Goal: Task Accomplishment & Management: Manage account settings

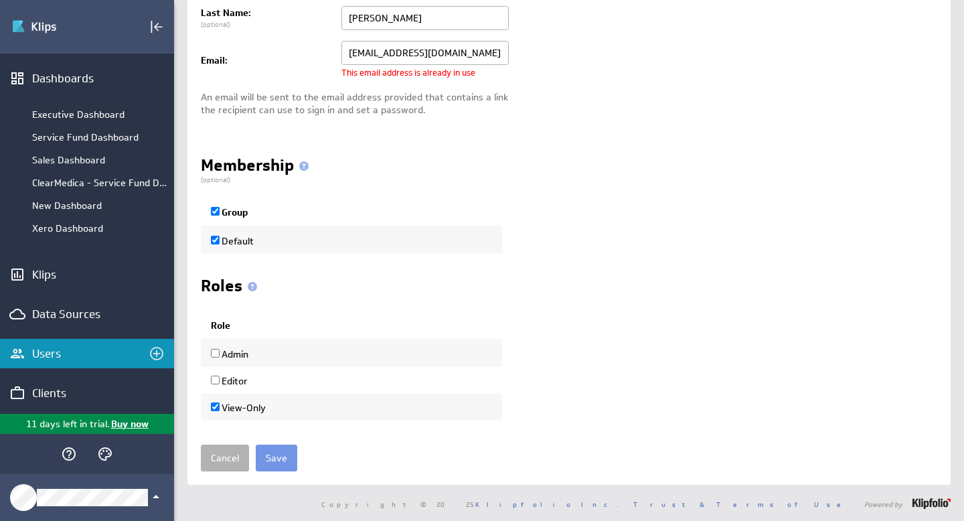
scroll to position [159, 0]
click at [282, 456] on input "Save" at bounding box center [276, 456] width 41 height 27
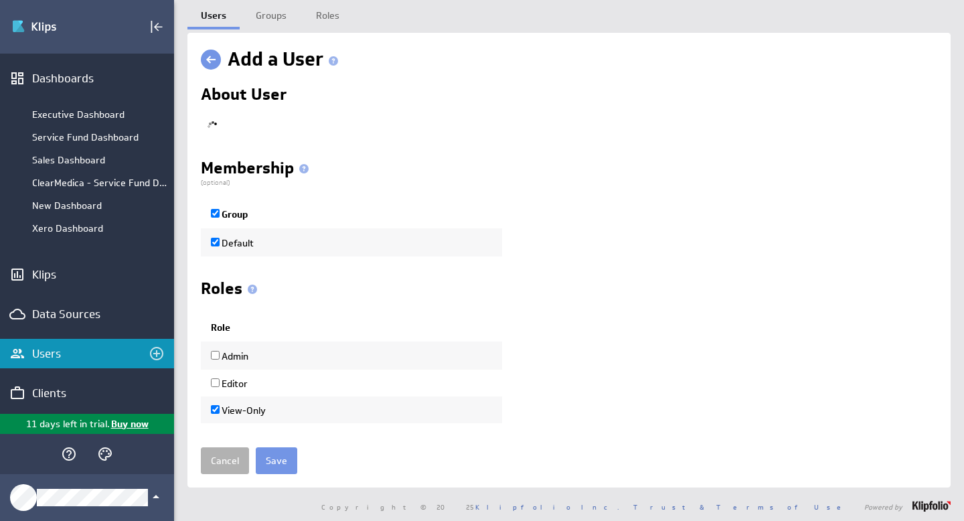
checkbox input "true"
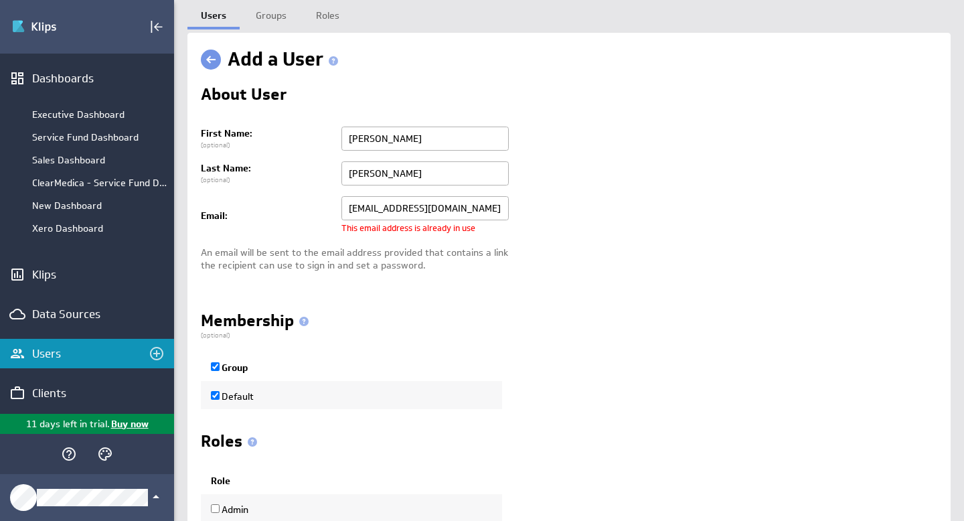
click at [478, 215] on input "cromero@clearmedica.org" at bounding box center [424, 208] width 167 height 24
click at [491, 217] on input "cromero@clearmedica.org" at bounding box center [424, 208] width 167 height 24
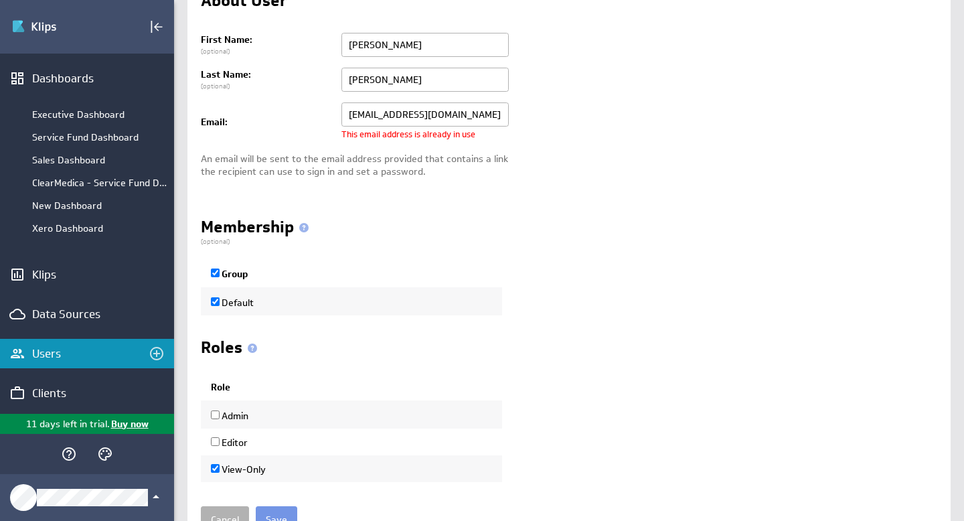
scroll to position [159, 0]
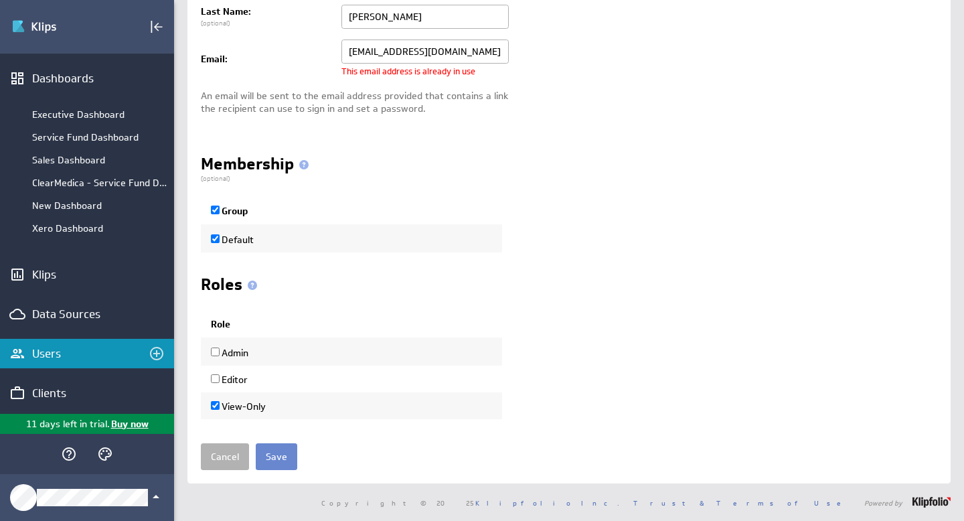
click at [279, 460] on input "Save" at bounding box center [276, 456] width 41 height 27
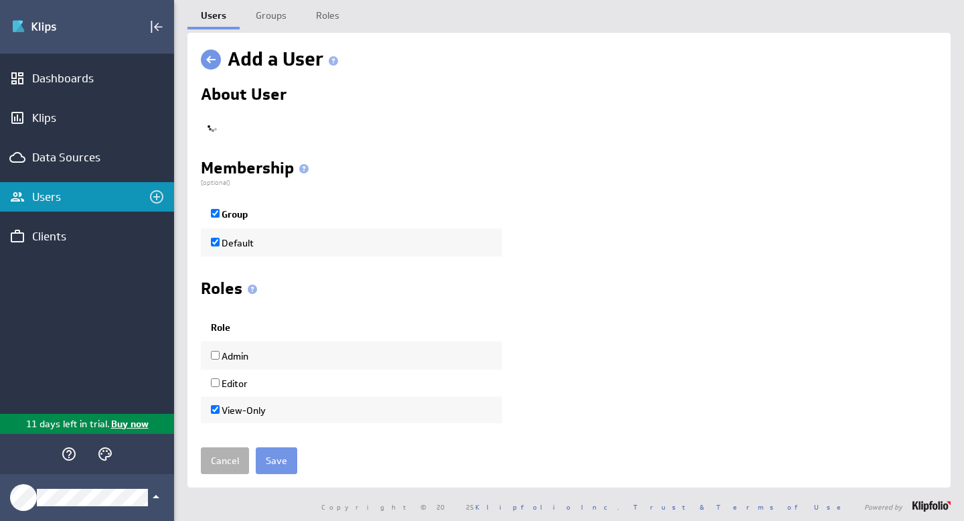
checkbox input "true"
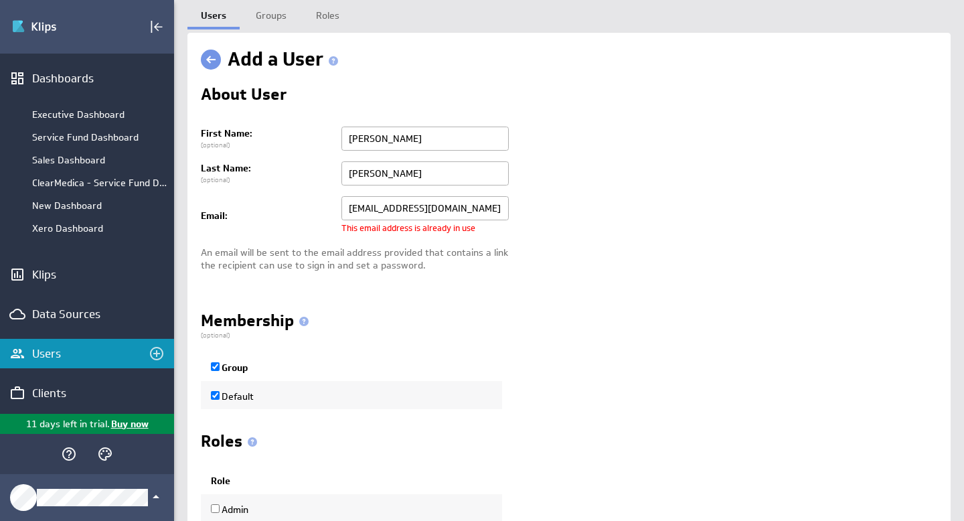
drag, startPoint x: 468, startPoint y: 207, endPoint x: 320, endPoint y: 195, distance: 148.4
click at [329, 194] on tr "Email: cromero@clearmedica.org Change email cromero@clearmedica.org This email …" at bounding box center [569, 216] width 736 height 50
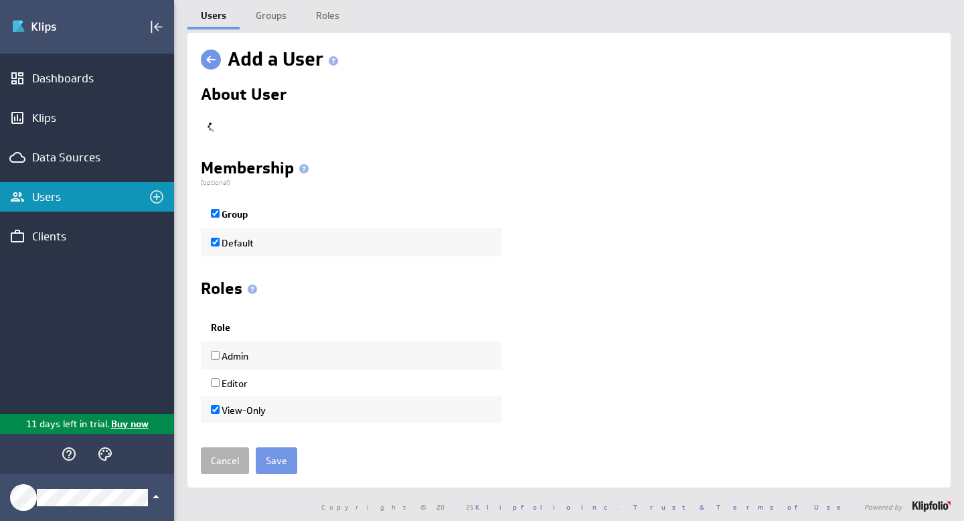
checkbox input "true"
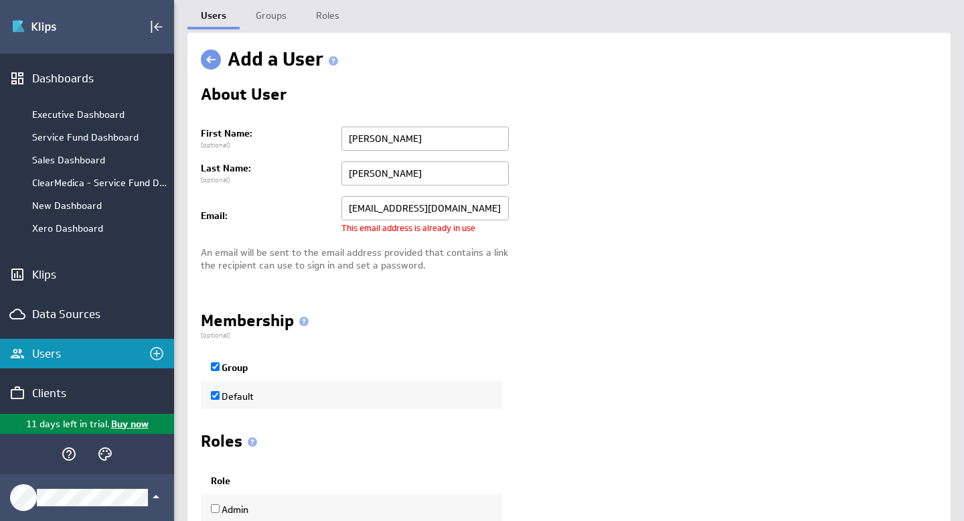
click at [481, 211] on input "[EMAIL_ADDRESS][DOMAIN_NAME]" at bounding box center [424, 208] width 167 height 24
click at [586, 357] on div "Membership (optional) Group Default" at bounding box center [569, 361] width 736 height 96
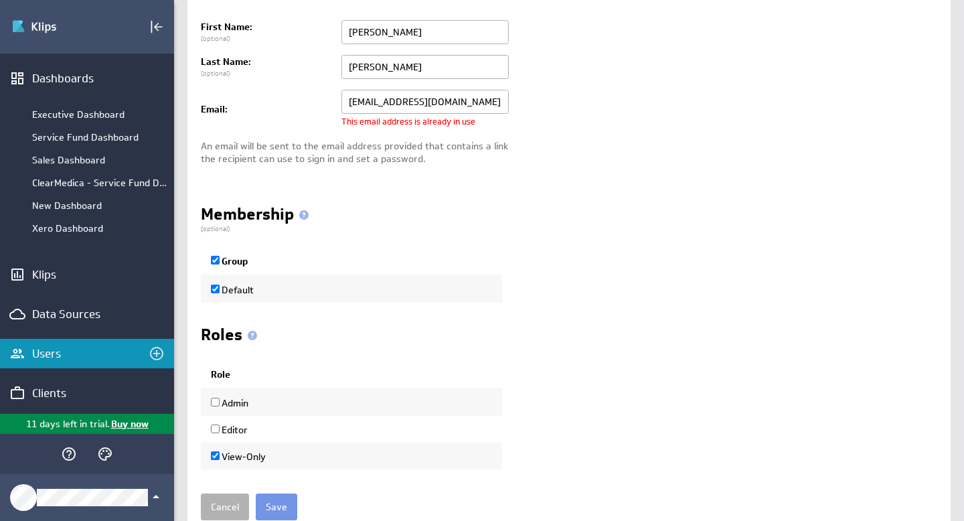
scroll to position [159, 0]
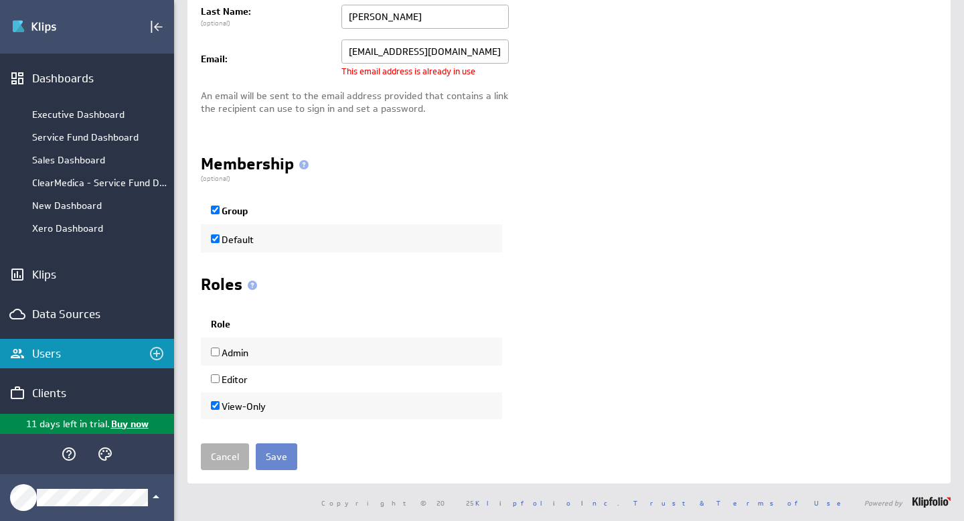
click at [286, 455] on input "Save" at bounding box center [276, 456] width 41 height 27
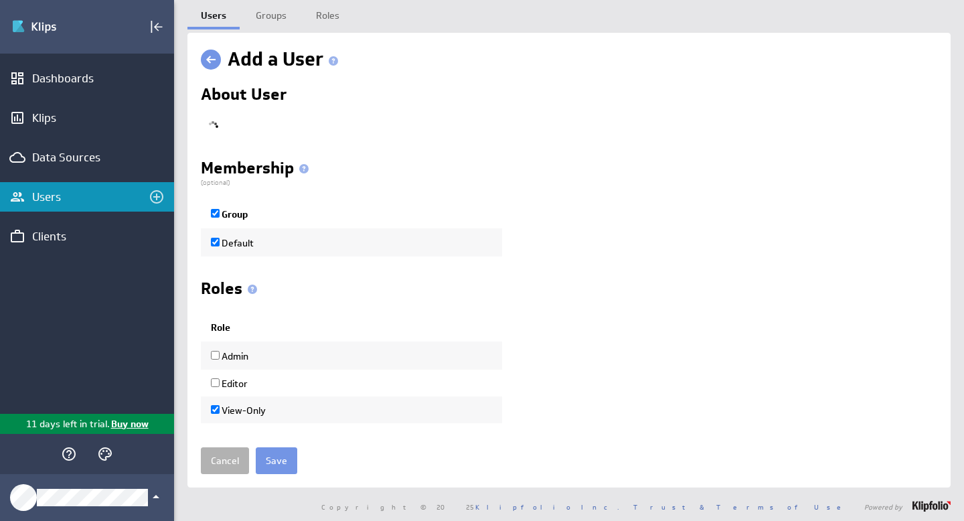
checkbox input "true"
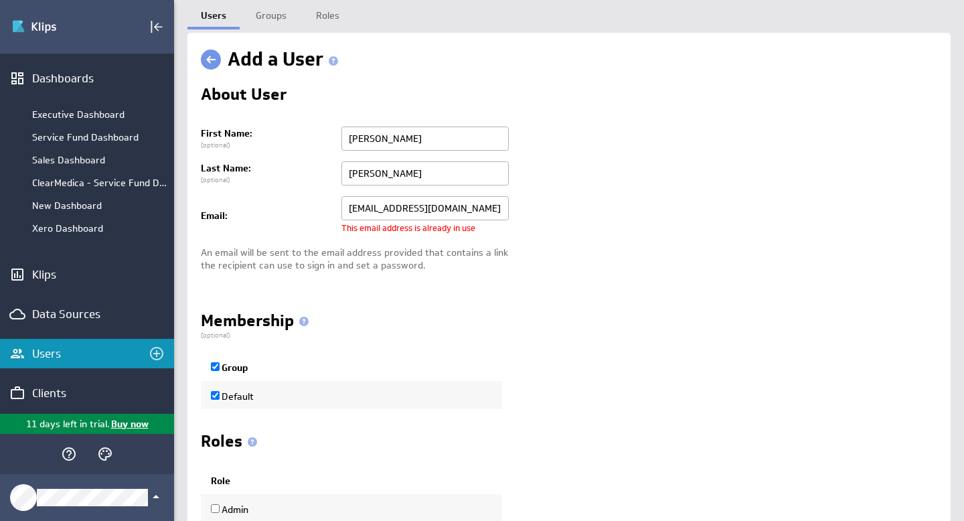
click at [70, 351] on div "Users" at bounding box center [87, 353] width 110 height 15
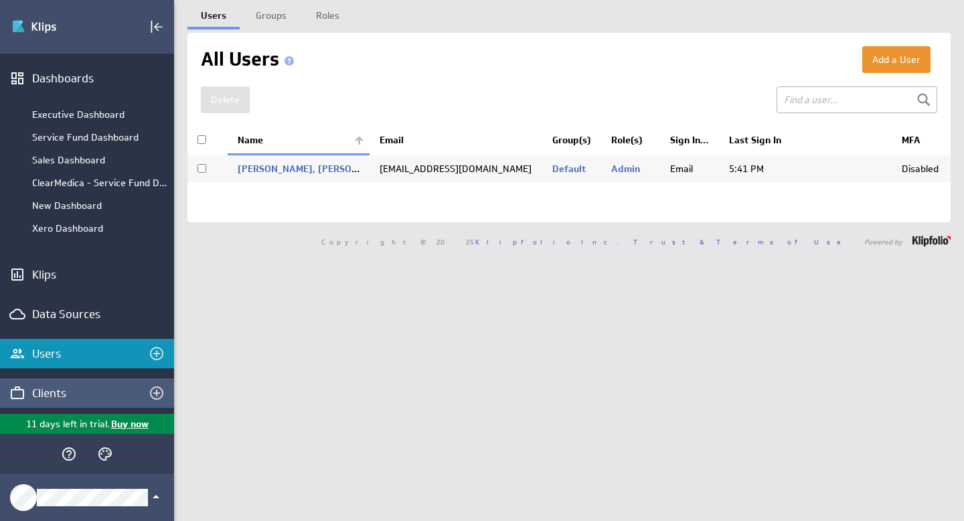
click at [59, 394] on div "Clients" at bounding box center [87, 392] width 110 height 15
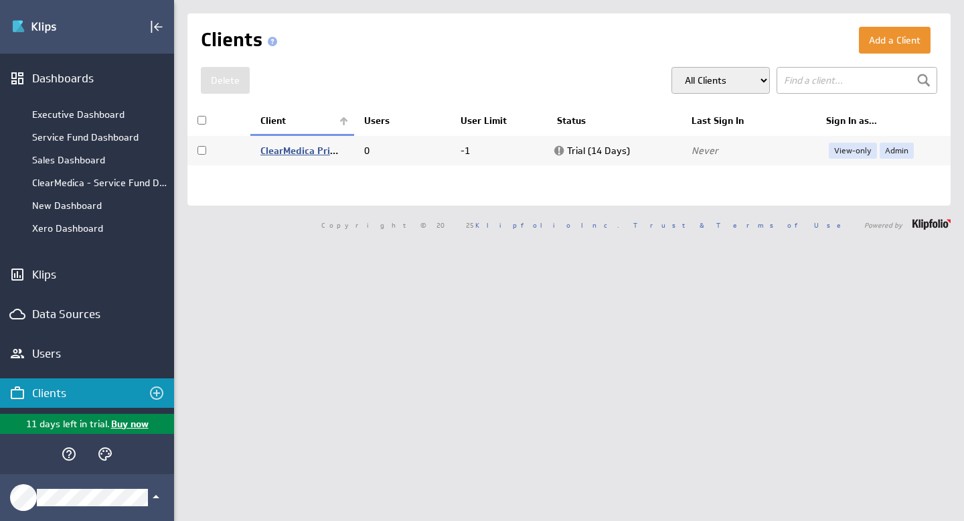
click at [291, 153] on link "ClearMedica Primary Care" at bounding box center [317, 151] width 115 height 12
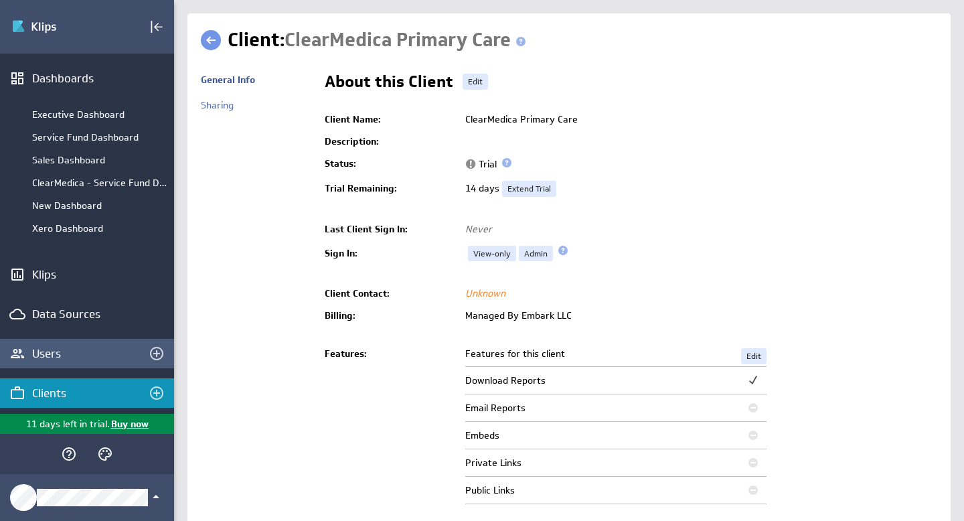
click at [56, 355] on div "Users" at bounding box center [87, 353] width 110 height 15
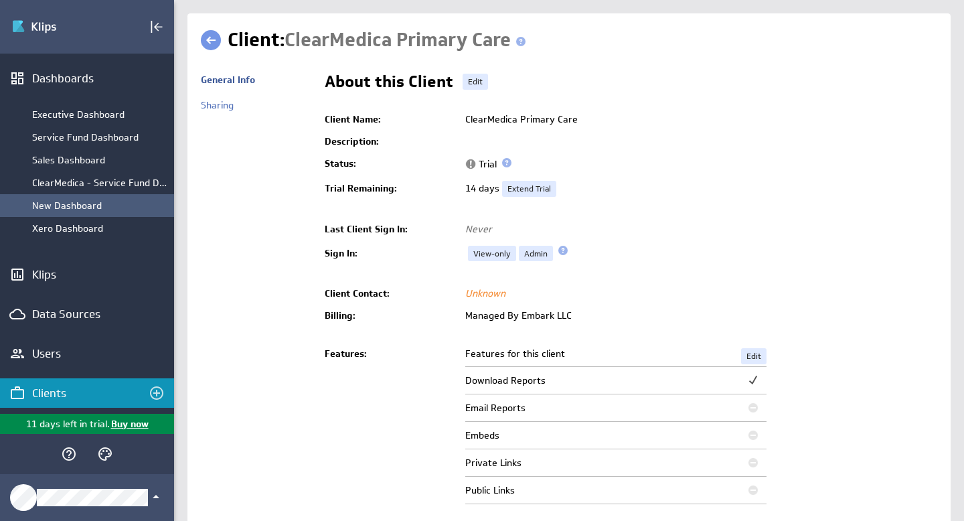
click at [74, 207] on div "New Dashboard" at bounding box center [99, 205] width 135 height 12
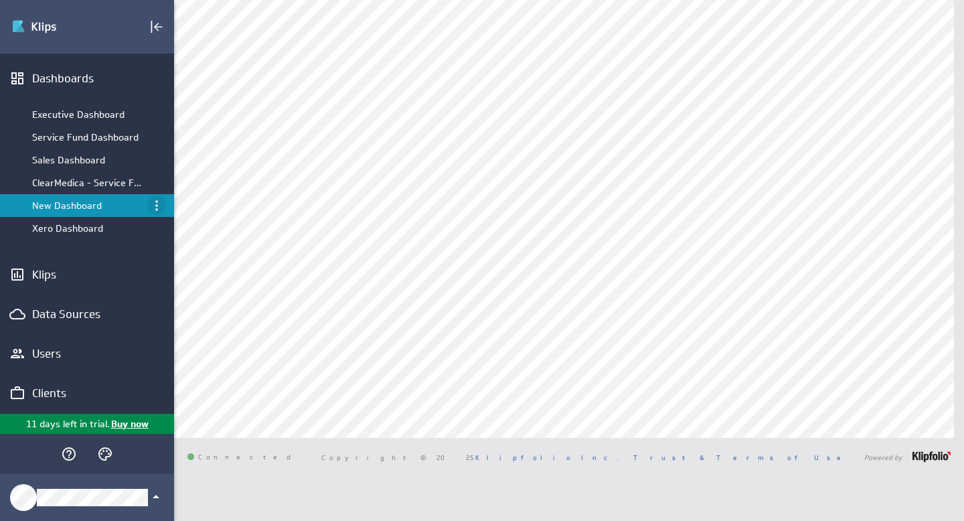
click at [152, 206] on icon "Menu" at bounding box center [157, 205] width 16 height 16
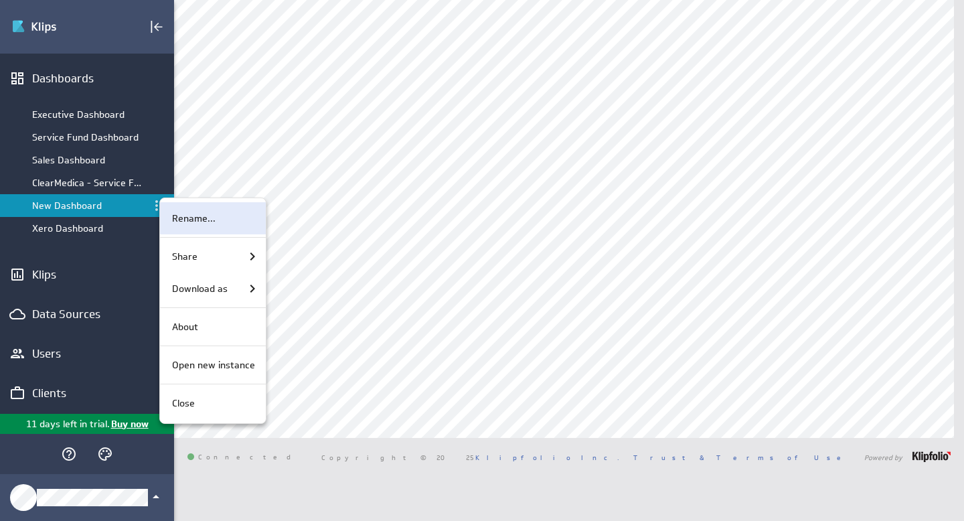
click at [185, 221] on p "Rename..." at bounding box center [193, 218] width 43 height 14
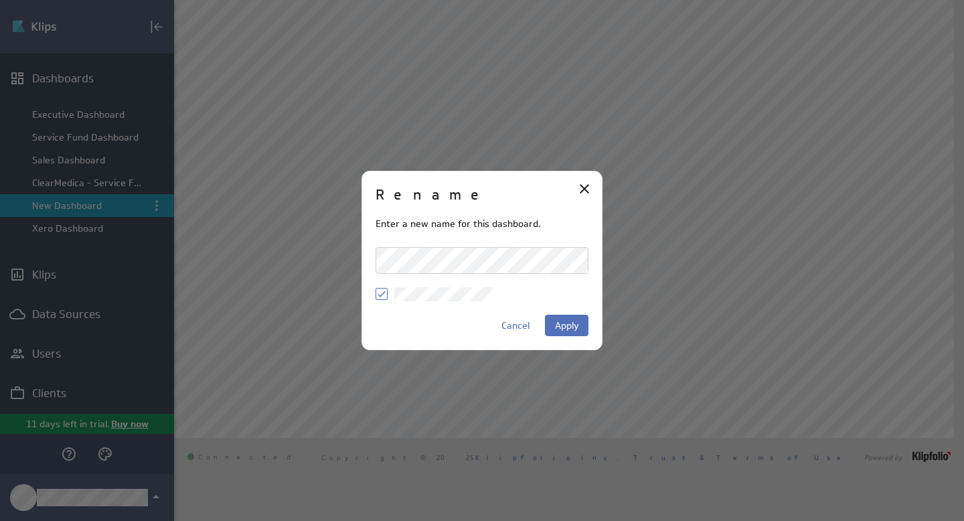
click at [360, 262] on div "Rename Enter a new name for this dashboard. Cancel Apply" at bounding box center [482, 260] width 964 height 521
click at [568, 323] on span "Apply" at bounding box center [567, 325] width 24 height 12
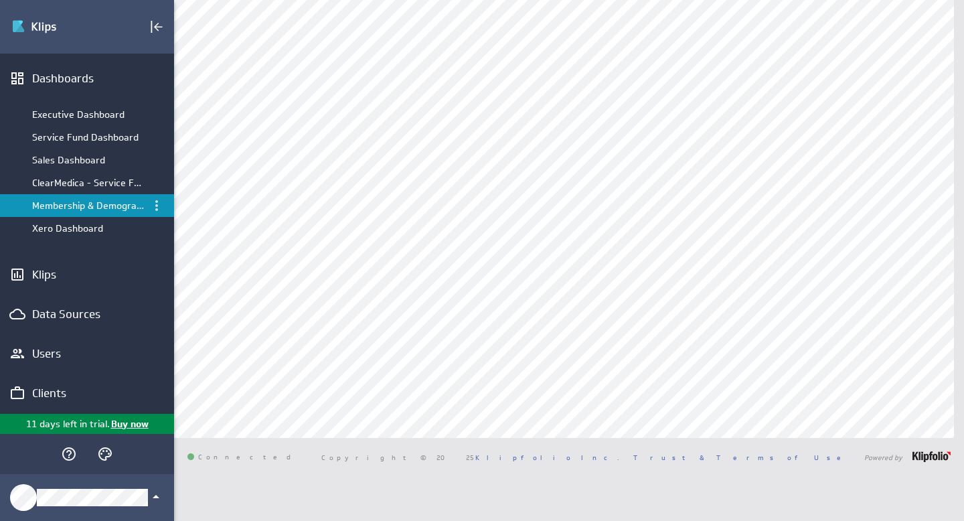
click at [152, 203] on icon "Menu" at bounding box center [157, 205] width 16 height 16
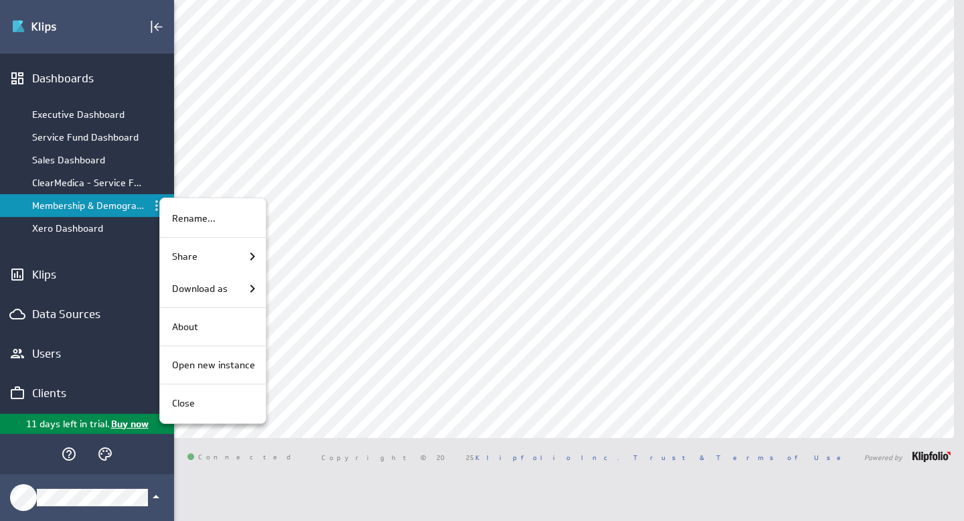
click at [96, 207] on div at bounding box center [482, 260] width 964 height 521
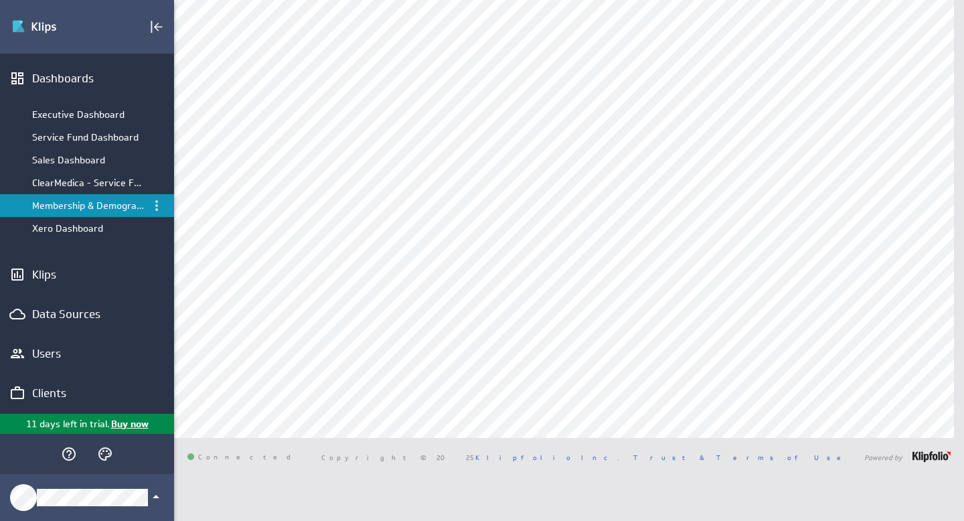
click at [76, 79] on div "Dashboards" at bounding box center [87, 78] width 110 height 15
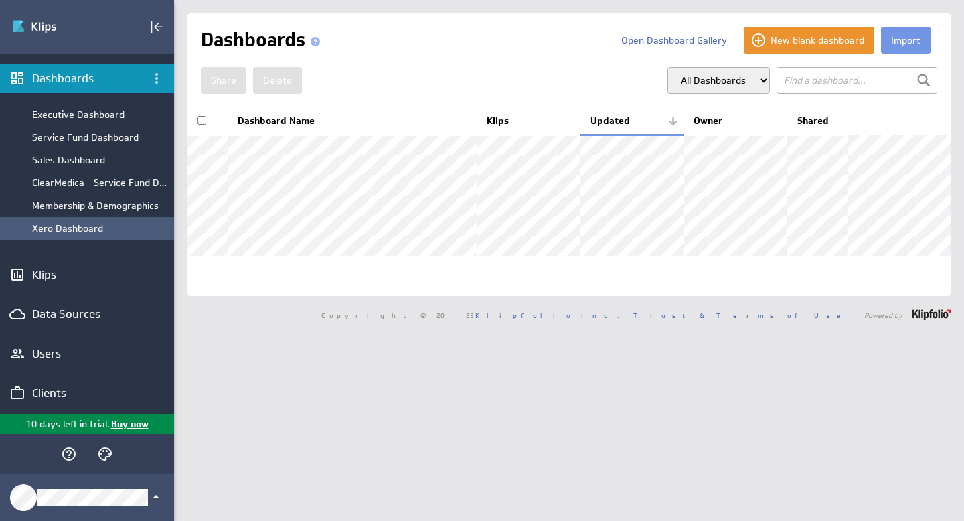
drag, startPoint x: 0, startPoint y: 0, endPoint x: 95, endPoint y: 230, distance: 248.4
click at [95, 230] on div "Xero Dashboard" at bounding box center [99, 228] width 135 height 12
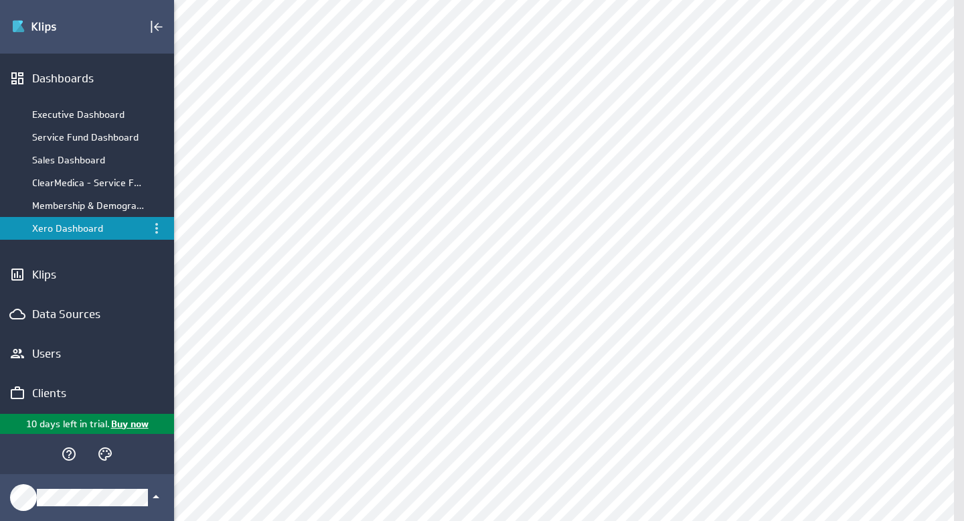
click at [76, 208] on div "Membership & Demographics" at bounding box center [88, 205] width 112 height 12
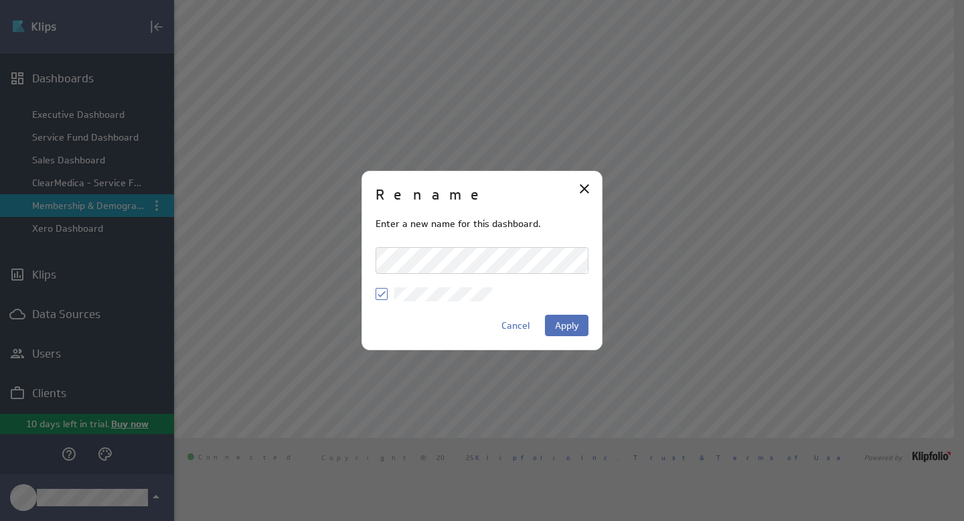
click at [377, 297] on icon at bounding box center [381, 293] width 11 height 11
click at [0, 0] on input "checkbox" at bounding box center [0, 0] width 0 height 0
click at [566, 322] on span "Apply" at bounding box center [567, 325] width 24 height 12
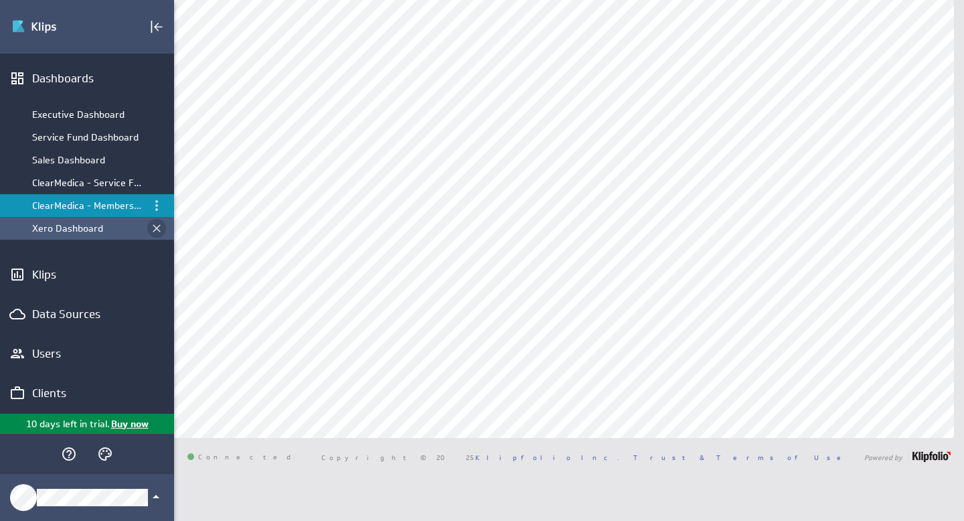
click at [153, 227] on icon "Close dashboard" at bounding box center [157, 228] width 8 height 8
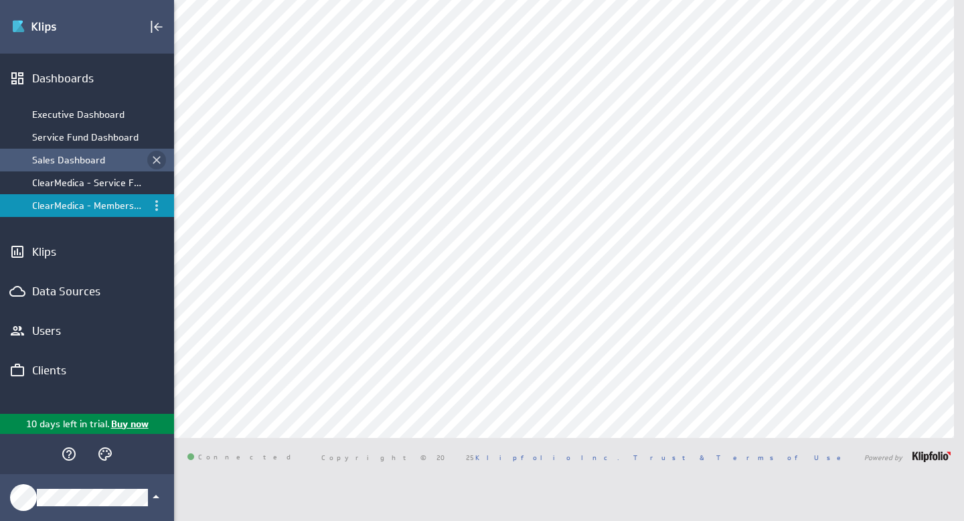
click at [157, 158] on icon "Close dashboard" at bounding box center [156, 159] width 13 height 13
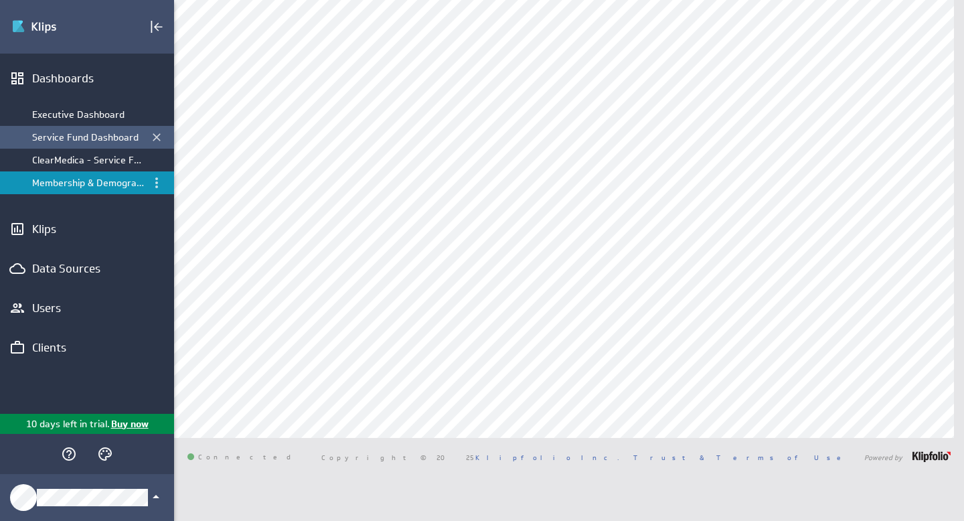
click at [109, 134] on div "Service Fund Dashboard" at bounding box center [88, 137] width 112 height 12
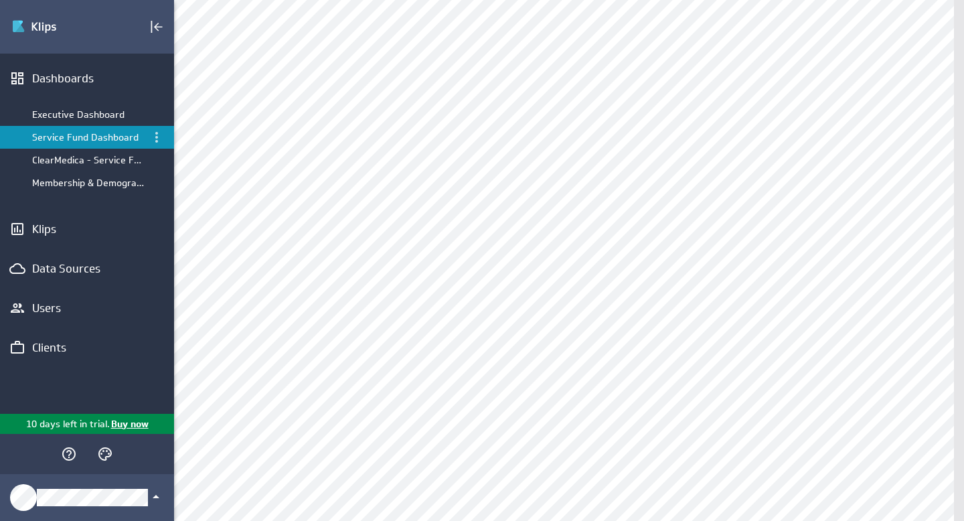
click at [102, 137] on div "Service Fund Dashboard" at bounding box center [88, 137] width 112 height 12
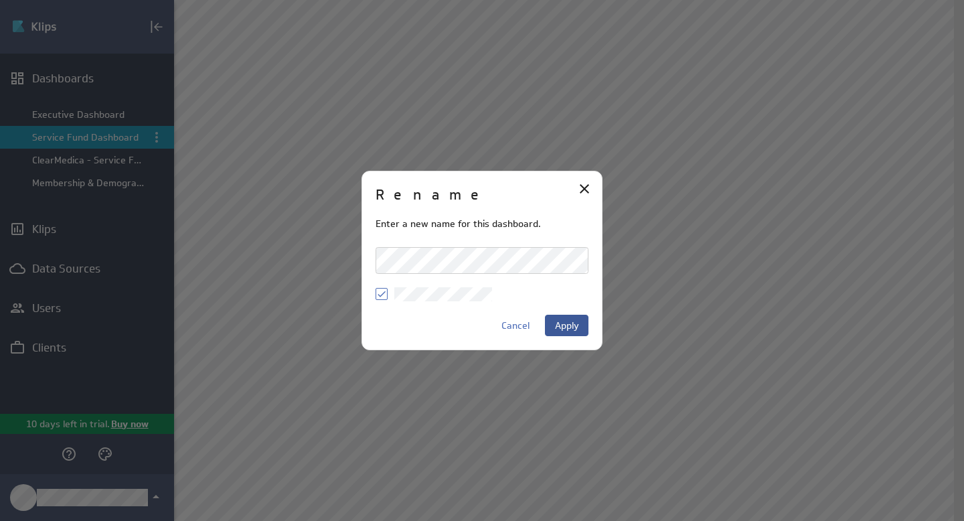
click at [571, 322] on span "Apply" at bounding box center [567, 325] width 24 height 12
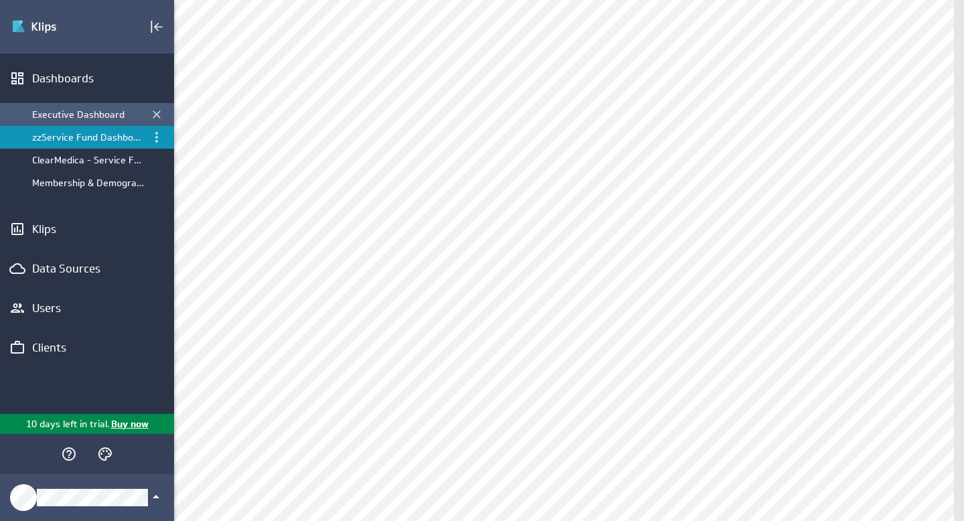
click at [90, 114] on div "Executive Dashboard" at bounding box center [88, 114] width 112 height 12
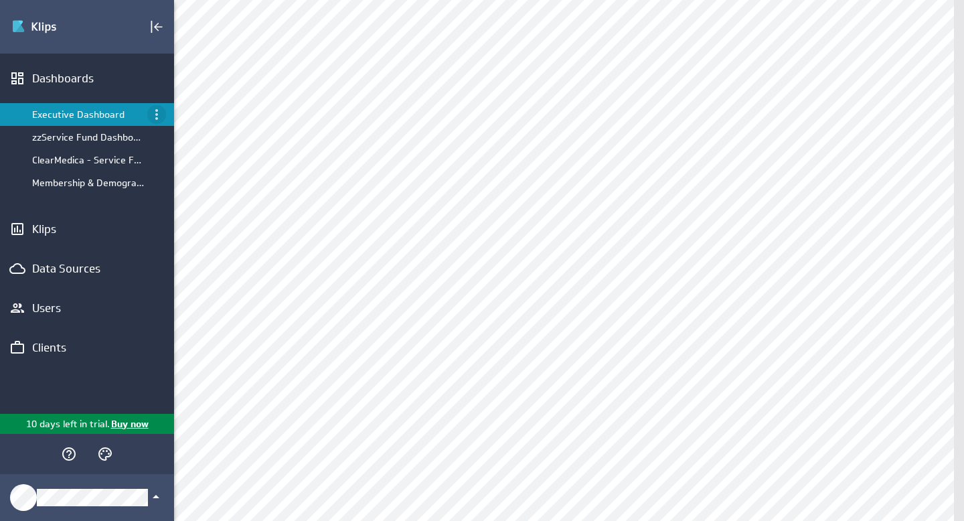
click at [157, 113] on icon "Menu" at bounding box center [156, 114] width 3 height 11
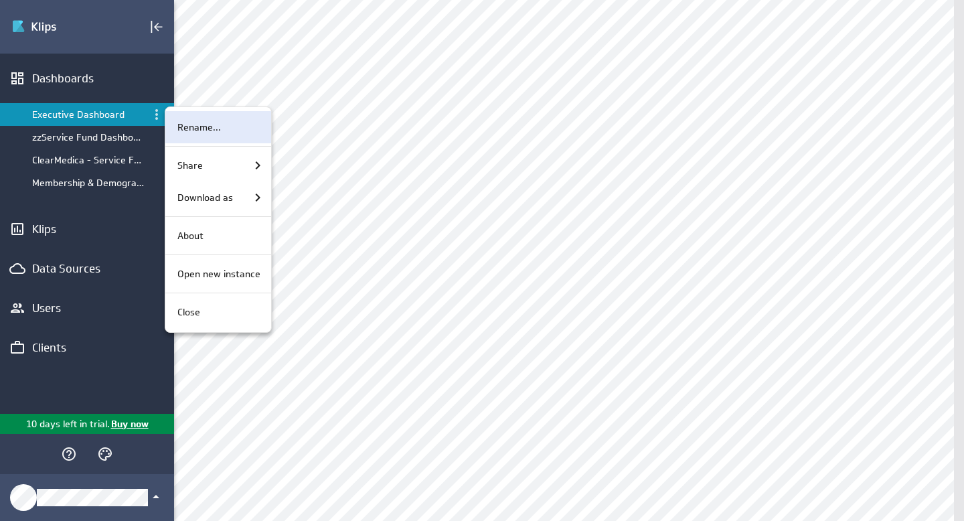
click at [193, 127] on p "Rename..." at bounding box center [198, 127] width 43 height 14
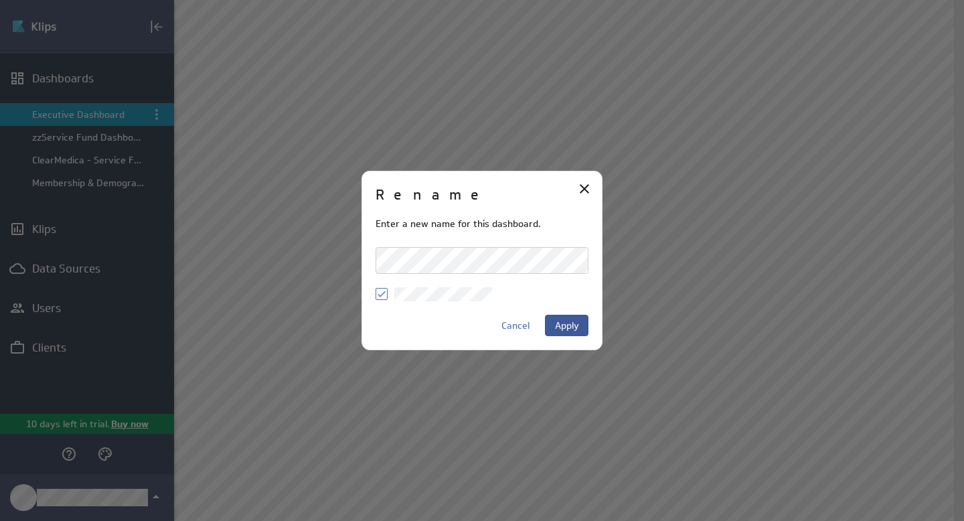
click at [573, 323] on span "Apply" at bounding box center [567, 325] width 24 height 12
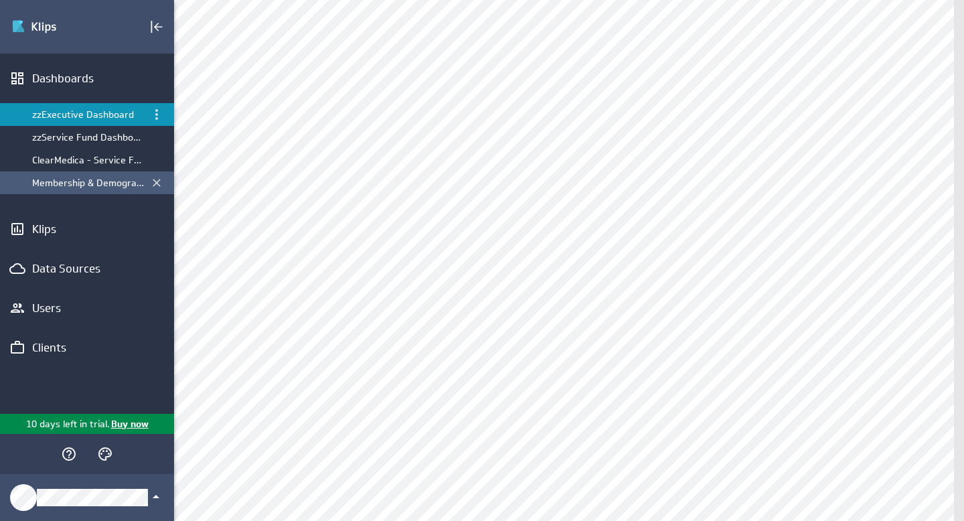
click at [82, 184] on div "Membership & Demographics" at bounding box center [88, 183] width 112 height 12
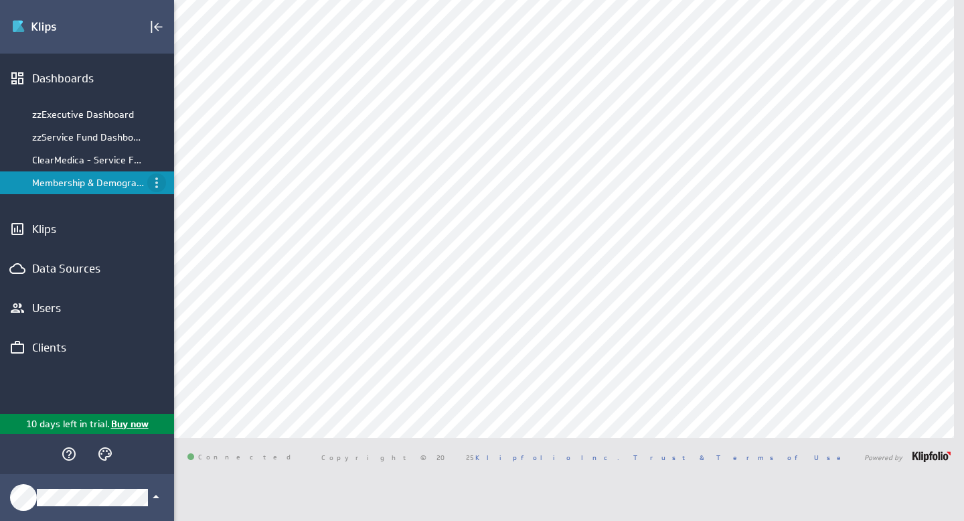
click at [155, 181] on icon "Menu" at bounding box center [157, 183] width 16 height 16
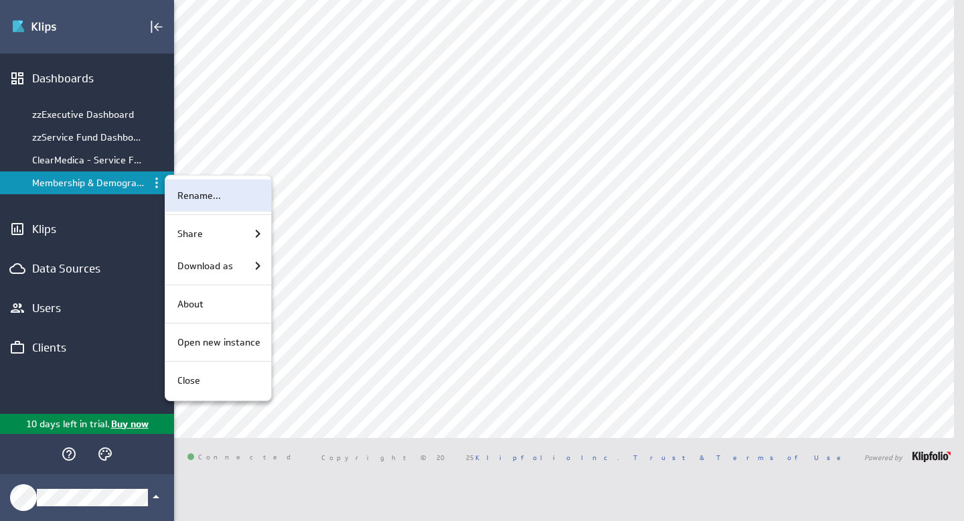
click at [188, 191] on p "Rename..." at bounding box center [198, 196] width 43 height 14
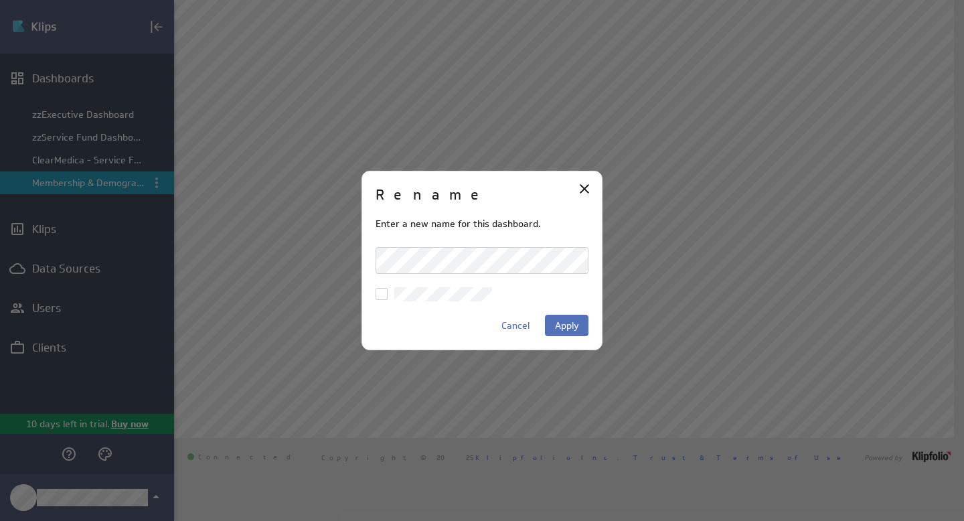
click at [0, 0] on input "checkbox" at bounding box center [0, 0] width 0 height 0
click at [577, 326] on span "Apply" at bounding box center [567, 325] width 24 height 12
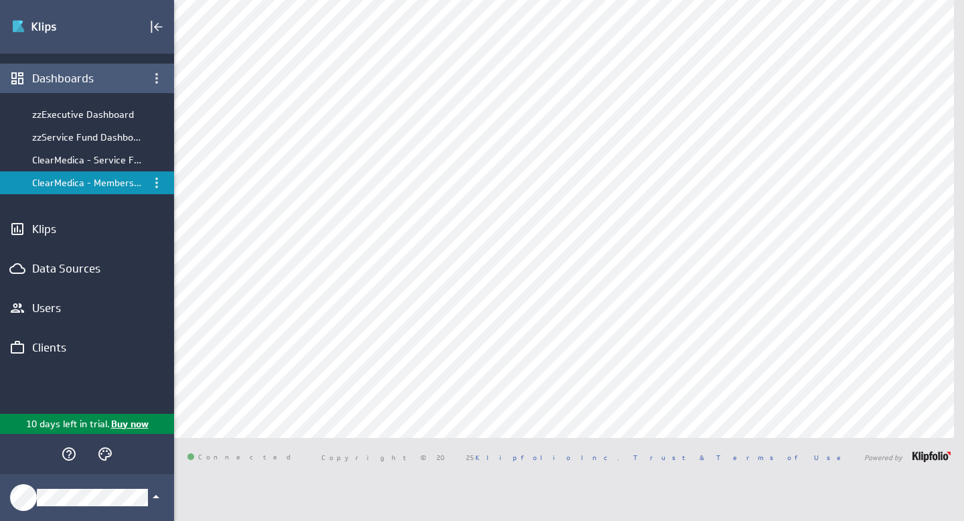
click at [64, 76] on div "Dashboards" at bounding box center [87, 78] width 110 height 15
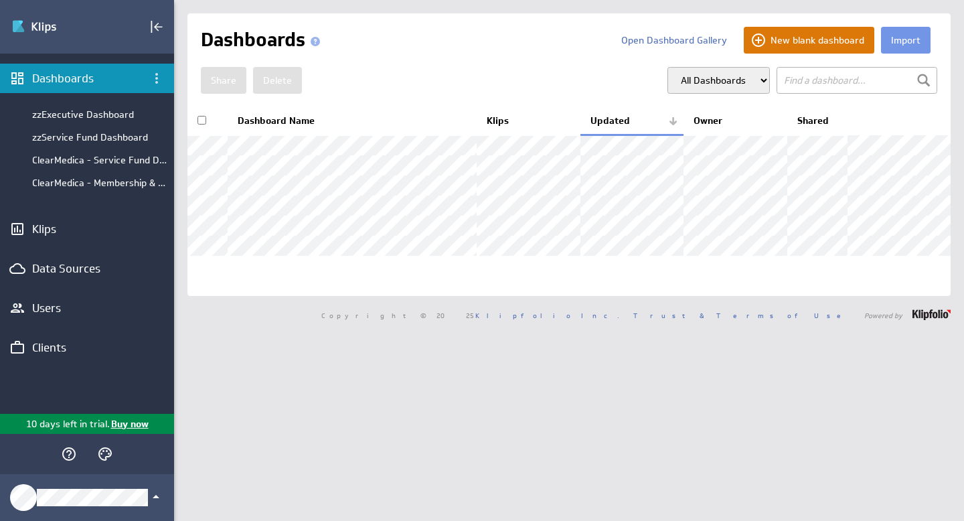
click at [816, 42] on button "New blank dashboard" at bounding box center [808, 40] width 130 height 27
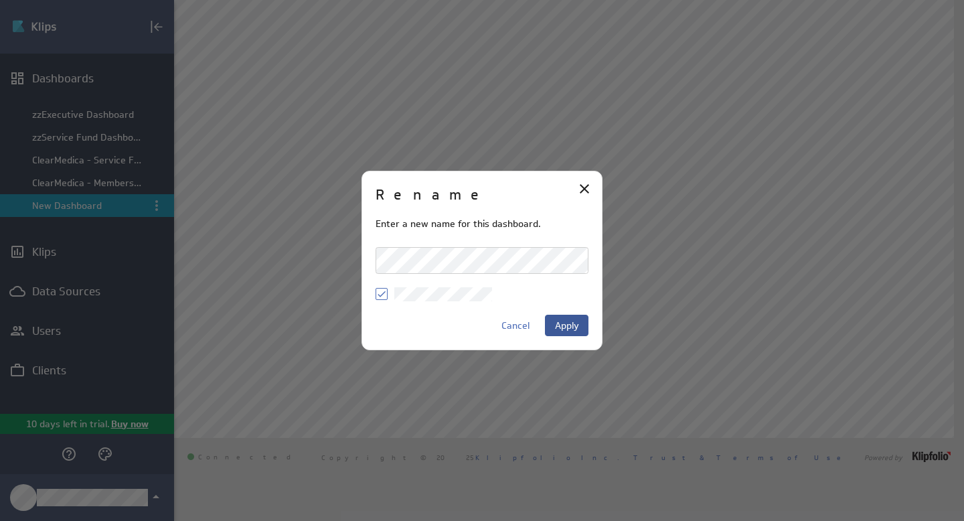
click at [571, 331] on button "Apply" at bounding box center [566, 325] width 43 height 21
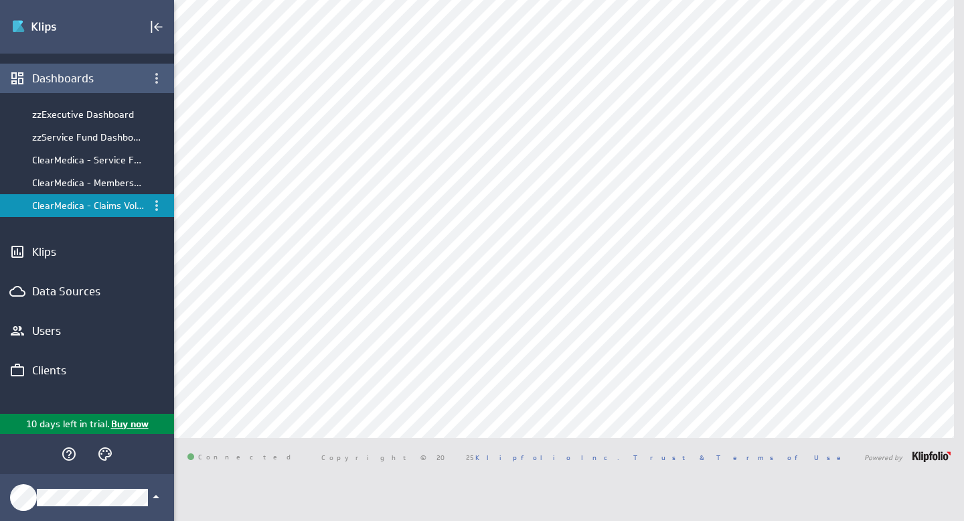
click at [108, 82] on div "Dashboards" at bounding box center [87, 78] width 110 height 15
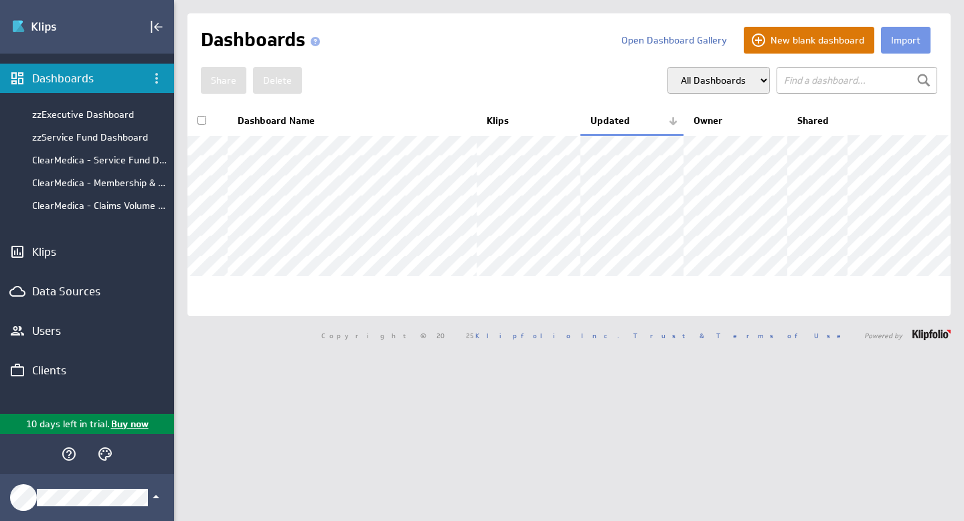
click at [788, 36] on button "New blank dashboard" at bounding box center [808, 40] width 130 height 27
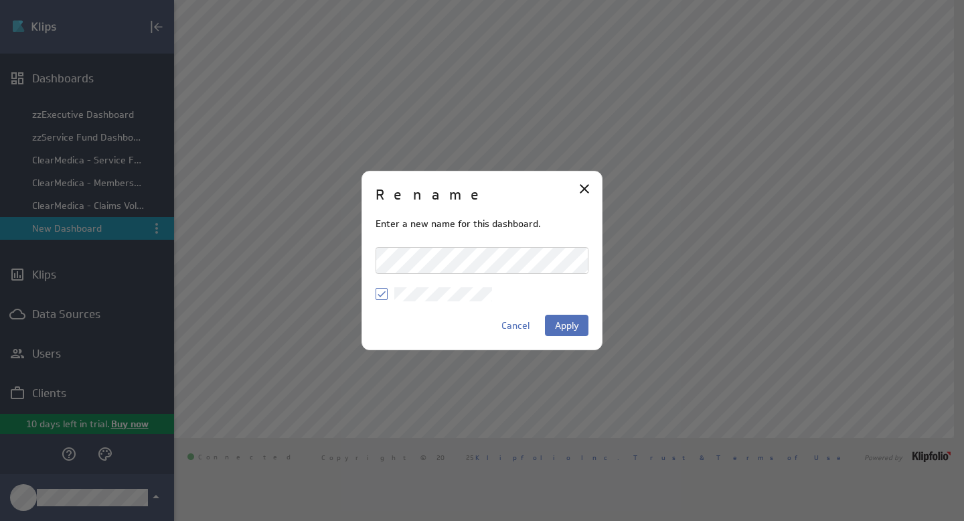
click at [343, 251] on div "Rename Enter a new name for this dashboard. Cancel Apply" at bounding box center [482, 260] width 964 height 521
click at [576, 323] on span "Apply" at bounding box center [567, 325] width 24 height 12
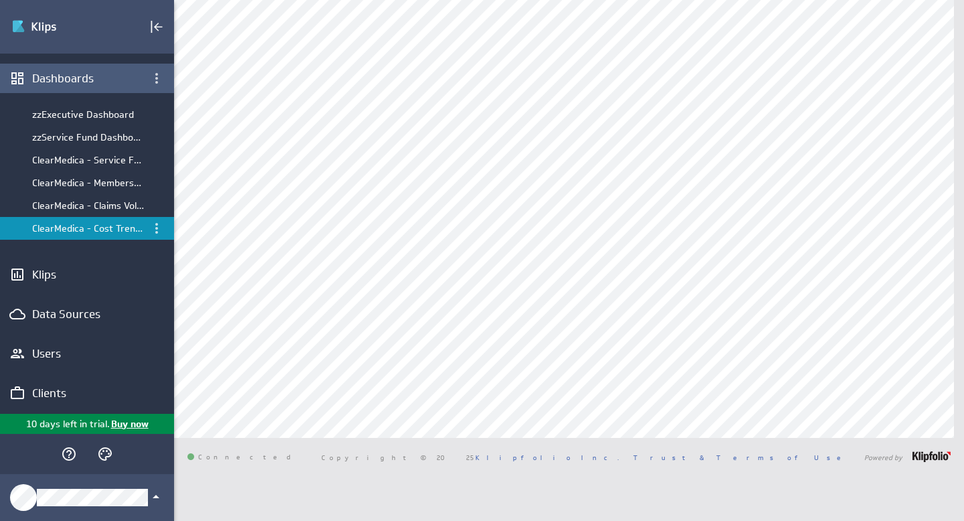
click at [94, 83] on div "Dashboards" at bounding box center [87, 78] width 110 height 15
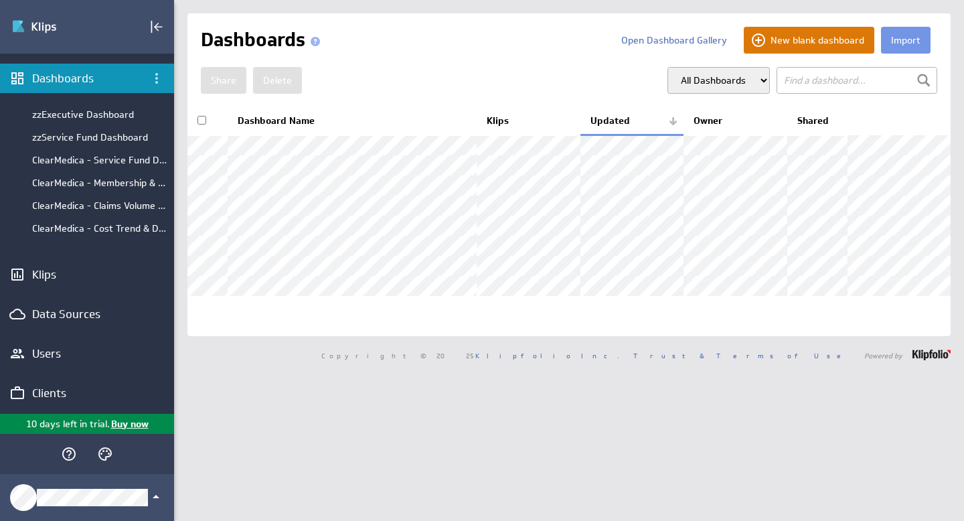
click at [820, 43] on button "New blank dashboard" at bounding box center [808, 40] width 130 height 27
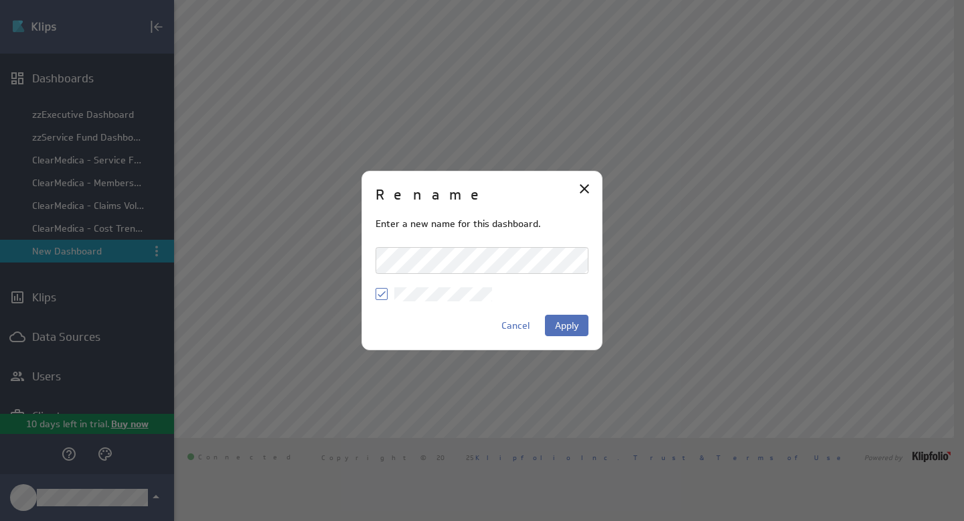
click at [339, 246] on div "Rename Enter a new name for this dashboard. Cancel Apply" at bounding box center [482, 260] width 964 height 521
click at [569, 320] on span "Apply" at bounding box center [567, 325] width 24 height 12
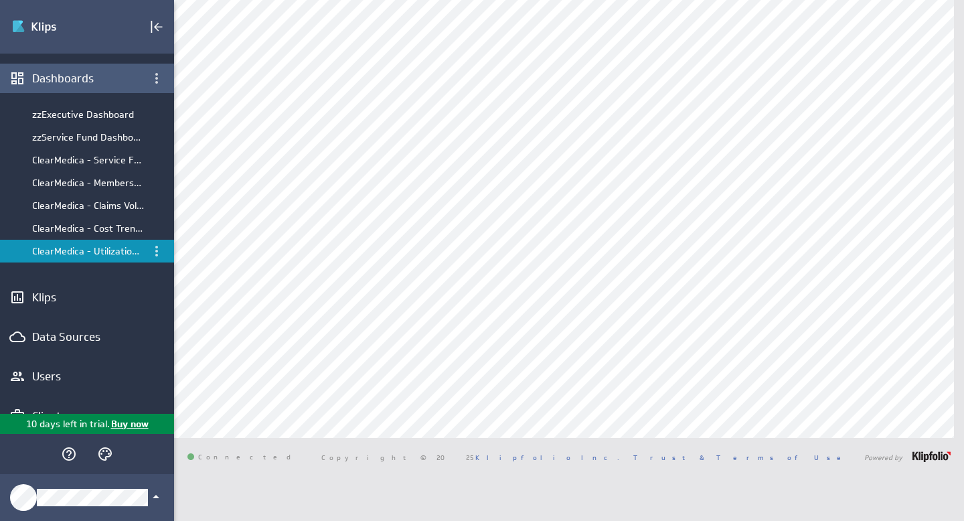
click at [62, 82] on div "Dashboards" at bounding box center [87, 78] width 110 height 15
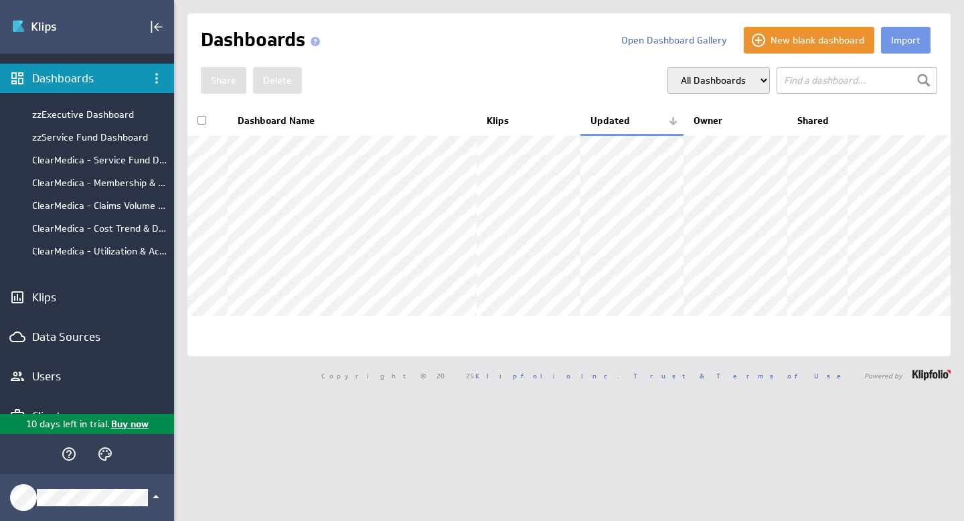
click at [832, 55] on div "Import New blank dashboard Open Dashboard Gallery Dashboards Share" at bounding box center [568, 184] width 763 height 343
click at [829, 48] on button "New blank dashboard" at bounding box center [808, 40] width 130 height 27
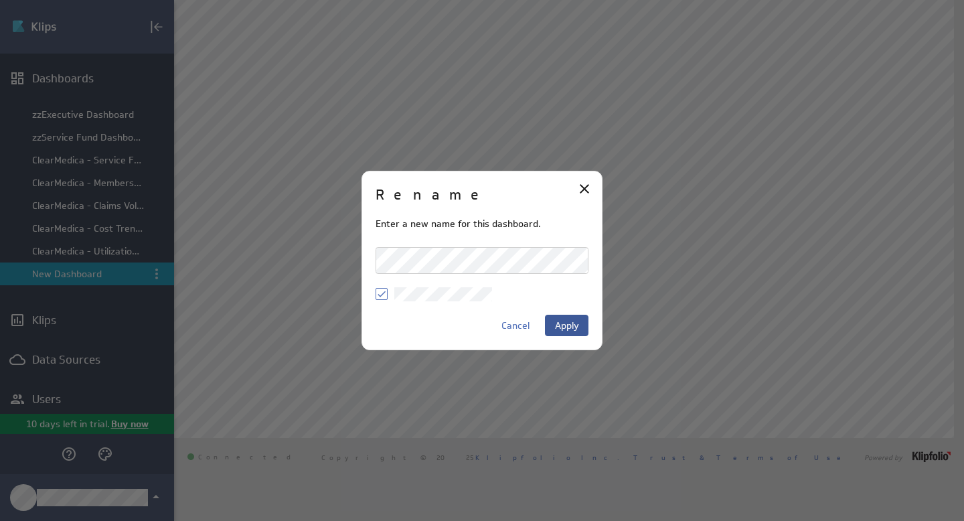
click at [570, 325] on span "Apply" at bounding box center [567, 325] width 24 height 12
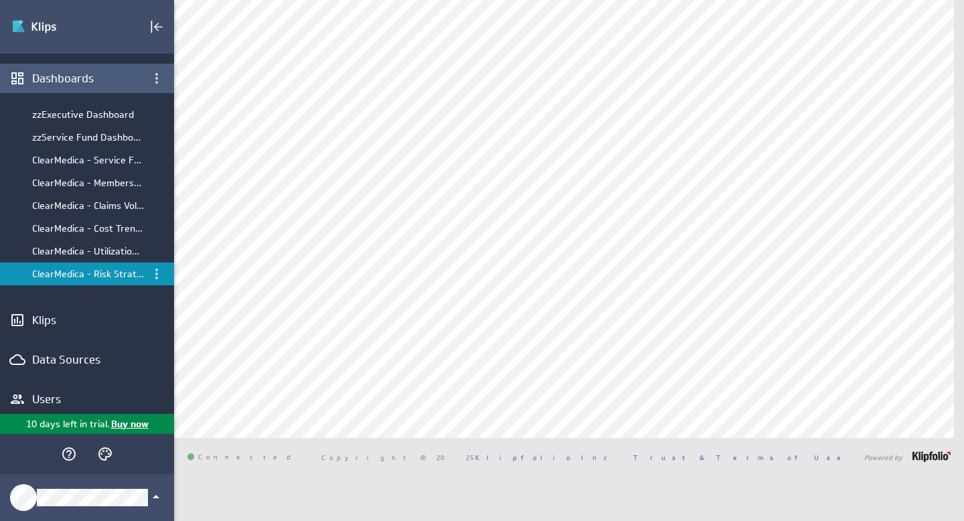
click at [64, 76] on div "Dashboards" at bounding box center [87, 78] width 110 height 15
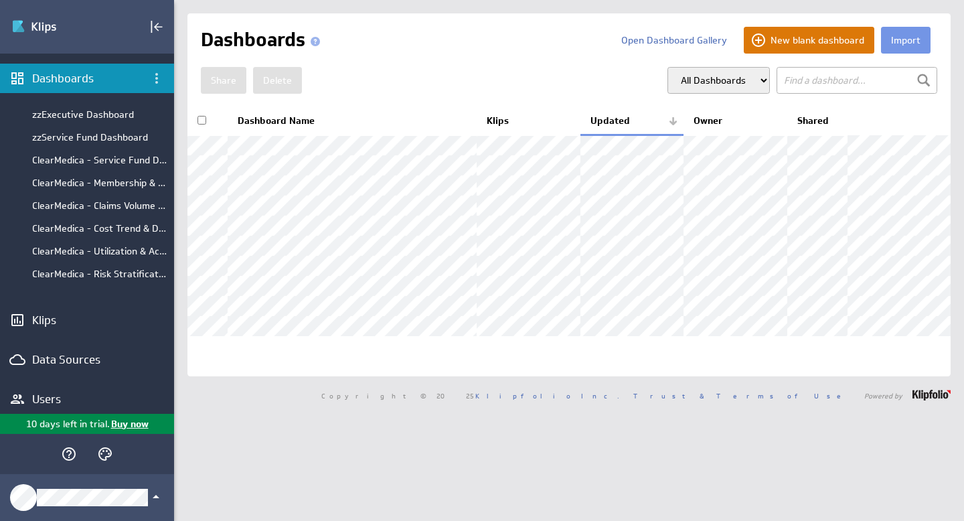
click at [800, 37] on button "New blank dashboard" at bounding box center [808, 40] width 130 height 27
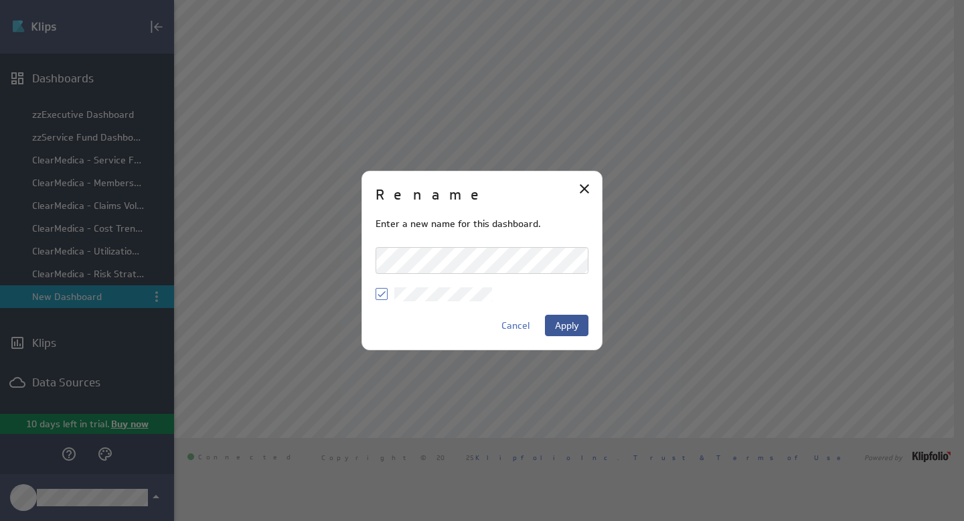
click at [570, 323] on span "Apply" at bounding box center [567, 325] width 24 height 12
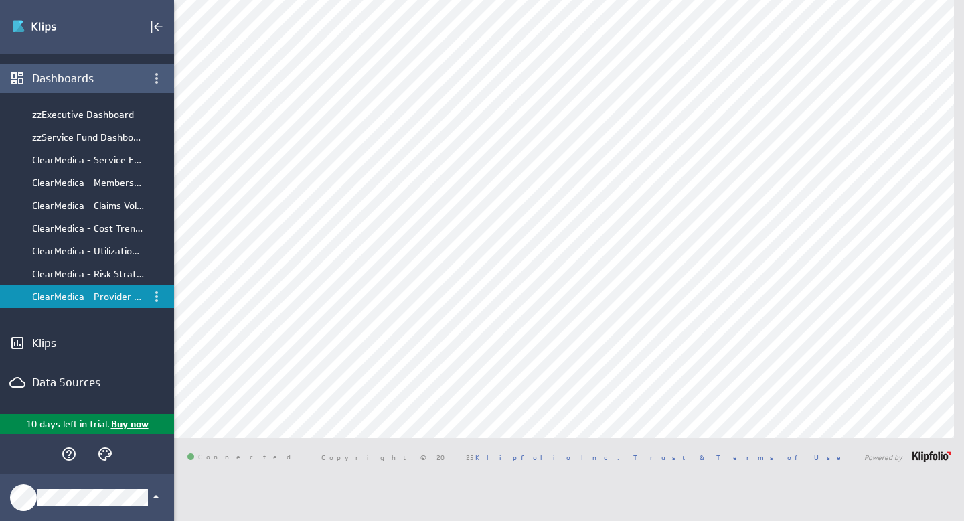
click at [64, 82] on div "Dashboards" at bounding box center [87, 78] width 110 height 15
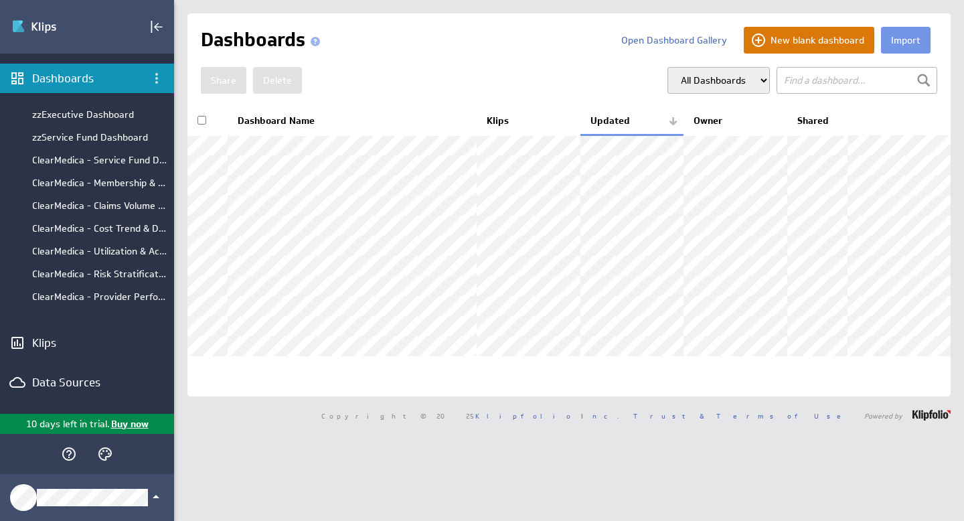
click at [814, 41] on button "New blank dashboard" at bounding box center [808, 40] width 130 height 27
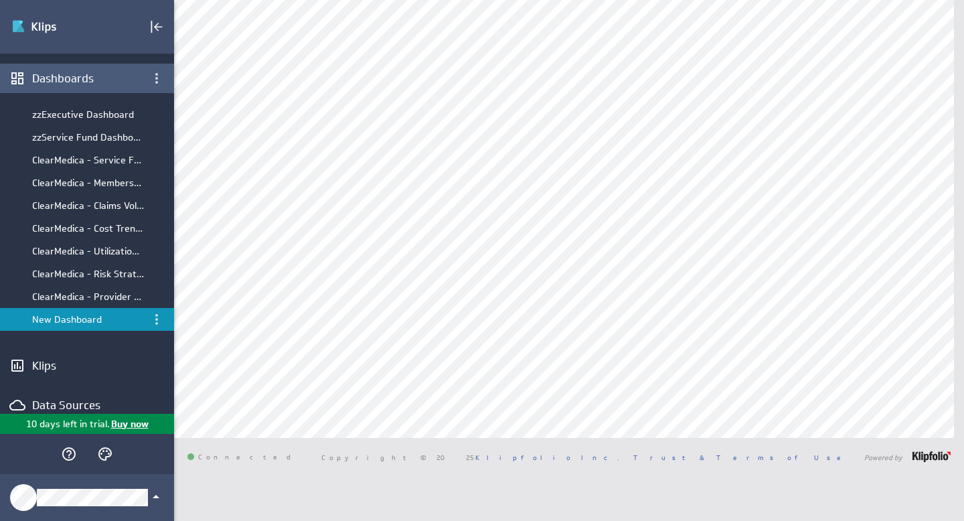
click at [77, 80] on div "Dashboards" at bounding box center [87, 78] width 110 height 15
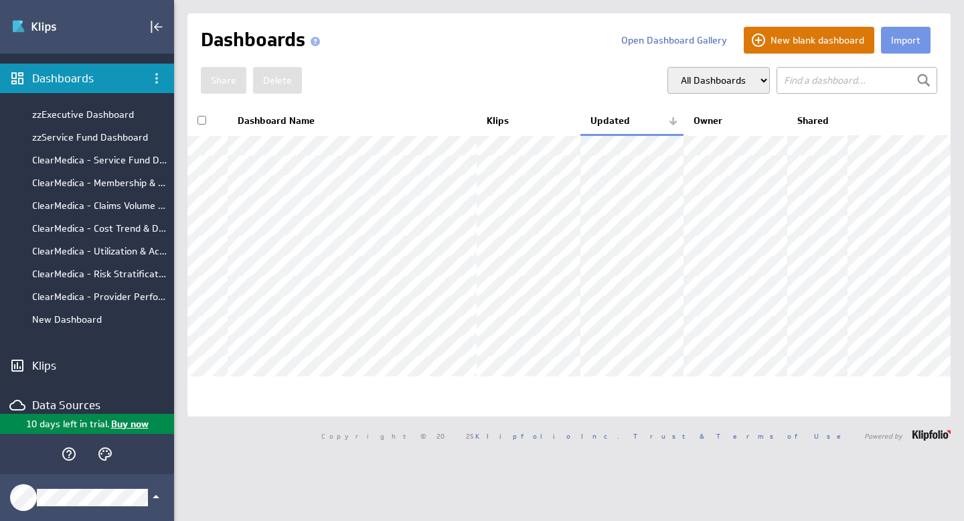
click at [799, 37] on button "New blank dashboard" at bounding box center [808, 40] width 130 height 27
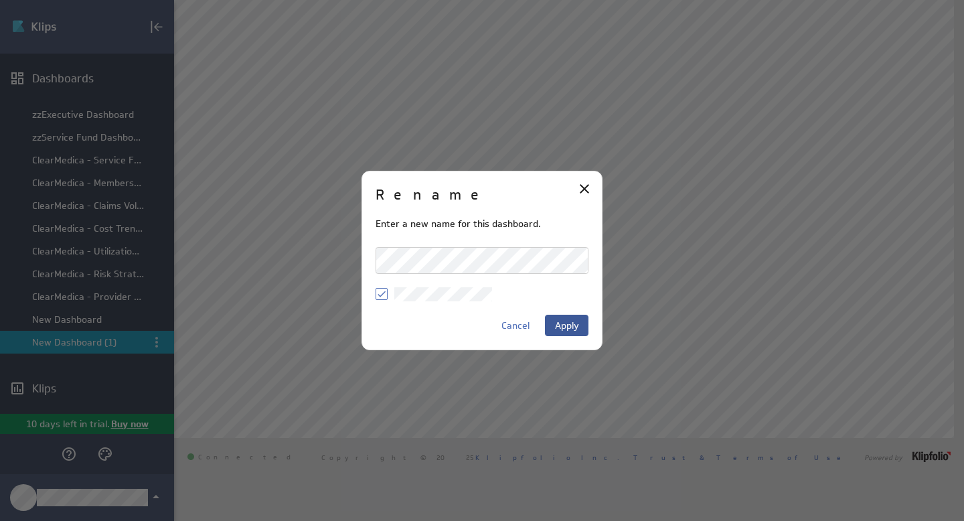
click at [565, 322] on span "Apply" at bounding box center [567, 325] width 24 height 12
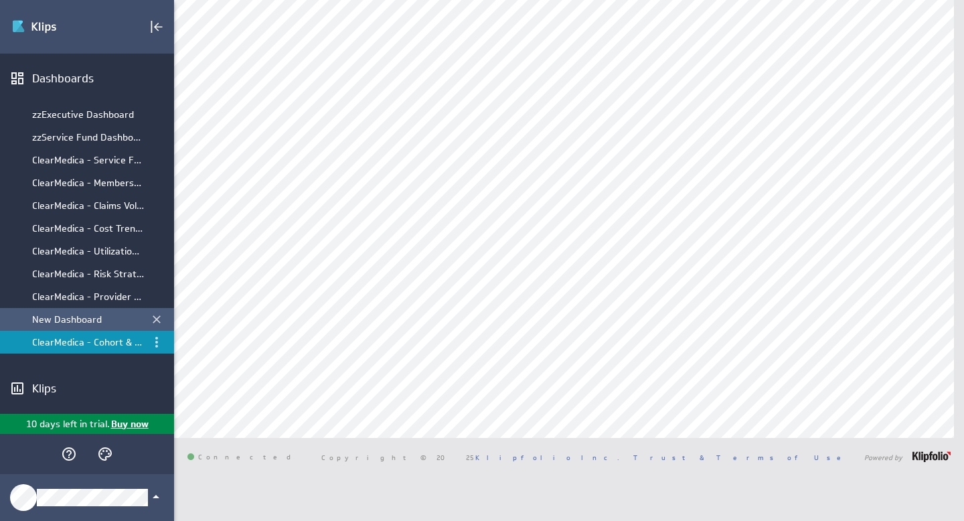
click at [113, 321] on div "New Dashboard" at bounding box center [88, 319] width 112 height 12
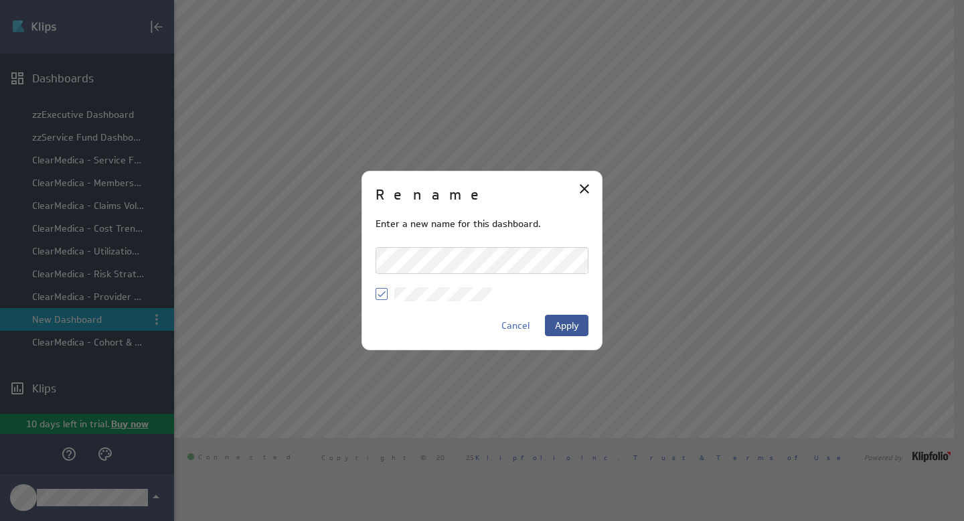
click at [574, 325] on span "Apply" at bounding box center [567, 325] width 24 height 12
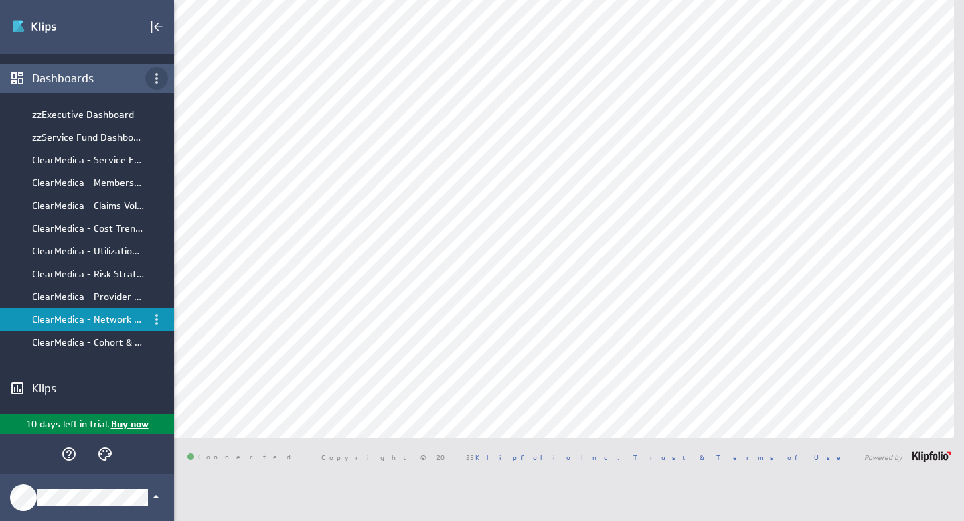
click at [155, 78] on icon "Dashboard menu" at bounding box center [156, 78] width 3 height 11
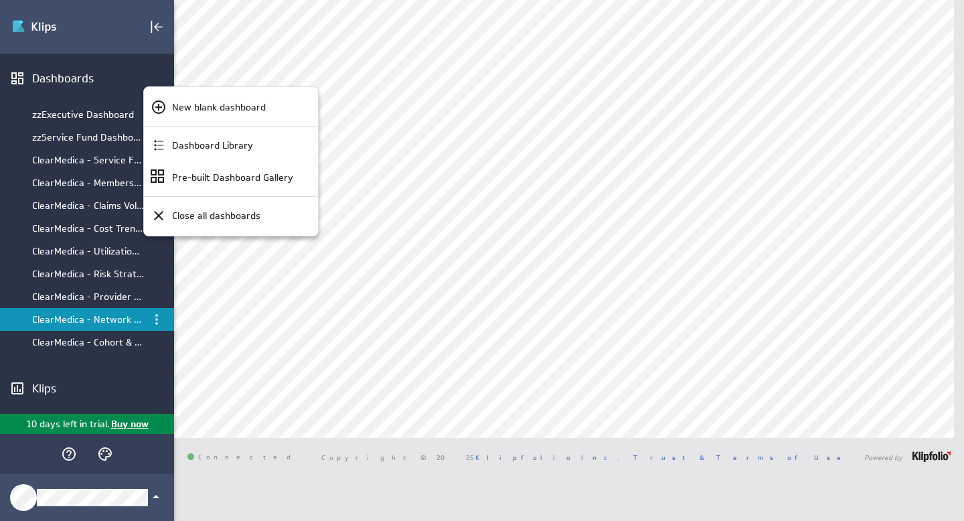
click at [41, 76] on div at bounding box center [482, 260] width 964 height 521
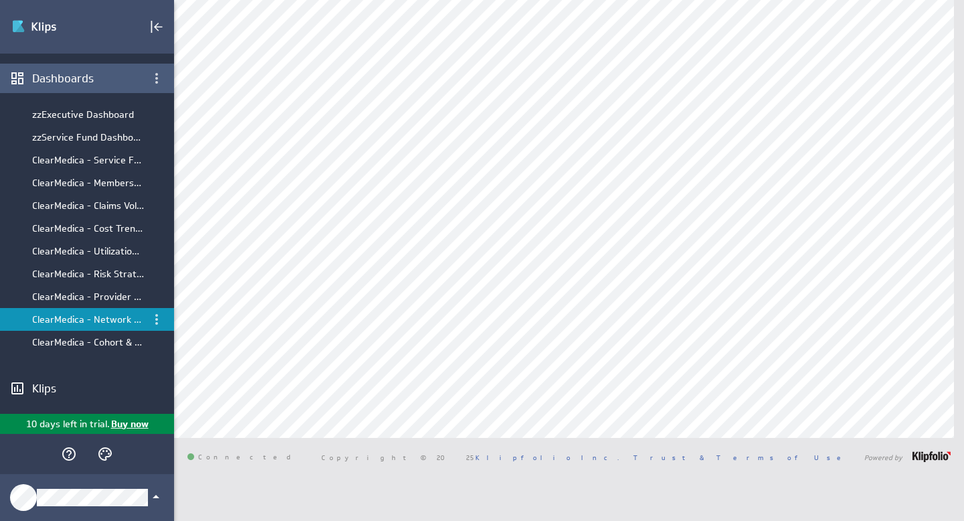
click at [31, 78] on div "Dashboards" at bounding box center [87, 78] width 174 height 29
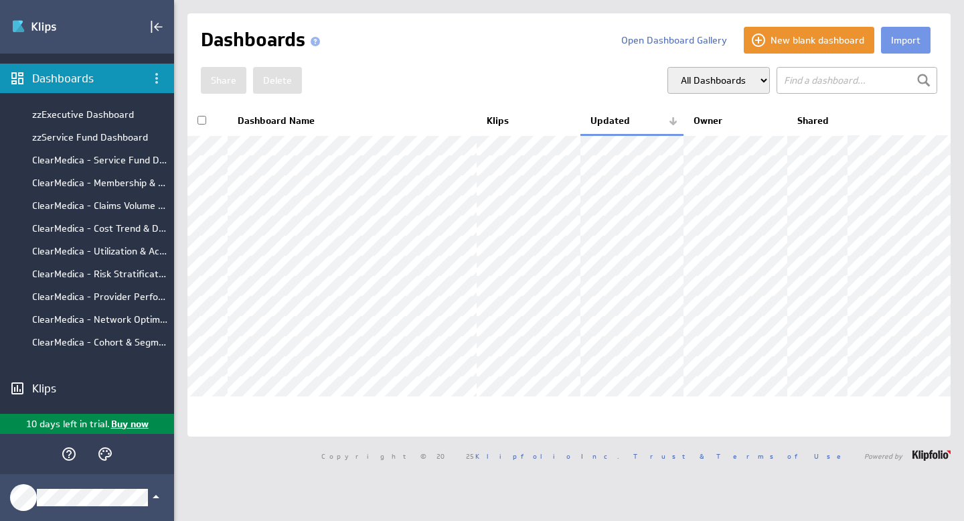
click at [731, 84] on select "All Dashboards My Dashboards Group: Default" at bounding box center [718, 80] width 102 height 27
select select "2ea746107f6218012bb35a832cd5d8df"
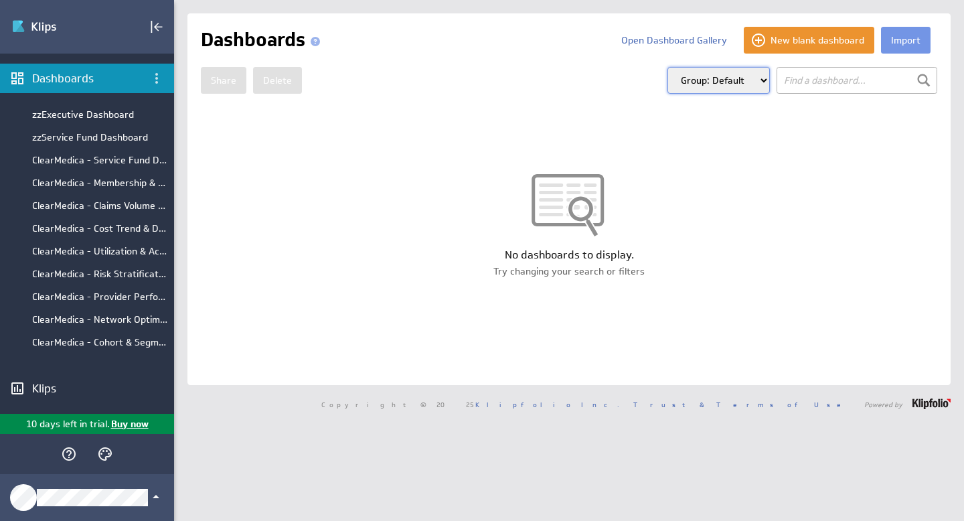
click at [312, 40] on span at bounding box center [315, 41] width 9 height 9
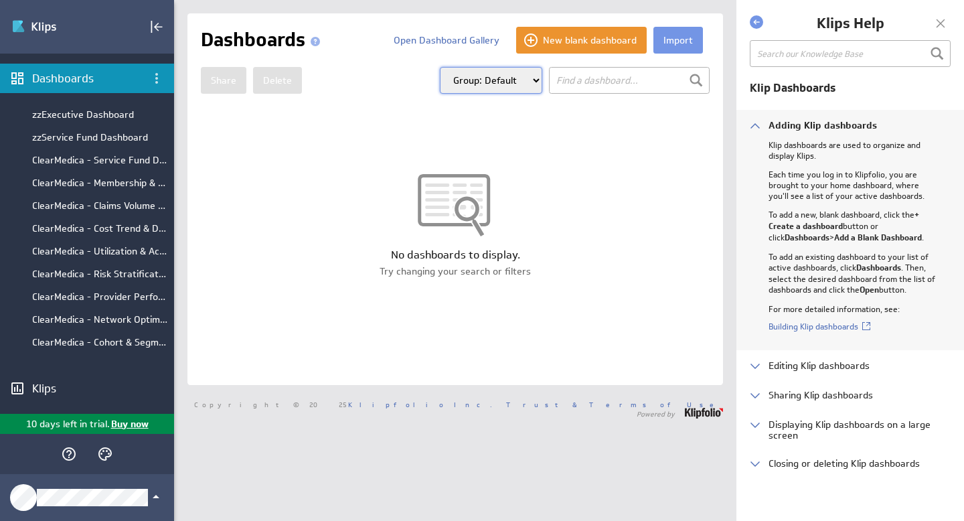
click at [820, 58] on input "text" at bounding box center [849, 53] width 201 height 27
type input "Group"
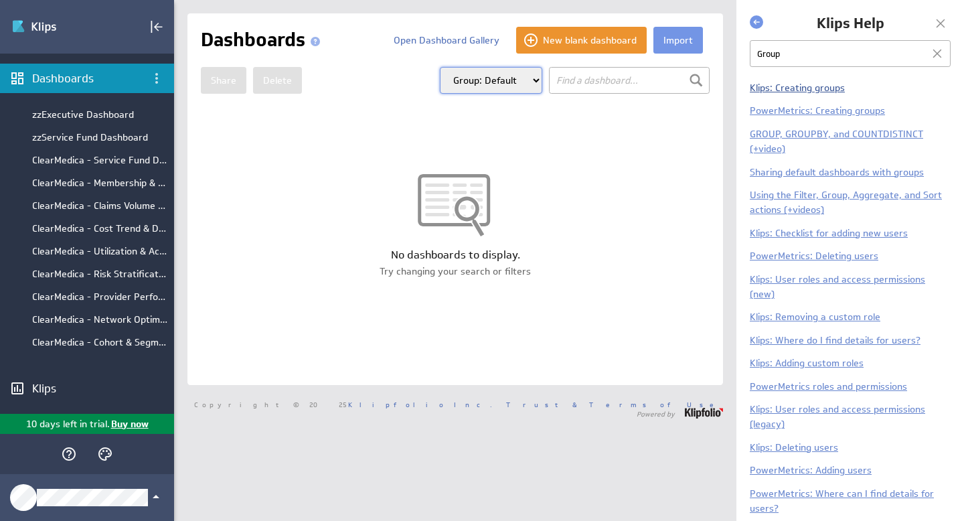
click at [824, 87] on link "Klips: Creating groups" at bounding box center [796, 88] width 95 height 12
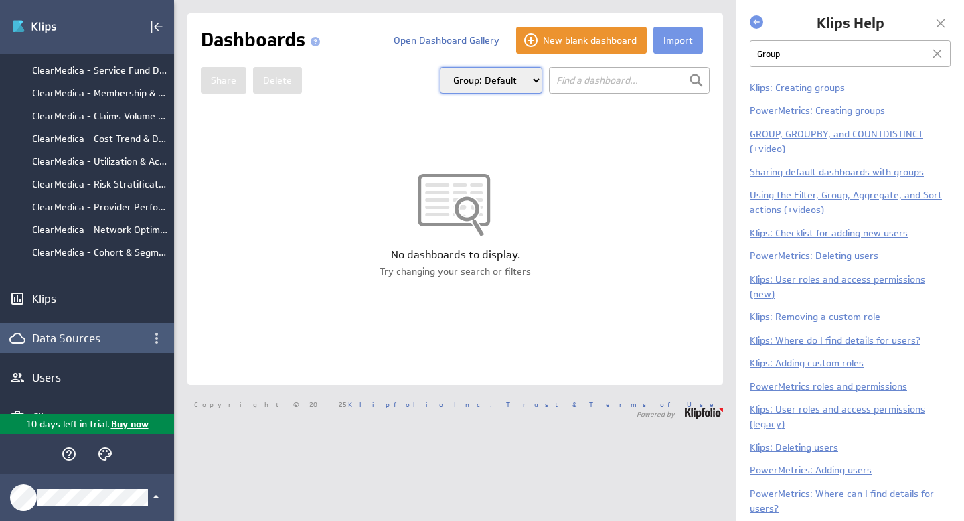
scroll to position [121, 0]
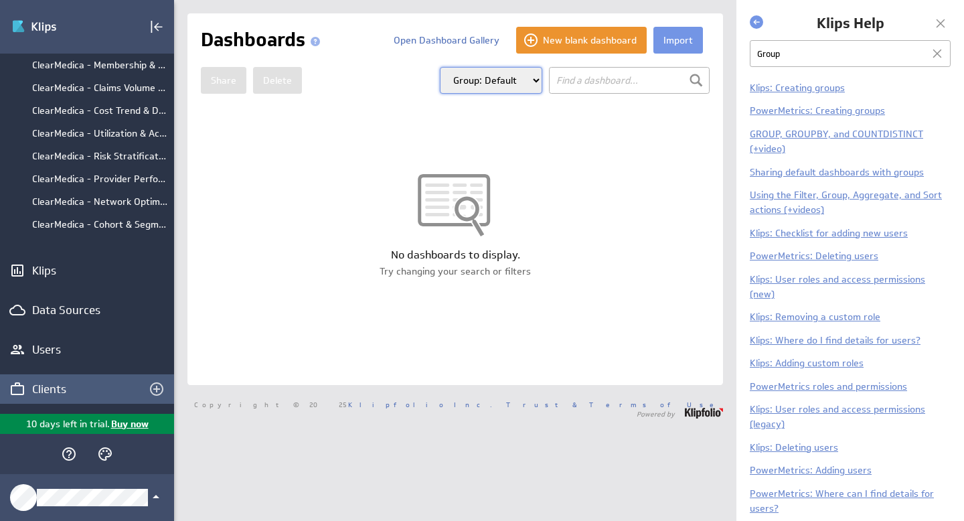
click at [67, 383] on div "Clients" at bounding box center [87, 388] width 110 height 15
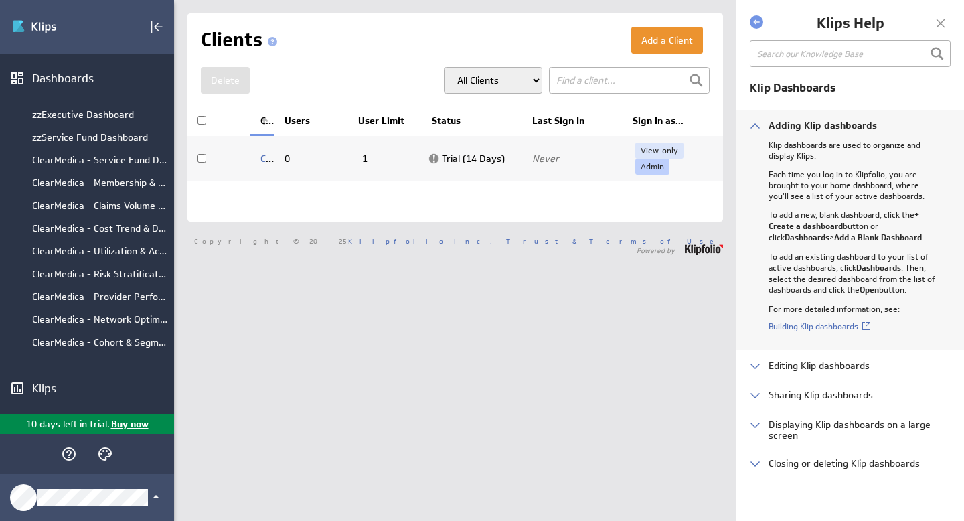
click at [646, 168] on link "Admin" at bounding box center [652, 167] width 34 height 16
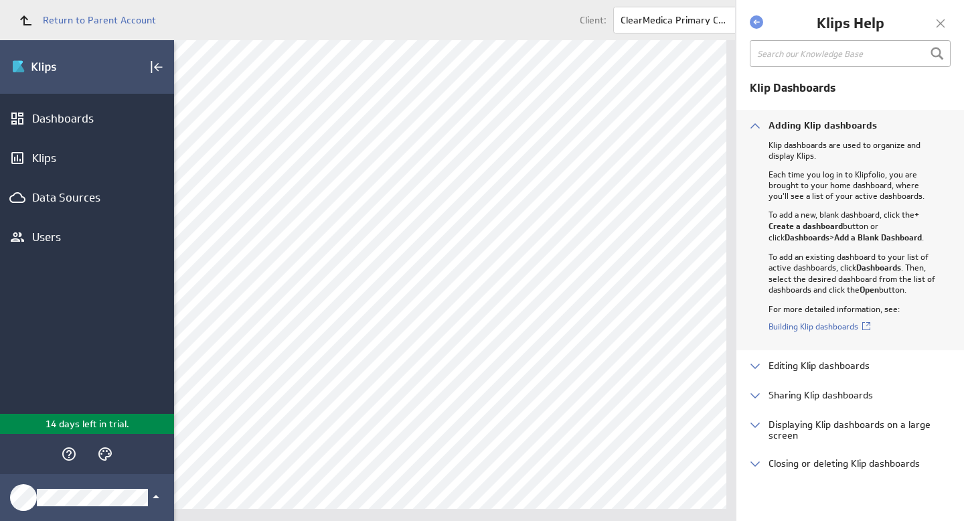
click at [931, 18] on div at bounding box center [940, 23] width 20 height 20
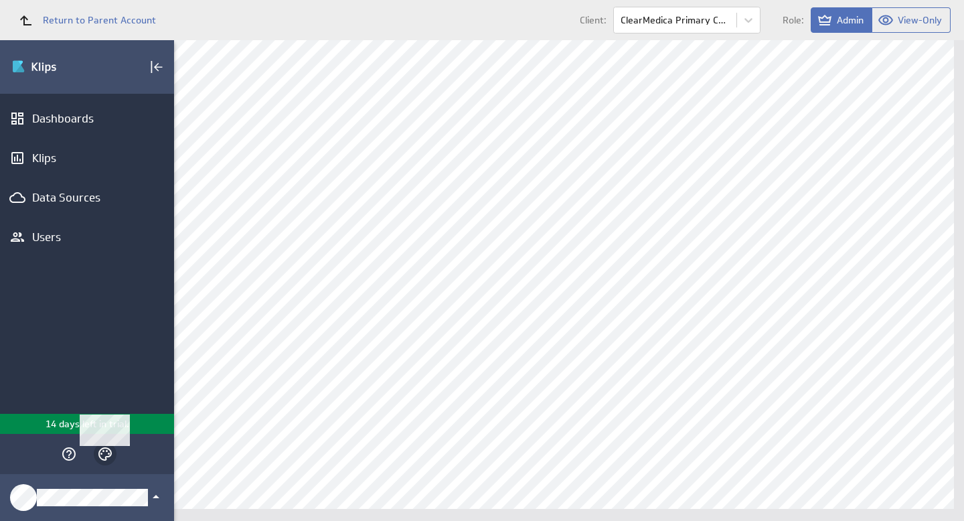
click at [105, 452] on icon "Themes" at bounding box center [105, 454] width 16 height 16
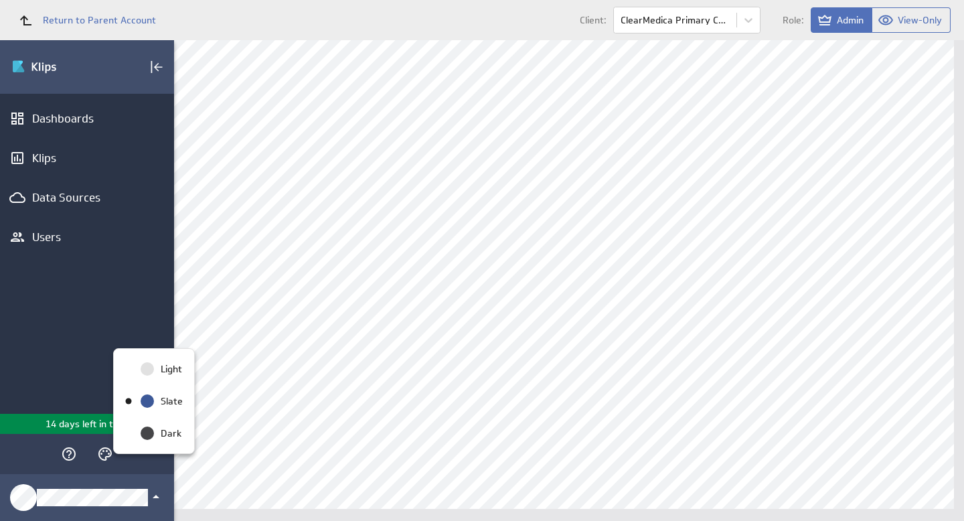
click at [66, 120] on div at bounding box center [482, 260] width 964 height 521
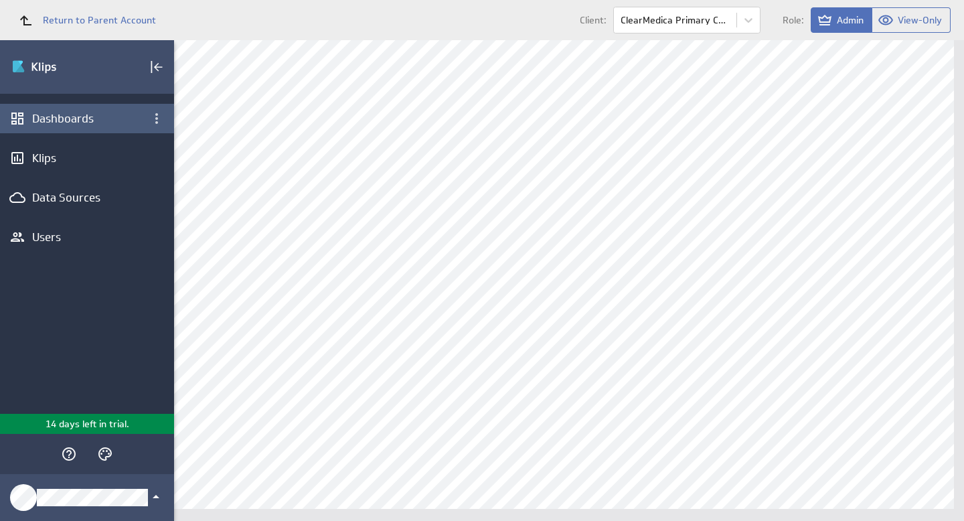
click at [63, 123] on div "Dashboards" at bounding box center [87, 118] width 110 height 15
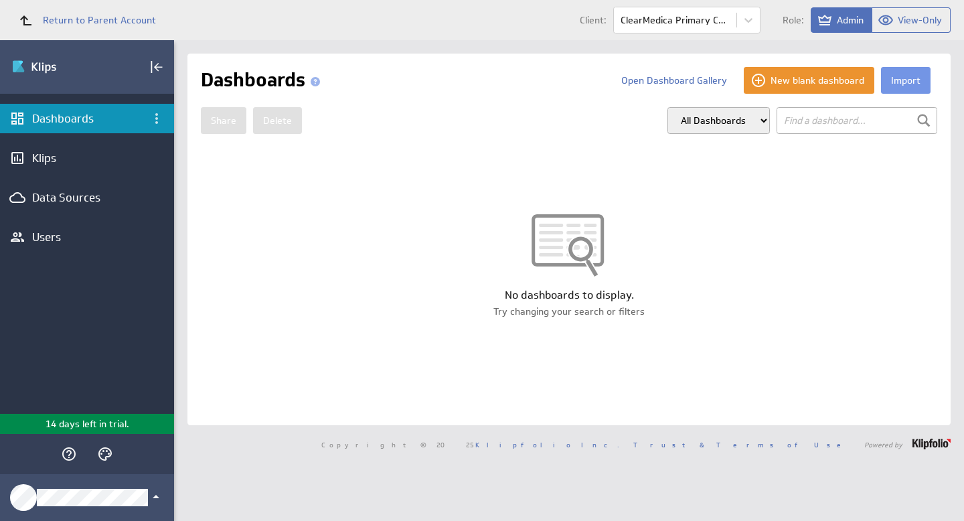
click at [98, 122] on div "Dashboards" at bounding box center [87, 118] width 110 height 15
click at [104, 18] on span "Return to Parent Account" at bounding box center [99, 19] width 113 height 9
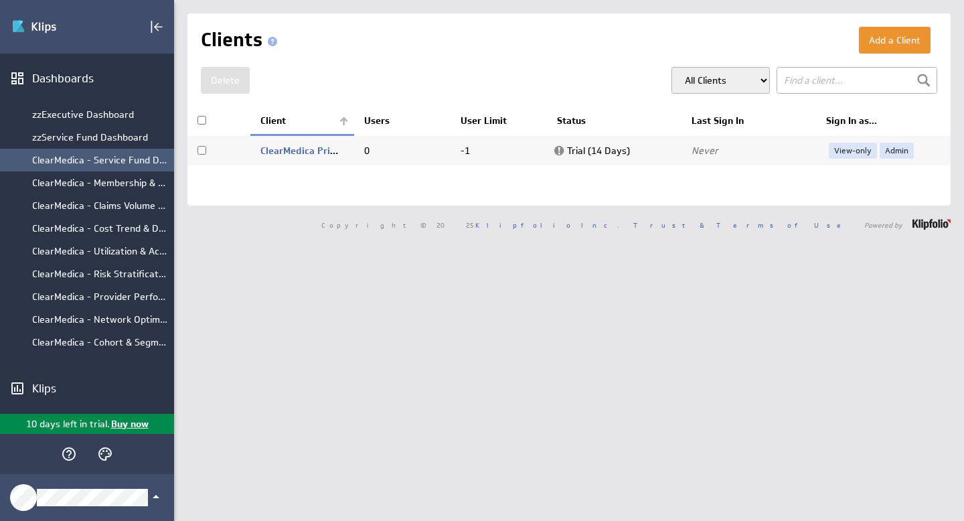
click at [108, 161] on div "ClearMedica - Service Fund Dashboard" at bounding box center [99, 160] width 135 height 12
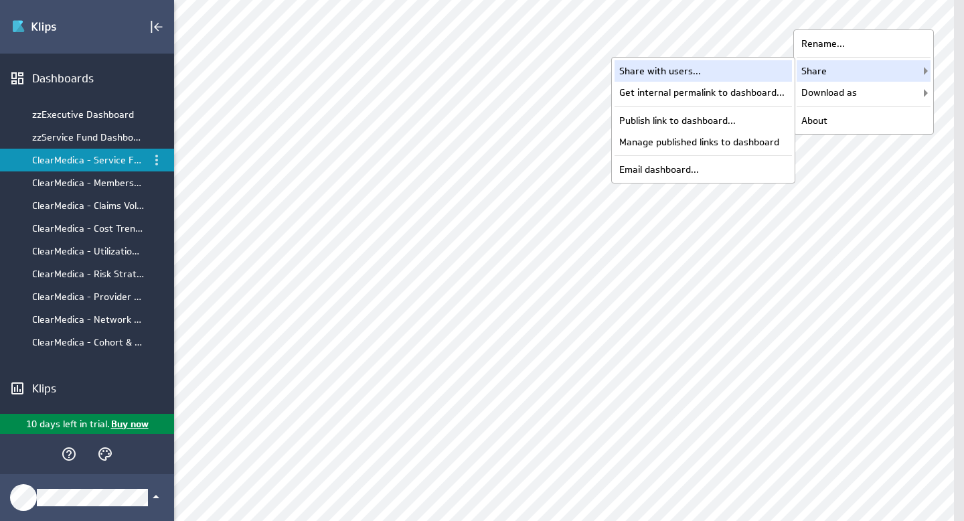
click at [709, 72] on div "Share with users..." at bounding box center [702, 70] width 177 height 21
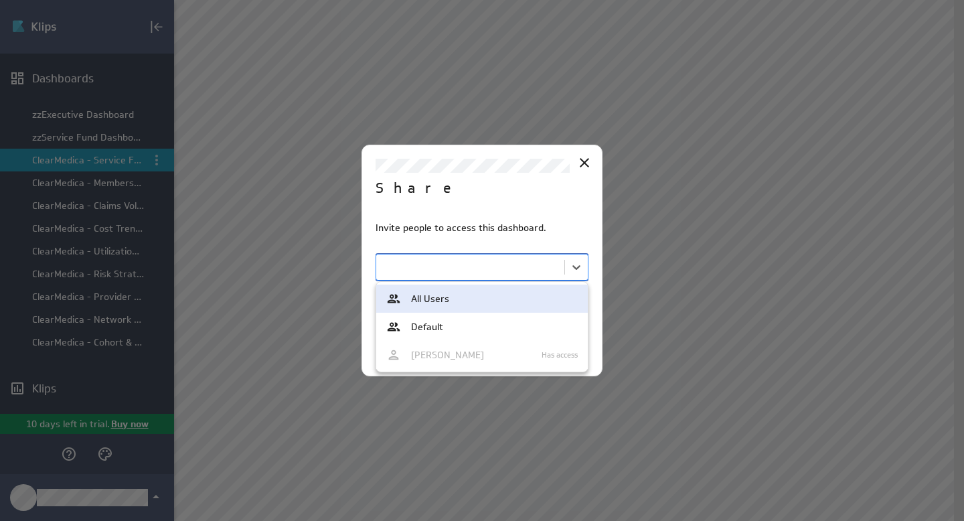
click at [434, 264] on body "(no message) Edit Dashboards zzExecutive Dashboard zzService Fund Dashboard Cle…" at bounding box center [482, 260] width 964 height 521
click at [549, 203] on div at bounding box center [482, 260] width 964 height 521
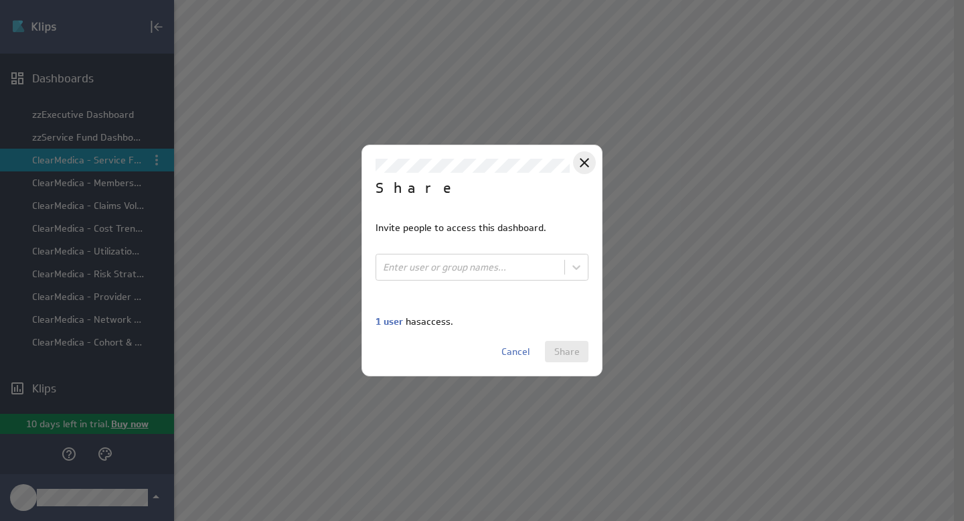
click at [580, 160] on icon "Close" at bounding box center [584, 163] width 16 height 16
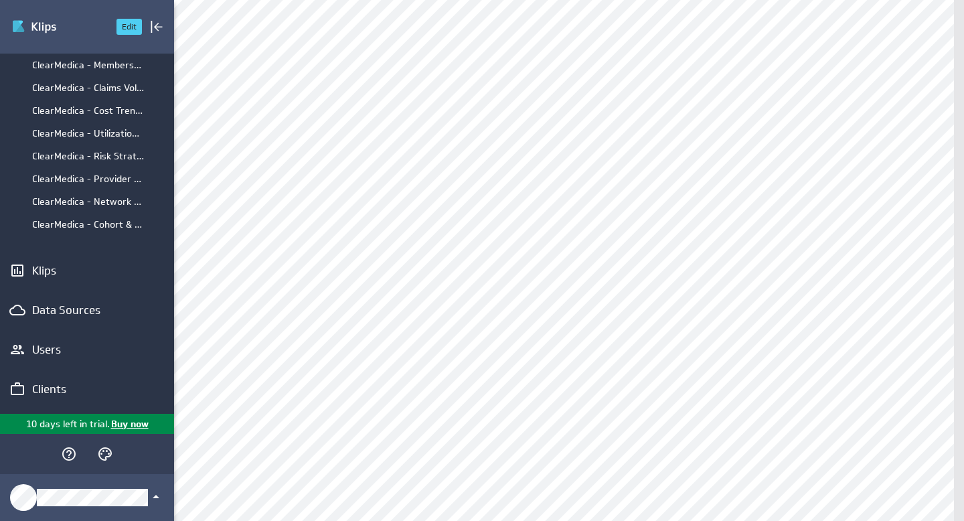
scroll to position [294, 0]
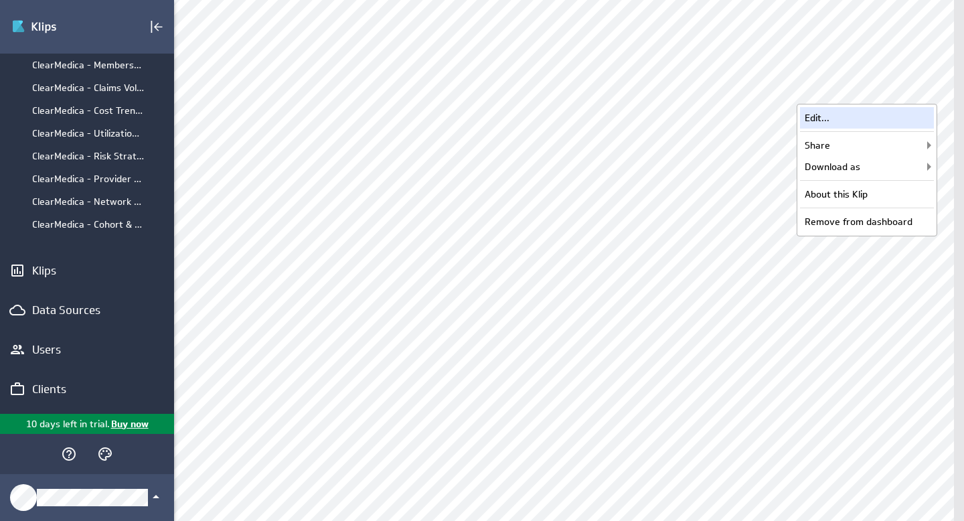
click at [871, 124] on div "Edit..." at bounding box center [867, 117] width 134 height 21
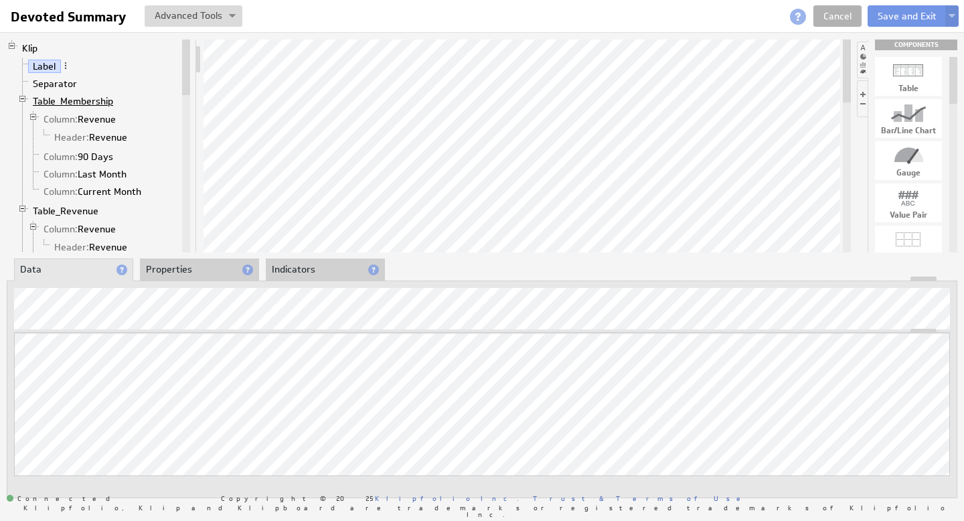
click at [80, 104] on link "Table_Membership" at bounding box center [73, 100] width 90 height 13
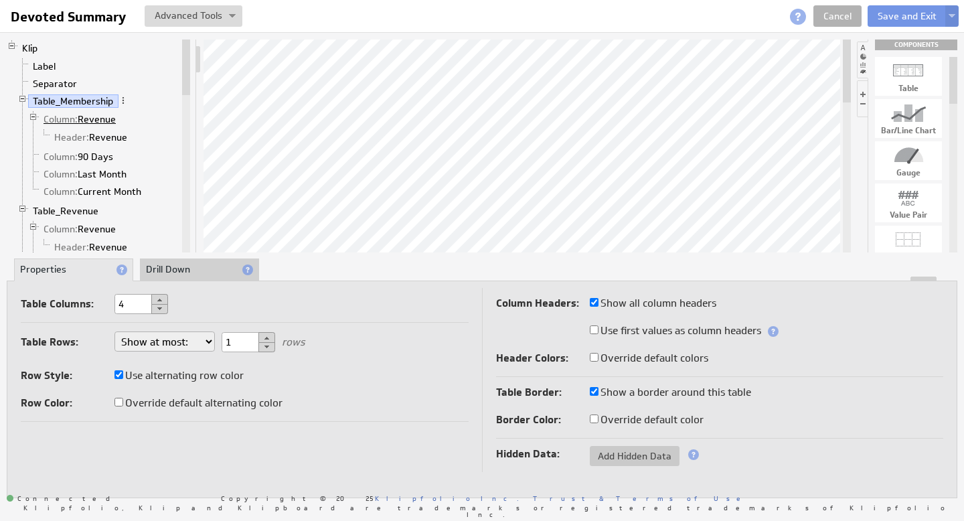
click at [94, 117] on link "Column: Revenue" at bounding box center [80, 118] width 82 height 13
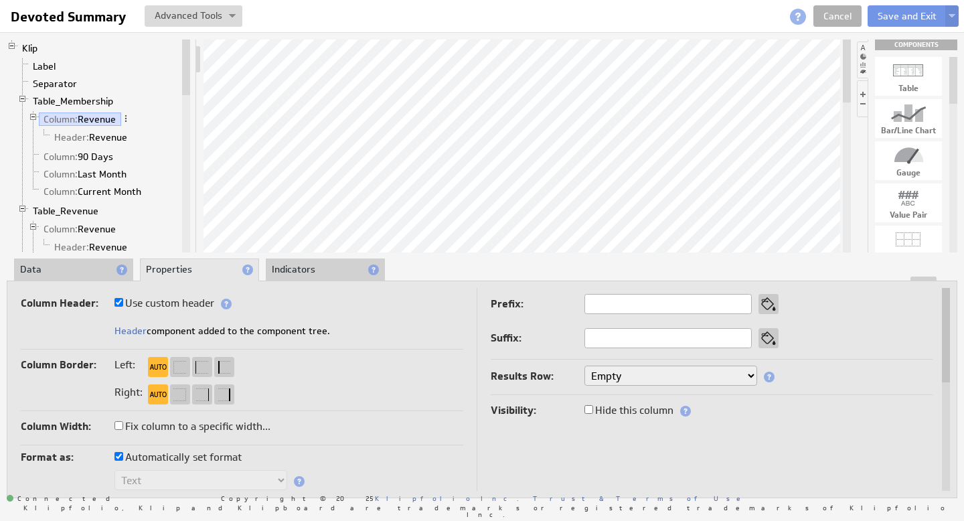
click at [72, 272] on li "Data" at bounding box center [73, 269] width 119 height 23
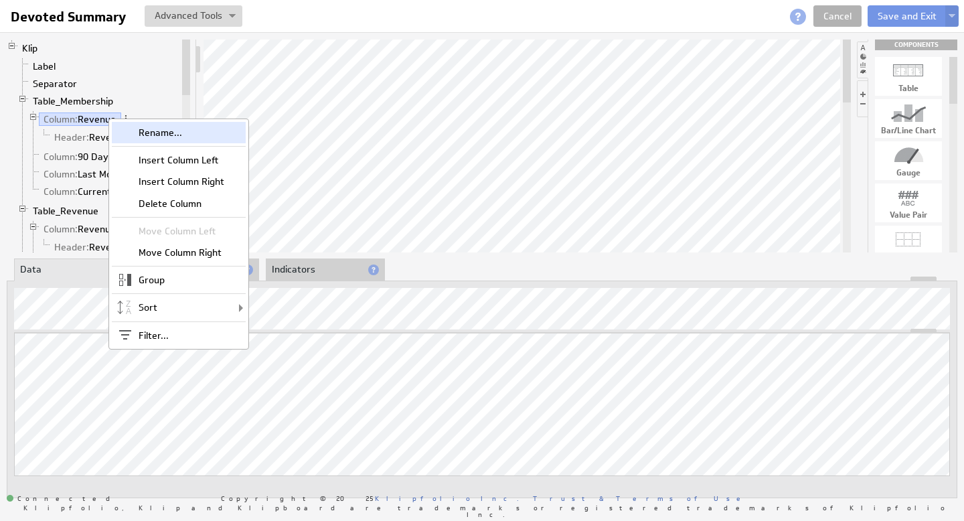
click at [143, 133] on div "Rename..." at bounding box center [179, 132] width 134 height 21
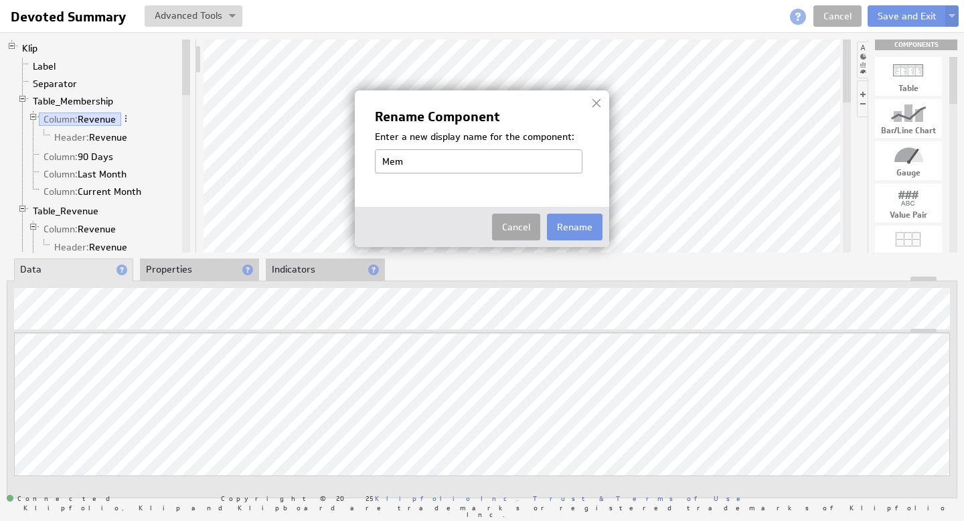
type input "Membership"
click at [578, 231] on button "Rename" at bounding box center [575, 226] width 56 height 27
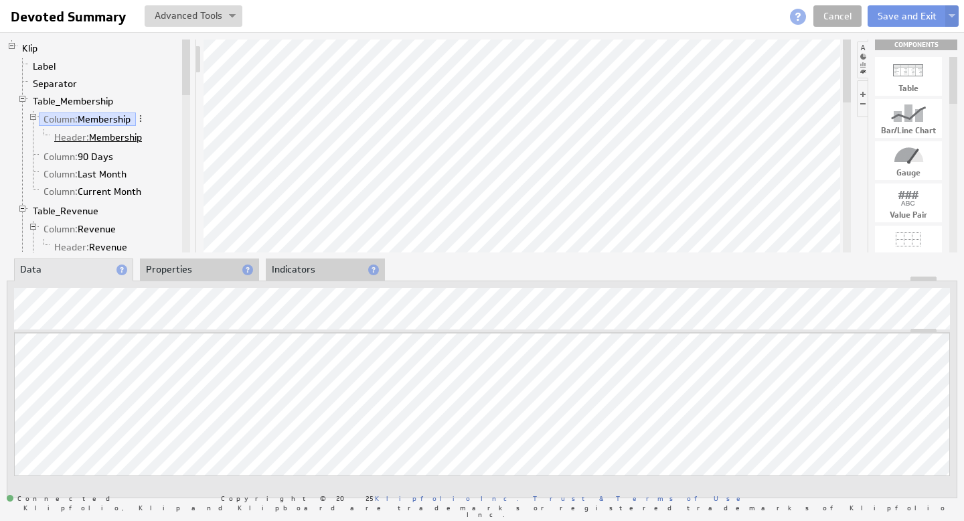
click at [124, 138] on link "Header: Membership" at bounding box center [99, 136] width 98 height 13
click at [98, 119] on link "Column: Membership" at bounding box center [87, 118] width 97 height 13
click at [92, 103] on link "Table_Membership" at bounding box center [73, 100] width 90 height 13
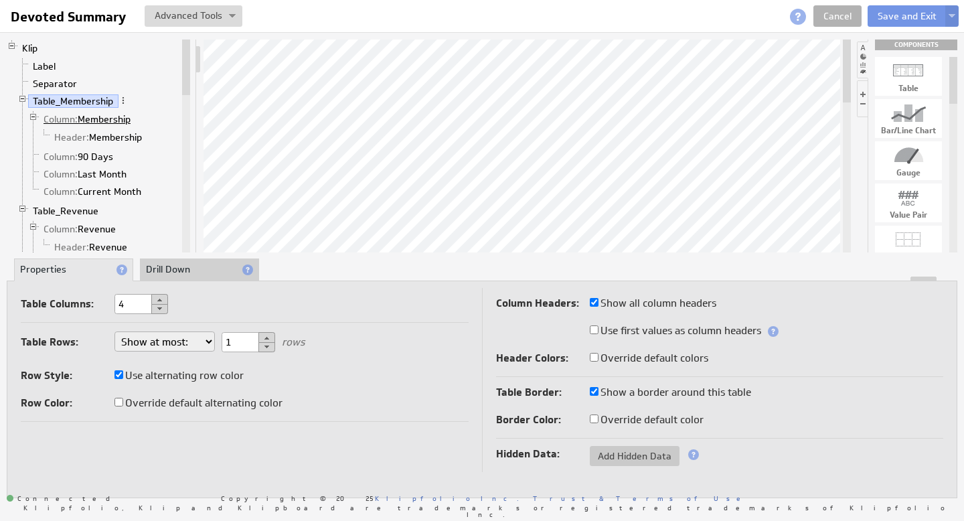
click at [96, 121] on link "Column: Membership" at bounding box center [87, 118] width 97 height 13
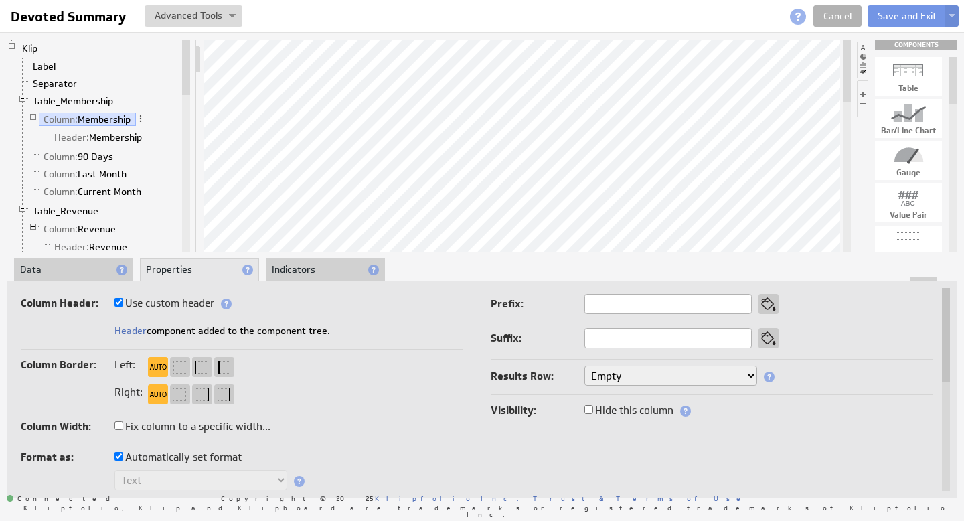
click at [60, 273] on li "Data" at bounding box center [73, 269] width 119 height 23
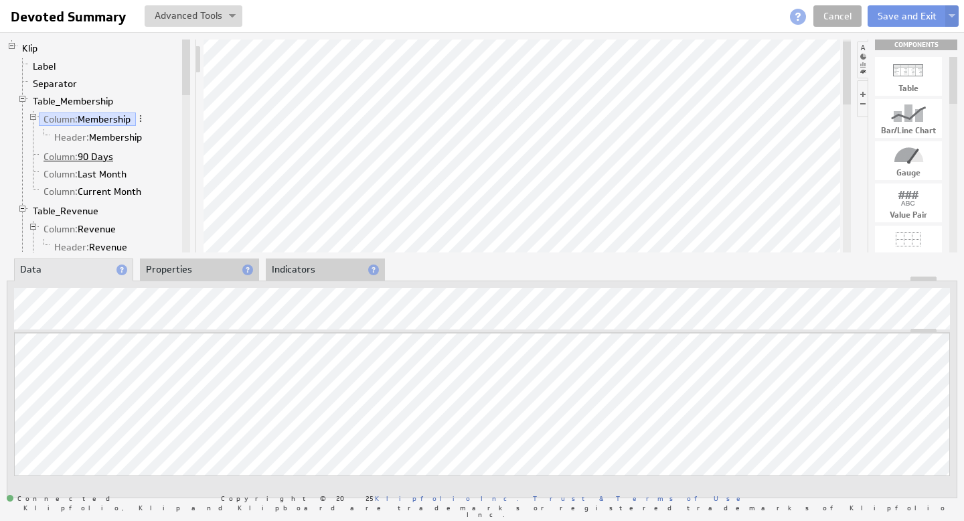
click at [94, 155] on link "Column: 90 Days" at bounding box center [79, 156] width 80 height 13
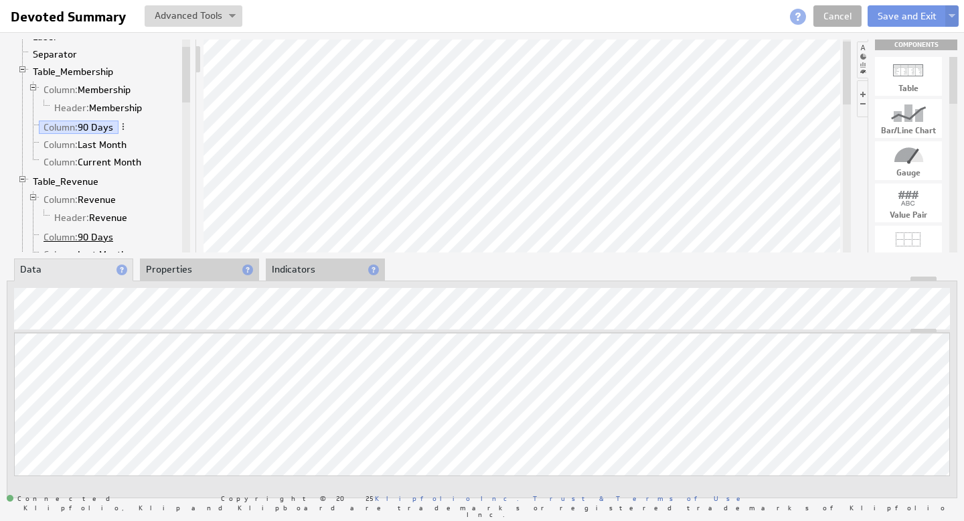
click at [84, 236] on link "Column: 90 Days" at bounding box center [79, 236] width 80 height 13
drag, startPoint x: 811, startPoint y: 331, endPoint x: 806, endPoint y: 397, distance: 67.1
click at [96, 128] on link "Column: 90 Days" at bounding box center [79, 126] width 80 height 13
click at [533, 291] on div "Updating... Select a Function ARRAY DATE SELECT SLICE SUM Data Manipulation Log…" at bounding box center [482, 388] width 950 height 217
click at [834, 13] on link "Cancel" at bounding box center [837, 15] width 48 height 21
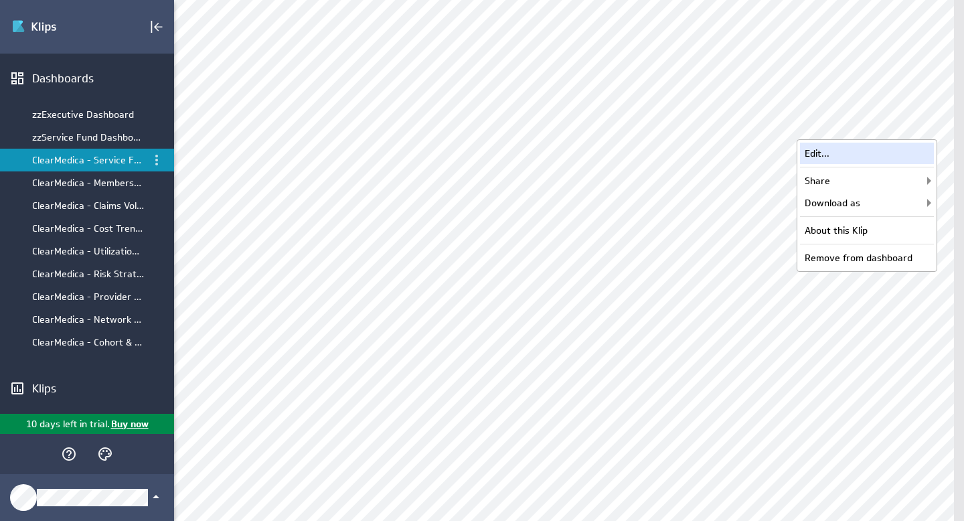
click at [858, 155] on div "Edit..." at bounding box center [867, 153] width 134 height 21
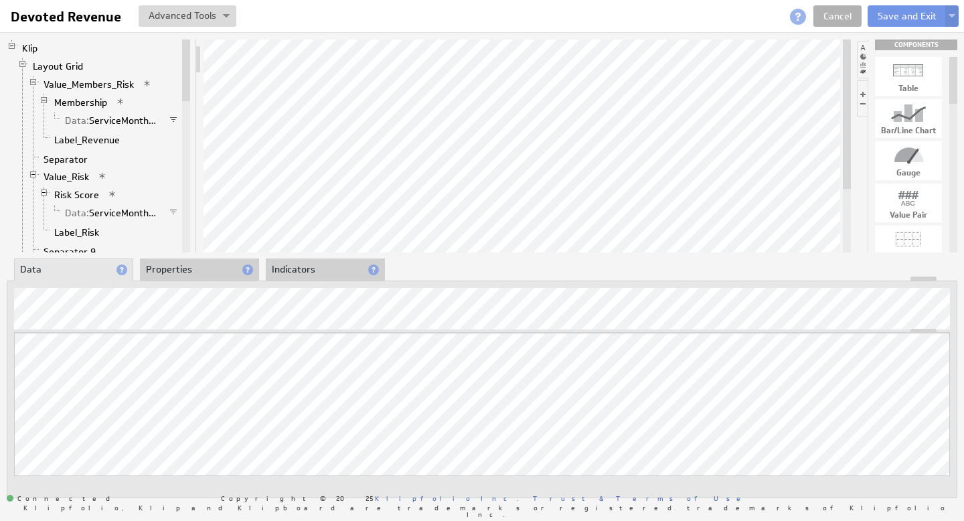
click at [203, 272] on li "Properties" at bounding box center [199, 269] width 119 height 23
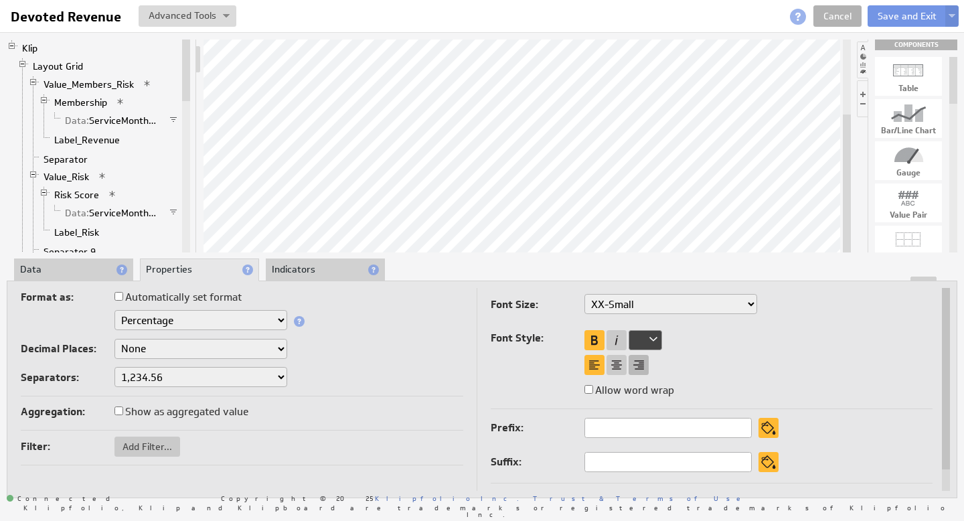
click at [642, 364] on div at bounding box center [638, 365] width 20 height 20
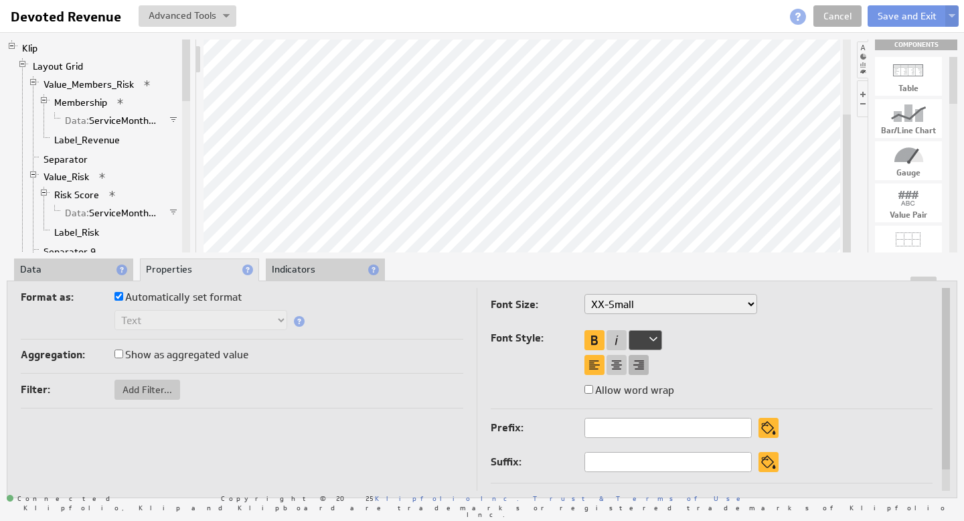
click at [640, 365] on div at bounding box center [638, 365] width 20 height 20
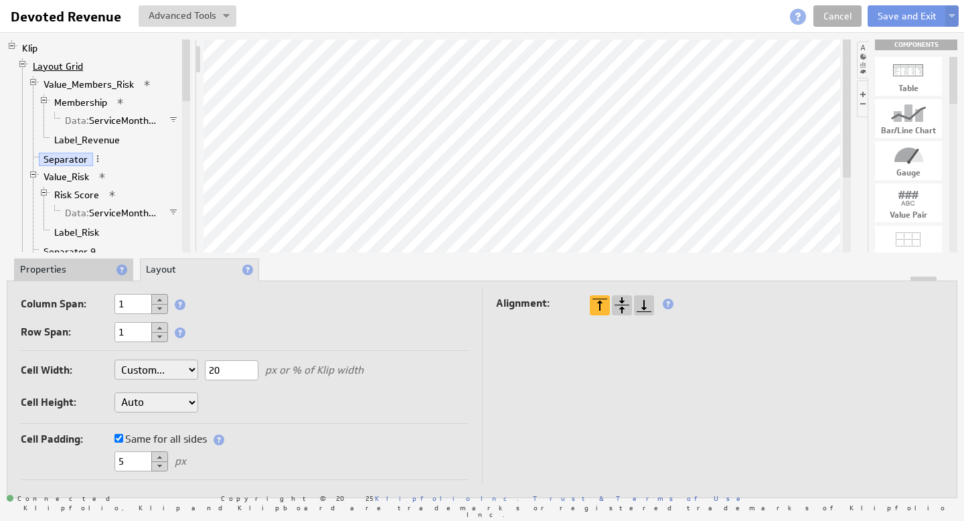
click at [61, 67] on link "Layout Grid" at bounding box center [58, 66] width 60 height 13
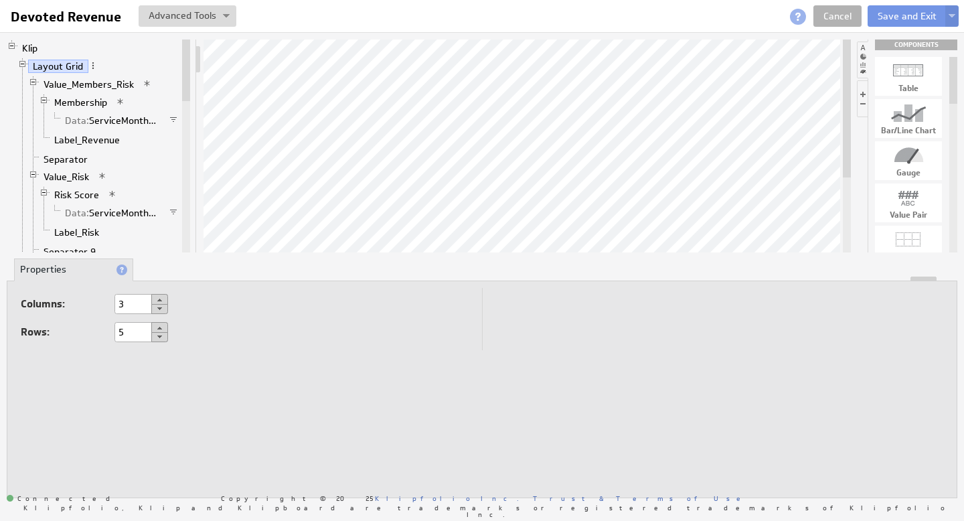
click at [161, 325] on button at bounding box center [159, 327] width 17 height 11
type input "6"
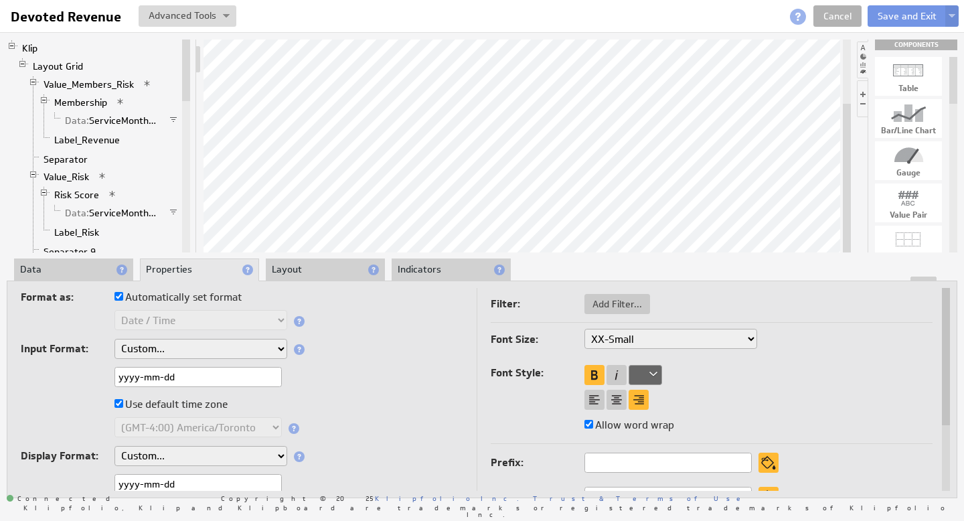
click at [78, 271] on li "Data" at bounding box center [73, 269] width 119 height 23
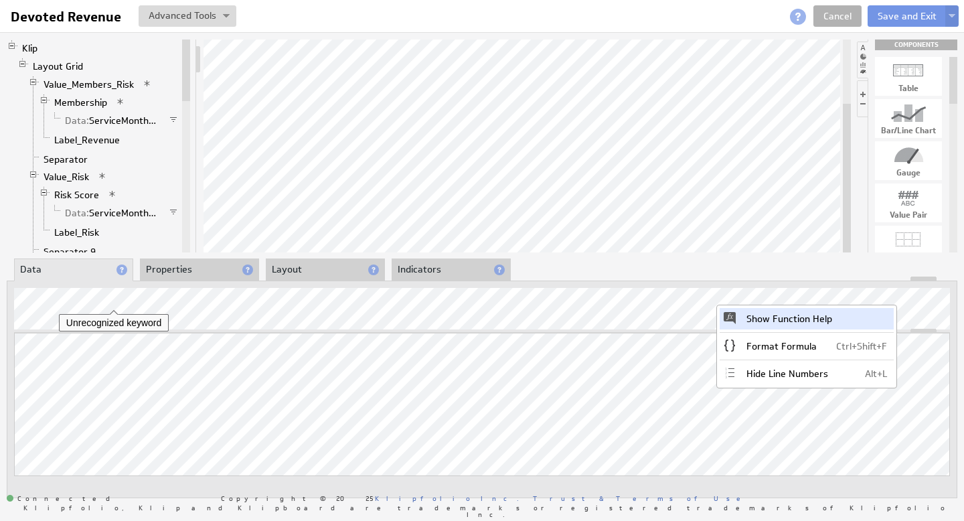
click at [809, 318] on div "Show Function Help" at bounding box center [806, 318] width 174 height 21
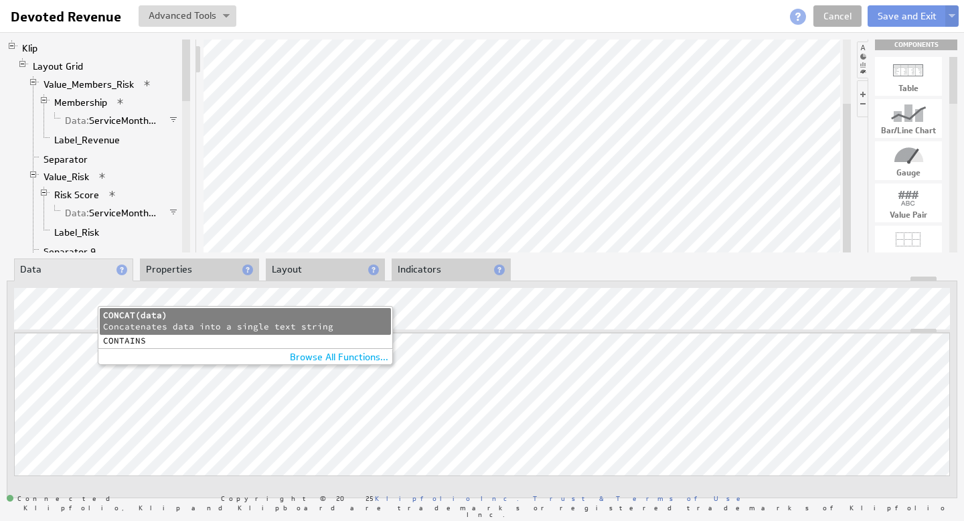
click at [189, 313] on div "CONCAT(data)" at bounding box center [245, 315] width 284 height 11
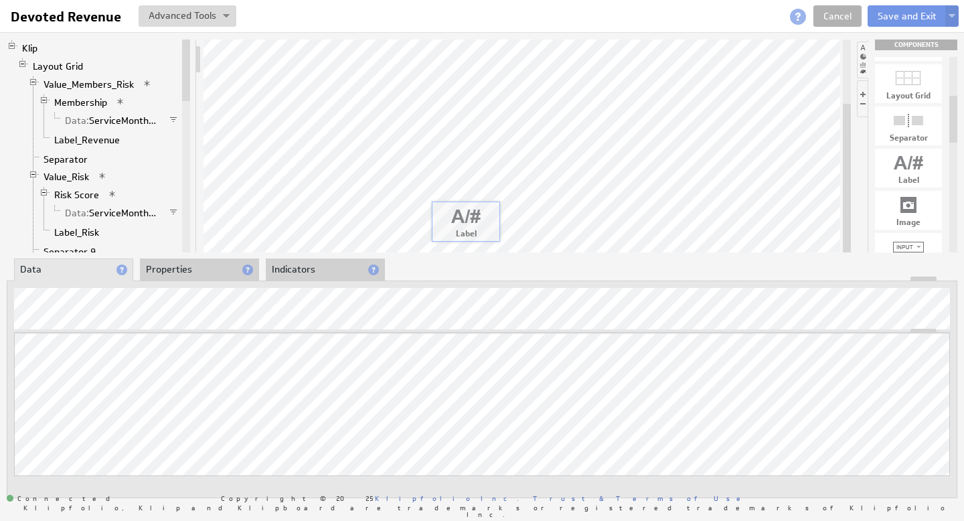
drag, startPoint x: 913, startPoint y: 159, endPoint x: 470, endPoint y: 212, distance: 446.1
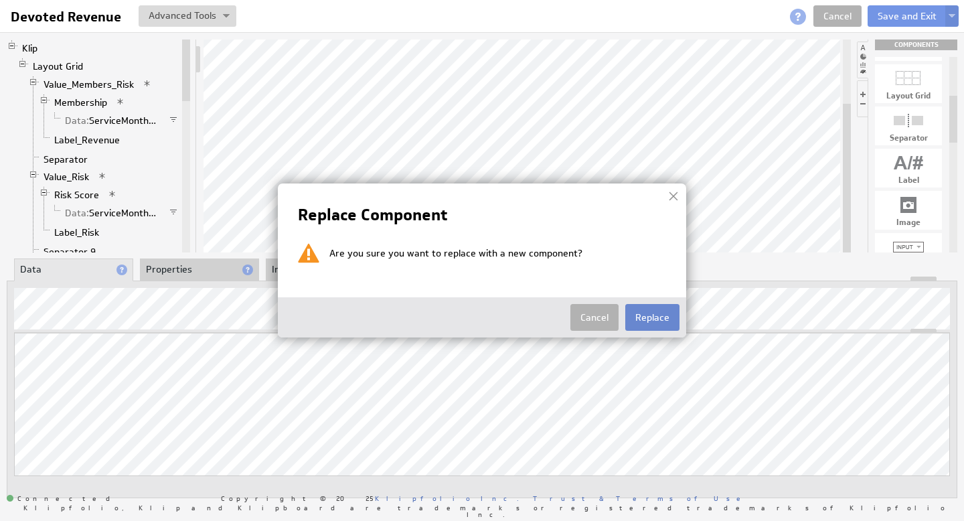
click at [647, 318] on button "Replace" at bounding box center [652, 317] width 54 height 27
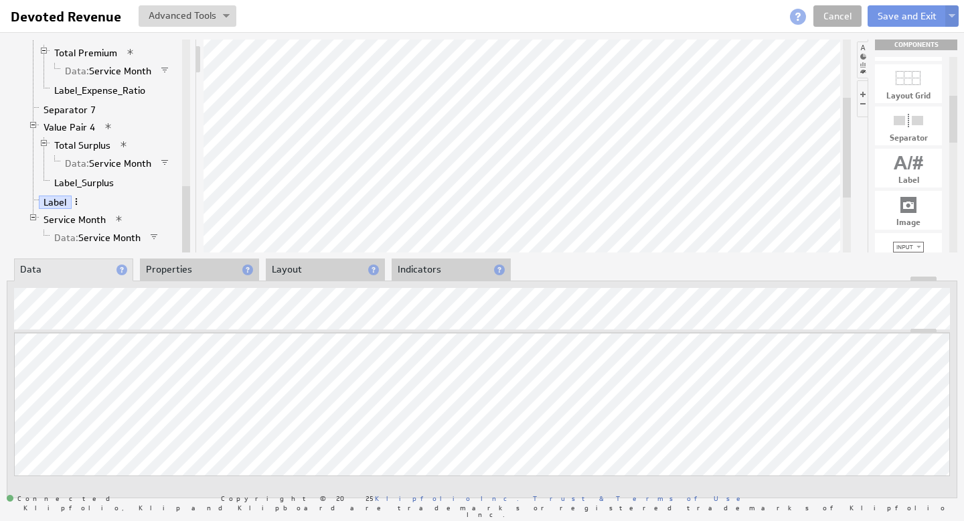
click at [78, 199] on span at bounding box center [76, 201] width 9 height 9
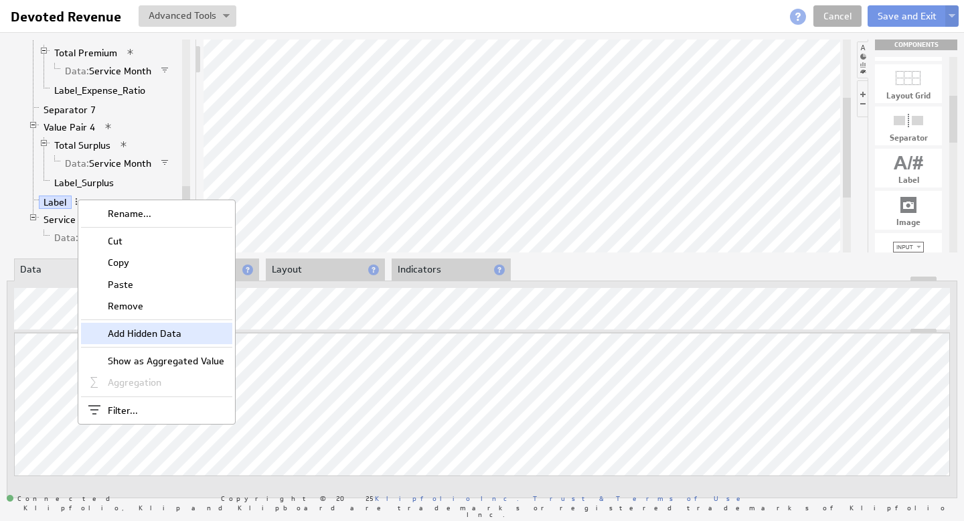
click at [152, 335] on div "Add Hidden Data" at bounding box center [156, 333] width 151 height 21
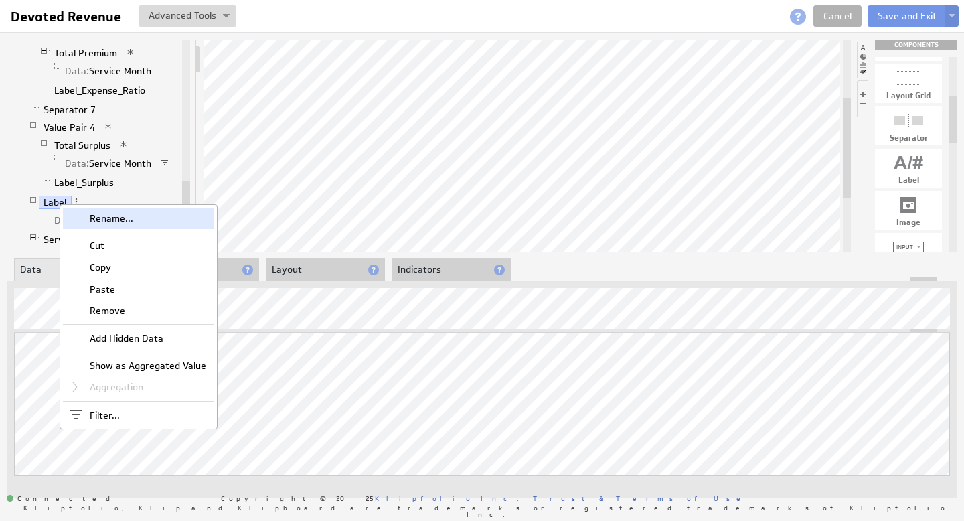
click at [95, 214] on div "Rename..." at bounding box center [138, 217] width 151 height 21
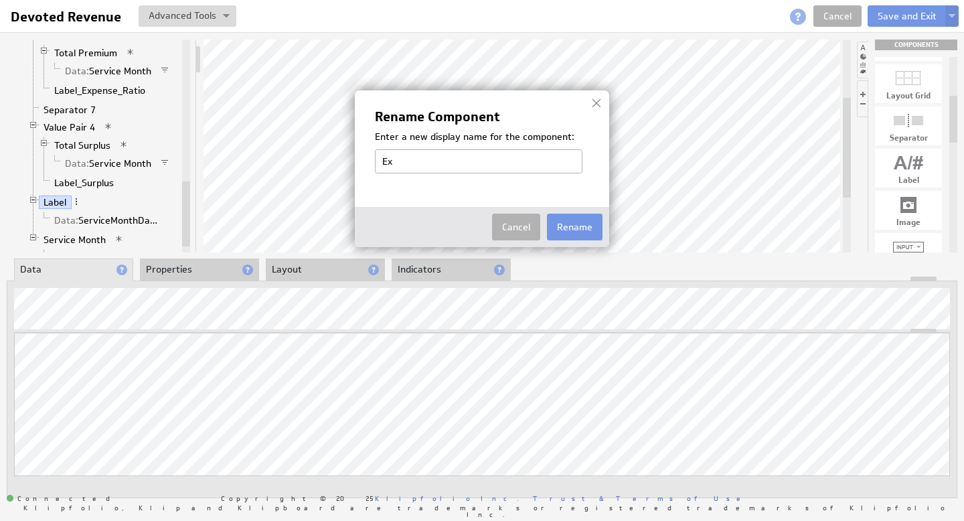
type input "Expense Ratio"
click at [188, 266] on img at bounding box center [482, 260] width 964 height 521
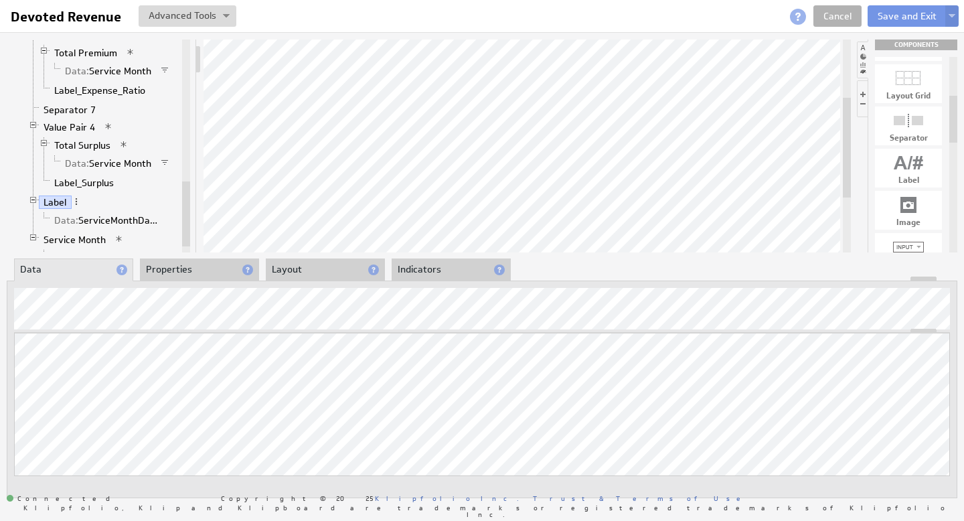
click at [186, 269] on li "Properties" at bounding box center [199, 269] width 119 height 23
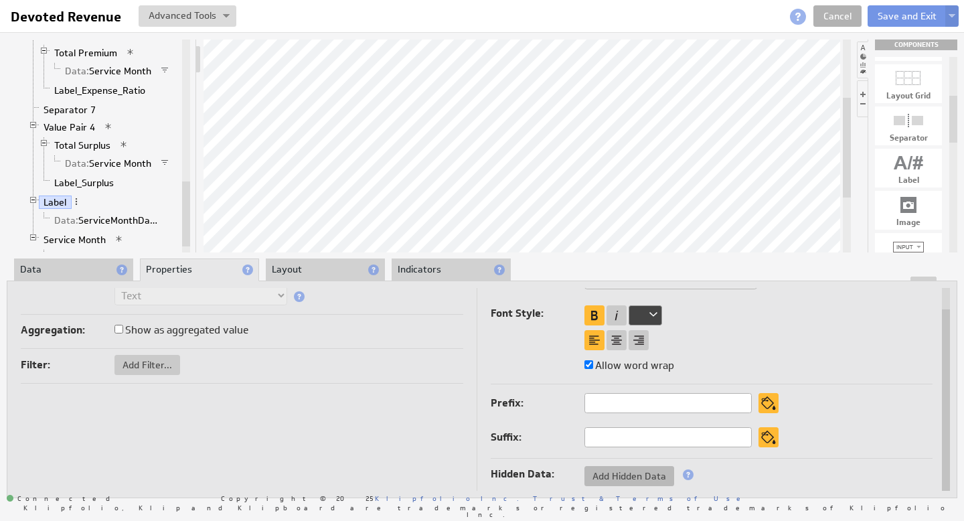
click at [620, 475] on span "Add Hidden Data" at bounding box center [629, 476] width 90 height 12
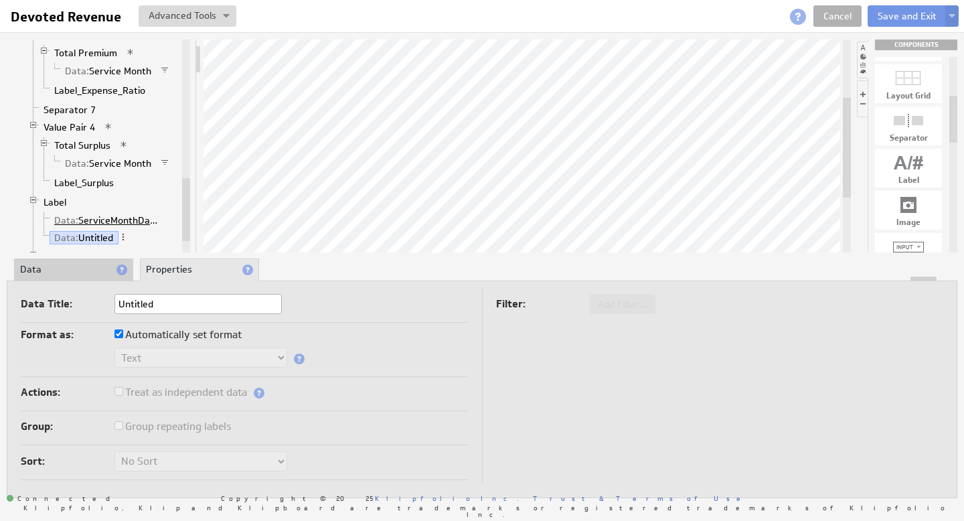
click at [110, 217] on link "Data: ServiceMonthDate" at bounding box center [107, 219] width 114 height 13
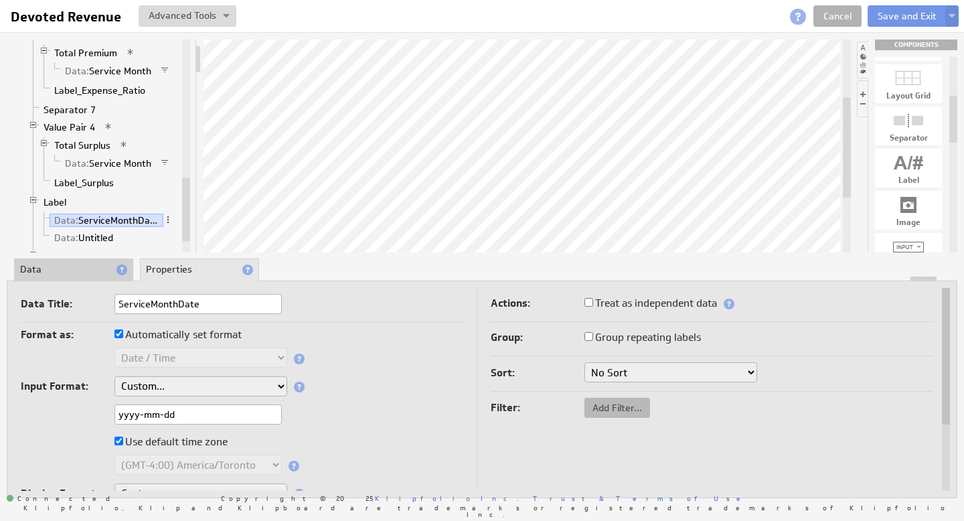
click at [621, 414] on button "Add Filter..." at bounding box center [617, 407] width 66 height 20
checkbox input "true"
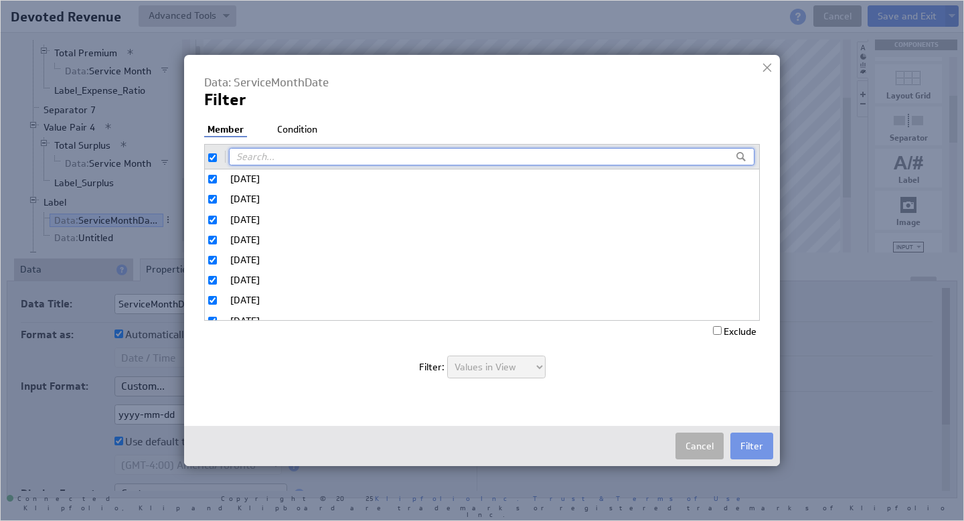
scroll to position [327, 0]
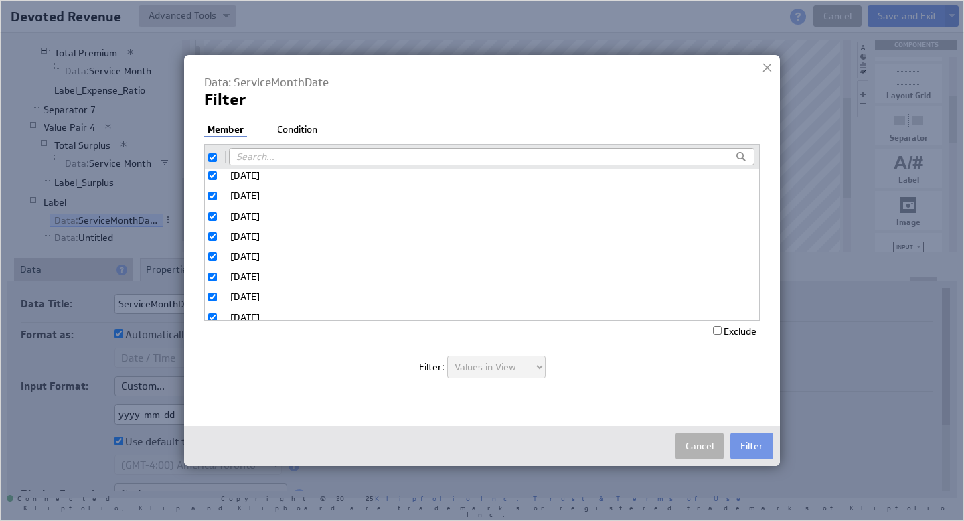
click at [311, 130] on li "Condition" at bounding box center [297, 129] width 47 height 13
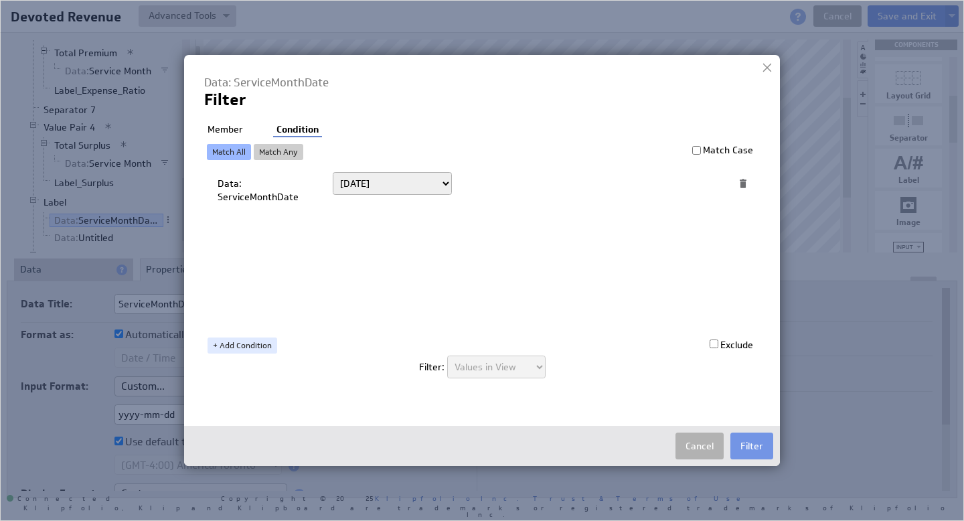
click at [385, 185] on select "Today Yesterday Unit to date In the last Last full On or after On or before ---…" at bounding box center [392, 183] width 119 height 23
select select "op:="
click at [691, 187] on span at bounding box center [697, 183] width 18 height 17
click at [683, 183] on select "Select... company.id company.name user.emailAddress user.firstName user.isAdmin…" at bounding box center [577, 183] width 221 height 21
select select "devoted_service_month"
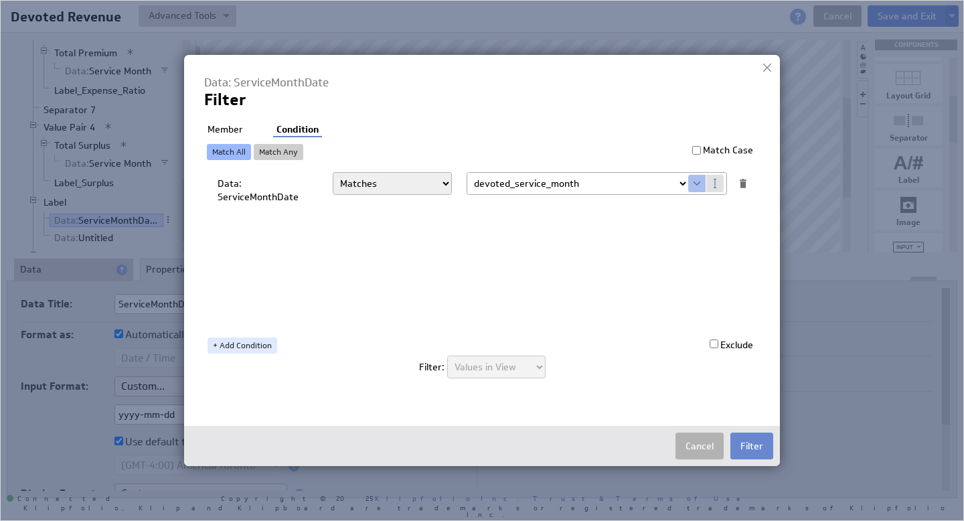
click at [760, 451] on button "Filter" at bounding box center [751, 445] width 43 height 27
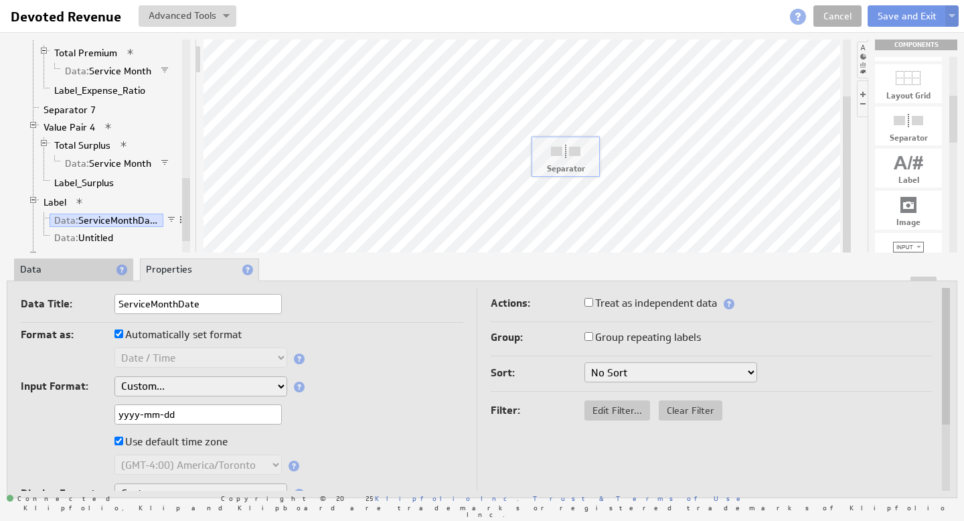
drag, startPoint x: 917, startPoint y: 123, endPoint x: 574, endPoint y: 154, distance: 344.7
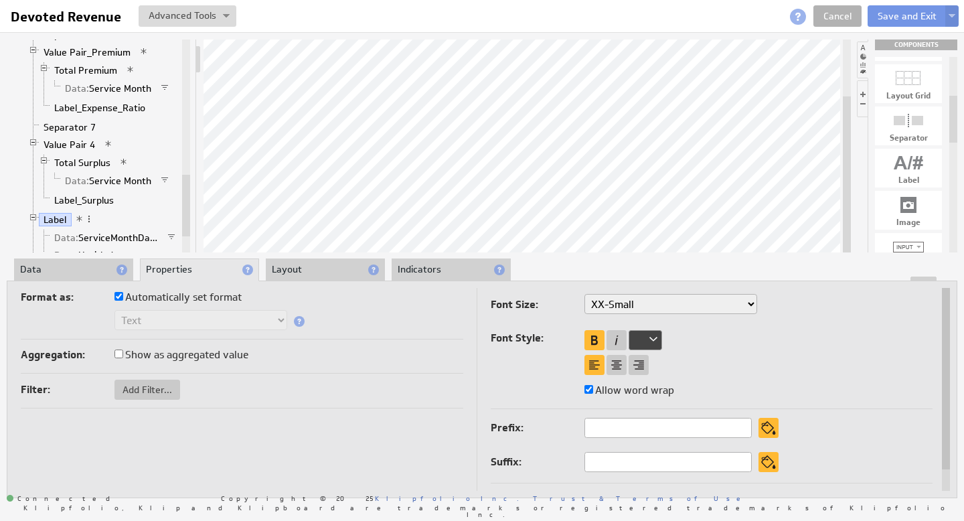
click at [56, 264] on li "Data" at bounding box center [73, 269] width 119 height 23
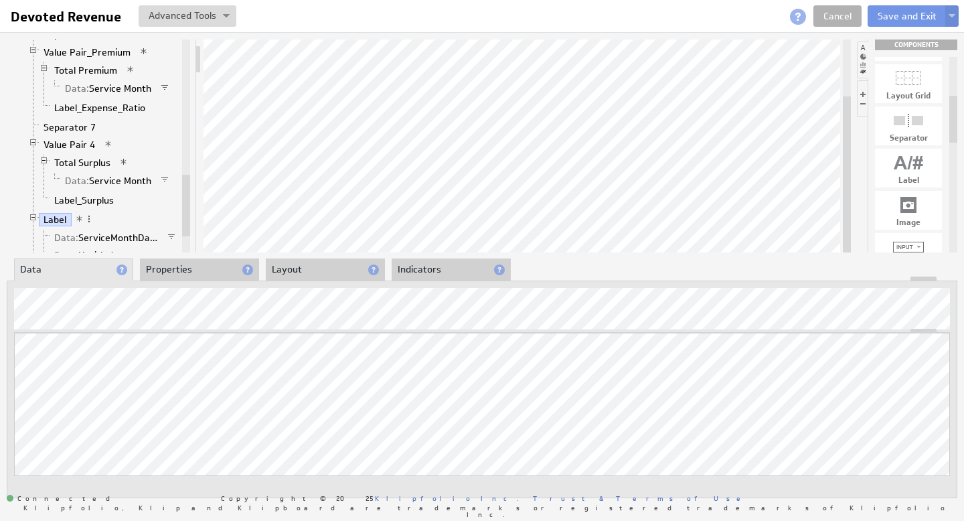
click at [181, 265] on li "Properties" at bounding box center [199, 269] width 119 height 23
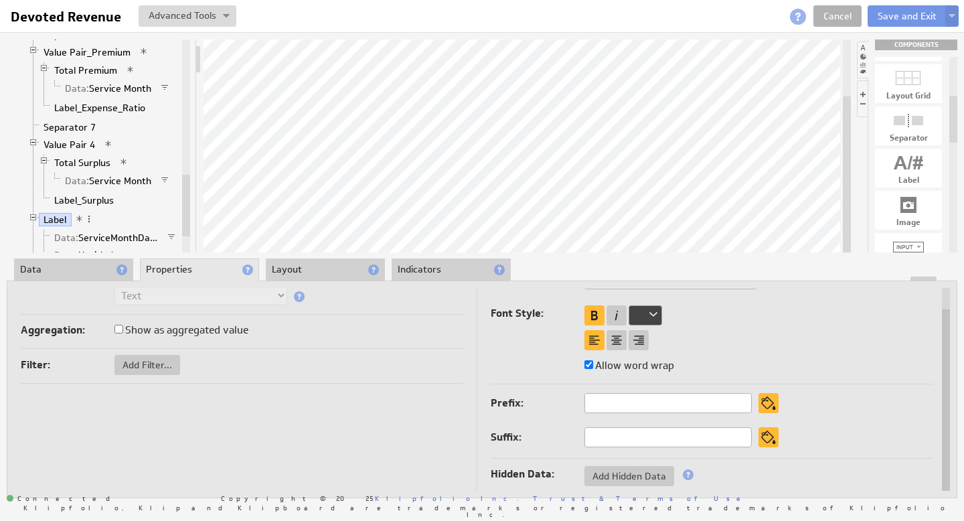
click at [635, 440] on input "text" at bounding box center [667, 437] width 167 height 20
type input "%"
click at [69, 274] on li "Data" at bounding box center [73, 269] width 119 height 23
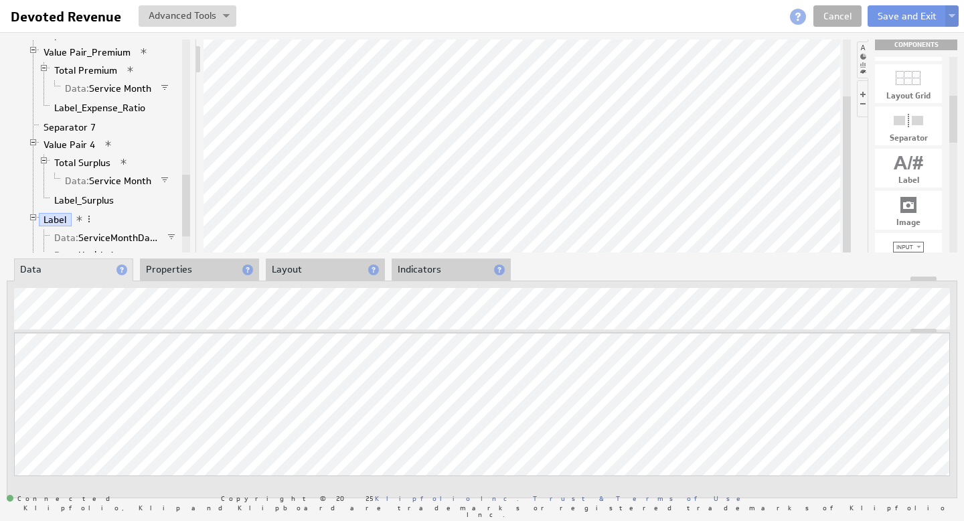
click at [195, 270] on li "Properties" at bounding box center [199, 269] width 119 height 23
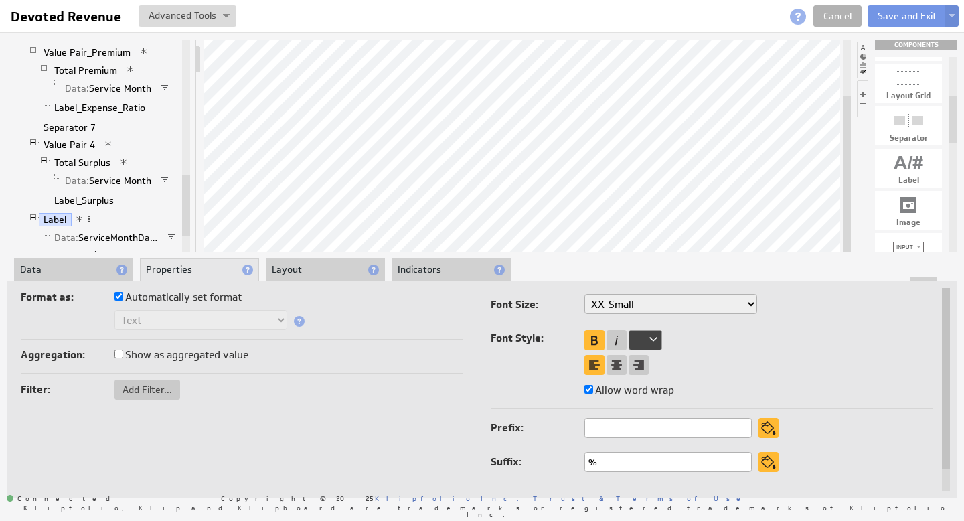
click at [650, 338] on div at bounding box center [644, 340] width 33 height 20
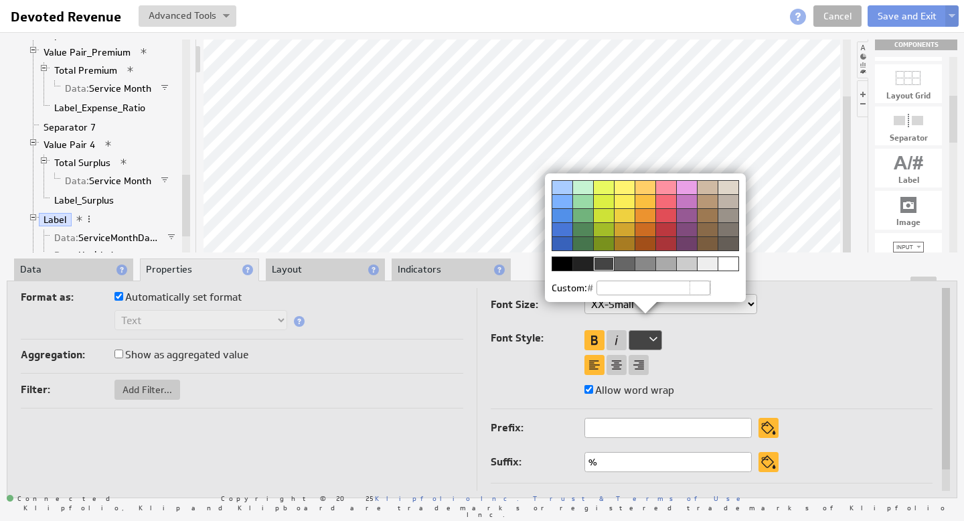
click at [619, 265] on div at bounding box center [624, 263] width 21 height 14
click at [310, 207] on img at bounding box center [482, 260] width 964 height 521
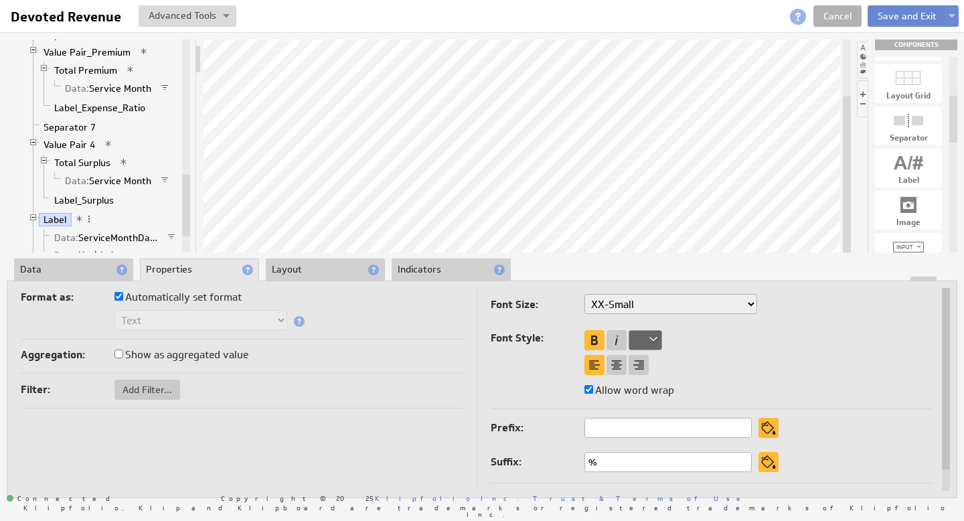
click at [913, 19] on button "Save and Exit" at bounding box center [906, 15] width 79 height 21
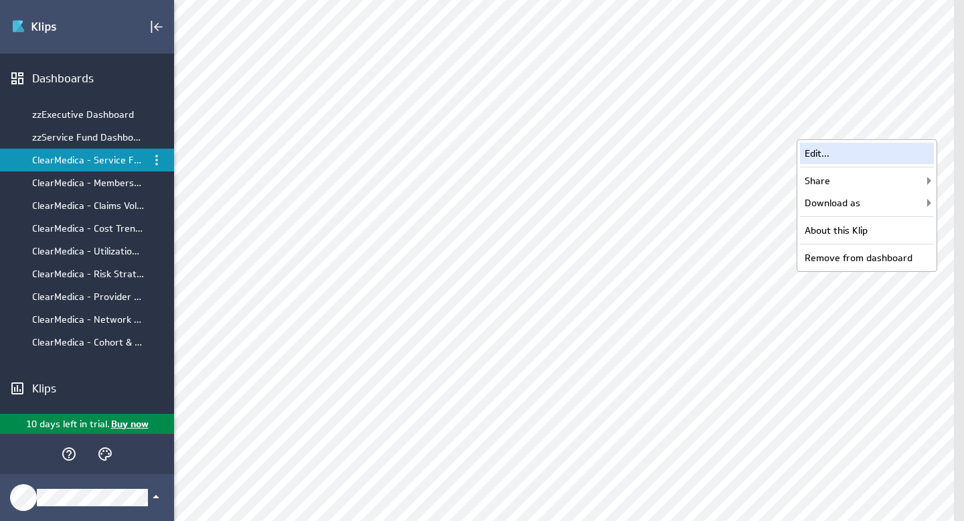
click at [854, 154] on div "Edit..." at bounding box center [867, 153] width 134 height 21
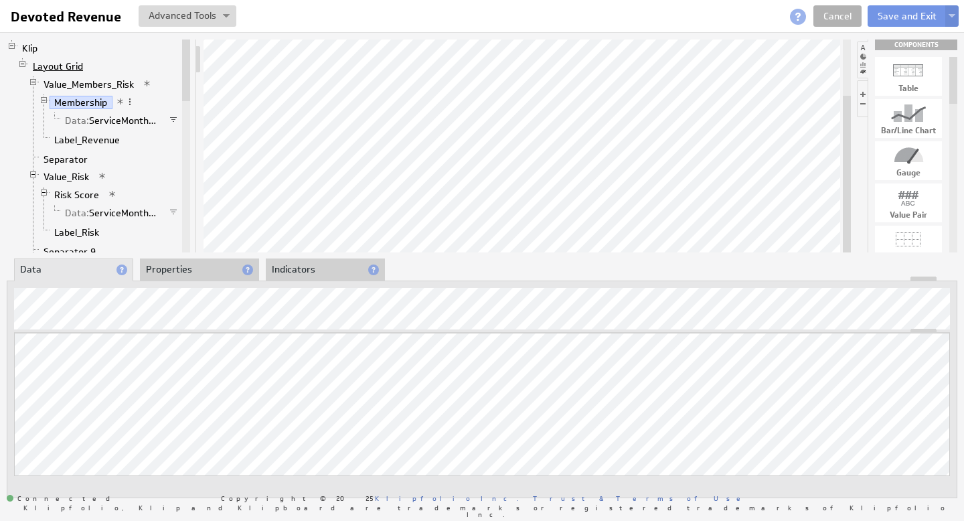
click at [62, 64] on link "Layout Grid" at bounding box center [58, 66] width 60 height 13
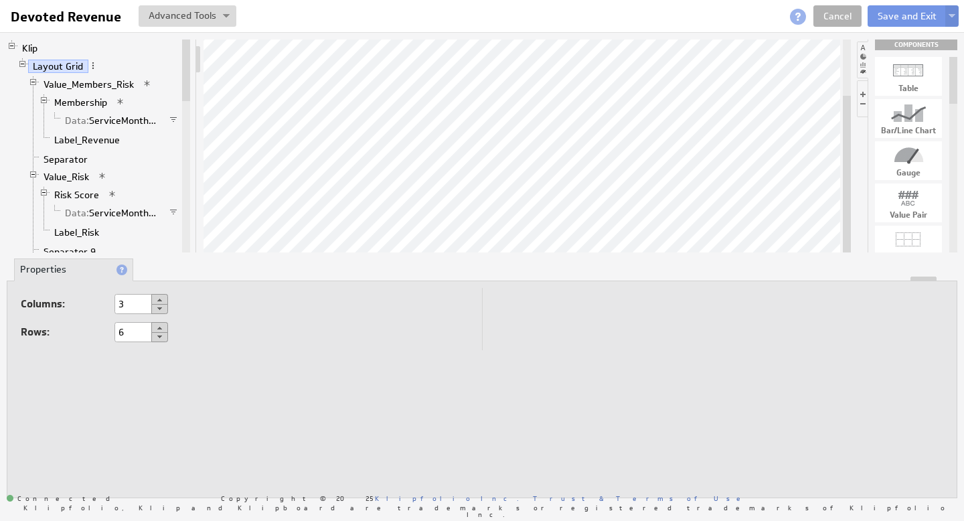
click at [159, 325] on button at bounding box center [159, 327] width 17 height 11
type input "7"
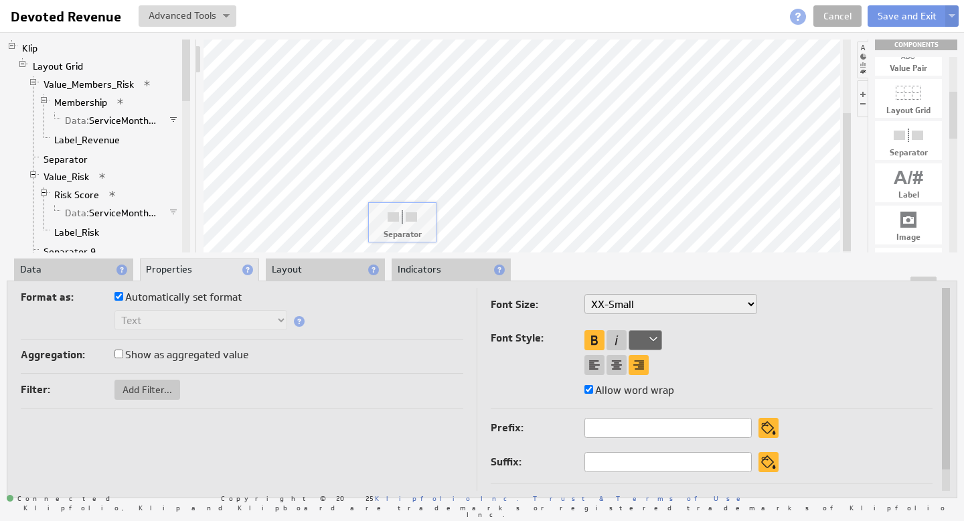
drag, startPoint x: 917, startPoint y: 138, endPoint x: 411, endPoint y: 219, distance: 513.0
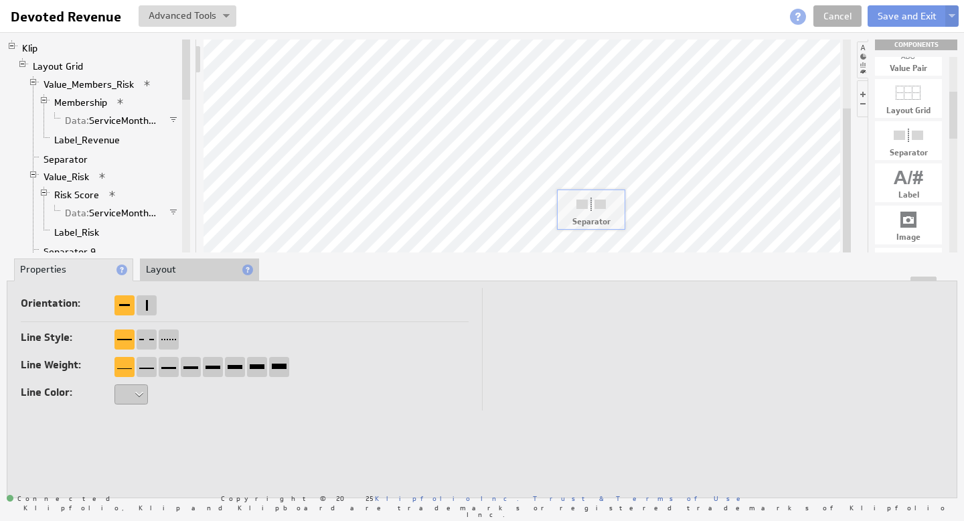
drag, startPoint x: 916, startPoint y: 141, endPoint x: 599, endPoint y: 210, distance: 324.6
click at [922, 15] on button "Save and Exit" at bounding box center [906, 15] width 79 height 21
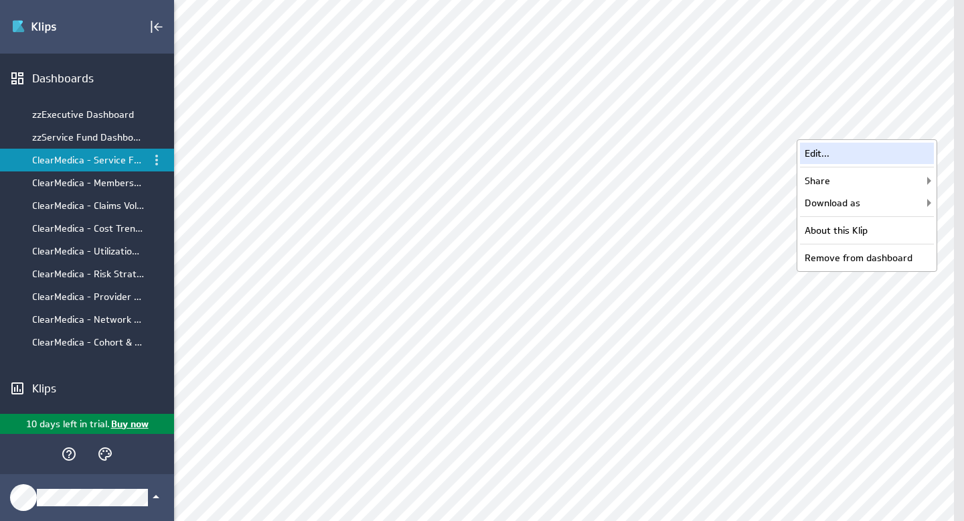
click at [830, 153] on div "Edit..." at bounding box center [867, 153] width 134 height 21
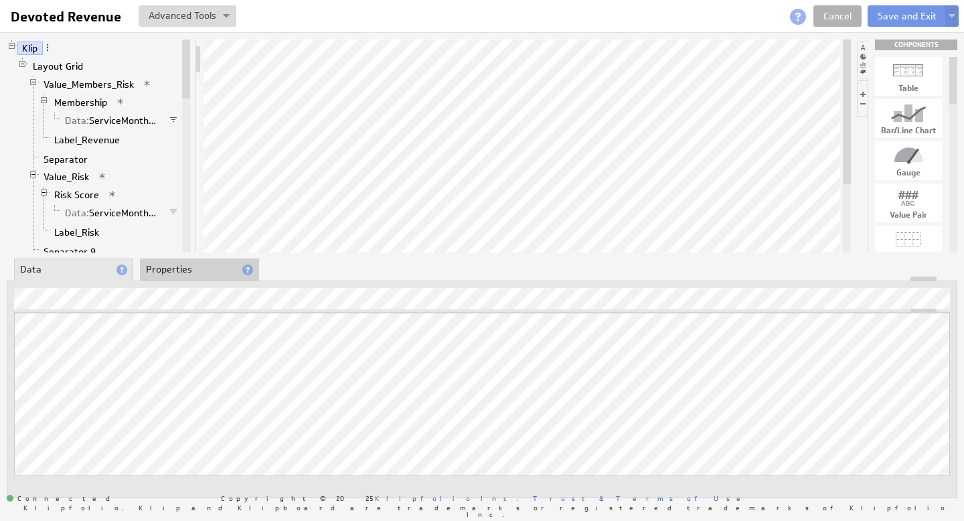
click at [183, 262] on li "Properties" at bounding box center [199, 269] width 119 height 23
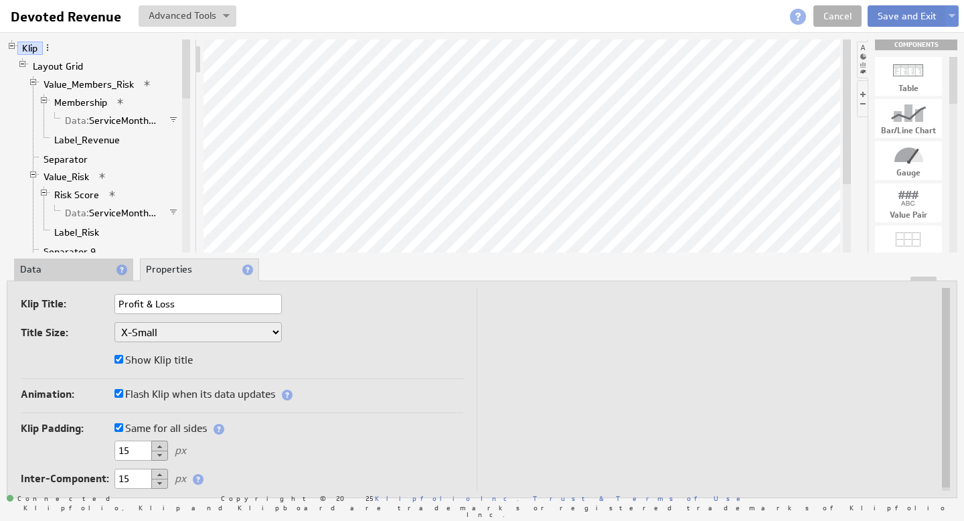
type input "Profit & Loss"
click at [912, 15] on button "Save and Exit" at bounding box center [906, 15] width 79 height 21
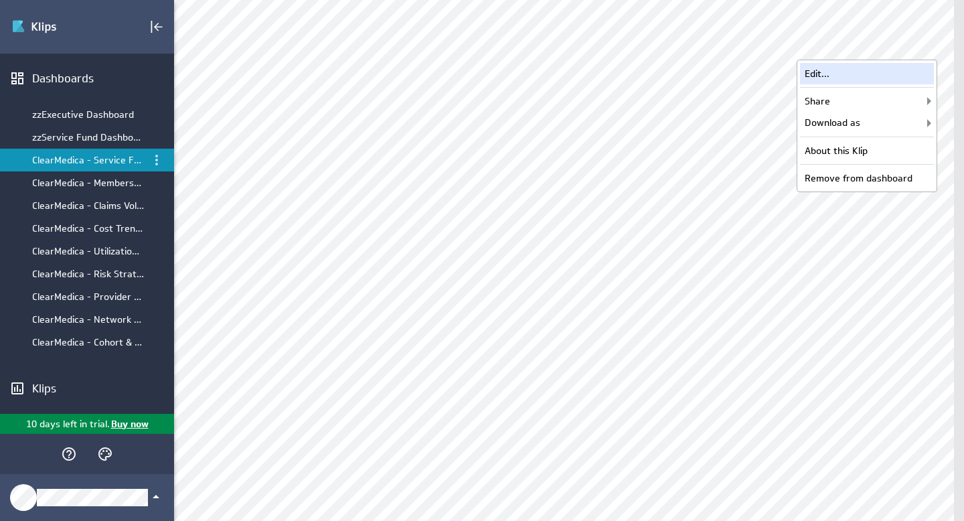
click at [845, 69] on div "Edit..." at bounding box center [867, 73] width 134 height 21
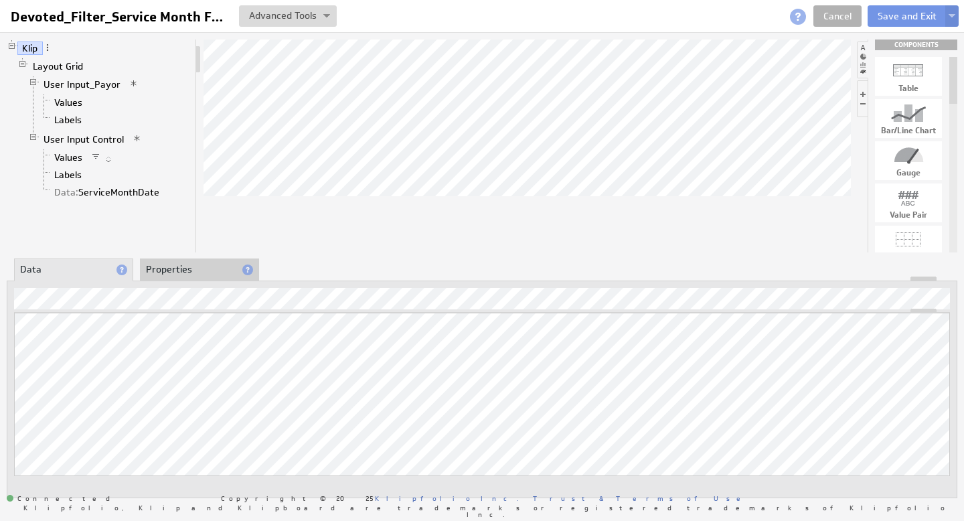
click at [175, 270] on li "Properties" at bounding box center [199, 269] width 119 height 23
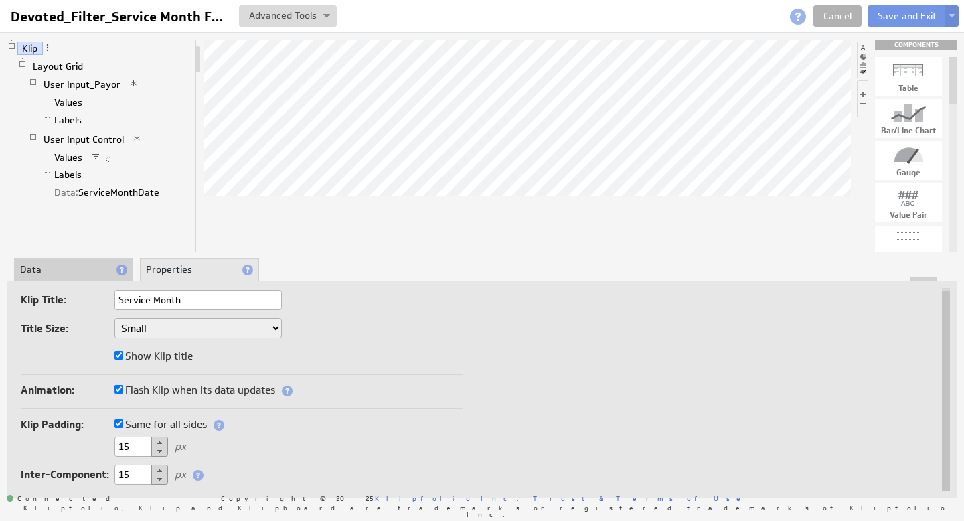
click at [270, 326] on select "XX-Small X-Small Small Medium Large X-Large XX-Large" at bounding box center [197, 328] width 167 height 20
select select "x-small"
click at [905, 17] on button "Save and Exit" at bounding box center [906, 15] width 79 height 21
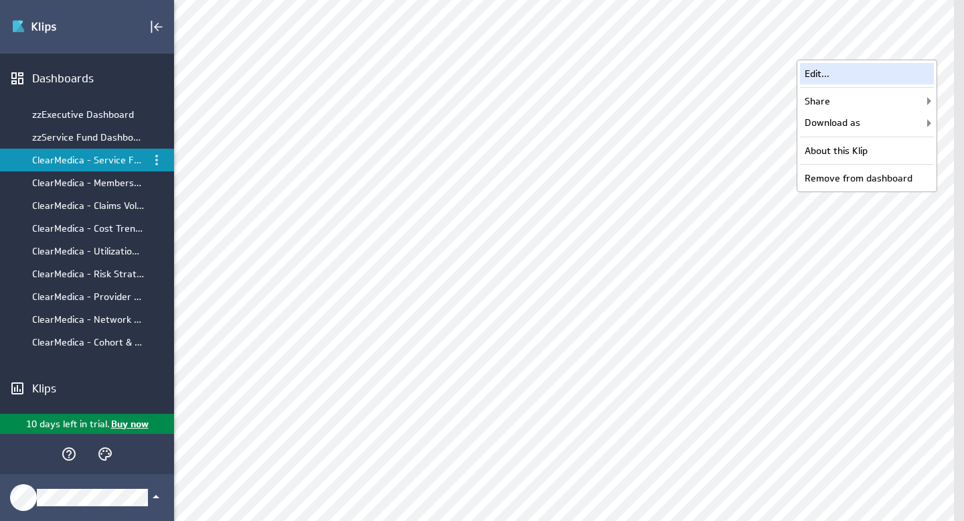
click at [873, 74] on div "Edit..." at bounding box center [867, 73] width 134 height 21
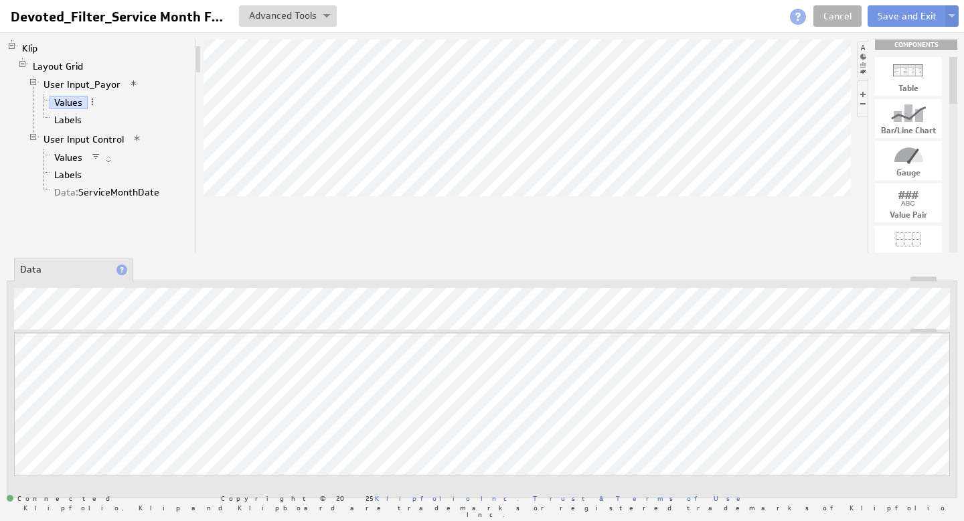
drag, startPoint x: 954, startPoint y: 64, endPoint x: 954, endPoint y: 56, distance: 8.7
click at [954, 56] on div "COMPONENTS Table Bar/Line Chart Gauge Value Pair Layout Grid Separator Label Im…" at bounding box center [912, 145] width 89 height 213
click at [837, 16] on link "Cancel" at bounding box center [837, 15] width 48 height 21
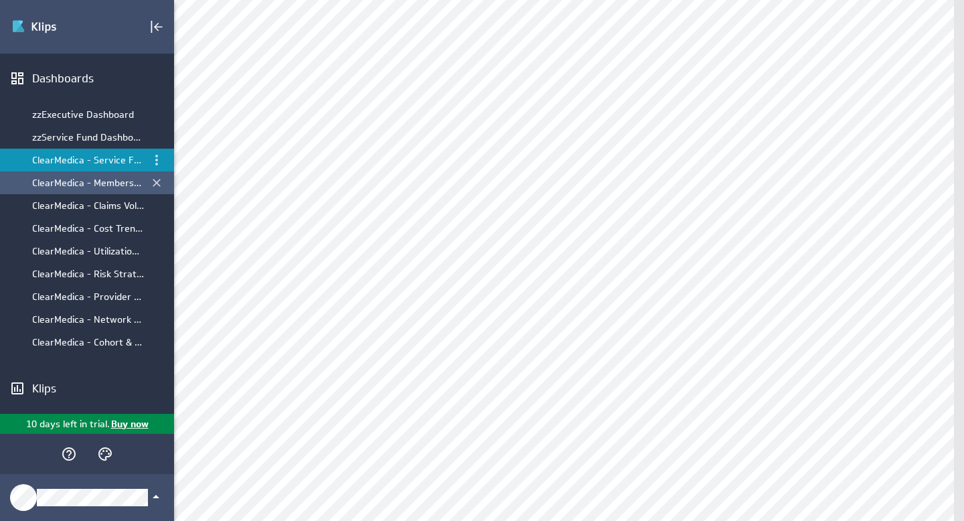
click at [78, 178] on div "ClearMedica - Membership & Demographics" at bounding box center [88, 183] width 112 height 12
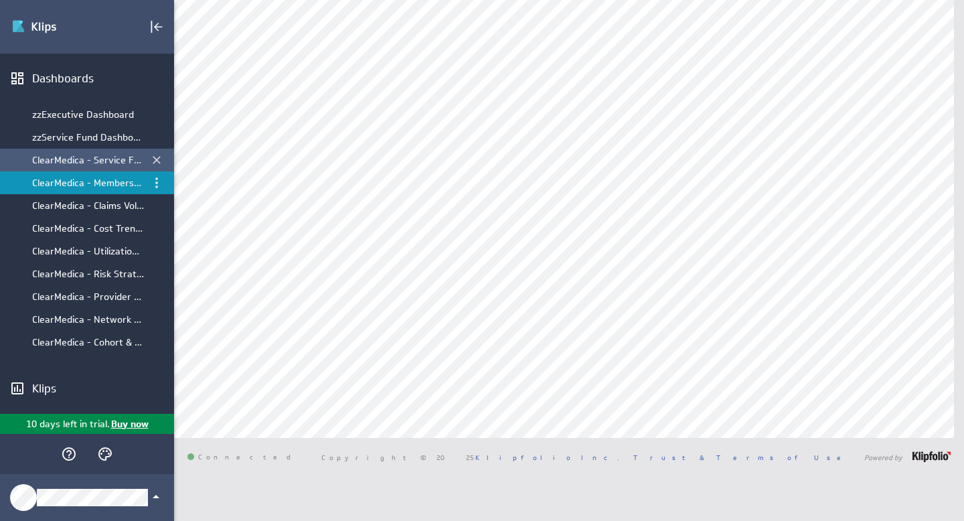
click at [79, 162] on div "ClearMedica - Service Fund Dashboard" at bounding box center [88, 160] width 112 height 12
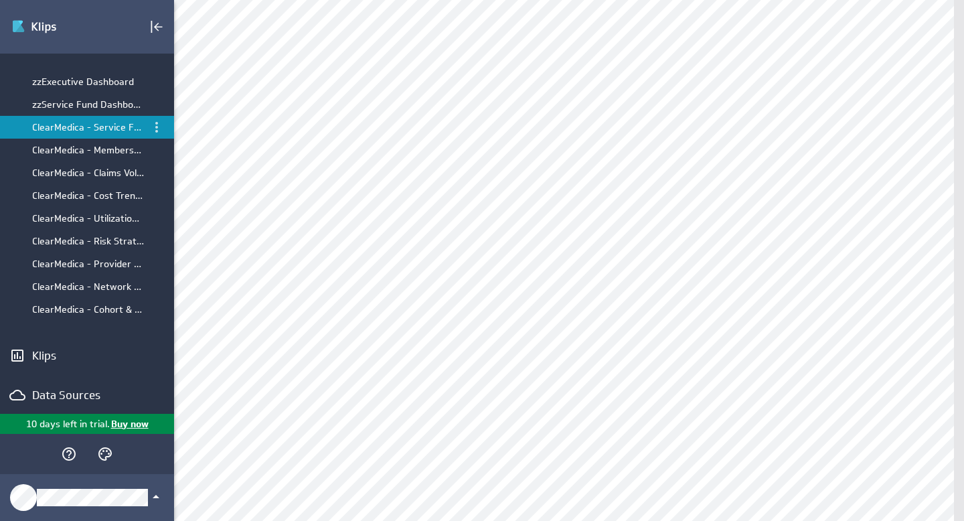
scroll to position [118, 0]
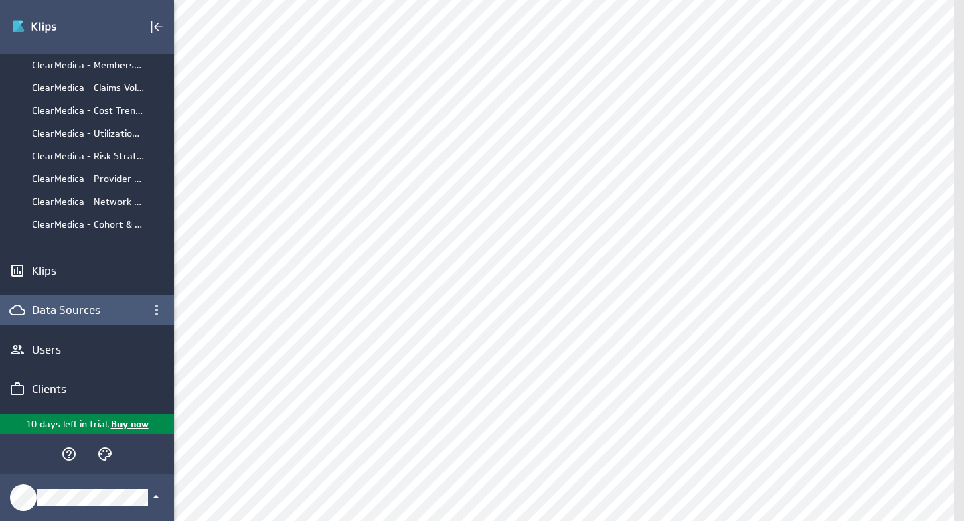
click at [73, 311] on div "Data Sources" at bounding box center [87, 309] width 110 height 15
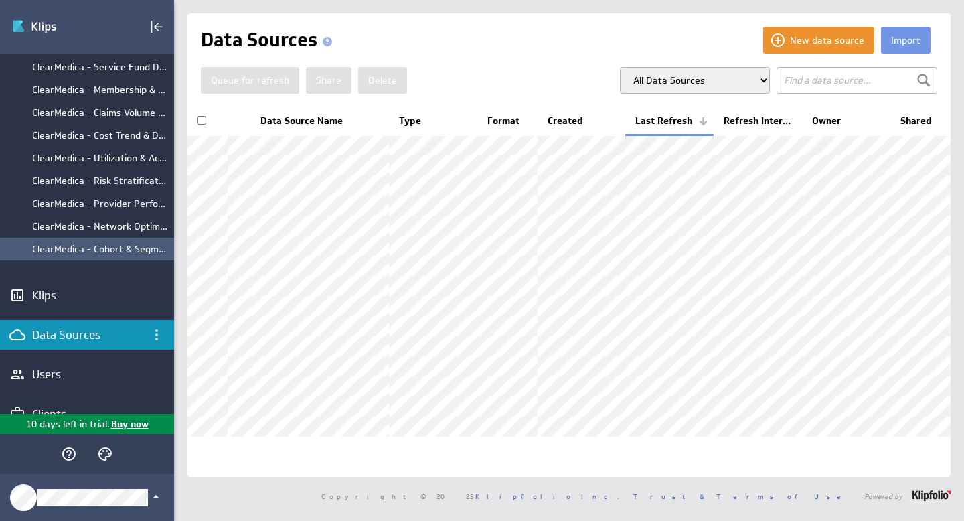
scroll to position [121, 0]
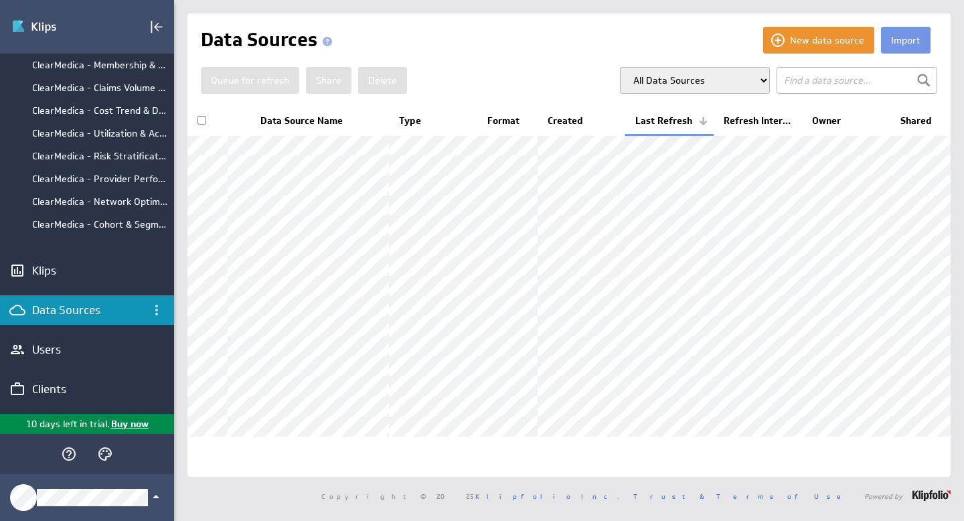
click at [86, 312] on div "Data Sources" at bounding box center [87, 309] width 110 height 15
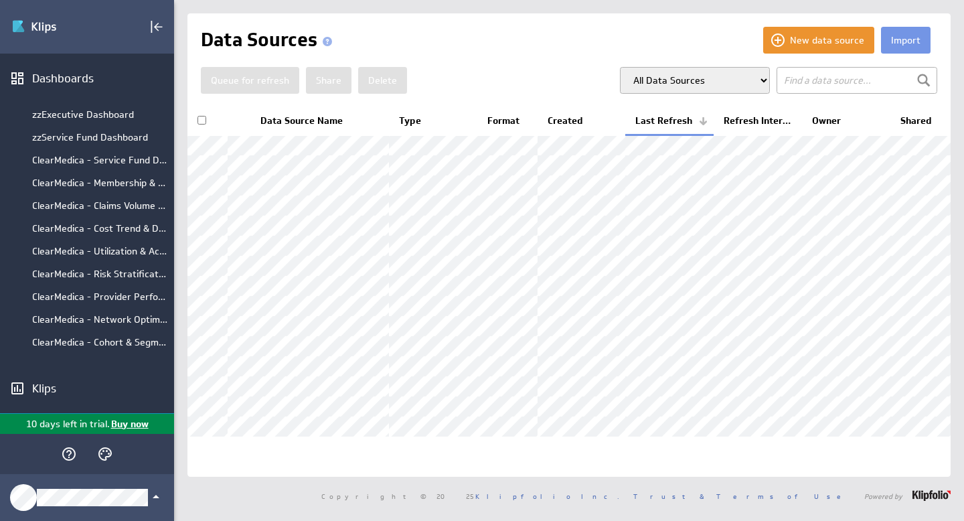
scroll to position [100, 0]
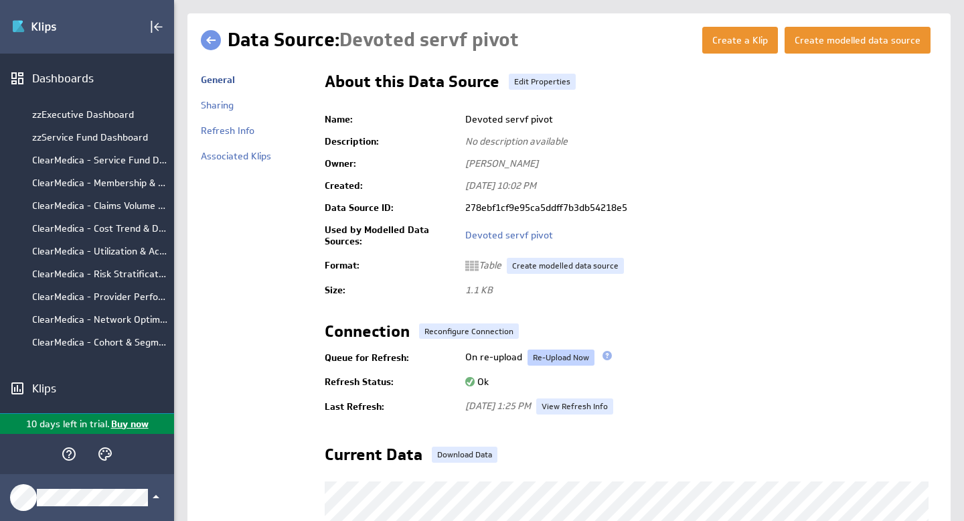
click at [561, 355] on link "Re-Upload Now" at bounding box center [560, 357] width 67 height 16
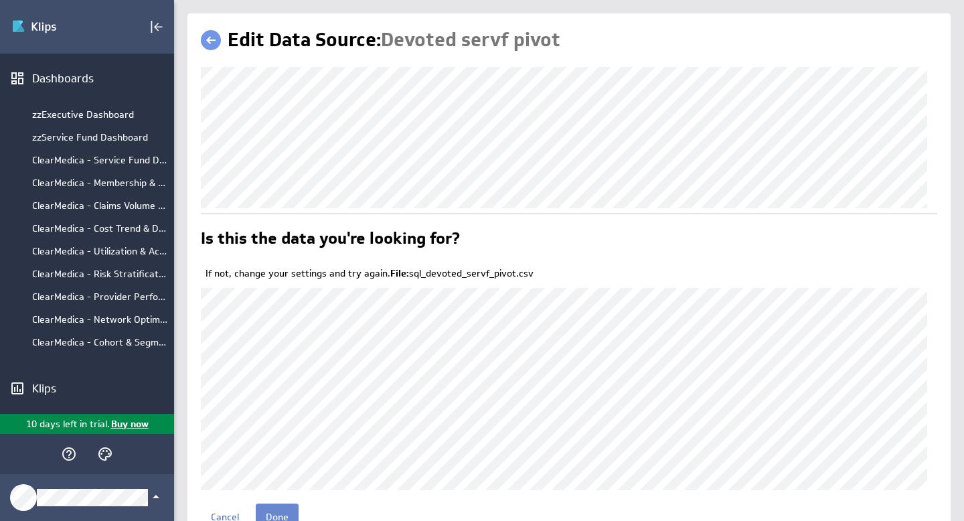
click at [281, 516] on input "Done" at bounding box center [277, 516] width 43 height 27
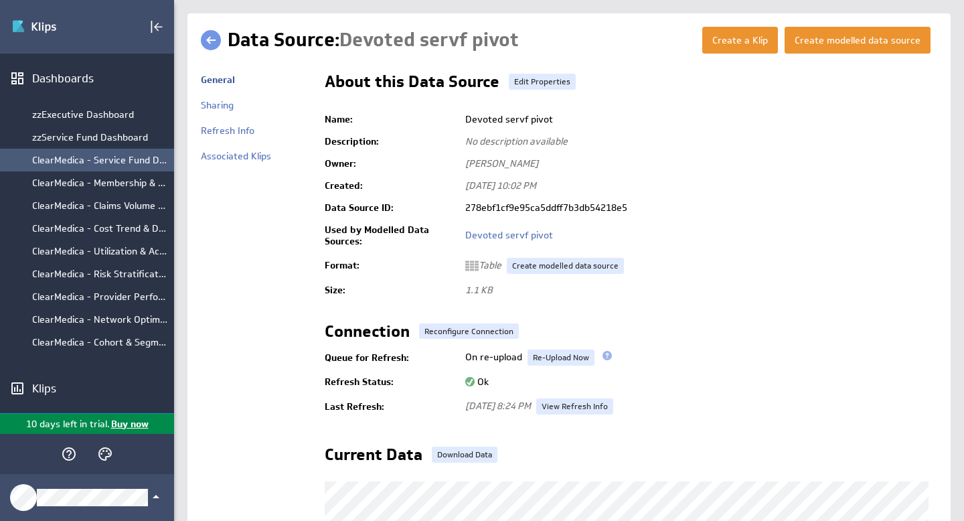
click at [91, 162] on div "ClearMedica - Service Fund Dashboard" at bounding box center [99, 160] width 135 height 12
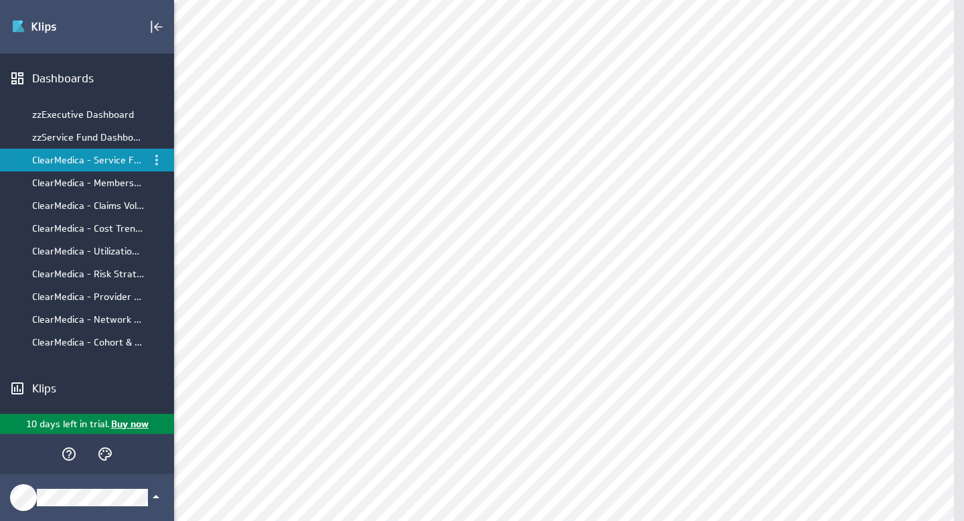
scroll to position [175, 0]
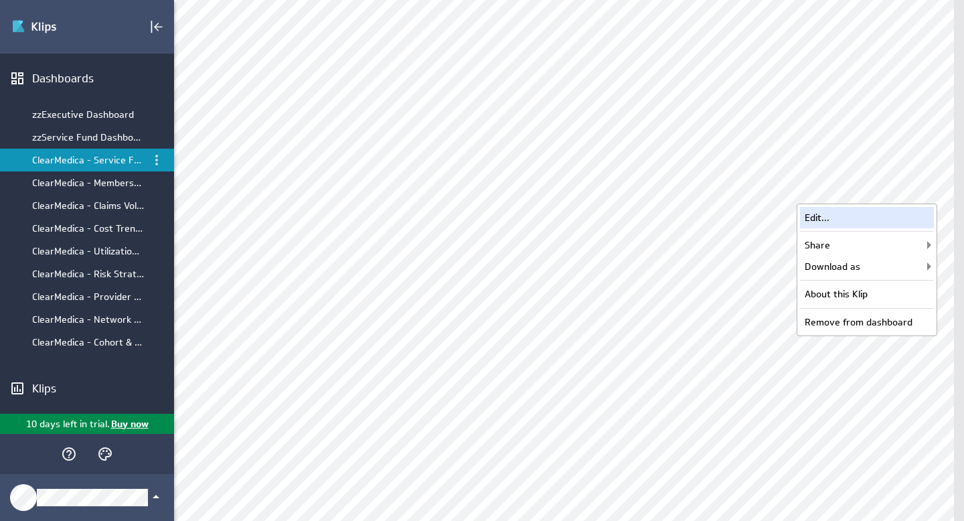
click at [847, 221] on div "Edit..." at bounding box center [867, 217] width 134 height 21
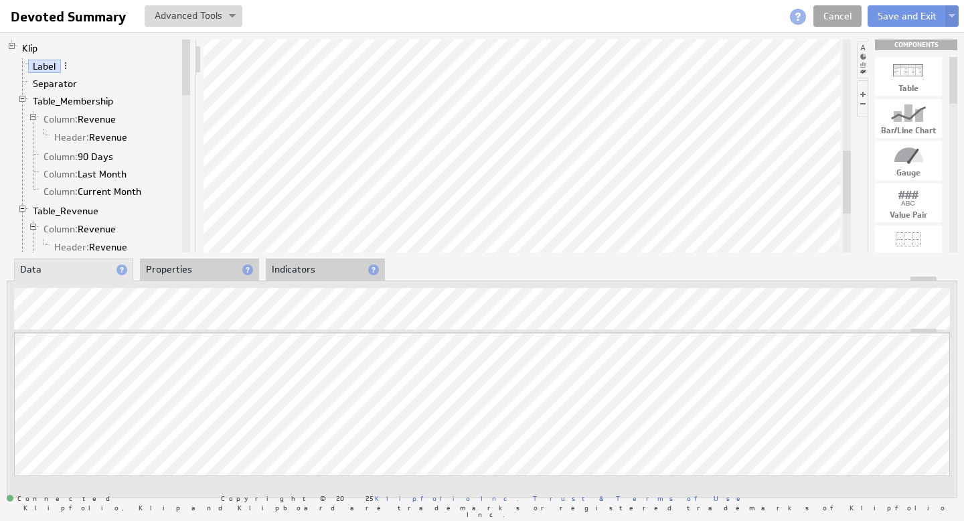
click at [845, 13] on link "Cancel" at bounding box center [837, 15] width 48 height 21
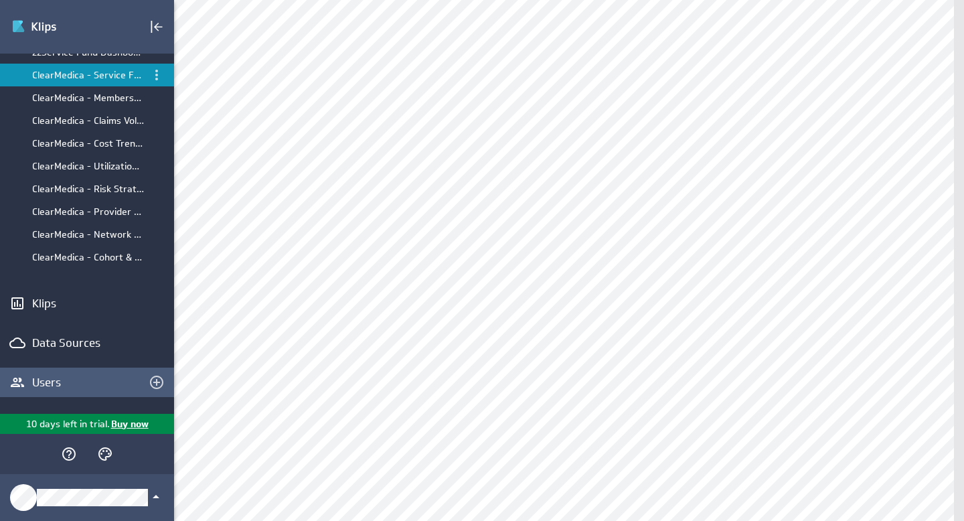
scroll to position [118, 0]
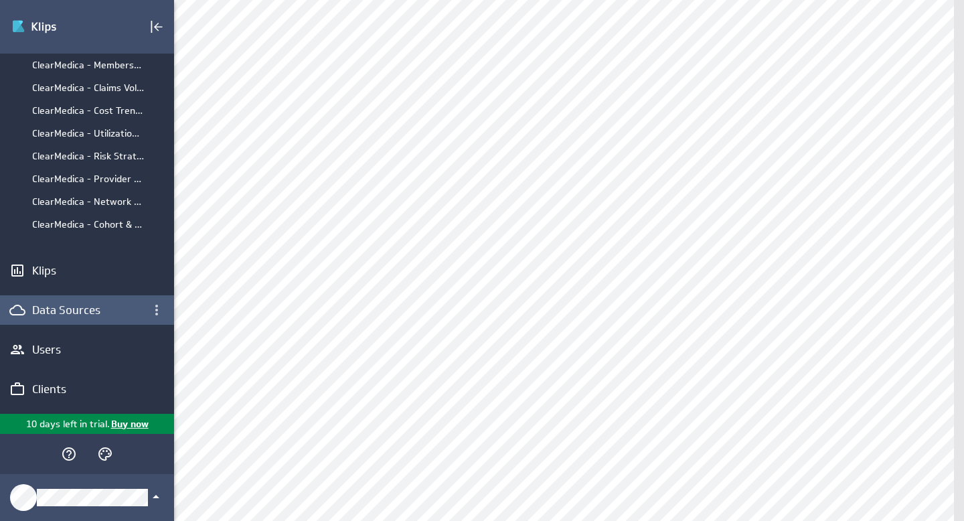
click at [72, 314] on div "Data Sources" at bounding box center [87, 309] width 110 height 15
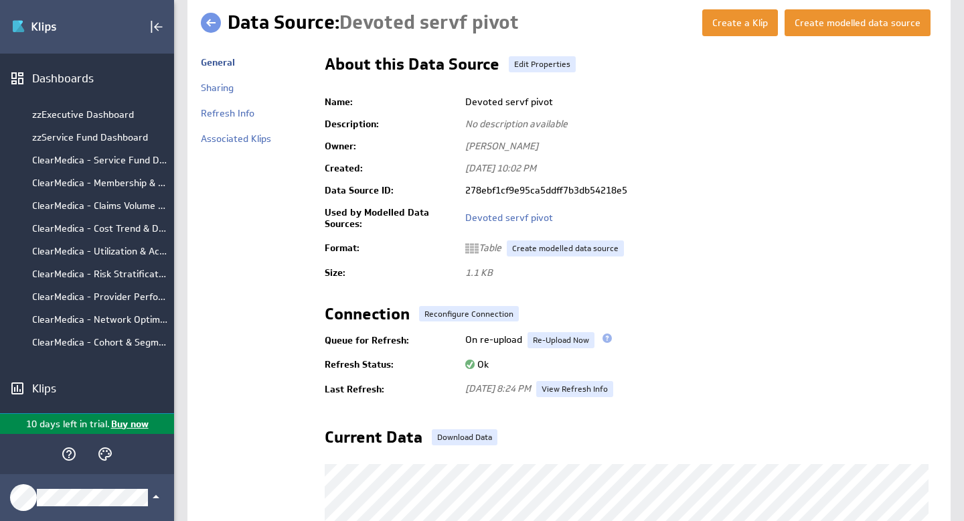
scroll to position [16, 0]
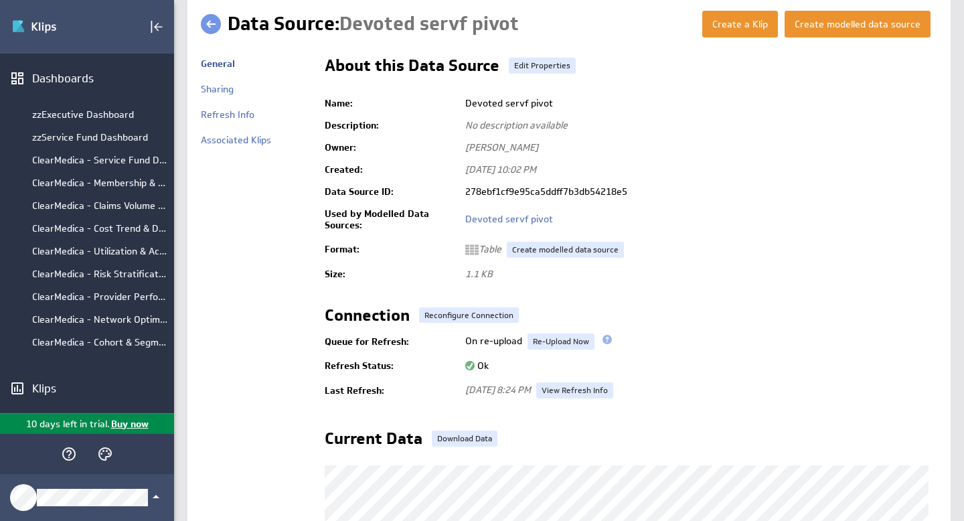
click at [489, 247] on span "Table" at bounding box center [483, 249] width 36 height 12
click at [576, 248] on link "Create modelled data source" at bounding box center [565, 250] width 117 height 16
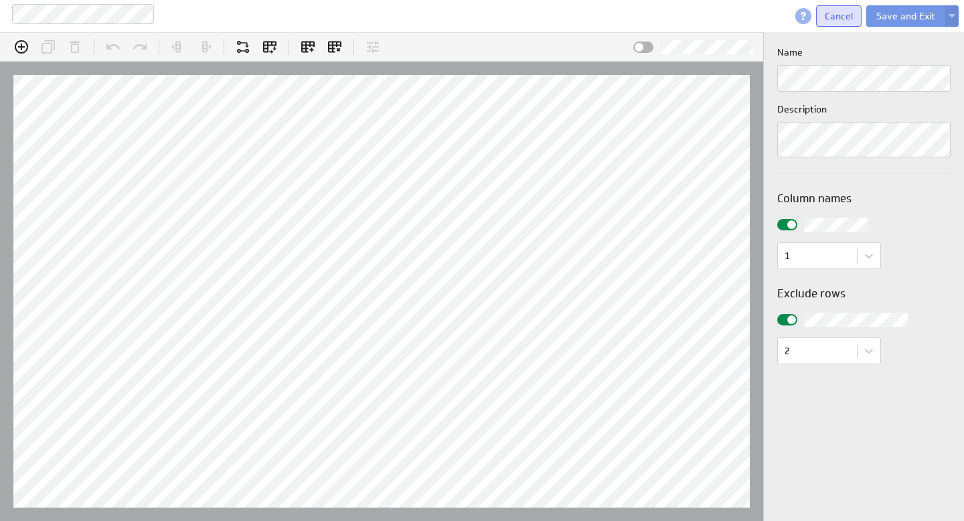
click at [839, 18] on span "Cancel" at bounding box center [838, 16] width 28 height 12
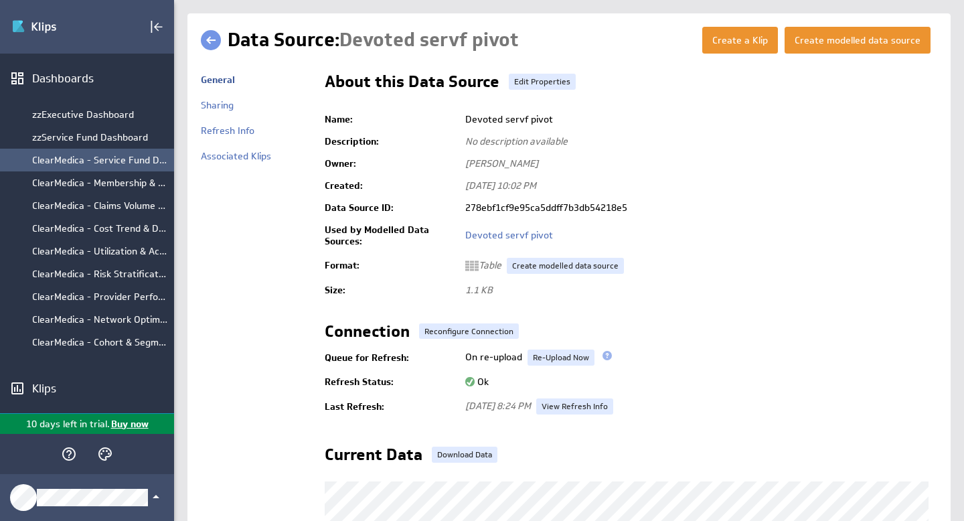
click at [95, 166] on div "ClearMedica - Service Fund Dashboard" at bounding box center [99, 160] width 135 height 12
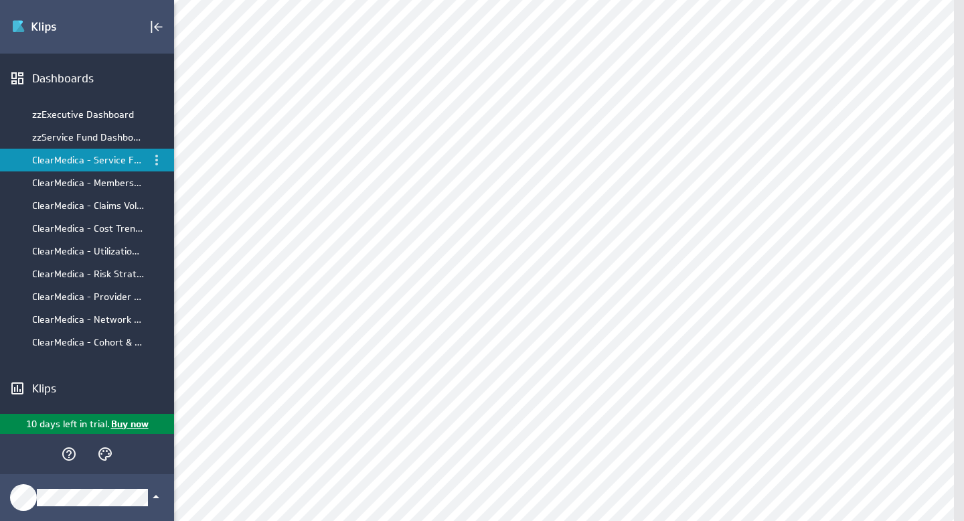
scroll to position [100, 0]
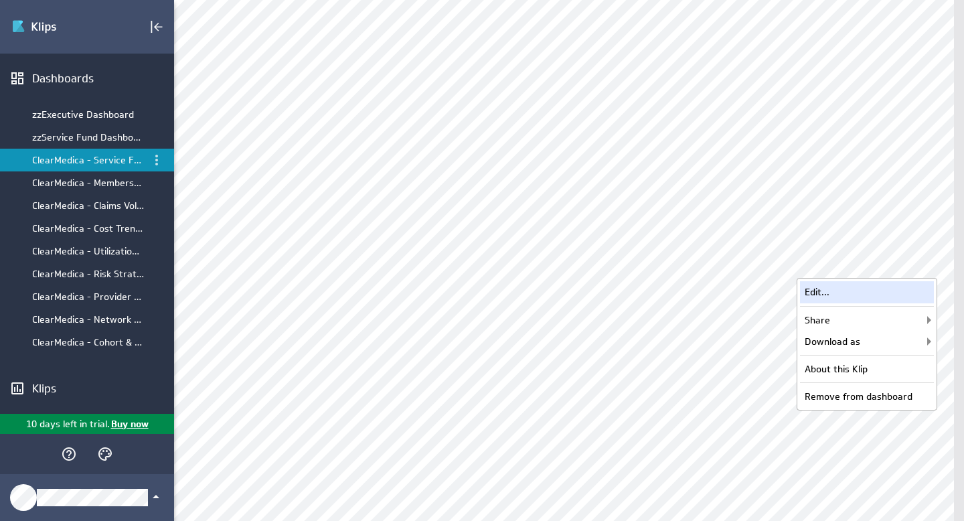
click at [838, 298] on div "Edit..." at bounding box center [867, 291] width 134 height 21
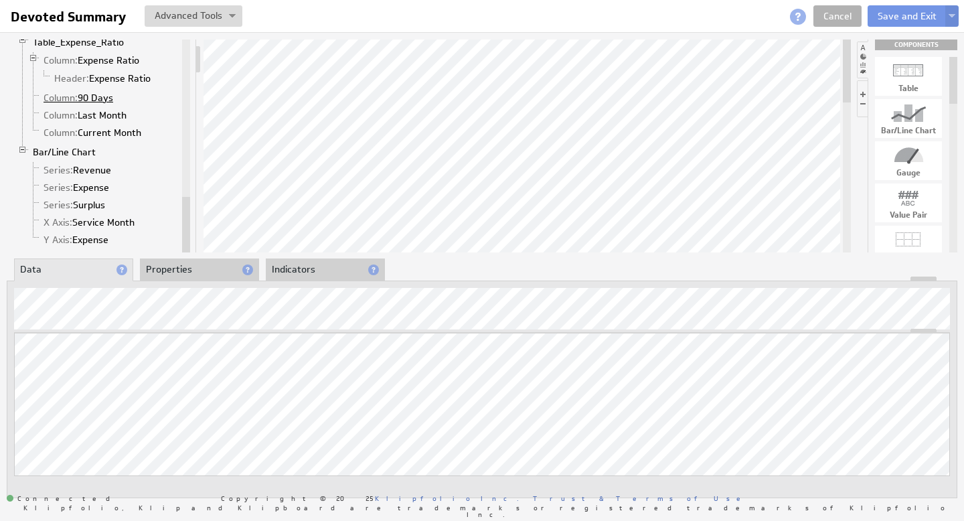
click at [93, 98] on link "Column: 90 Days" at bounding box center [79, 97] width 80 height 13
drag, startPoint x: 829, startPoint y: 332, endPoint x: 826, endPoint y: 412, distance: 80.3
click at [841, 14] on link "Cancel" at bounding box center [837, 15] width 48 height 21
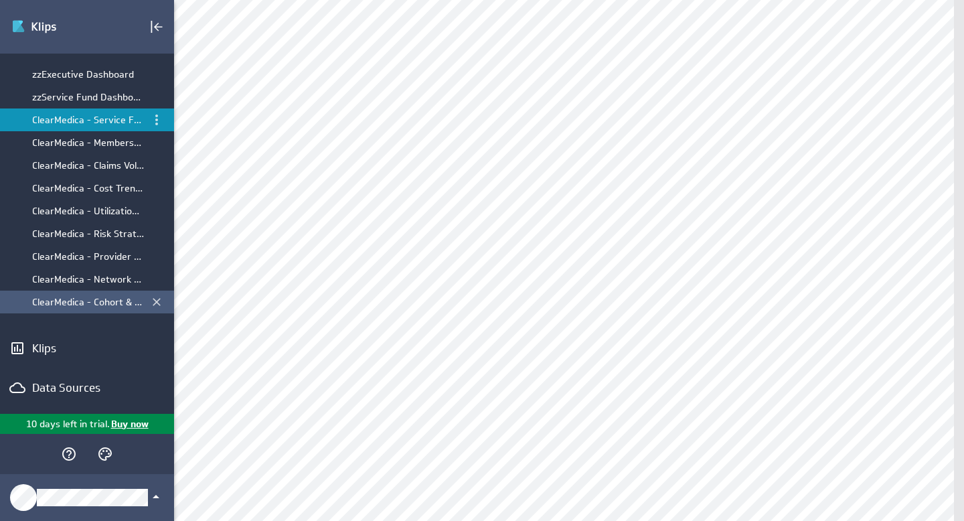
scroll to position [98, 0]
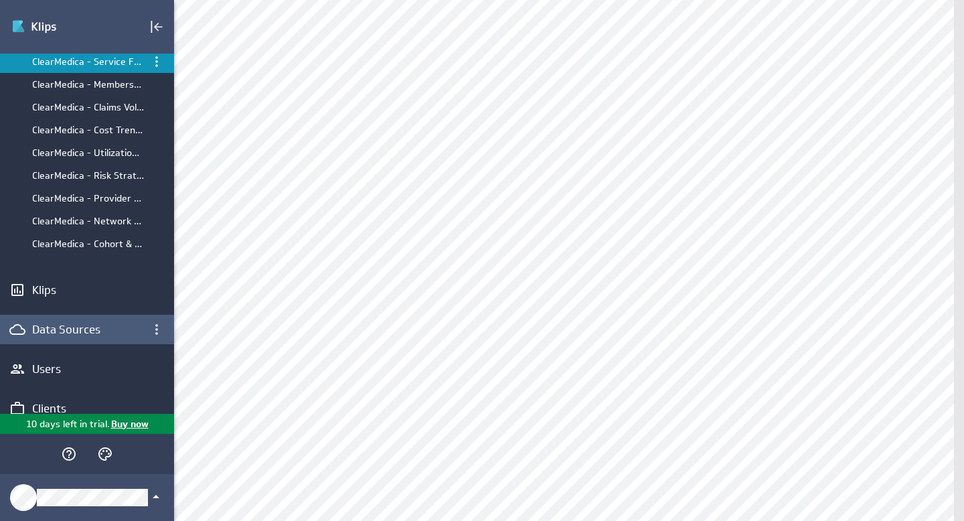
click at [69, 333] on div "Data Sources" at bounding box center [87, 329] width 110 height 15
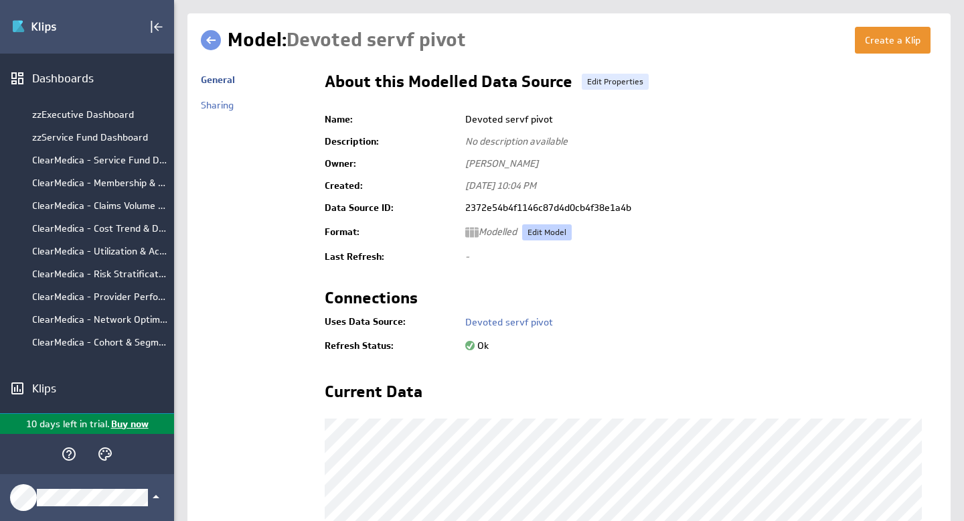
click at [548, 234] on link "Edit Model" at bounding box center [547, 232] width 50 height 16
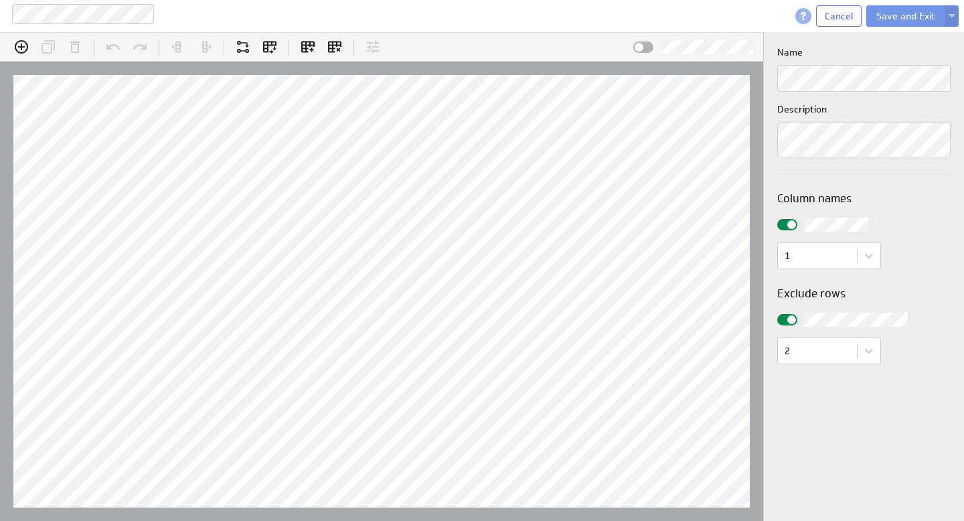
scroll to position [41, 820]
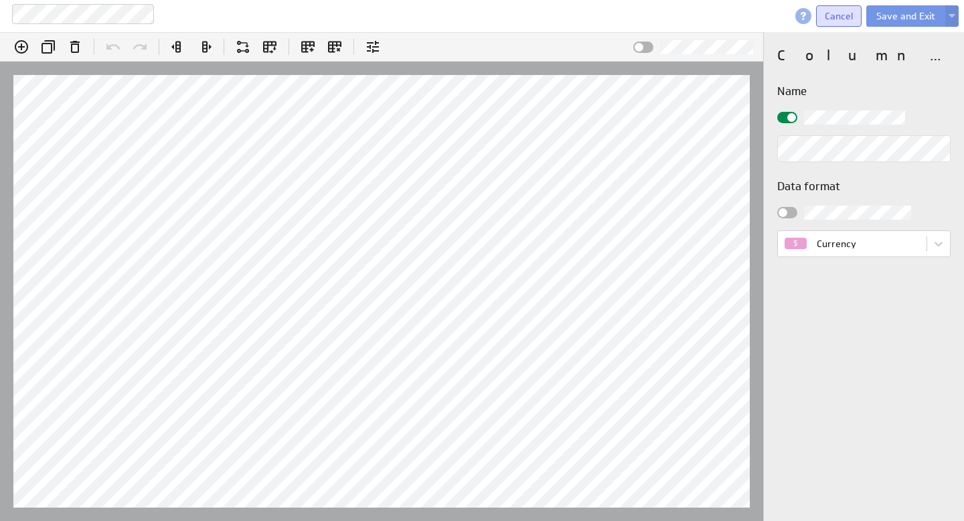
click at [835, 13] on span "Cancel" at bounding box center [838, 16] width 28 height 12
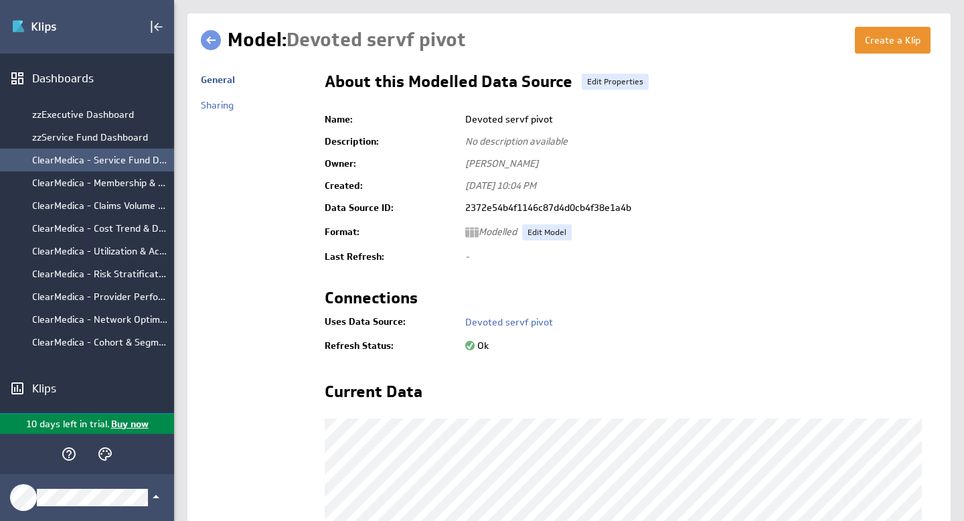
click at [112, 161] on div "ClearMedica - Service Fund Dashboard" at bounding box center [99, 160] width 135 height 12
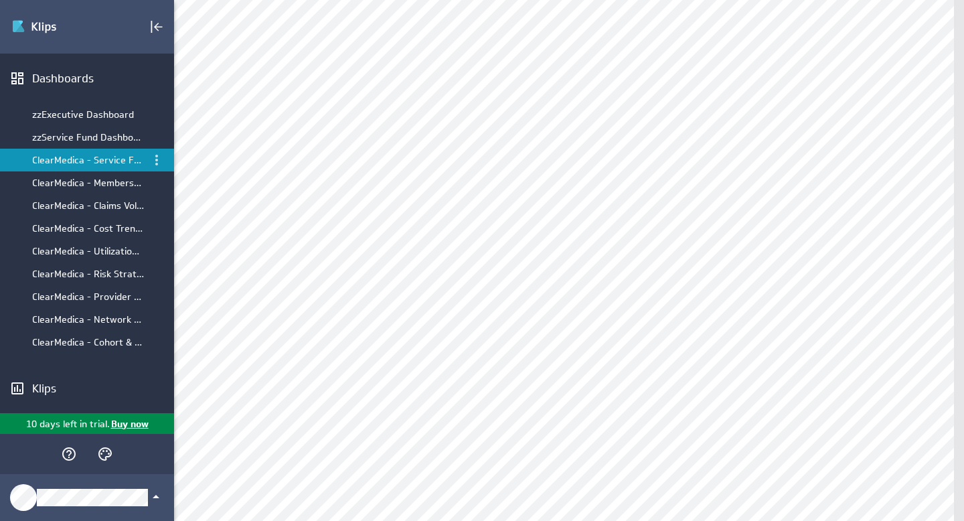
scroll to position [118, 0]
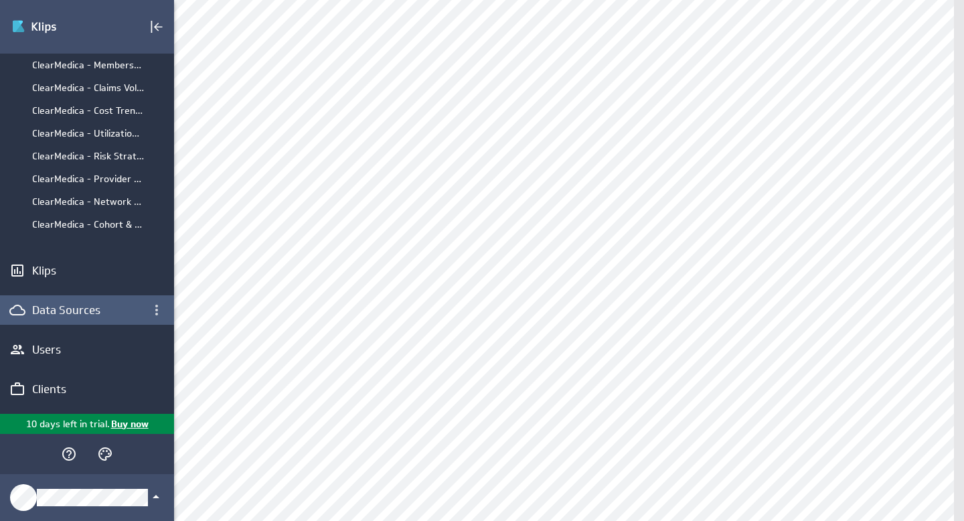
click at [62, 315] on div "Data Sources" at bounding box center [87, 309] width 110 height 15
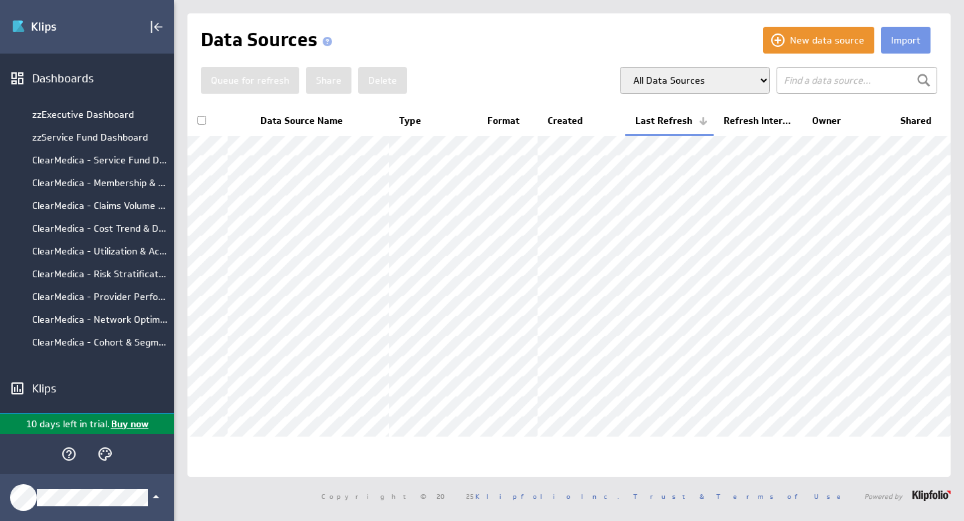
click at [734, 70] on select "All Data Sources My Data Sources All Modelled Data Sources My Modelled Data Sou…" at bounding box center [695, 80] width 150 height 27
select select "my"
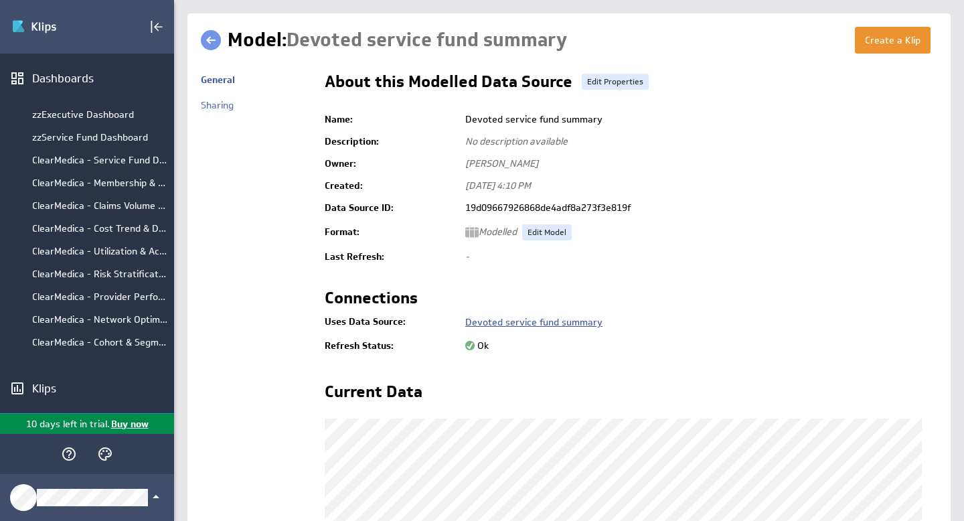
click at [544, 323] on link "Devoted service fund summary" at bounding box center [533, 322] width 137 height 12
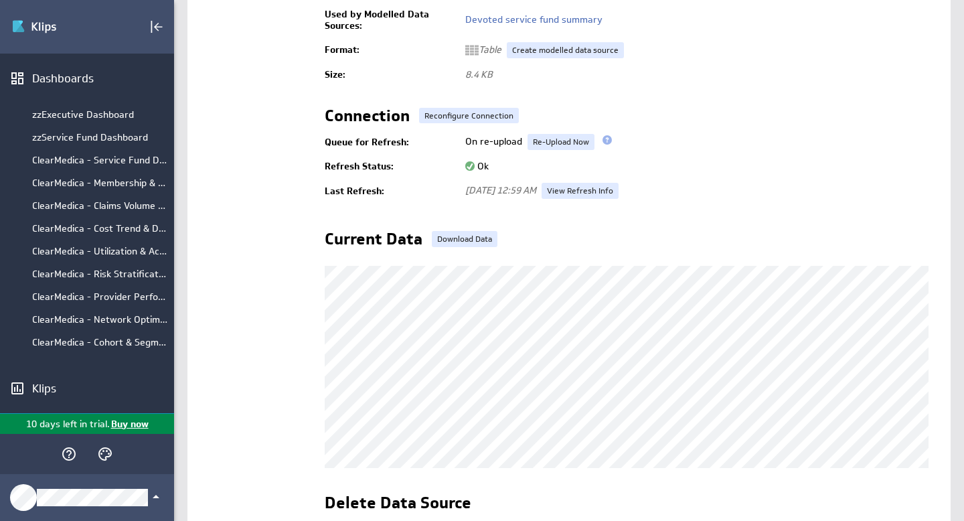
scroll to position [251, 0]
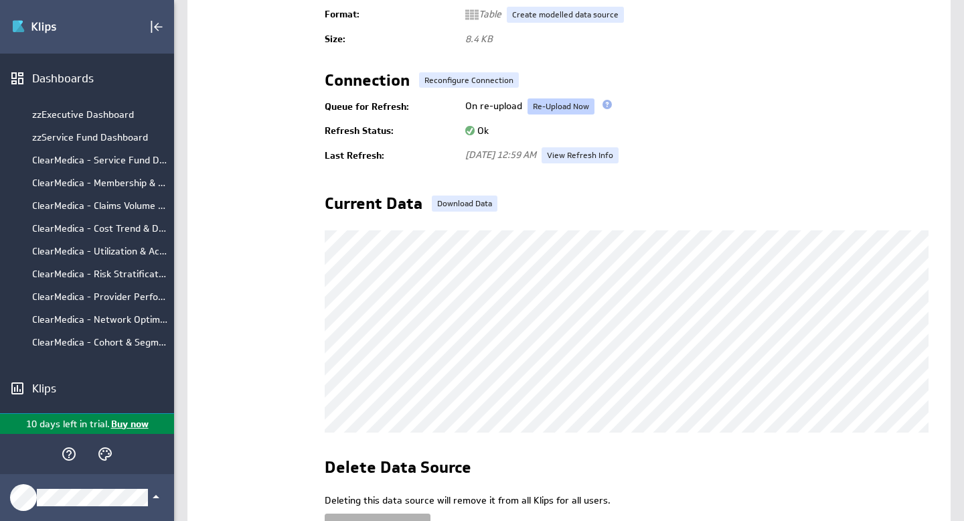
click at [570, 107] on link "Re-Upload Now" at bounding box center [560, 106] width 67 height 16
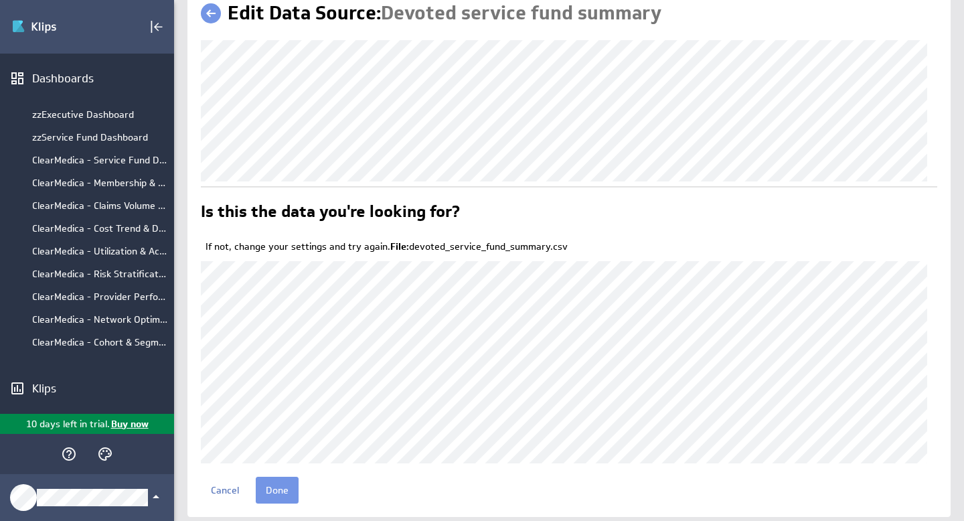
scroll to position [60, 0]
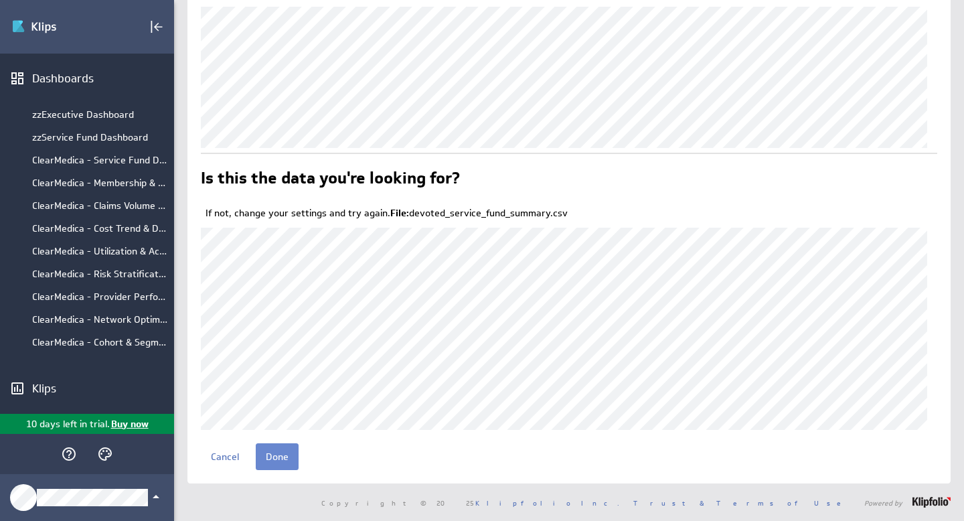
click at [290, 458] on input "Done" at bounding box center [277, 456] width 43 height 27
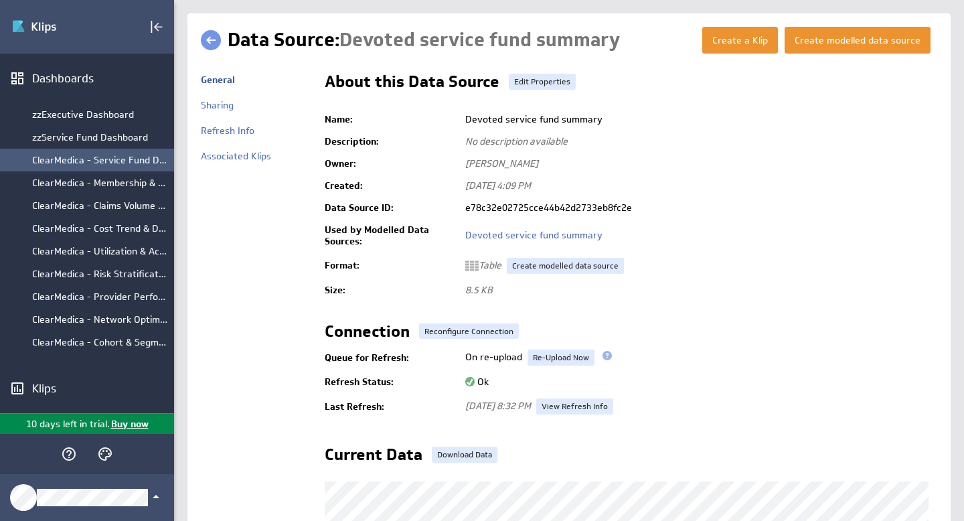
click at [104, 163] on div "ClearMedica - Service Fund Dashboard" at bounding box center [99, 160] width 135 height 12
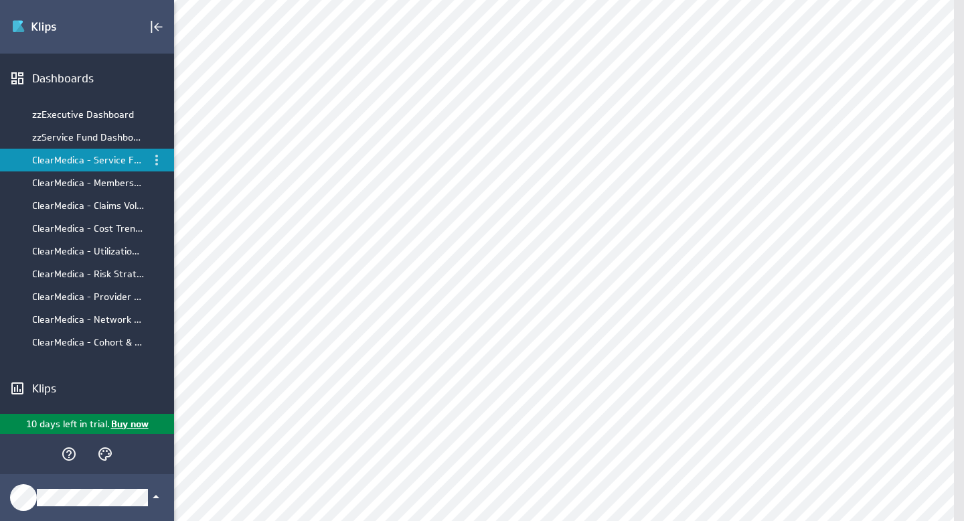
scroll to position [210, 0]
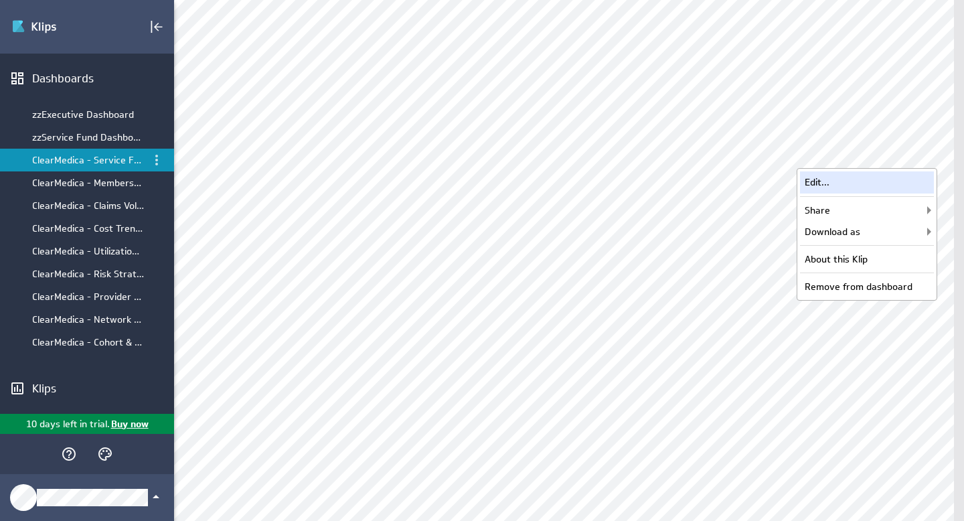
click at [844, 181] on div "Edit..." at bounding box center [867, 181] width 134 height 21
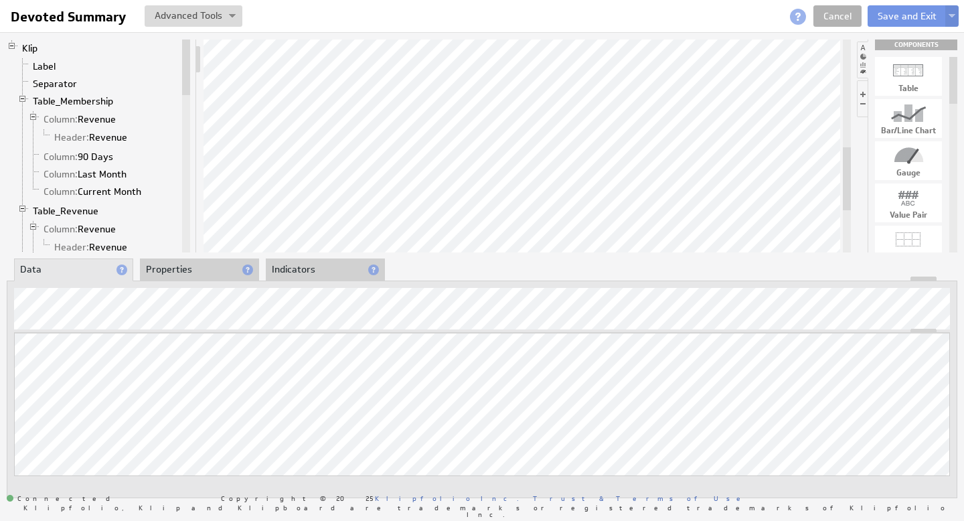
click at [205, 270] on li "Properties" at bounding box center [199, 269] width 119 height 23
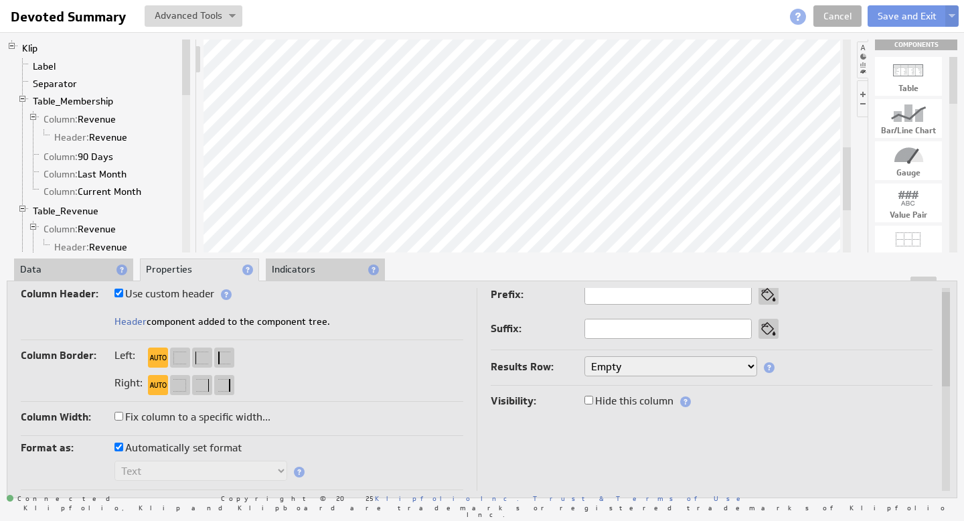
click at [85, 268] on li "Data" at bounding box center [73, 269] width 119 height 23
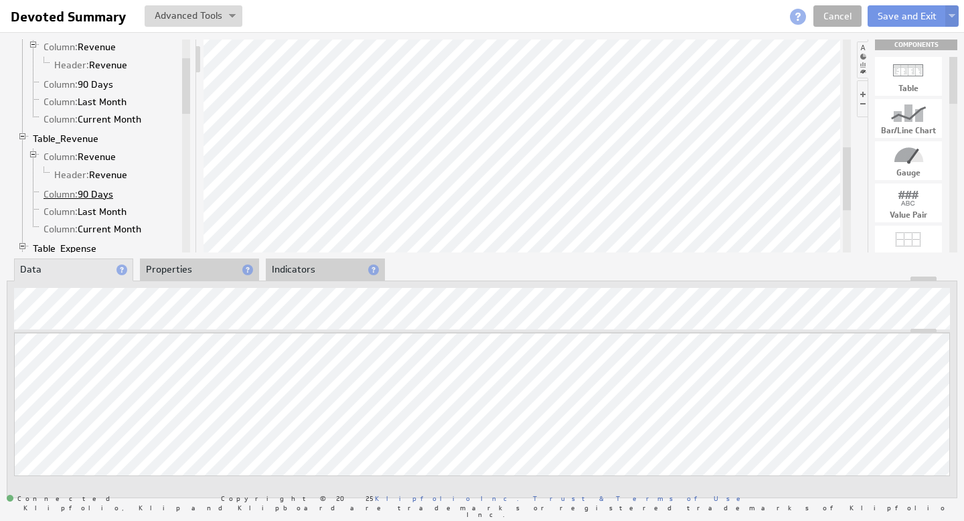
click at [100, 195] on link "Column: 90 Days" at bounding box center [79, 193] width 80 height 13
drag, startPoint x: 833, startPoint y: 329, endPoint x: 833, endPoint y: 405, distance: 75.6
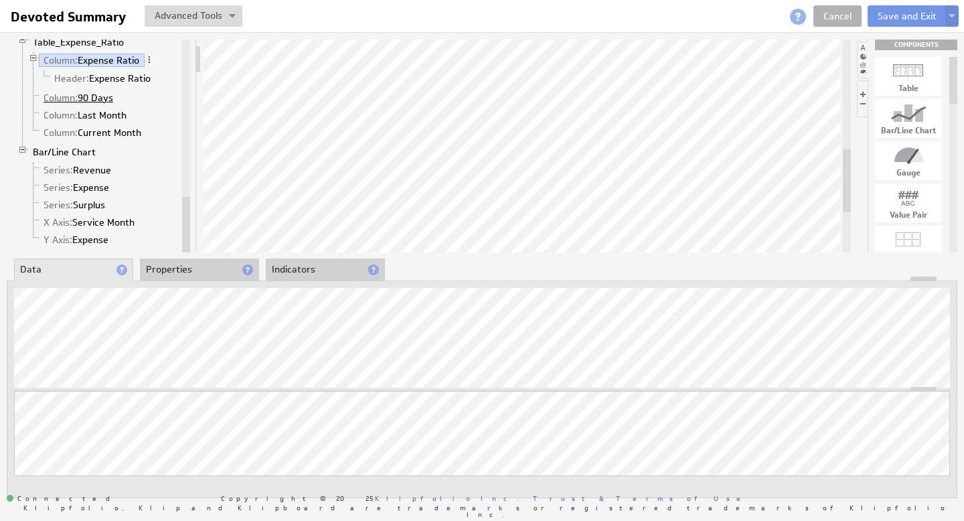
click at [99, 98] on link "Column: 90 Days" at bounding box center [79, 97] width 80 height 13
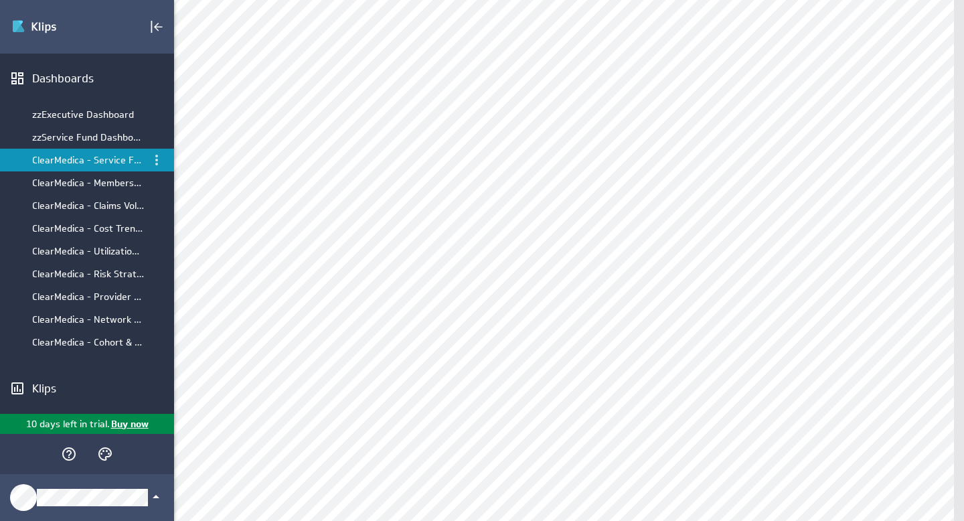
scroll to position [294, 0]
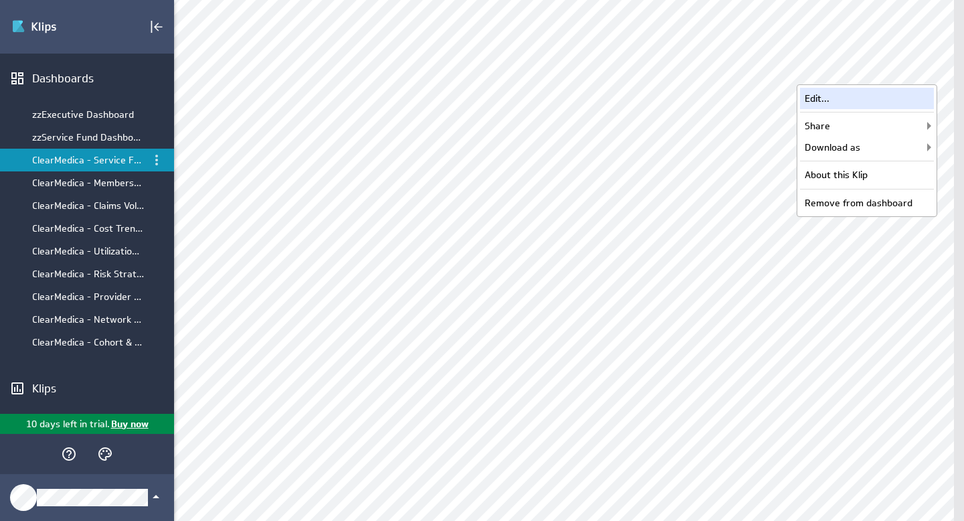
click at [865, 101] on div "Edit..." at bounding box center [867, 98] width 134 height 21
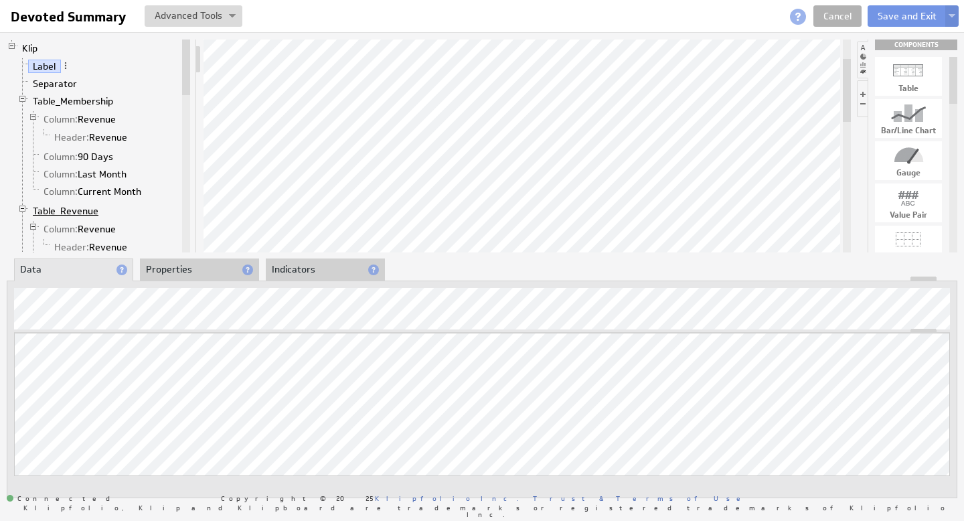
click at [88, 207] on link "Table_Revenue" at bounding box center [66, 210] width 76 height 13
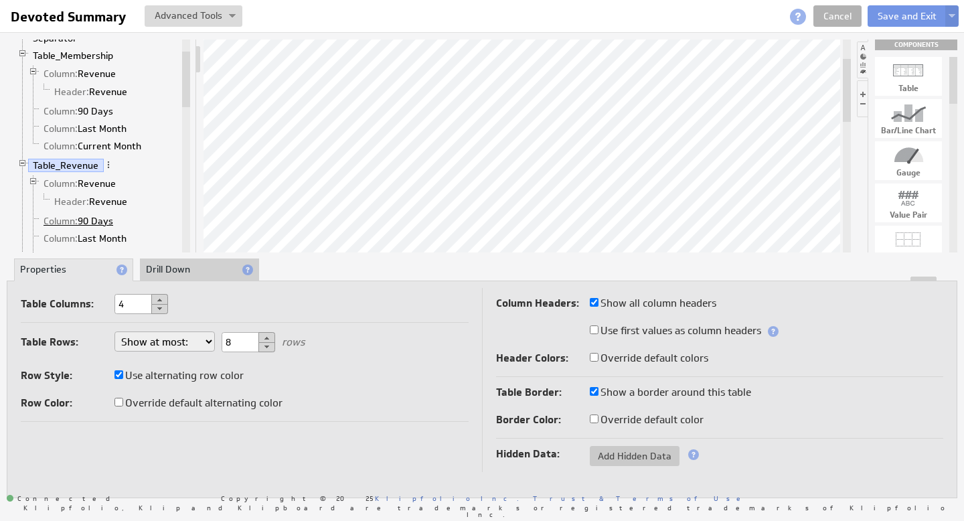
click at [91, 217] on link "Column: 90 Days" at bounding box center [79, 220] width 80 height 13
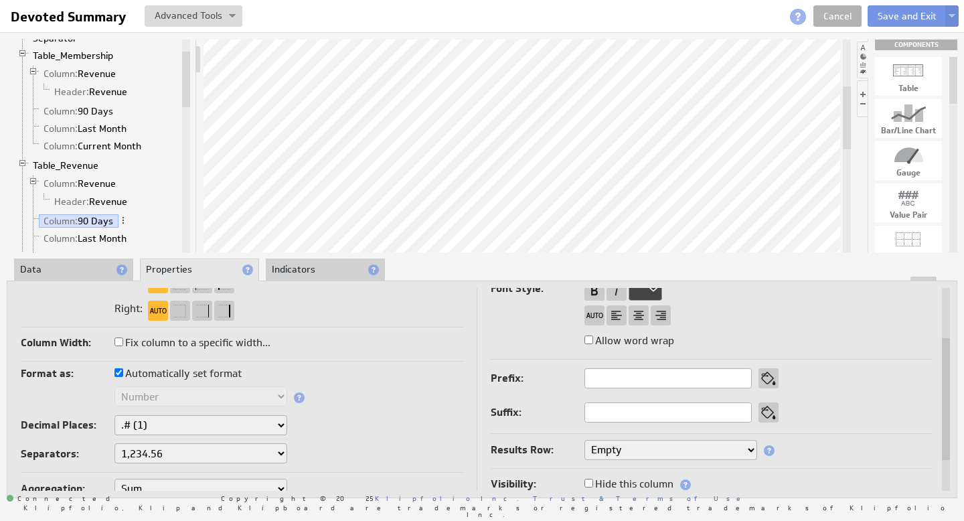
click at [115, 373] on input "Automatically set format" at bounding box center [118, 372] width 9 height 9
checkbox input "false"
click at [274, 398] on select "Text Number Currency Percentage Image URL Date / Time Duration Mini Chart: Spar…" at bounding box center [200, 396] width 173 height 20
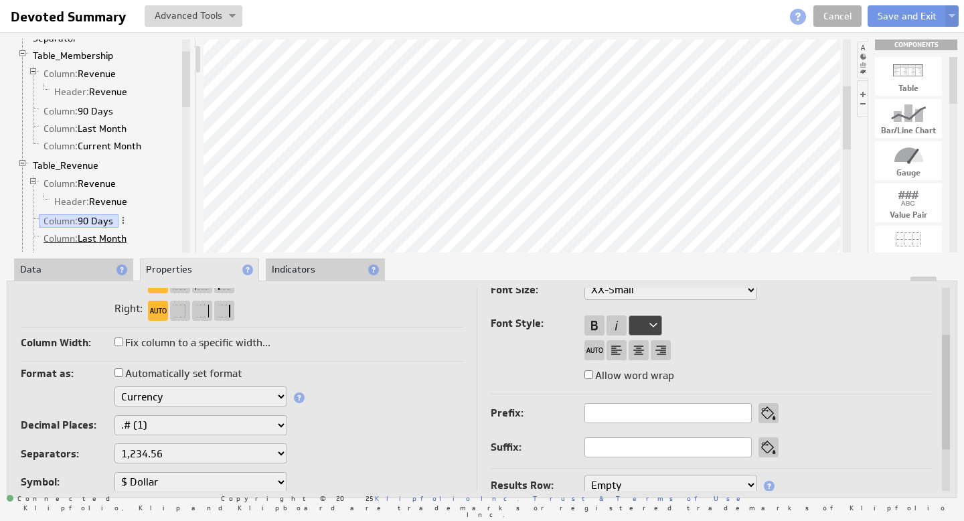
click at [102, 241] on link "Column: Last Month" at bounding box center [85, 238] width 93 height 13
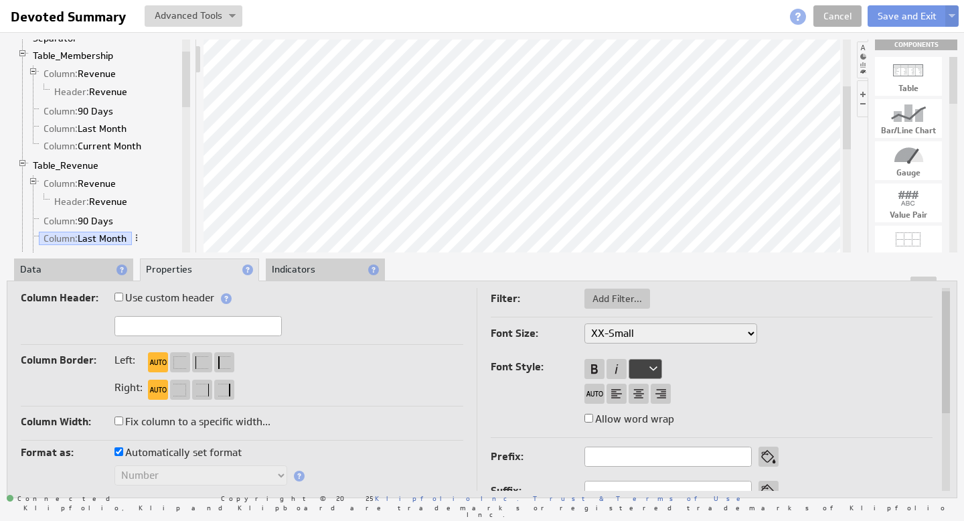
click at [120, 452] on input "Automatically set format" at bounding box center [118, 451] width 9 height 9
checkbox input "false"
click at [263, 477] on select "Text Number Currency Percentage Image URL Date / Time Duration Mini Chart: Spar…" at bounding box center [200, 475] width 173 height 20
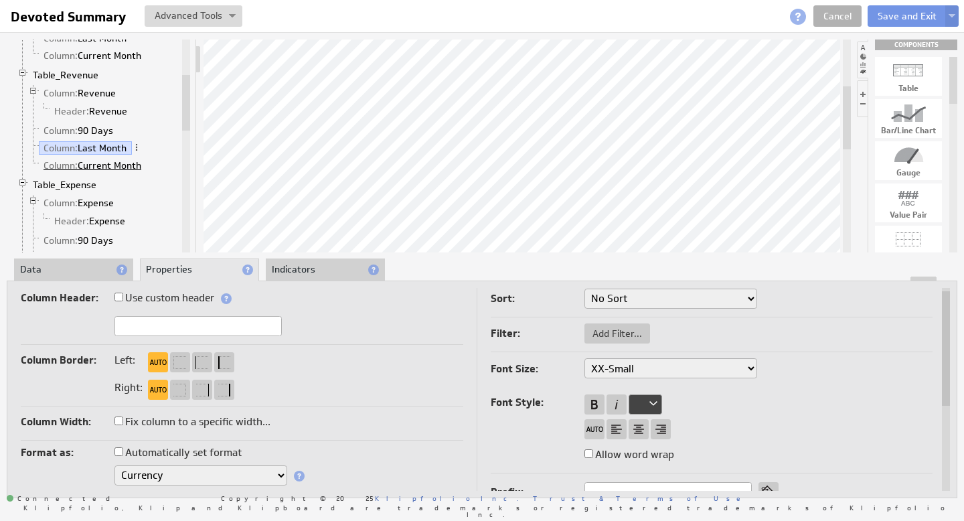
click at [100, 165] on link "Column: Current Month" at bounding box center [93, 165] width 108 height 13
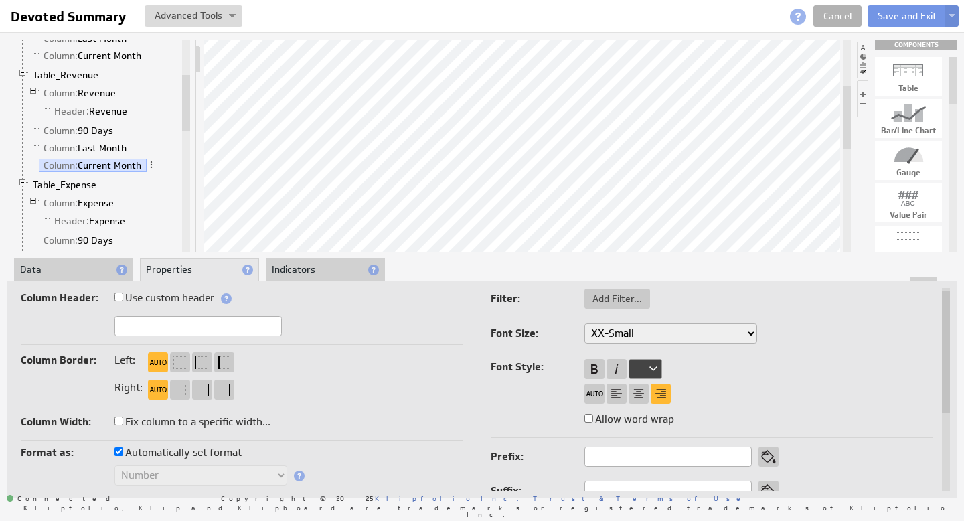
click at [121, 449] on input "Automatically set format" at bounding box center [118, 451] width 9 height 9
checkbox input "false"
click at [276, 476] on select "Text Number Currency Percentage Image URL Date / Time Duration Mini Chart: Spar…" at bounding box center [200, 475] width 173 height 20
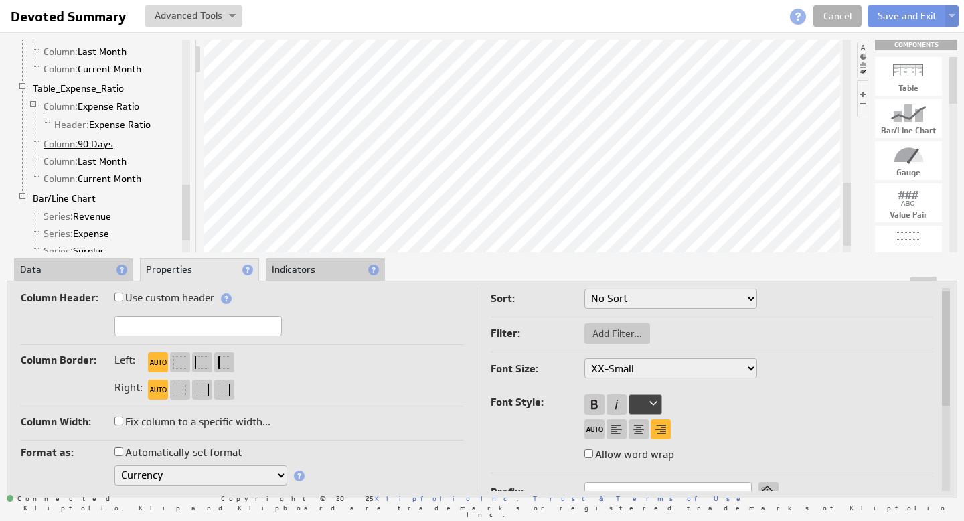
click at [102, 146] on link "Column: 90 Days" at bounding box center [79, 143] width 80 height 13
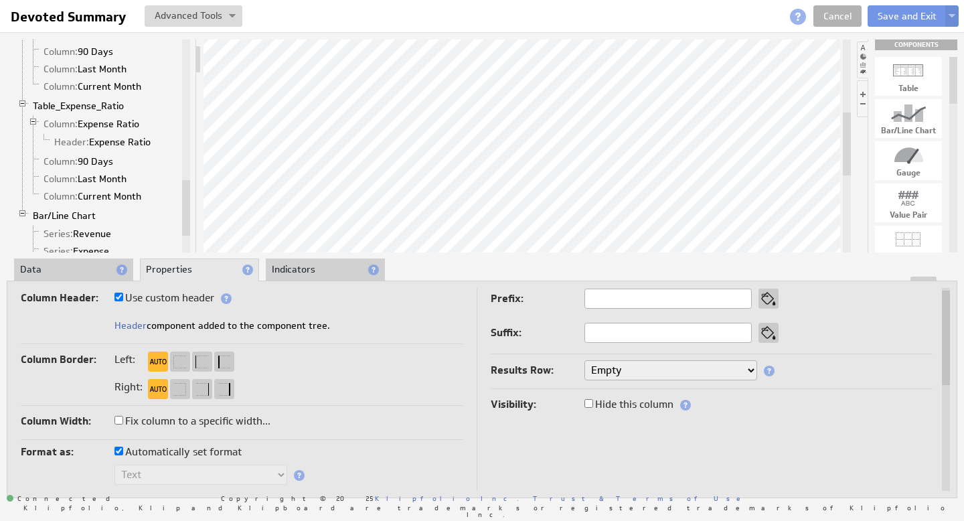
click at [68, 268] on li "Data" at bounding box center [73, 269] width 119 height 23
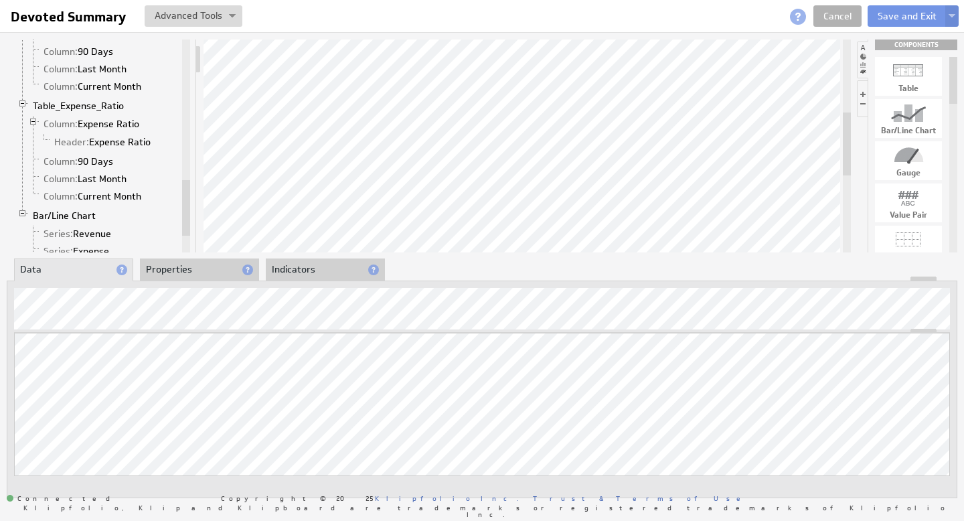
click at [179, 263] on li "Properties" at bounding box center [199, 269] width 119 height 23
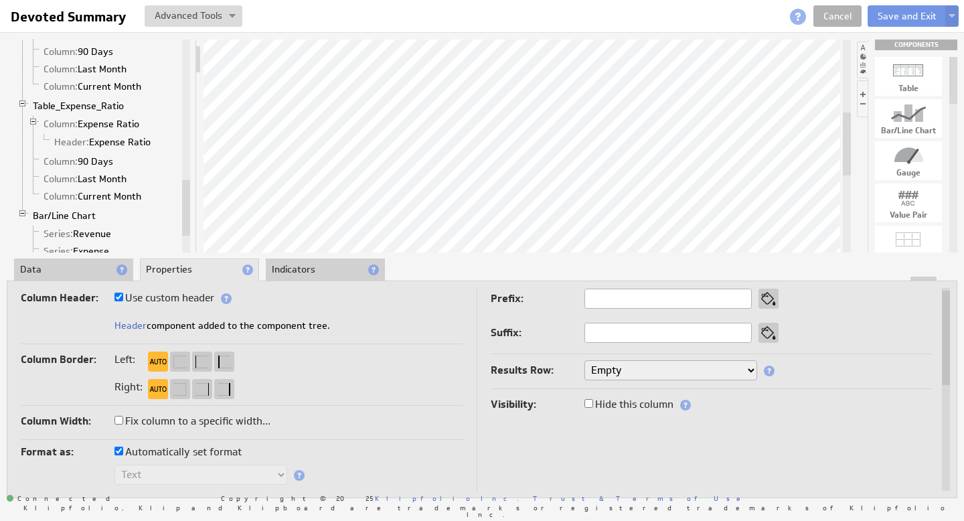
click at [88, 275] on li "Data" at bounding box center [73, 269] width 119 height 23
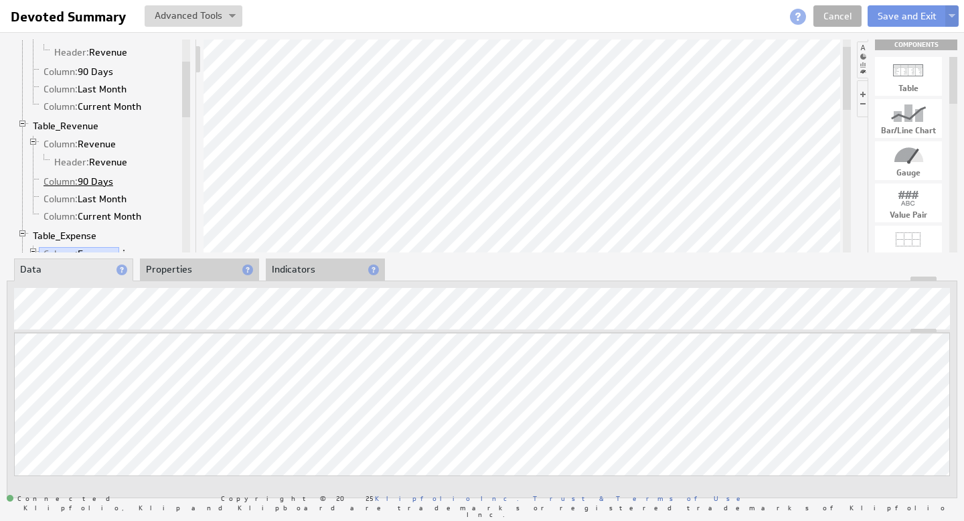
click at [100, 182] on link "Column: 90 Days" at bounding box center [79, 181] width 80 height 13
drag, startPoint x: 843, startPoint y: 331, endPoint x: 841, endPoint y: 426, distance: 95.0
click at [113, 197] on link "Column: Last Month" at bounding box center [85, 198] width 93 height 13
click at [116, 215] on link "Column: Current Month" at bounding box center [93, 215] width 108 height 13
click at [103, 162] on link "Header: Revenue" at bounding box center [91, 161] width 83 height 13
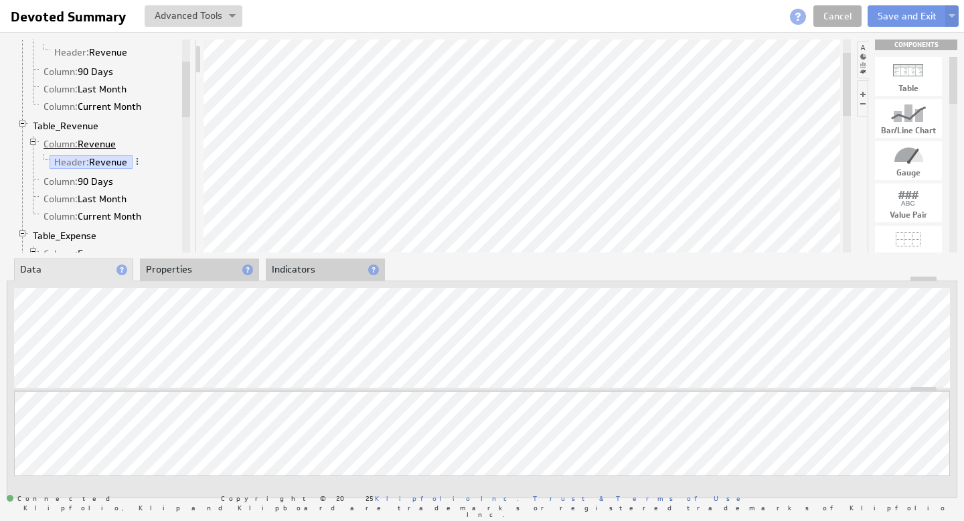
click at [100, 143] on link "Column: Revenue" at bounding box center [80, 143] width 82 height 13
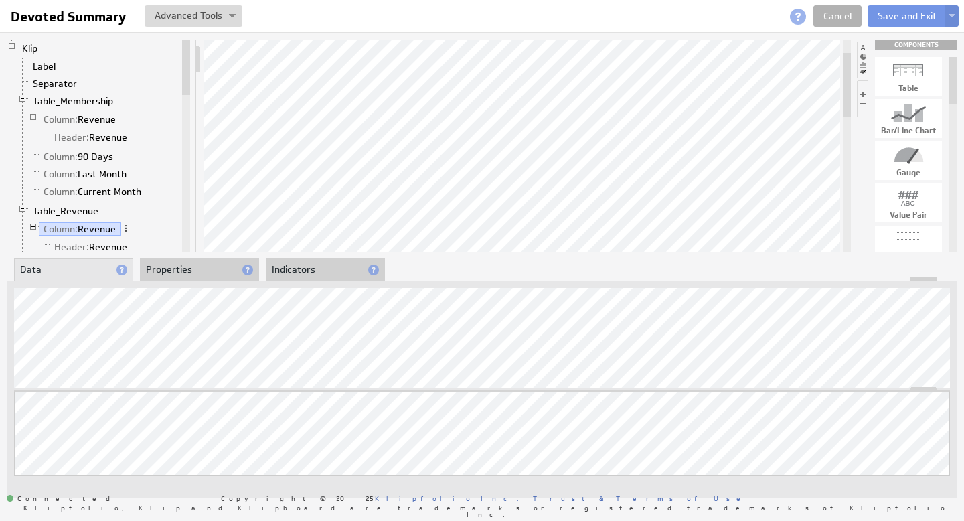
click at [104, 159] on link "Column: 90 Days" at bounding box center [79, 156] width 80 height 13
click at [83, 105] on link "Table_Membership" at bounding box center [73, 100] width 90 height 13
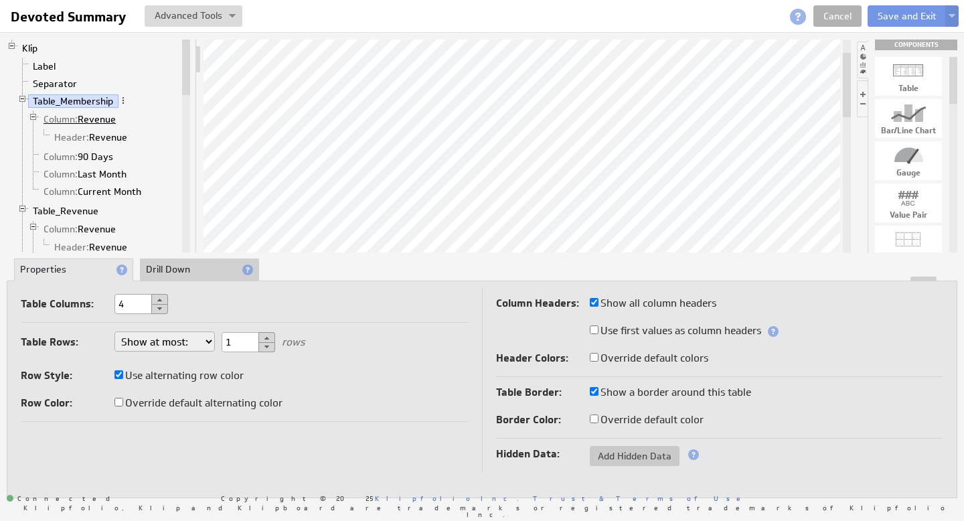
click at [86, 114] on link "Column: Revenue" at bounding box center [80, 118] width 82 height 13
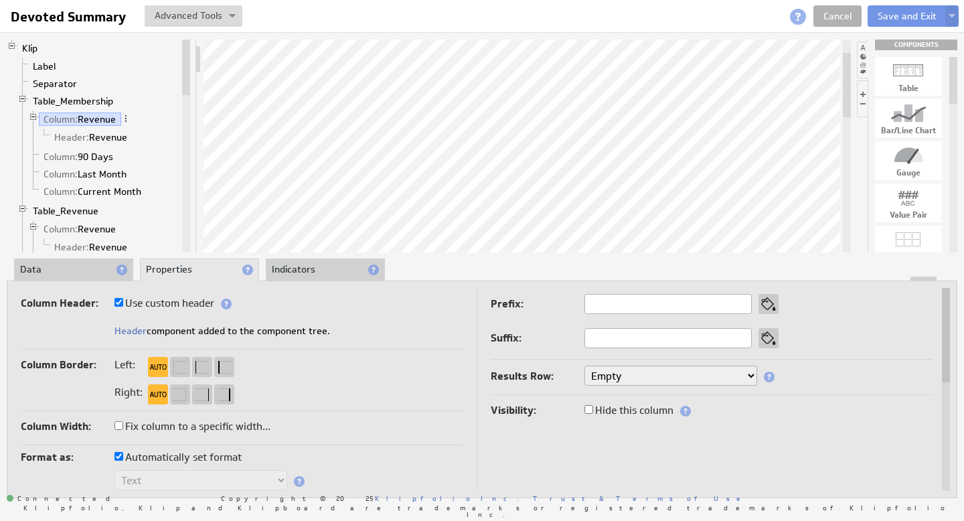
click at [60, 263] on li "Data" at bounding box center [73, 269] width 119 height 23
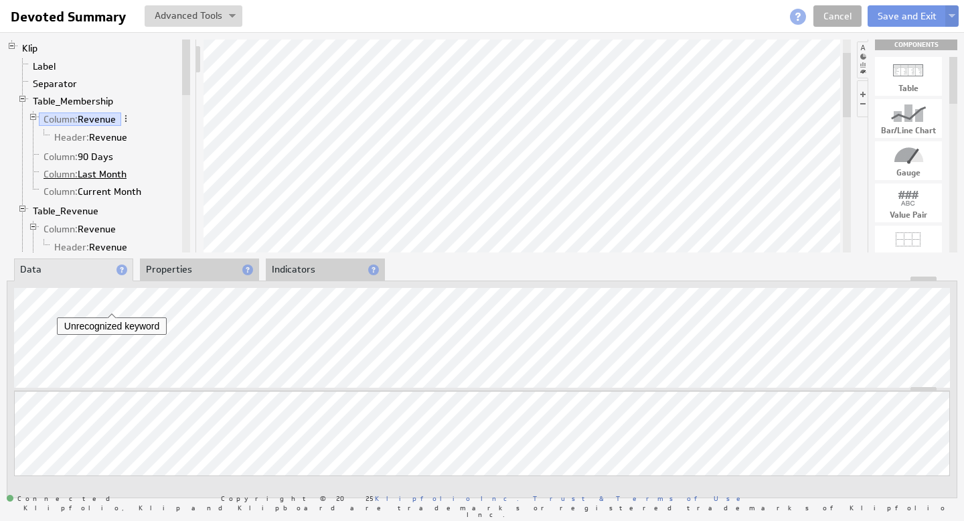
click at [102, 169] on link "Column: Last Month" at bounding box center [85, 173] width 93 height 13
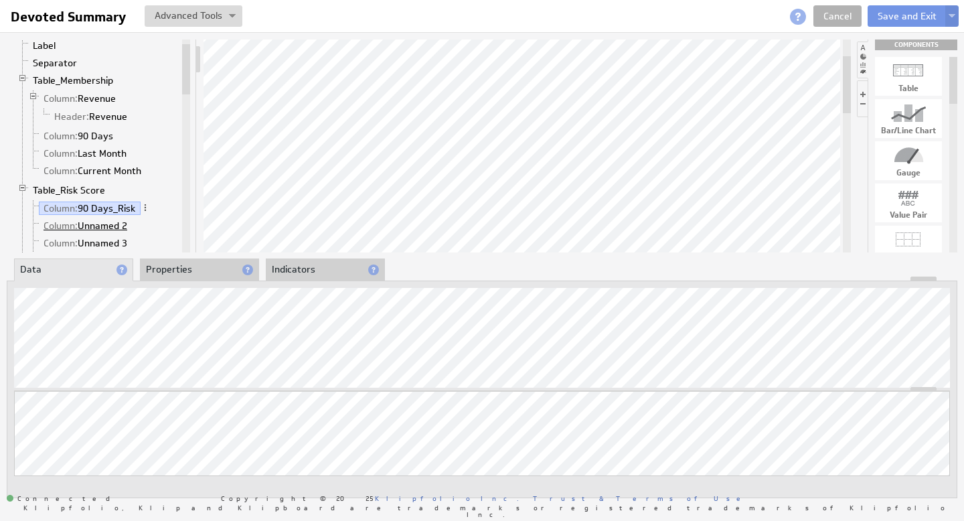
click at [99, 219] on link "Column: Unnamed 2" at bounding box center [86, 225] width 94 height 13
click at [105, 240] on link "Column: Unnamed 3" at bounding box center [86, 242] width 94 height 13
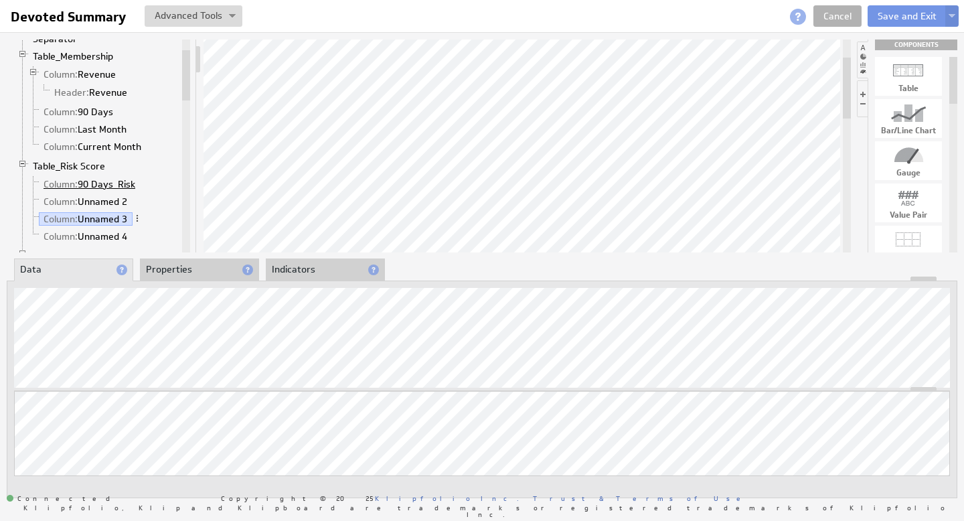
click at [118, 184] on link "Column: 90 Days_Risk" at bounding box center [90, 183] width 102 height 13
click at [147, 183] on span at bounding box center [145, 183] width 9 height 9
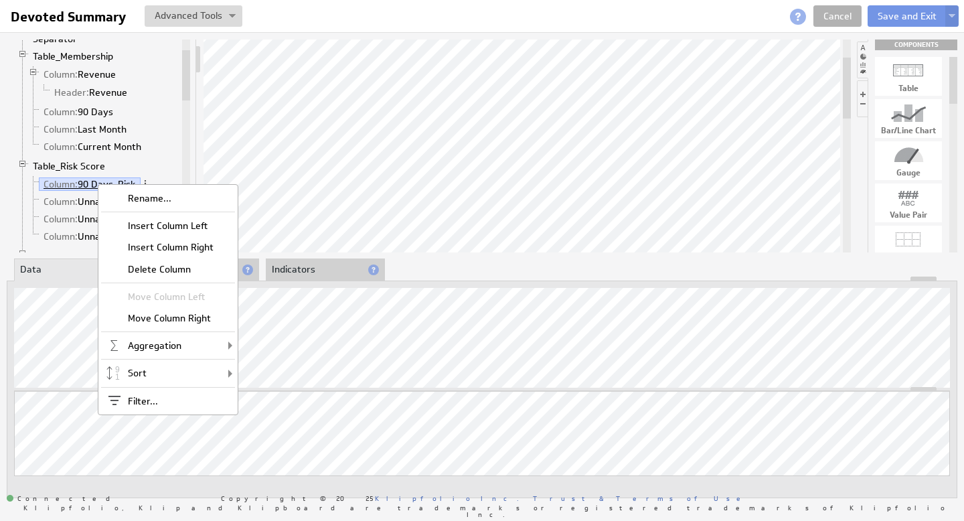
click at [79, 183] on link "Column: 90 Days_Risk" at bounding box center [90, 183] width 102 height 13
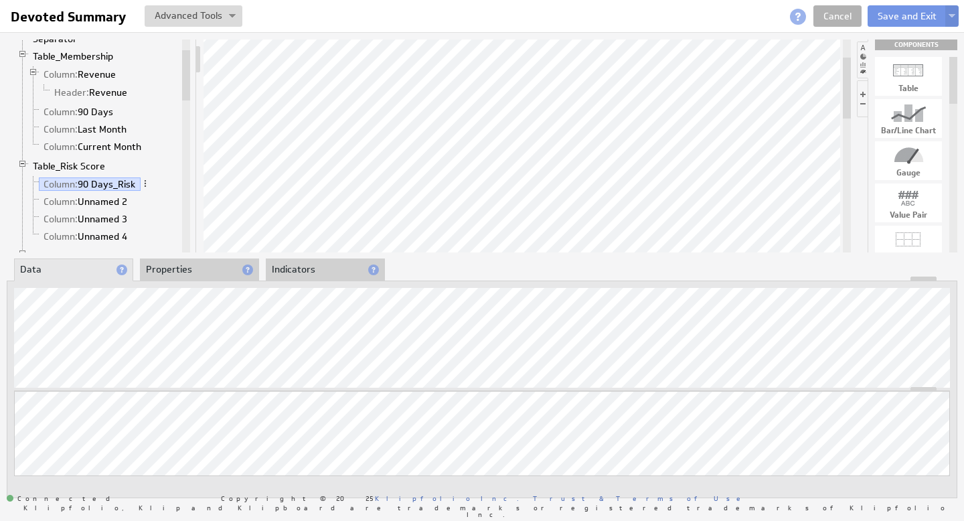
click at [168, 267] on li "Properties" at bounding box center [199, 269] width 119 height 23
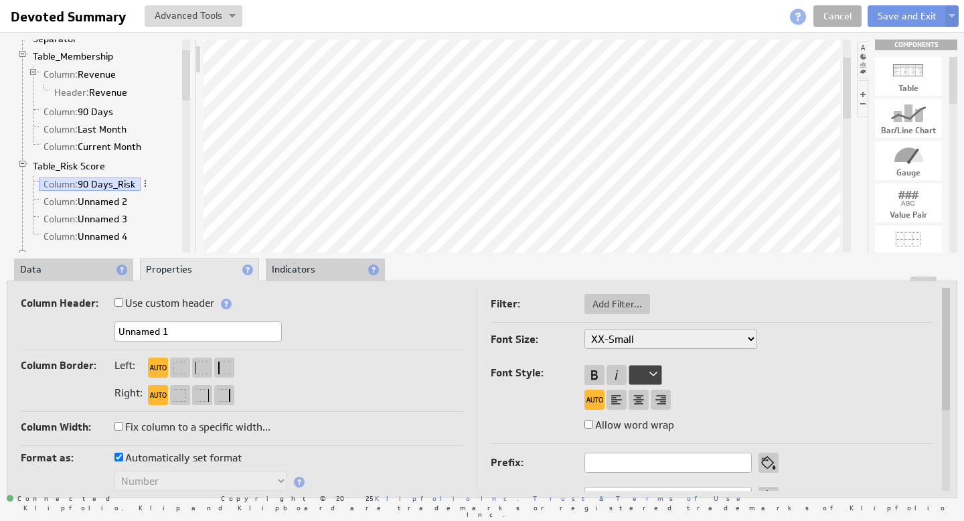
drag, startPoint x: 189, startPoint y: 331, endPoint x: 65, endPoint y: 331, distance: 124.5
click at [76, 331] on div "Unnamed 1" at bounding box center [242, 332] width 442 height 22
click at [59, 272] on li "Data" at bounding box center [73, 269] width 119 height 23
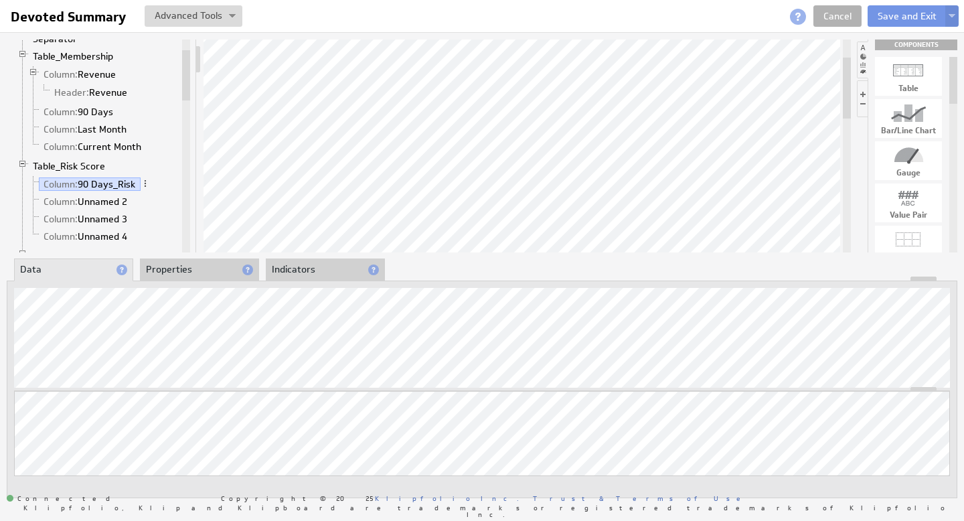
click at [191, 272] on li "Properties" at bounding box center [199, 269] width 119 height 23
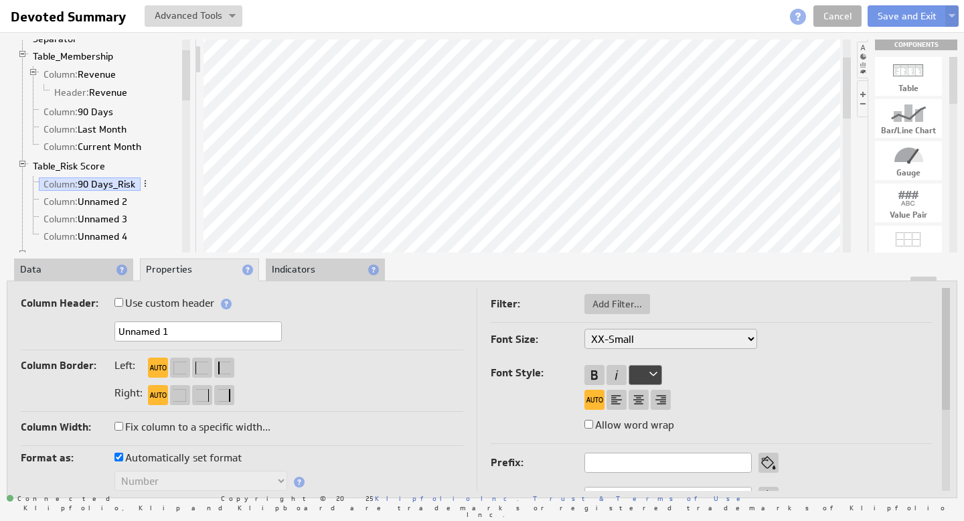
click at [192, 333] on input "Unnamed 1" at bounding box center [197, 331] width 167 height 20
click at [76, 268] on li "Data" at bounding box center [73, 269] width 119 height 23
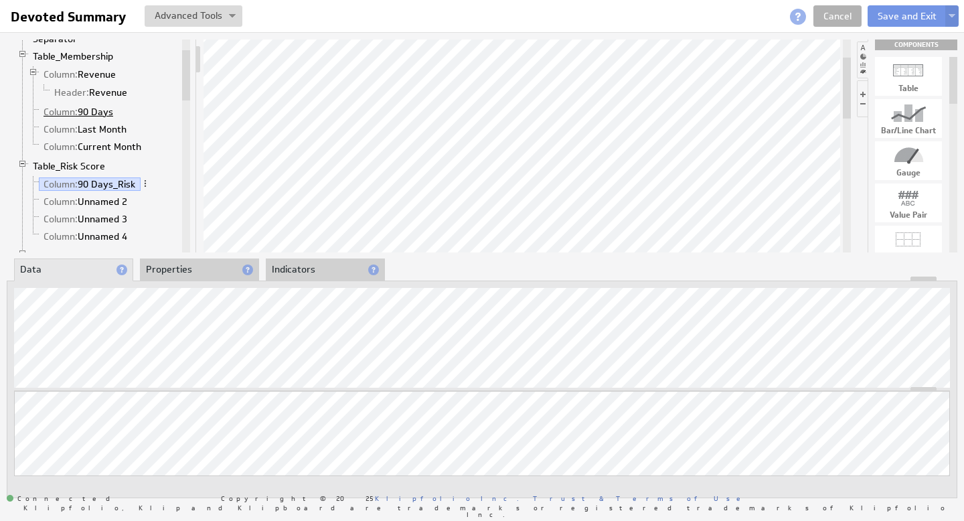
click at [92, 111] on link "Column: 90 Days" at bounding box center [79, 111] width 80 height 13
click at [166, 268] on li "Properties" at bounding box center [199, 269] width 119 height 23
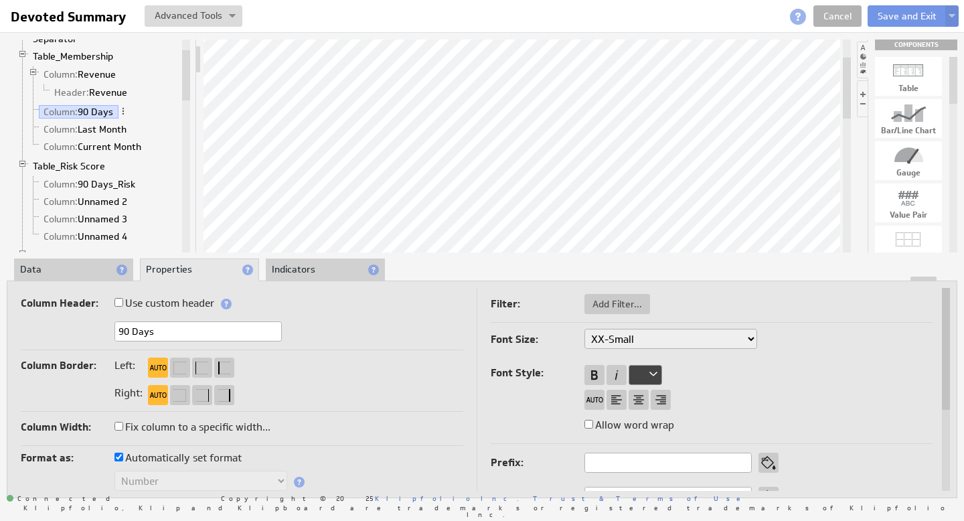
click at [86, 268] on li "Data" at bounding box center [73, 269] width 119 height 23
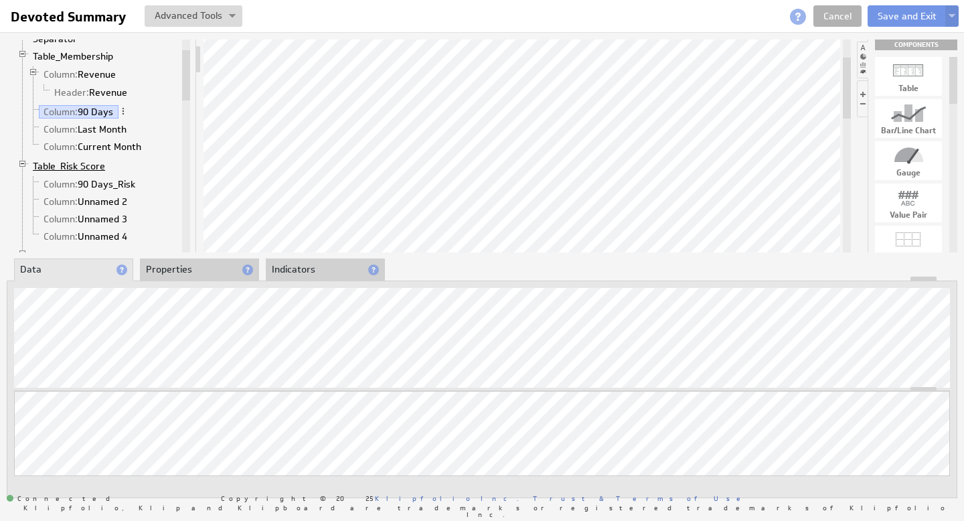
click at [82, 164] on link "Table_Risk Score" at bounding box center [69, 165] width 82 height 13
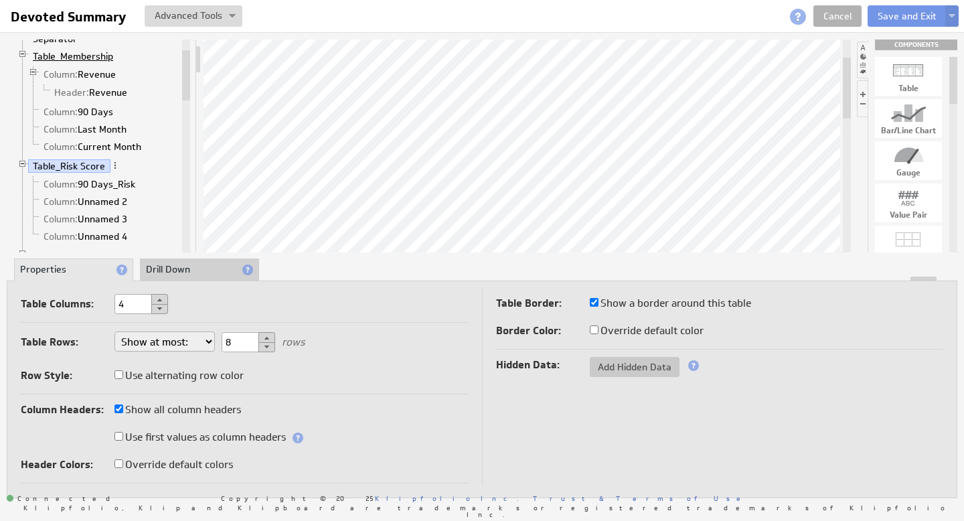
click at [86, 57] on link "Table_Membership" at bounding box center [73, 56] width 90 height 13
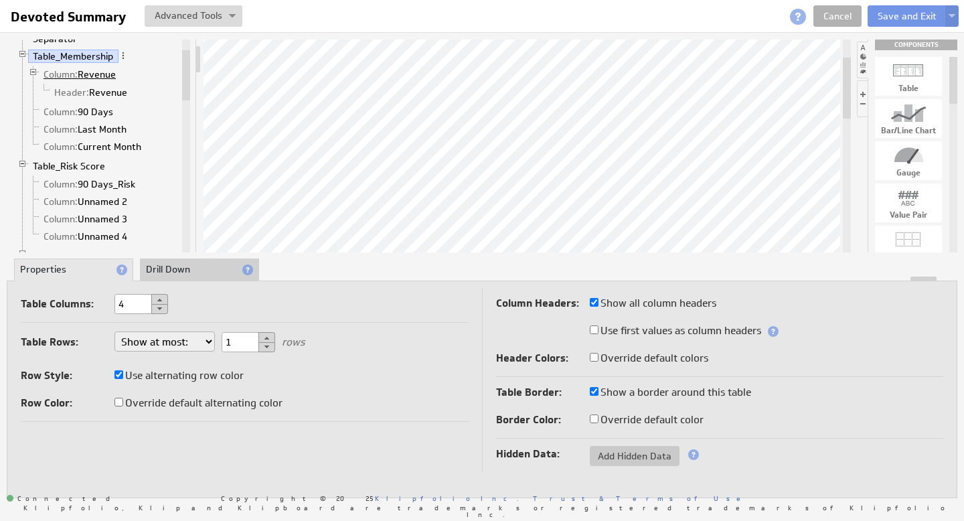
click at [87, 72] on link "Column: Revenue" at bounding box center [80, 74] width 82 height 13
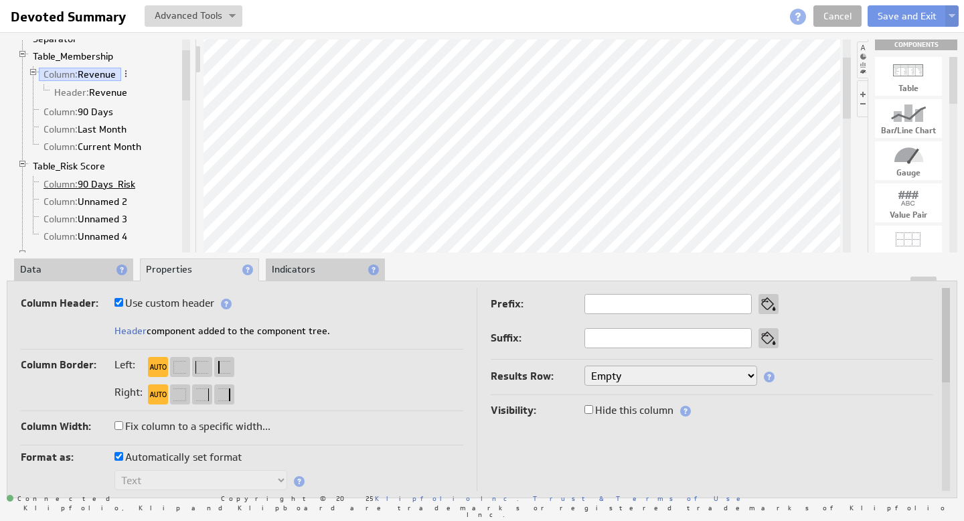
click at [98, 186] on link "Column: 90 Days_Risk" at bounding box center [90, 183] width 102 height 13
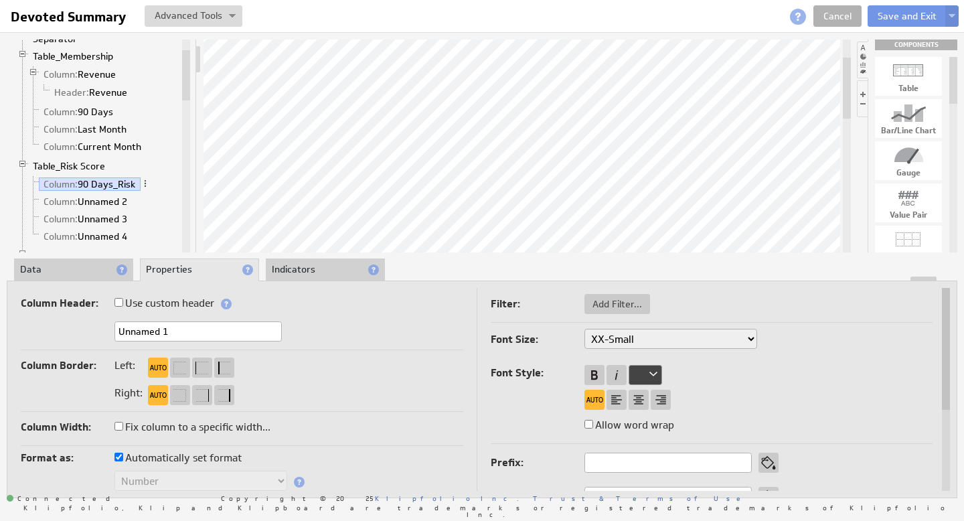
click at [119, 304] on input "Use custom header" at bounding box center [118, 302] width 9 height 9
checkbox input "true"
click at [120, 201] on link "Header: 90 Days_Risk" at bounding box center [101, 201] width 102 height 13
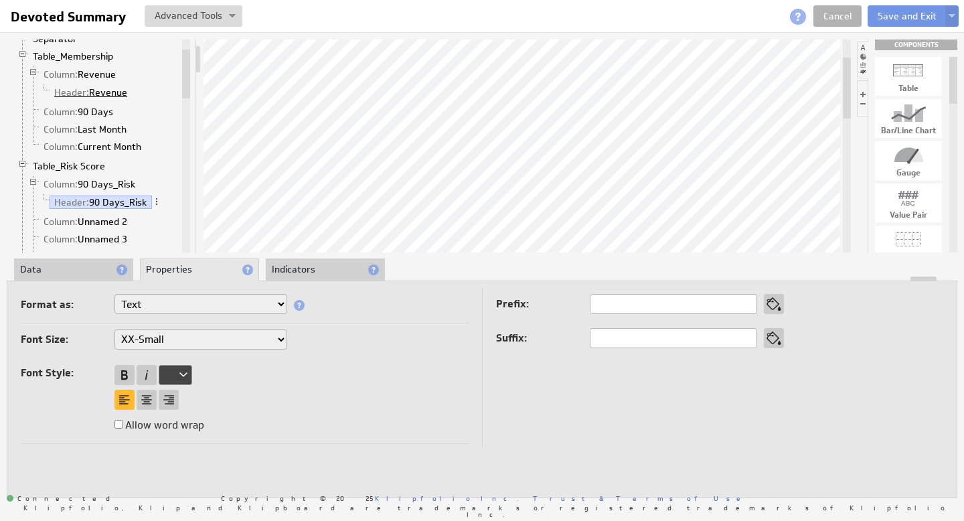
click at [104, 94] on link "Header: Revenue" at bounding box center [91, 92] width 83 height 13
click at [103, 199] on link "Header: 90 Days_Risk" at bounding box center [101, 201] width 102 height 13
click at [264, 339] on select "XX-Small X-Small Small Medium Large X-Large XX-Large" at bounding box center [200, 339] width 173 height 20
select select "small"
click at [216, 342] on select "XX-Small X-Small Small Medium Large X-Large XX-Large" at bounding box center [200, 339] width 173 height 20
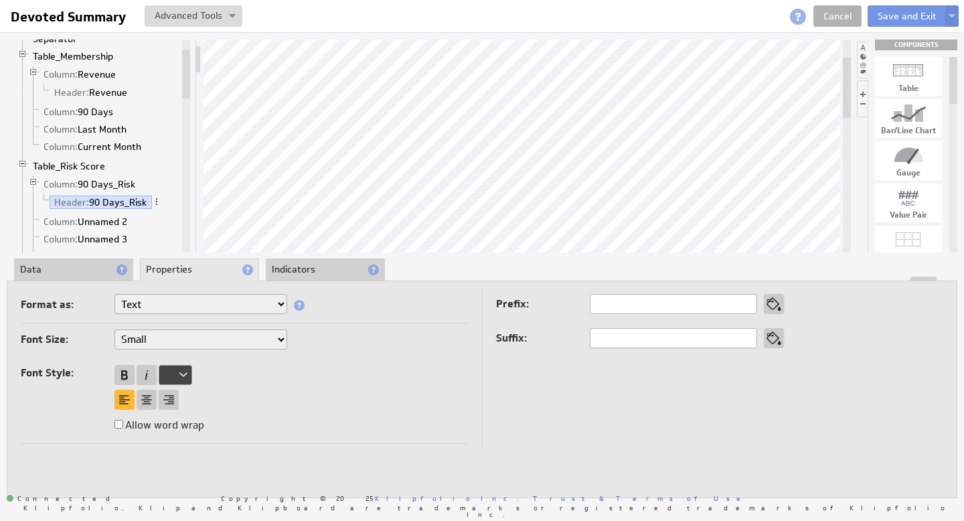
select select "x-small"
click at [106, 183] on link "Column: 90 Days_Risk" at bounding box center [90, 183] width 102 height 13
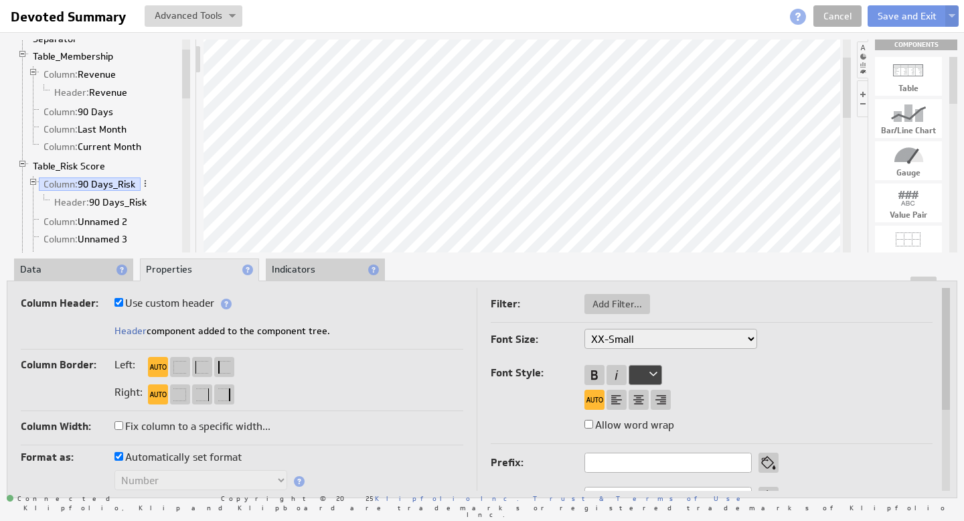
click at [69, 267] on li "Data" at bounding box center [73, 269] width 119 height 23
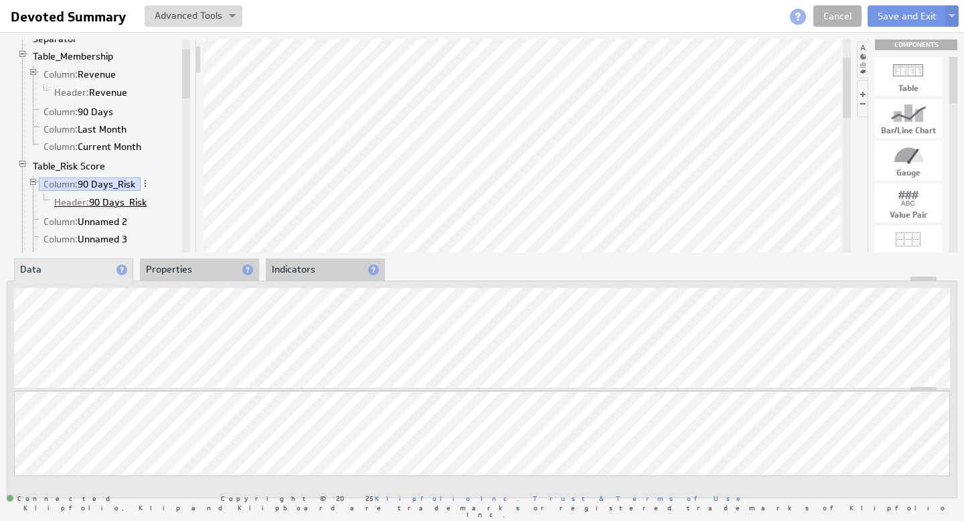
click at [111, 203] on link "Header: 90 Days_Risk" at bounding box center [101, 201] width 102 height 13
click at [90, 185] on link "Column: 90 Days_Risk" at bounding box center [90, 183] width 102 height 13
click at [108, 201] on link "Header: 90 Days_Risk" at bounding box center [101, 201] width 102 height 13
click at [112, 184] on link "Column: 90 Days_Risk" at bounding box center [90, 183] width 102 height 13
click at [66, 165] on link "Table_Risk Score" at bounding box center [69, 165] width 82 height 13
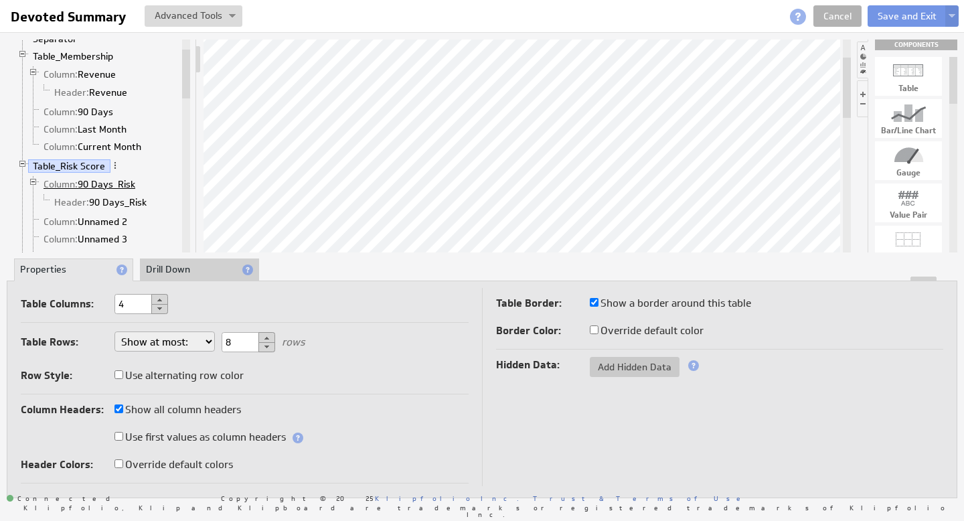
click at [89, 183] on link "Column: 90 Days_Risk" at bounding box center [90, 183] width 102 height 13
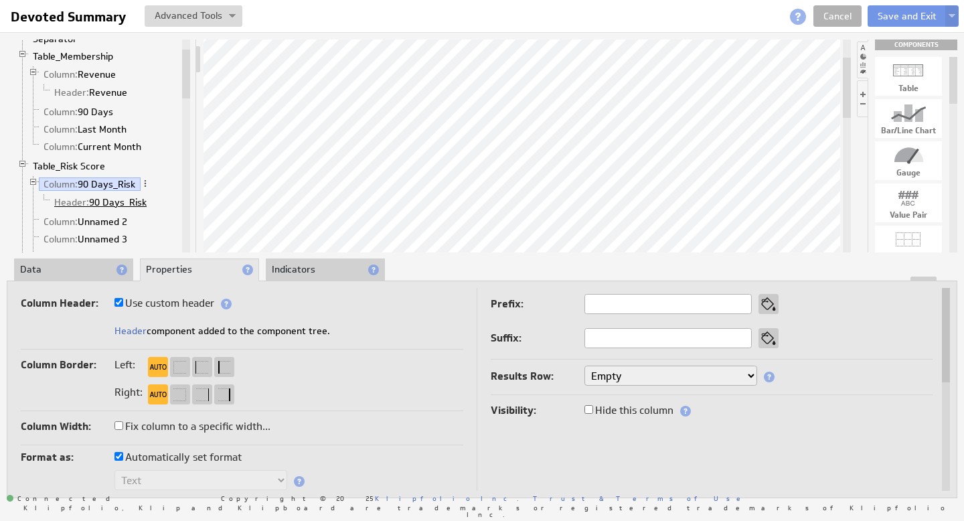
click at [94, 199] on link "Header: 90 Days_Risk" at bounding box center [101, 201] width 102 height 13
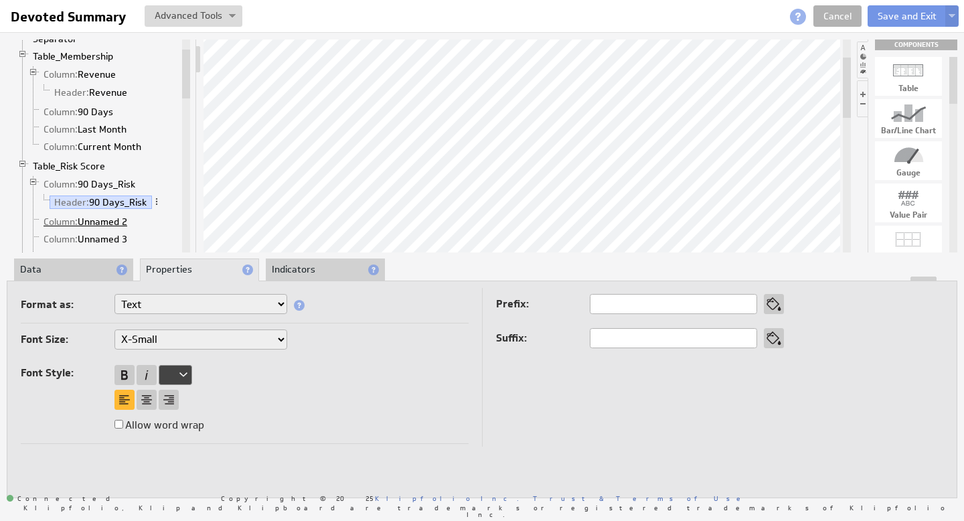
click at [88, 221] on link "Column: Unnamed 2" at bounding box center [86, 221] width 94 height 13
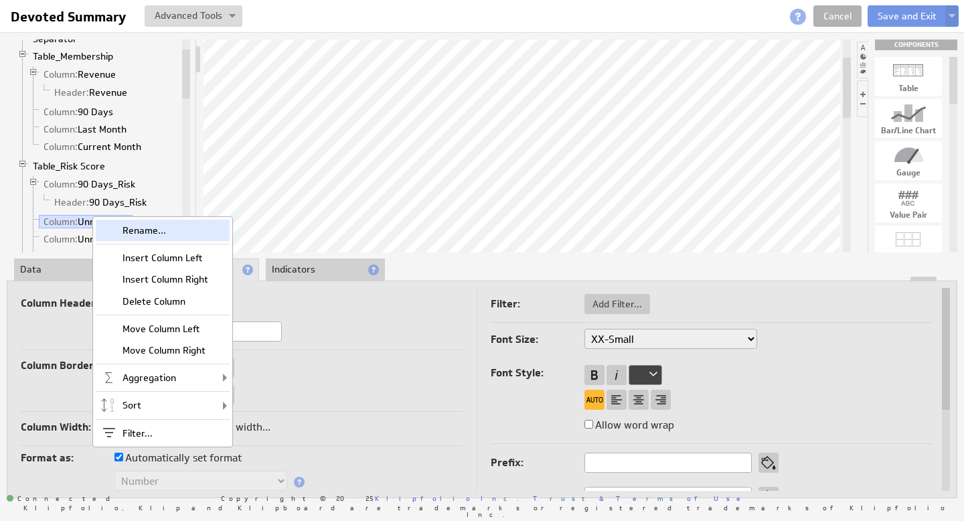
click at [143, 229] on div "Rename..." at bounding box center [163, 229] width 134 height 21
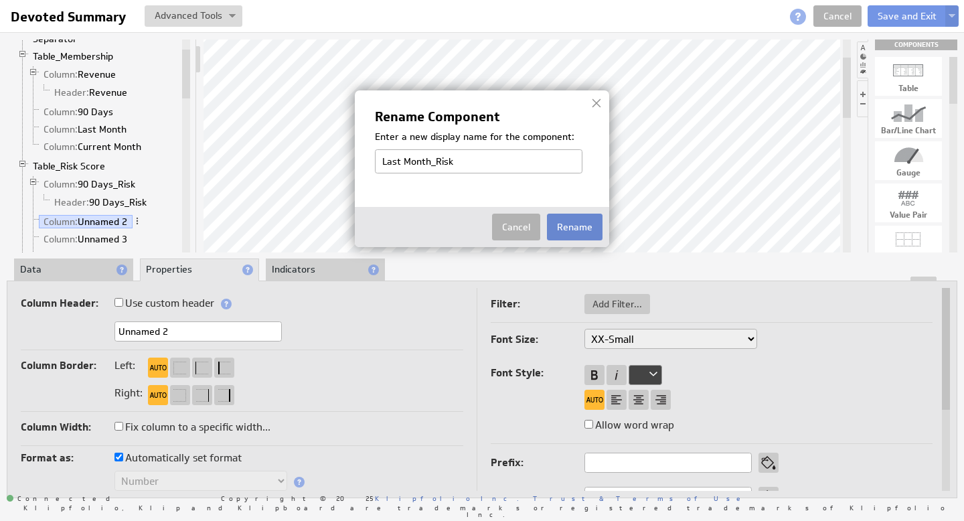
type input "Last Month_Risk"
click at [569, 234] on button "Rename" at bounding box center [575, 226] width 56 height 27
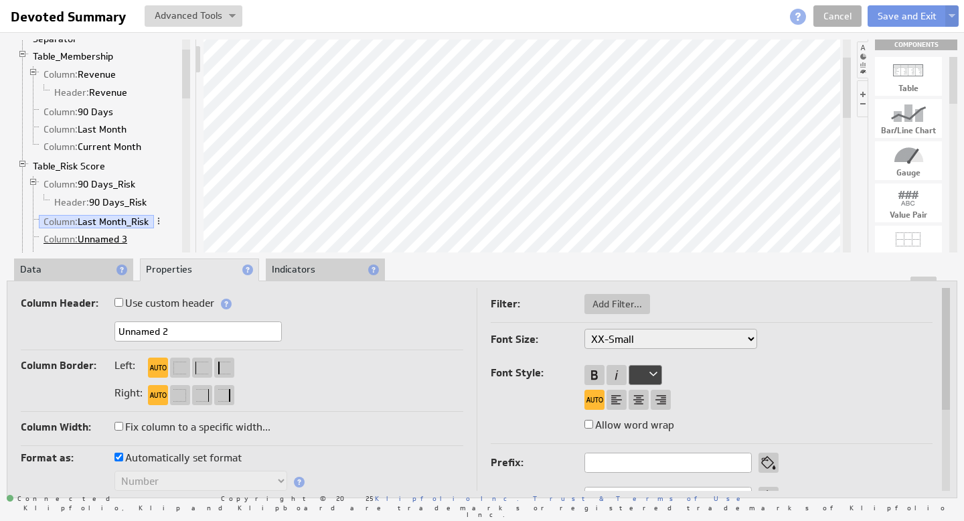
click at [96, 241] on link "Column: Unnamed 3" at bounding box center [86, 238] width 94 height 13
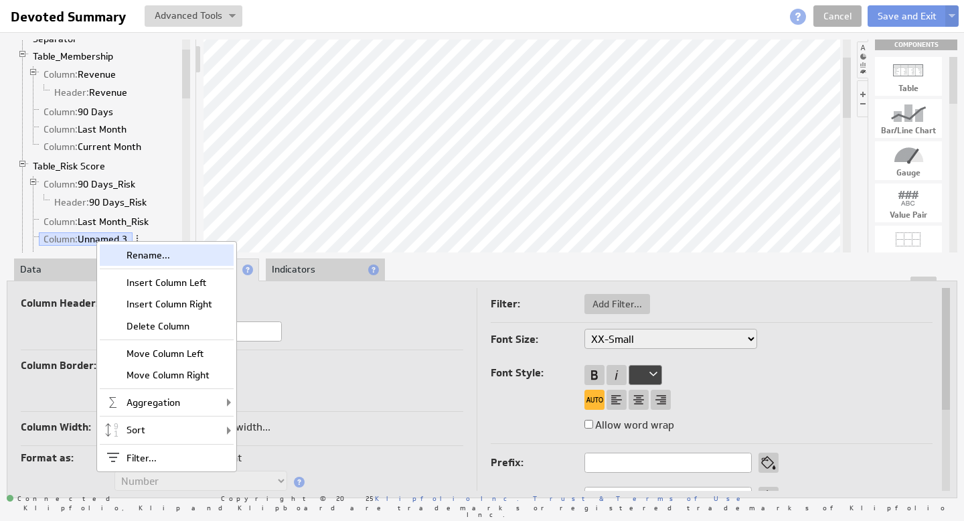
click at [135, 250] on div "Rename..." at bounding box center [167, 254] width 134 height 21
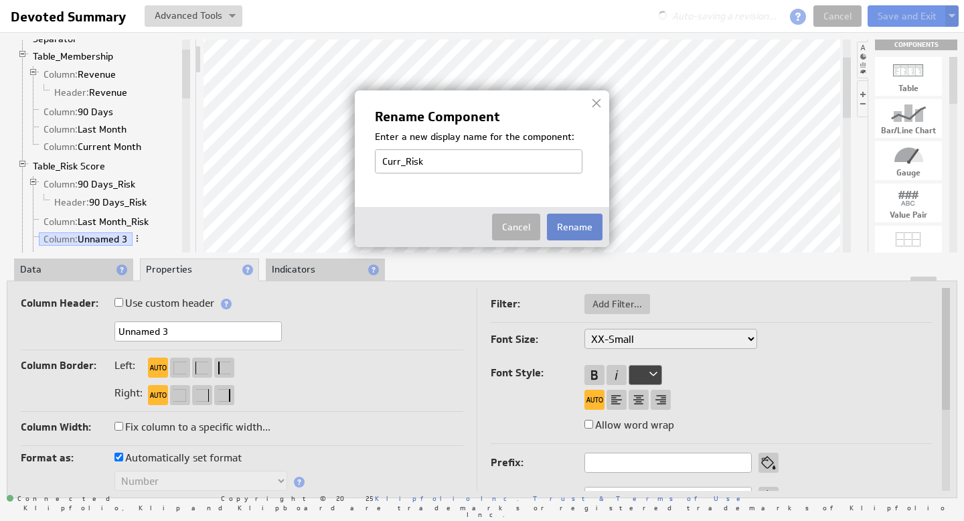
type input "Curr_Risk"
click at [559, 232] on button "Rename" at bounding box center [575, 226] width 56 height 27
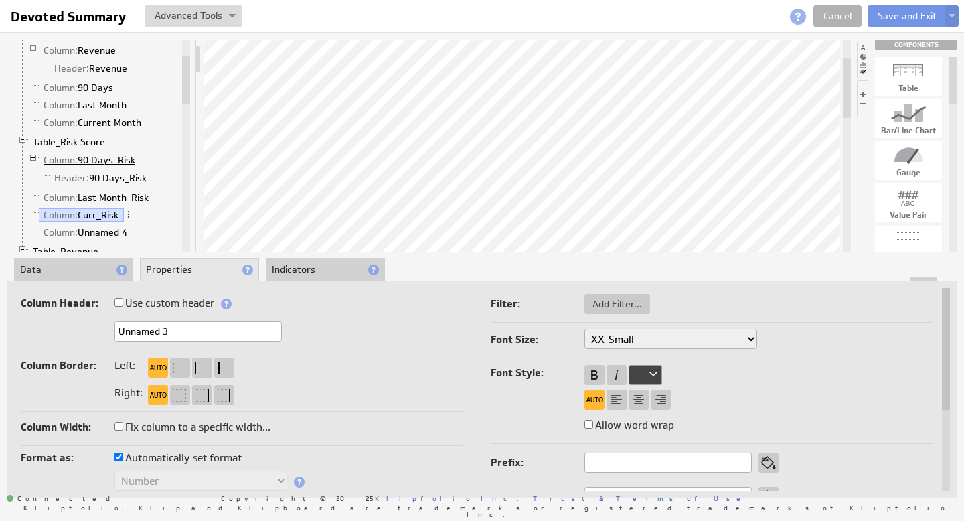
click at [101, 161] on link "Column: 90 Days_Risk" at bounding box center [90, 159] width 102 height 13
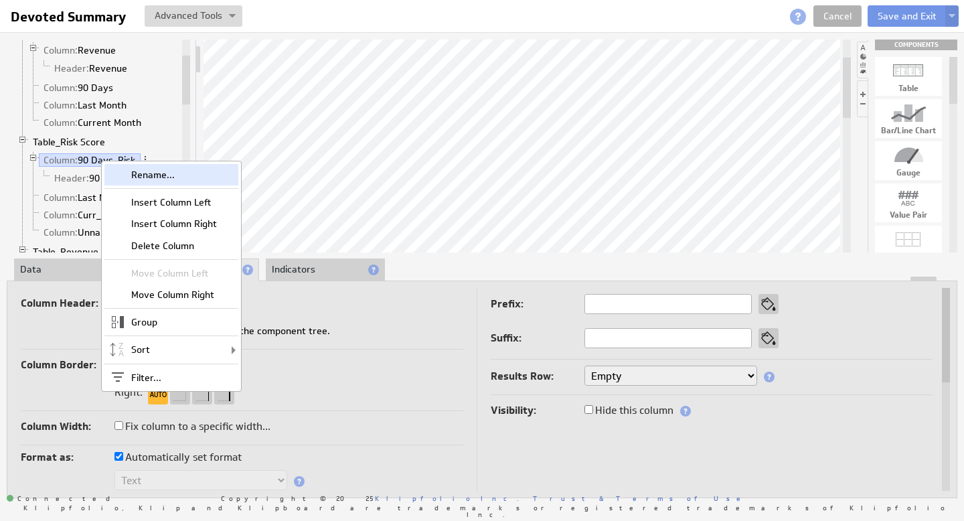
click at [138, 171] on div "Rename..." at bounding box center [171, 174] width 134 height 21
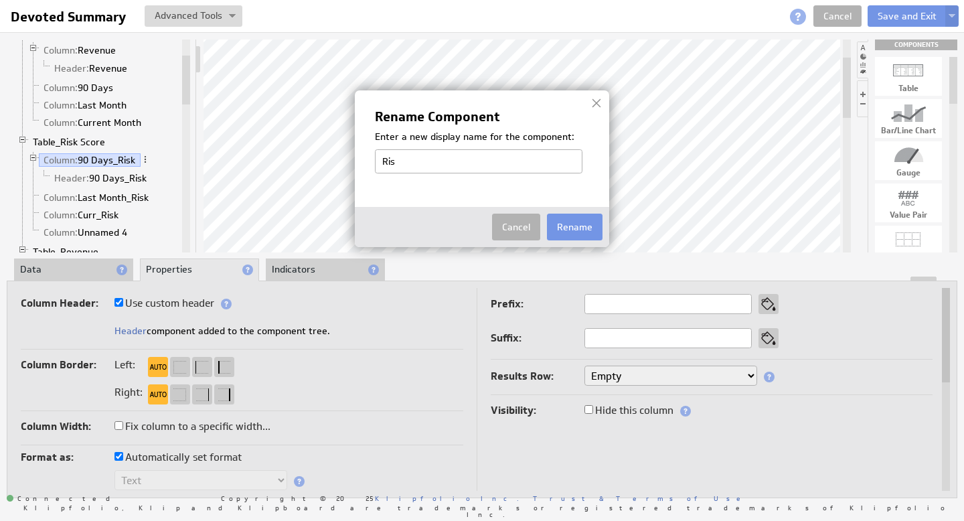
type input "Risk Score"
click at [562, 228] on button "Rename" at bounding box center [575, 226] width 56 height 27
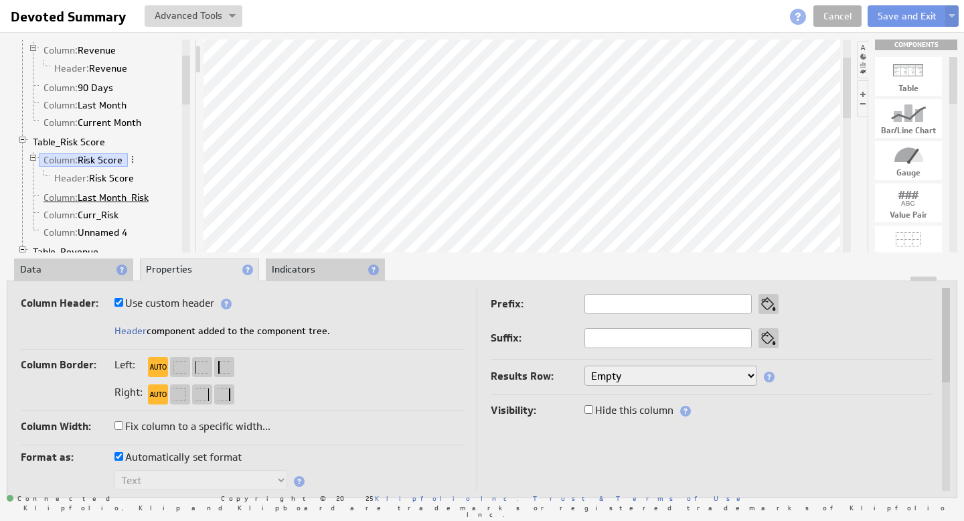
click at [104, 196] on link "Column: Last Month_Risk" at bounding box center [96, 197] width 115 height 13
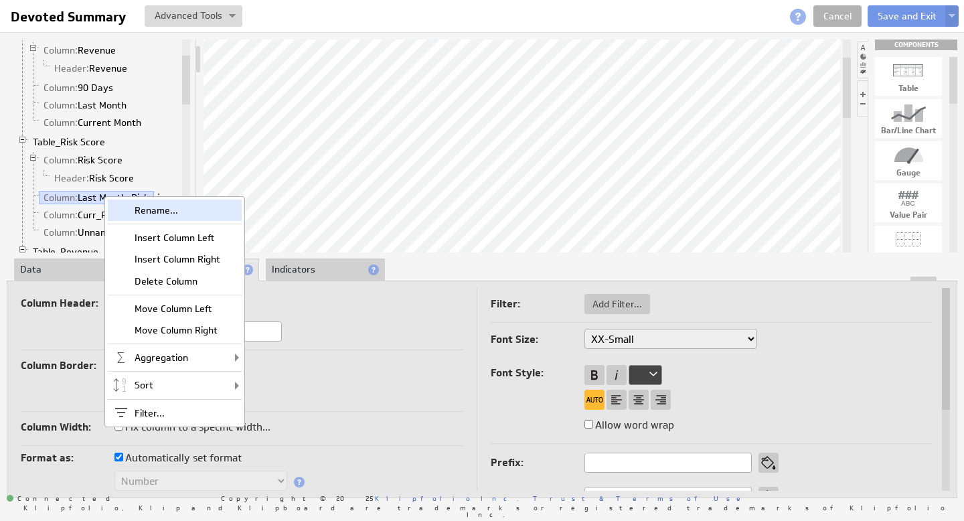
click at [155, 205] on div "Rename..." at bounding box center [175, 209] width 134 height 21
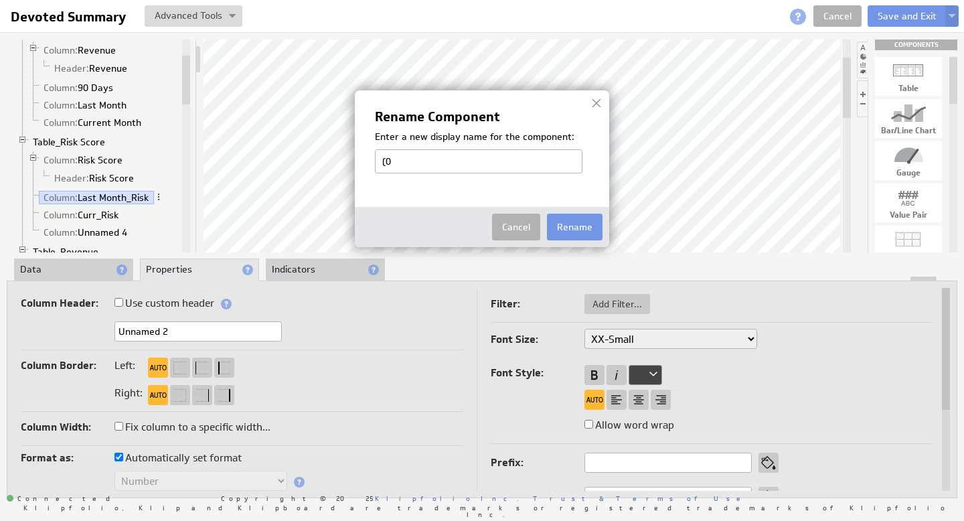
type input "("
type input "90 Days_Risk"
click at [578, 224] on button "Rename" at bounding box center [575, 226] width 56 height 27
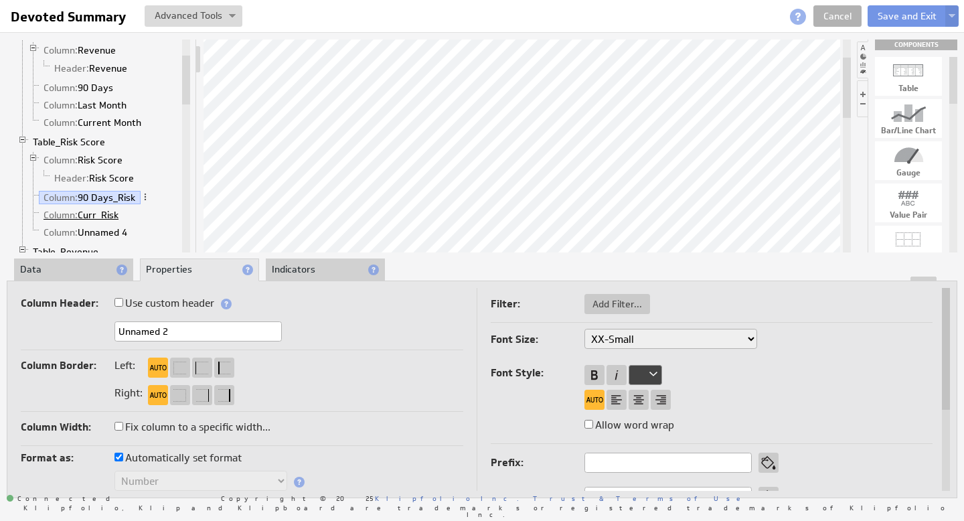
click at [109, 215] on link "Column: Curr_Risk" at bounding box center [81, 214] width 85 height 13
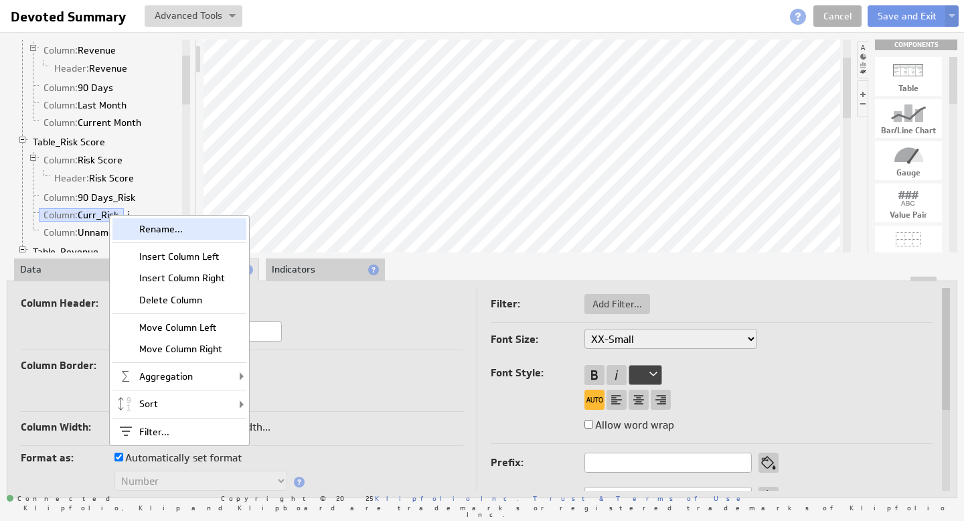
click at [151, 231] on div "Rename..." at bounding box center [179, 228] width 134 height 21
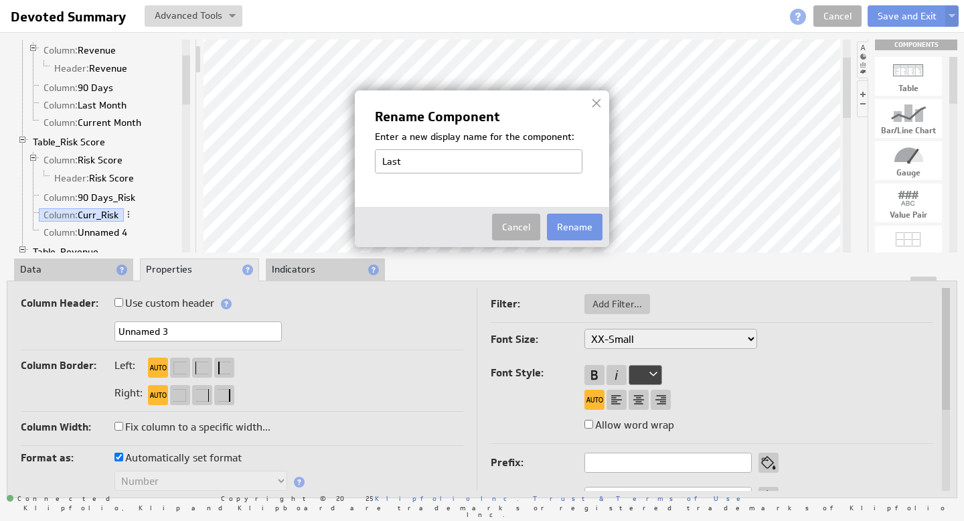
type input "Last Month_Risk"
click at [583, 219] on button "Rename" at bounding box center [575, 226] width 56 height 27
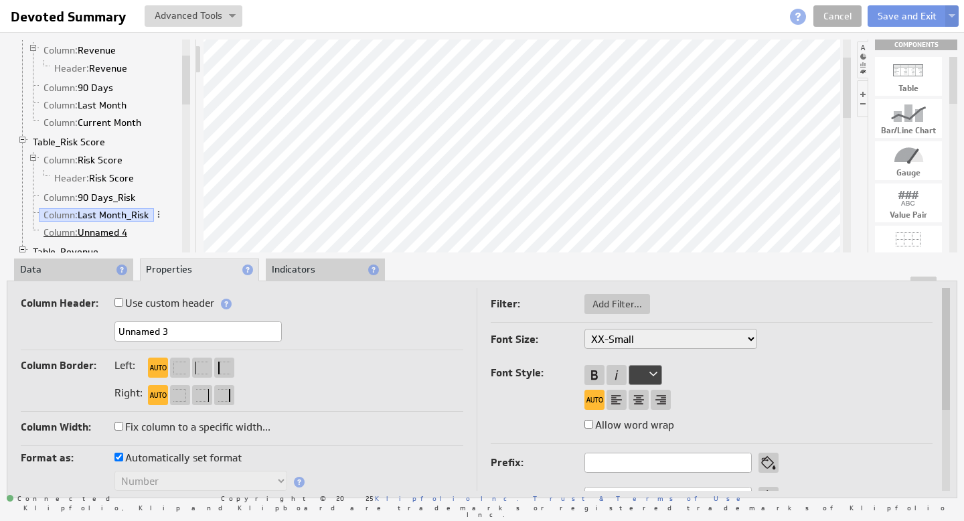
click at [114, 231] on link "Column: Unnamed 4" at bounding box center [86, 232] width 94 height 13
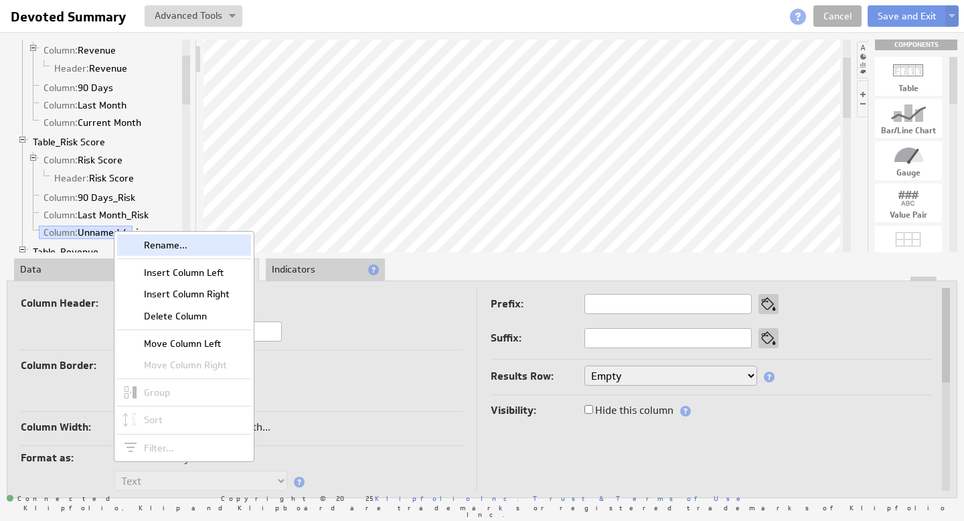
click at [173, 242] on div "Rename..." at bounding box center [184, 244] width 134 height 21
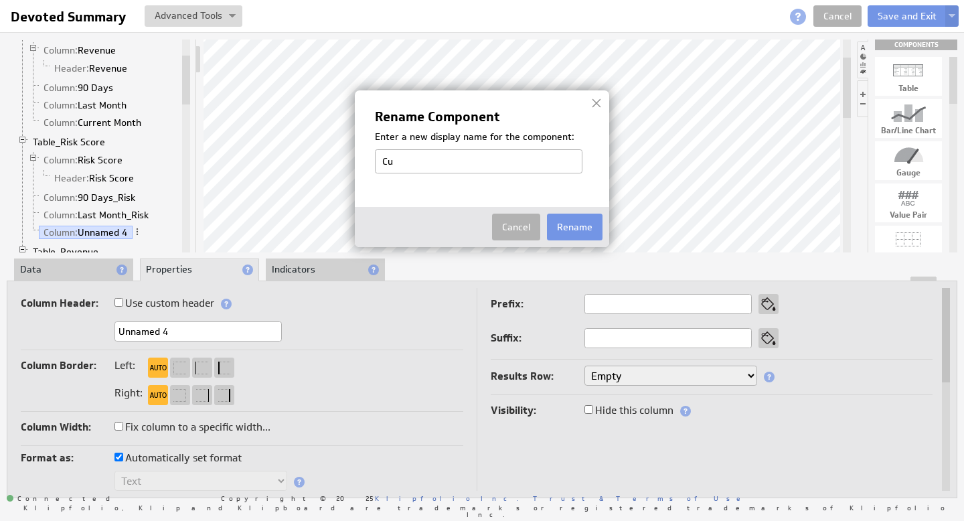
type input "Curr_Risk"
click at [580, 228] on button "Rename" at bounding box center [575, 226] width 56 height 27
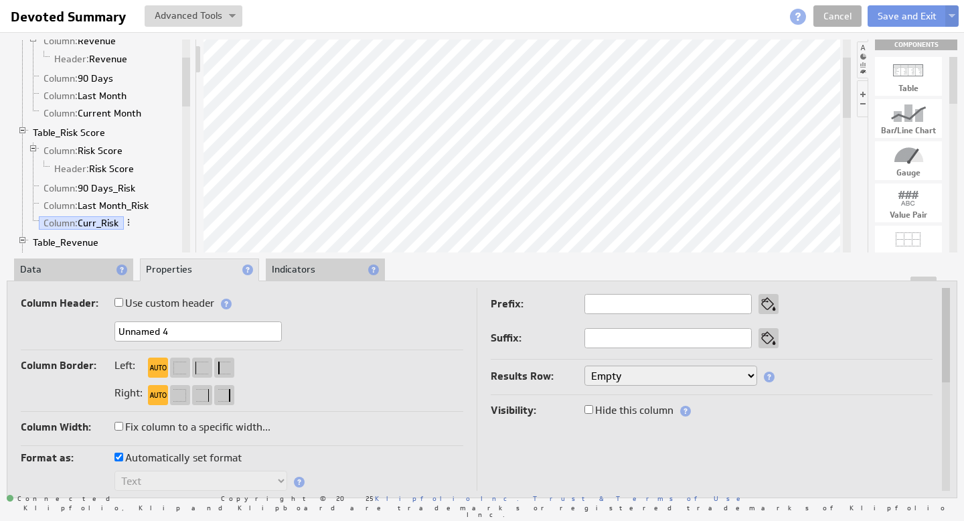
drag, startPoint x: 185, startPoint y: 335, endPoint x: 98, endPoint y: 333, distance: 87.7
click at [98, 333] on div "Unnamed 4" at bounding box center [242, 332] width 442 height 22
click at [77, 129] on link "Table_Risk Score" at bounding box center [69, 132] width 82 height 13
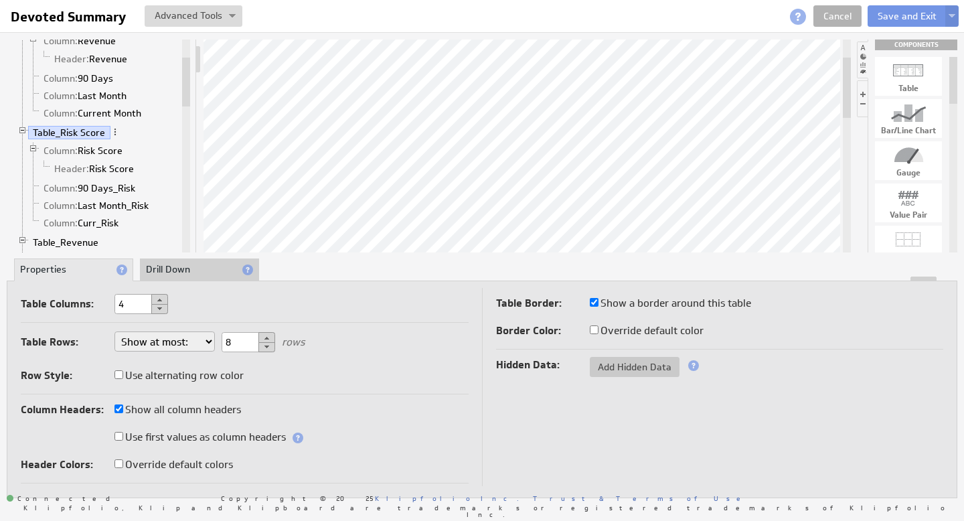
click at [120, 408] on input "Show all column headers" at bounding box center [118, 408] width 9 height 9
checkbox input "false"
click at [107, 185] on link "Column: 90 Days_Risk" at bounding box center [90, 187] width 102 height 13
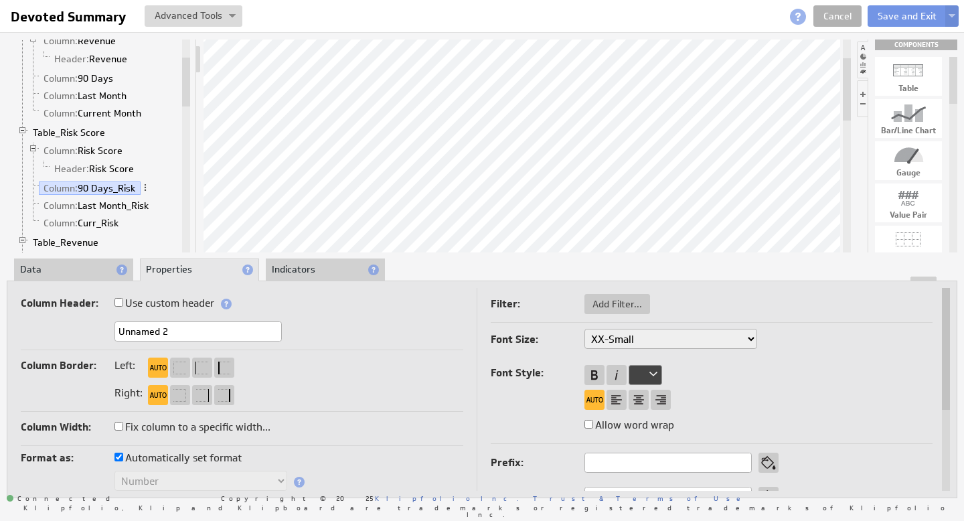
click at [76, 262] on li "Data" at bounding box center [73, 269] width 119 height 23
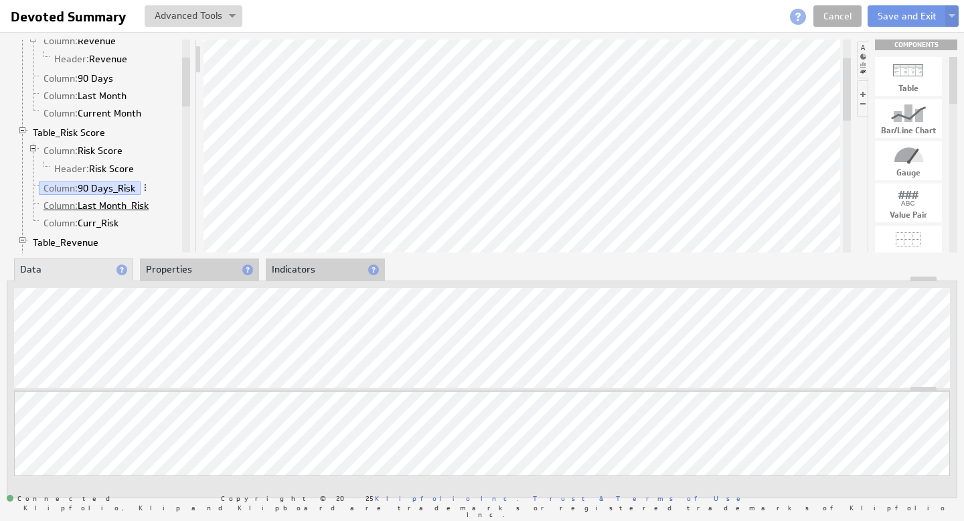
click at [112, 205] on link "Column: Last Month_Risk" at bounding box center [96, 205] width 115 height 13
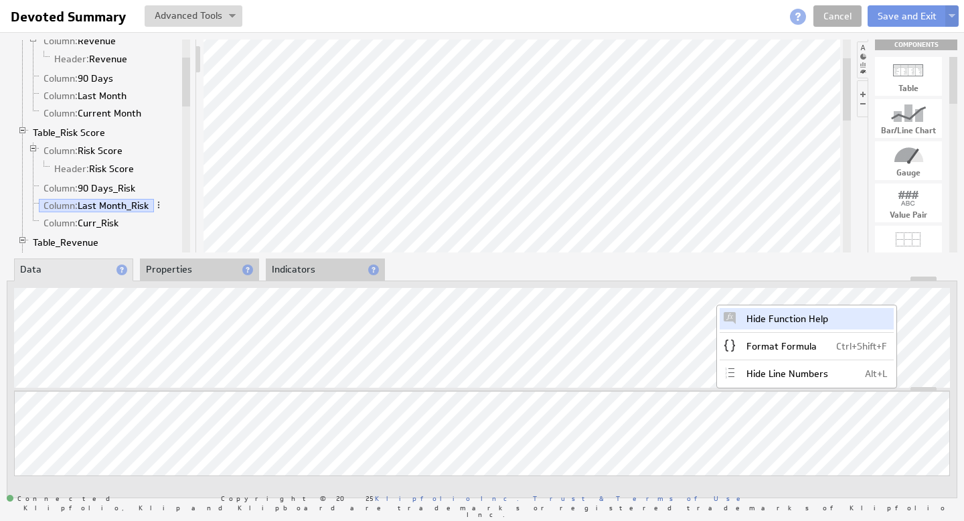
click at [835, 317] on div "Hide Function Help" at bounding box center [806, 318] width 174 height 21
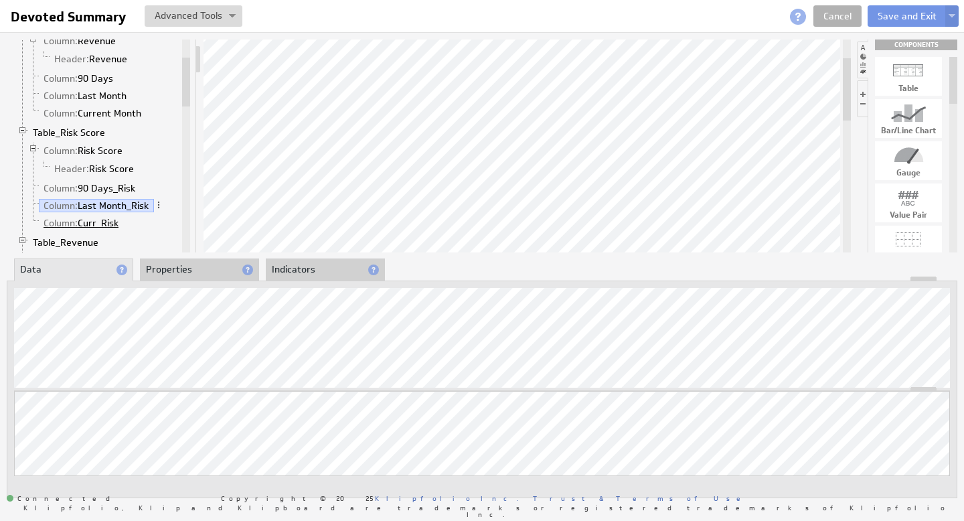
click at [99, 224] on link "Column: Curr_Risk" at bounding box center [81, 222] width 85 height 13
click at [118, 203] on link "Column: Last Month_Risk" at bounding box center [96, 205] width 115 height 13
click at [100, 225] on link "Column: Curr_Risk" at bounding box center [81, 222] width 85 height 13
click at [894, 11] on button "Save and Exit" at bounding box center [906, 15] width 79 height 21
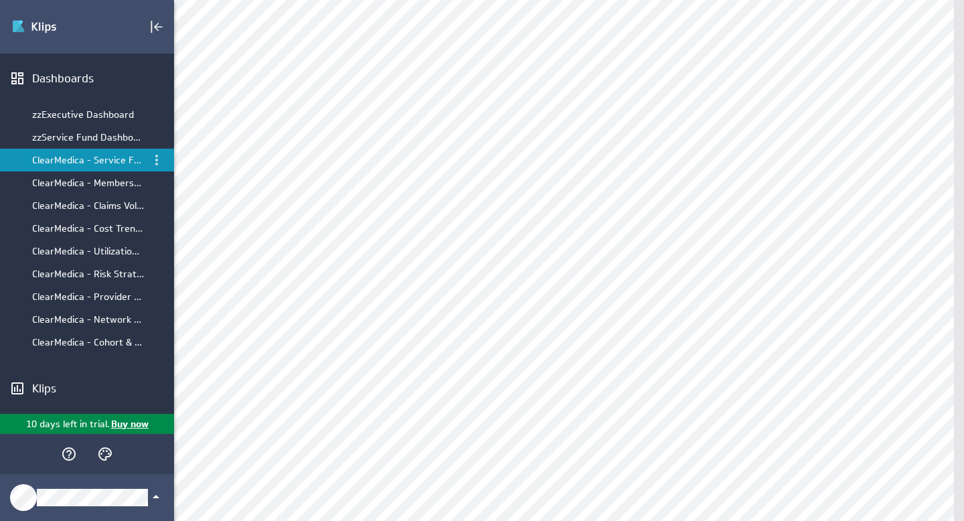
scroll to position [221, 0]
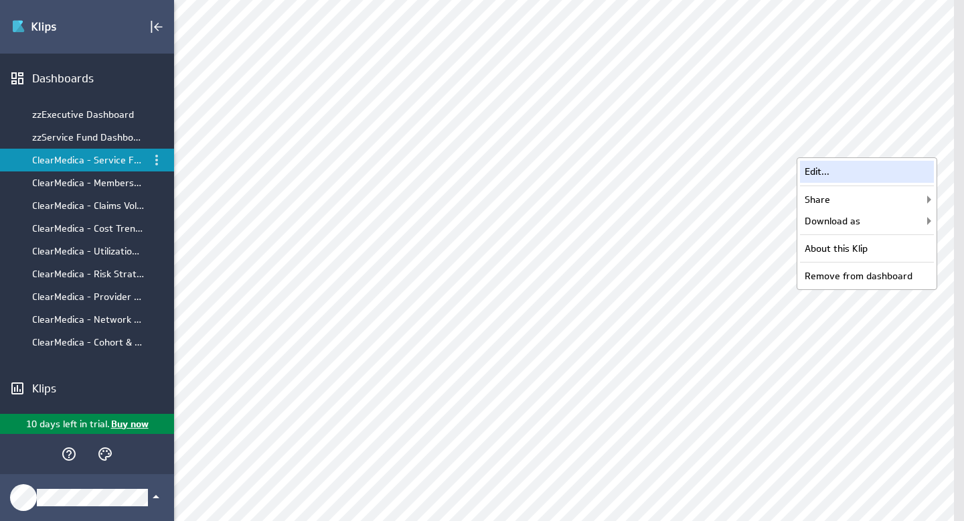
click at [871, 175] on div "Edit..." at bounding box center [867, 171] width 134 height 21
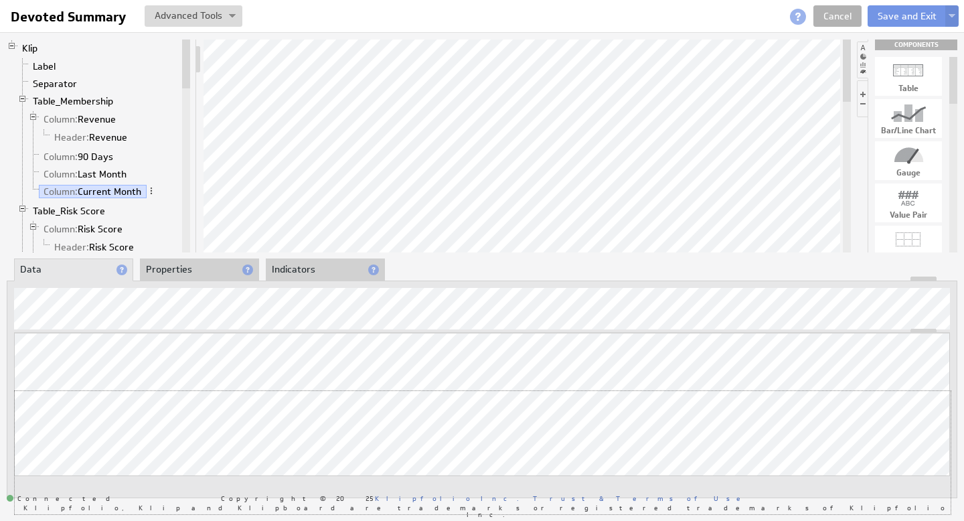
drag, startPoint x: 849, startPoint y: 331, endPoint x: 849, endPoint y: 408, distance: 77.0
click at [110, 172] on link "Column: Last Month" at bounding box center [85, 173] width 93 height 13
click at [106, 155] on link "Column: 90 Days" at bounding box center [79, 156] width 80 height 13
click at [72, 135] on span "Header:" at bounding box center [71, 137] width 35 height 12
click at [76, 118] on span "Column:" at bounding box center [60, 119] width 34 height 12
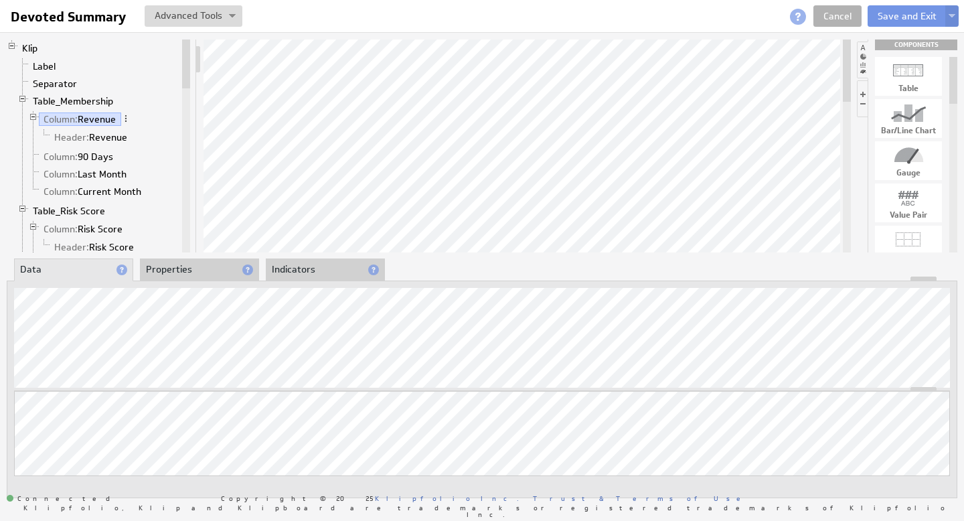
click at [187, 271] on li "Properties" at bounding box center [199, 269] width 119 height 23
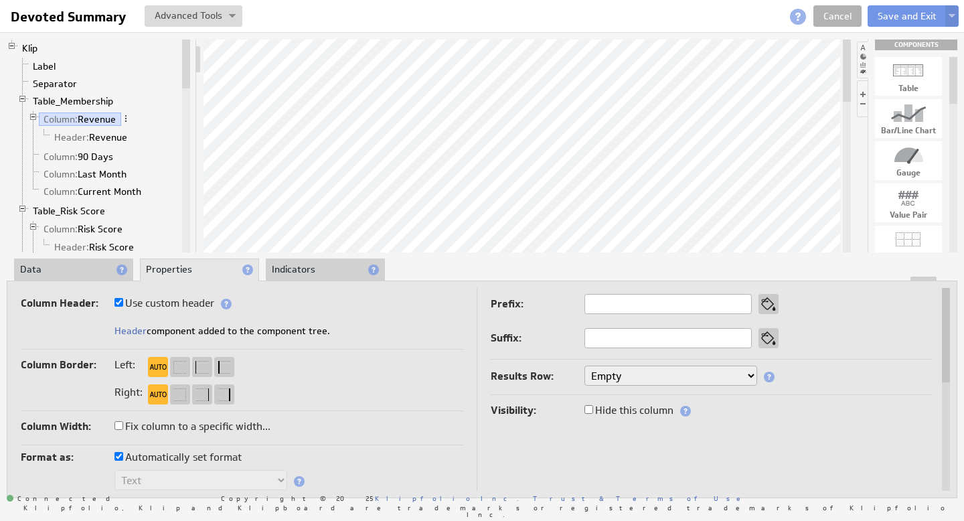
click at [749, 372] on select "Empty Count Count Distinct First Last Custom..." at bounding box center [670, 375] width 173 height 20
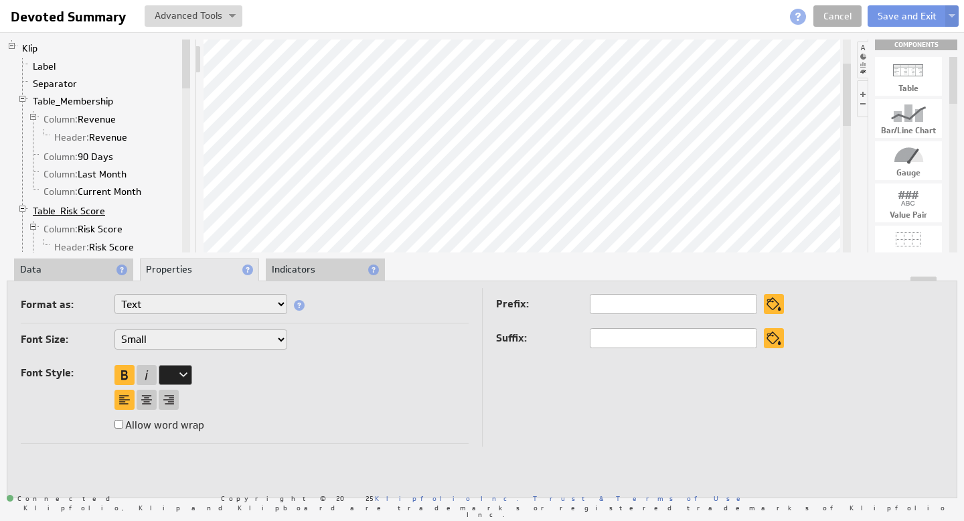
click at [60, 209] on link "Table_Risk Score" at bounding box center [69, 210] width 82 height 13
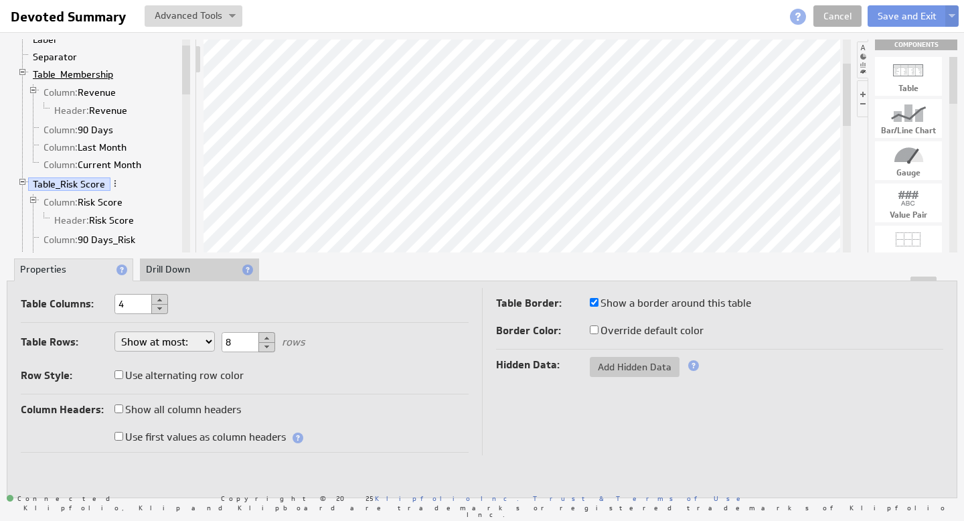
click at [88, 76] on link "Table_Membership" at bounding box center [73, 74] width 90 height 13
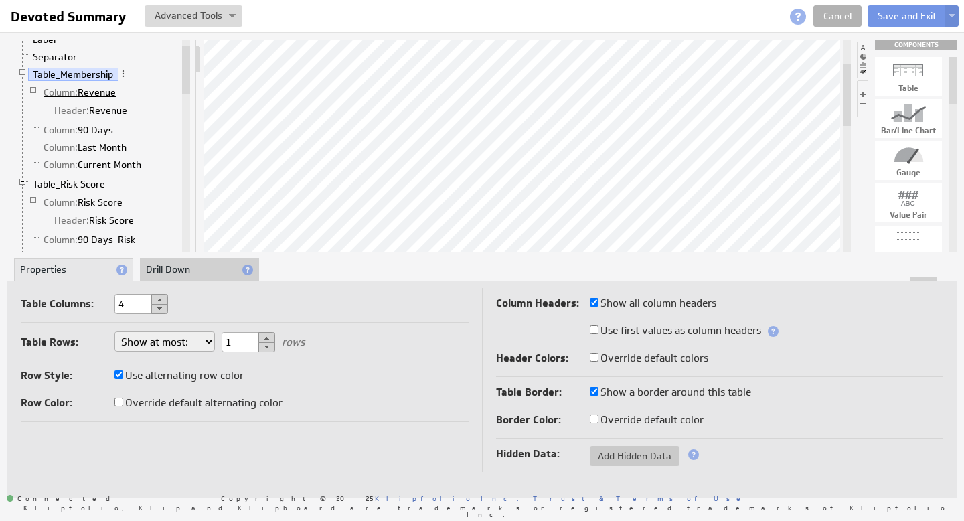
click at [98, 95] on link "Column: Revenue" at bounding box center [80, 92] width 82 height 13
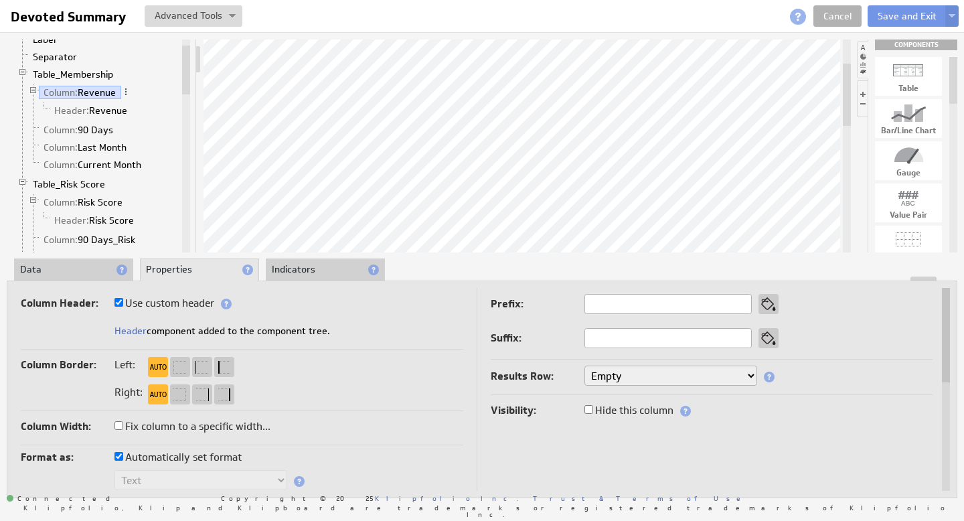
click at [67, 268] on li "Data" at bounding box center [73, 269] width 119 height 23
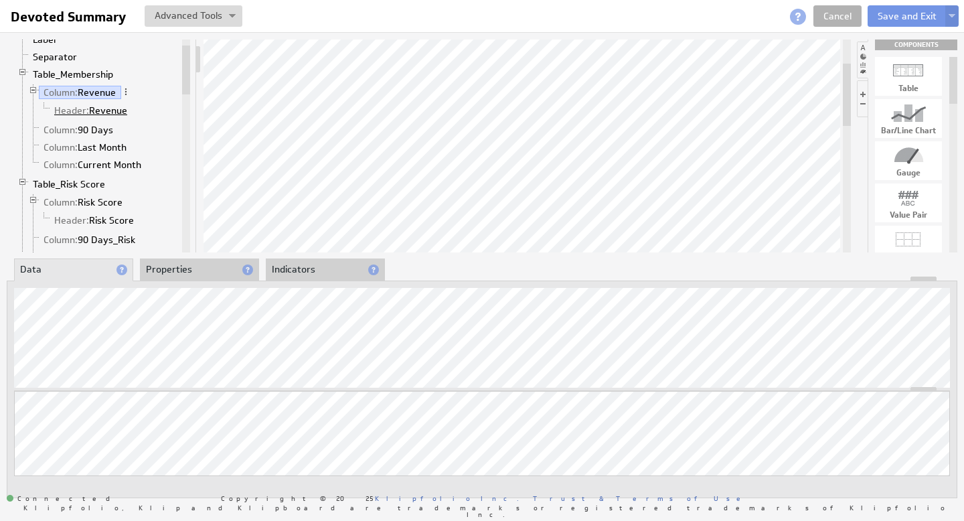
click at [110, 110] on link "Header: Revenue" at bounding box center [91, 110] width 83 height 13
click at [103, 130] on link "Column: 90 Days" at bounding box center [79, 129] width 80 height 13
click at [86, 145] on link "Column: Last Month" at bounding box center [85, 147] width 93 height 13
click at [115, 165] on link "Column: Current Month" at bounding box center [93, 164] width 108 height 13
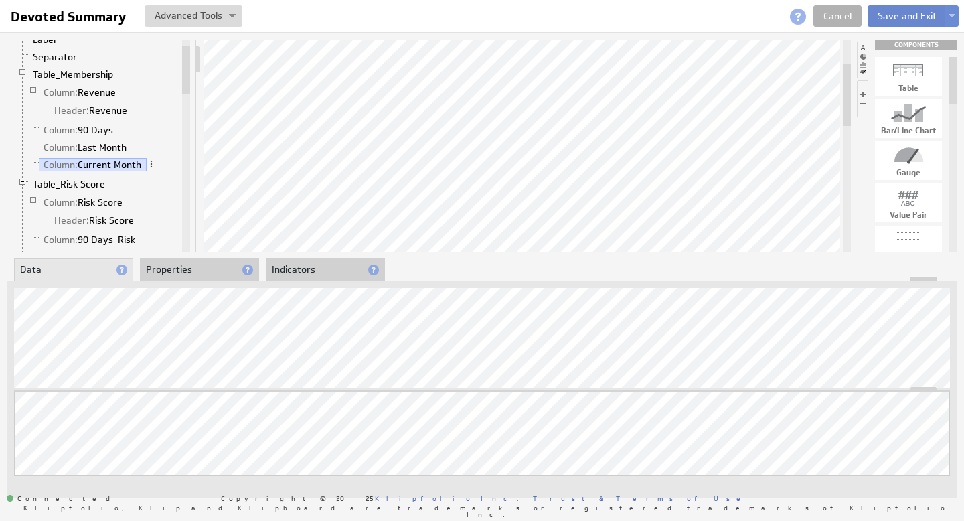
click at [916, 11] on button "Save and Exit" at bounding box center [906, 15] width 79 height 21
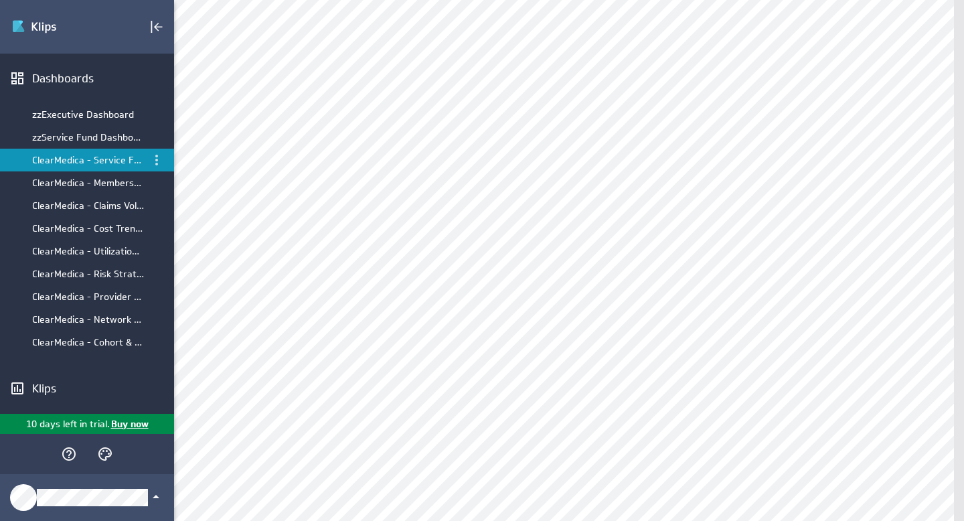
scroll to position [1, 0]
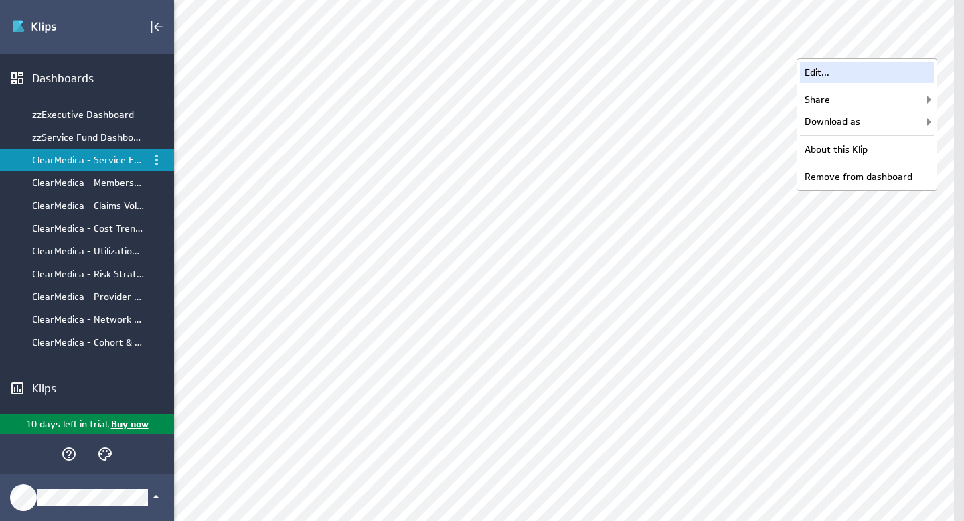
click at [869, 75] on div "Edit..." at bounding box center [867, 72] width 134 height 21
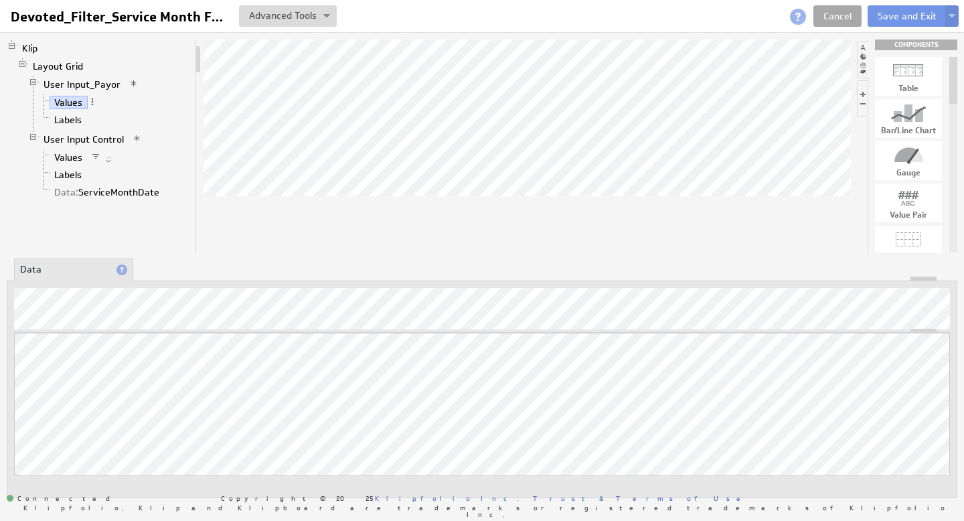
click at [827, 19] on link "Cancel" at bounding box center [837, 15] width 48 height 21
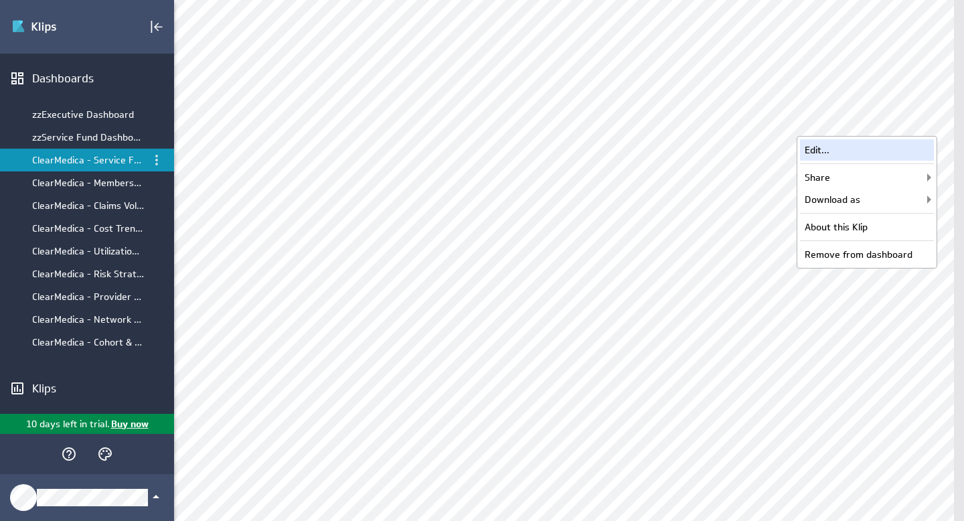
click at [859, 150] on div "Edit..." at bounding box center [867, 149] width 134 height 21
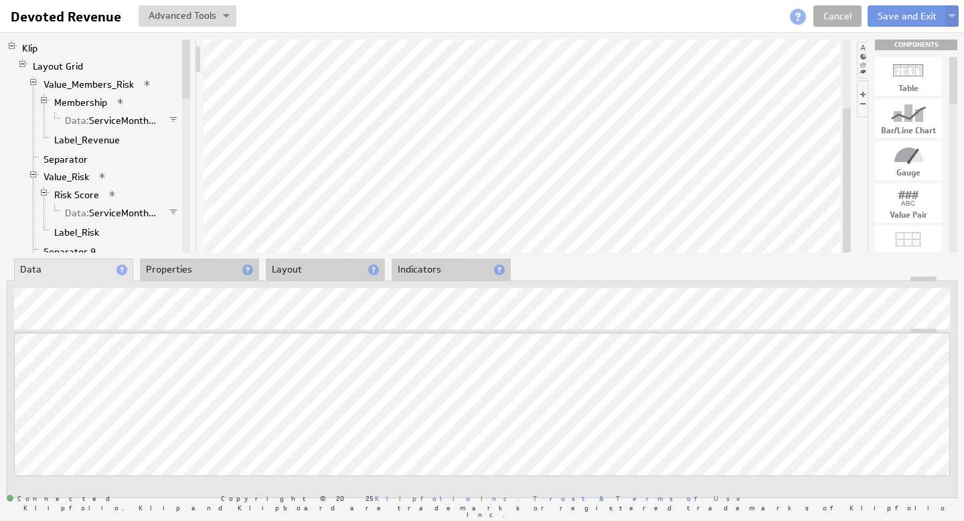
click at [430, 269] on li "Indicators" at bounding box center [450, 269] width 119 height 23
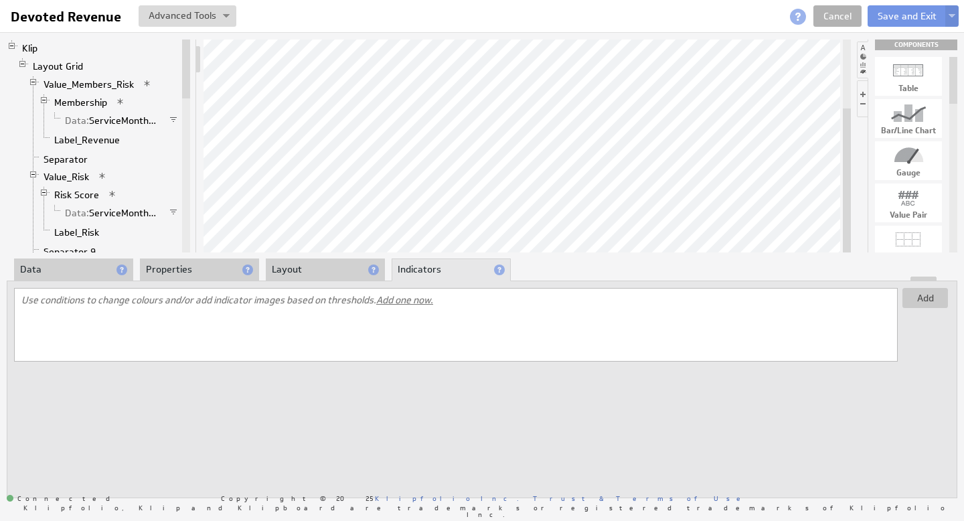
click at [420, 296] on span "Add one now." at bounding box center [404, 300] width 57 height 12
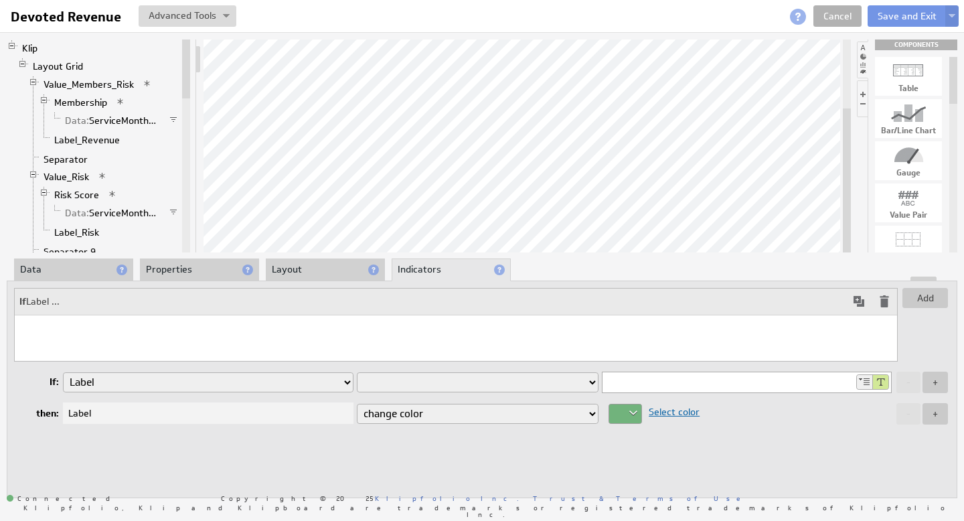
click at [563, 389] on select "is equal to is not equal to is greater than is greater than or equal to is less…" at bounding box center [478, 382] width 242 height 20
drag, startPoint x: 622, startPoint y: 381, endPoint x: 605, endPoint y: 379, distance: 17.5
click at [605, 379] on input "0" at bounding box center [728, 382] width 252 height 20
click at [630, 411] on div at bounding box center [624, 414] width 33 height 20
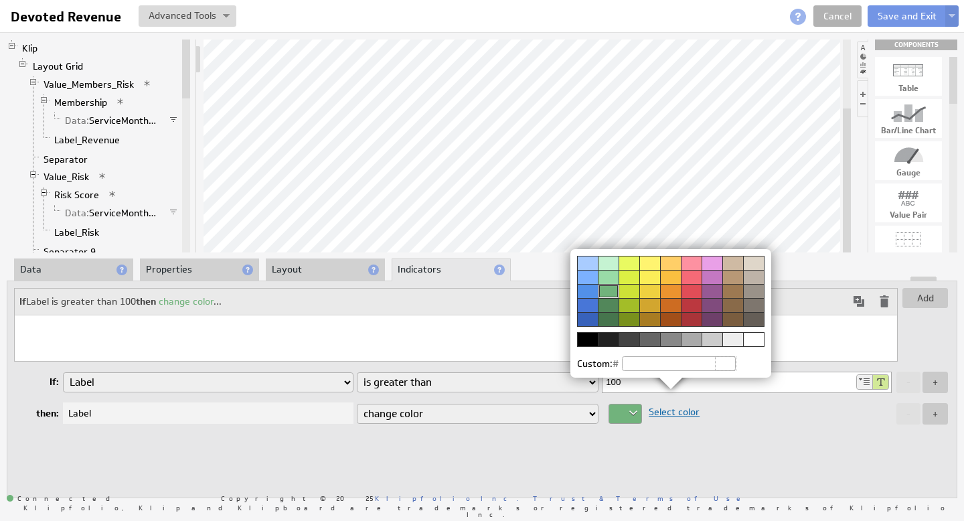
click at [696, 319] on div at bounding box center [691, 319] width 21 height 14
click at [631, 306] on div at bounding box center [628, 305] width 21 height 14
click at [630, 321] on div at bounding box center [628, 319] width 21 height 14
click at [671, 317] on div at bounding box center [670, 319] width 21 height 14
click at [617, 463] on img at bounding box center [482, 260] width 964 height 521
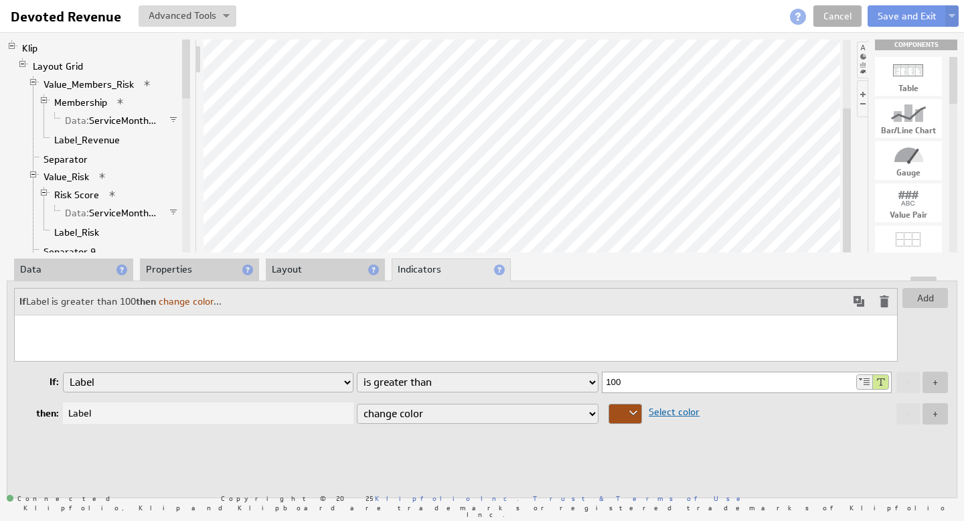
drag, startPoint x: 626, startPoint y: 383, endPoint x: 606, endPoint y: 383, distance: 20.1
click at [606, 383] on input "100" at bounding box center [728, 382] width 252 height 20
type input "90"
click at [615, 449] on div "Add If Label is greater than 90 then change color ... If: Membership Data: Serv…" at bounding box center [482, 388] width 950 height 217
click at [910, 15] on button "Save and Exit" at bounding box center [906, 15] width 79 height 21
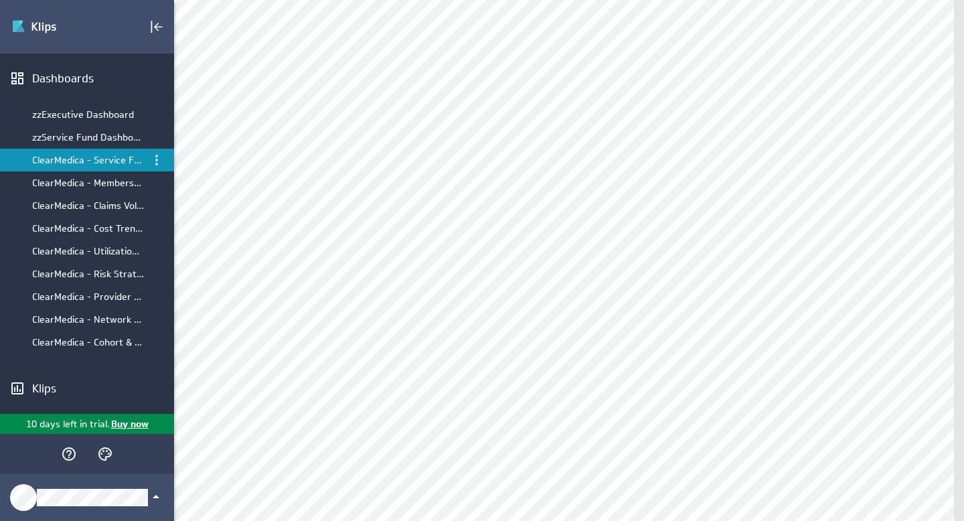
scroll to position [251, 0]
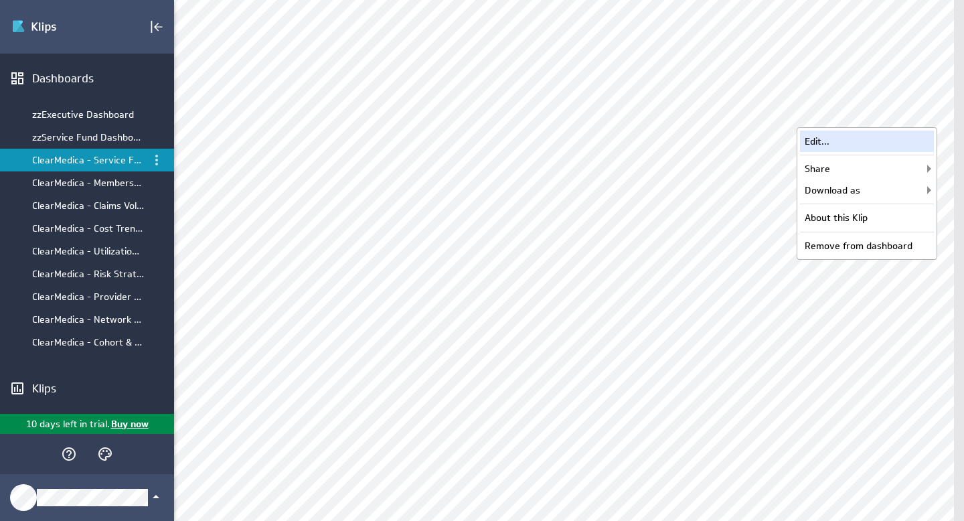
click at [886, 141] on div "Edit..." at bounding box center [867, 140] width 134 height 21
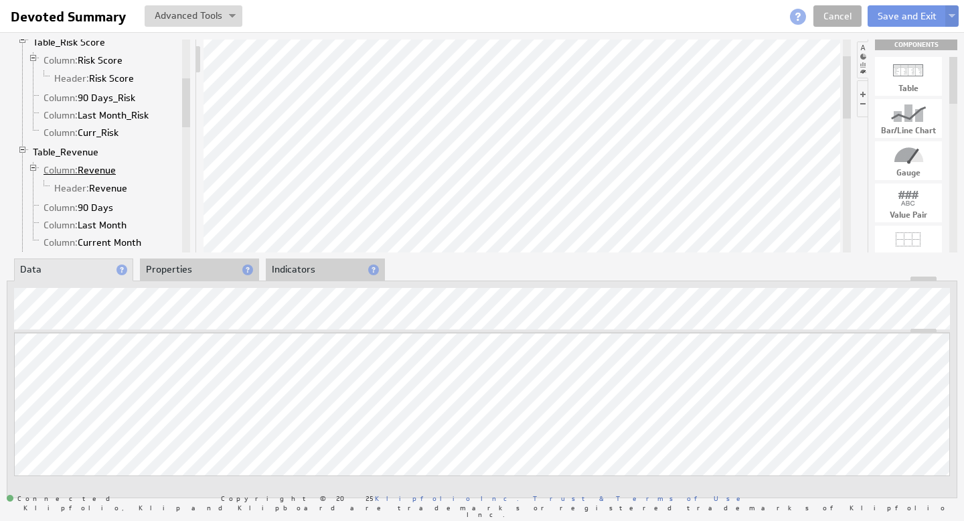
click at [90, 167] on link "Column: Revenue" at bounding box center [80, 169] width 82 height 13
click at [100, 183] on link "Header: Revenue" at bounding box center [91, 187] width 83 height 13
click at [770, 368] on div "Updating... Select a Function ARRAY DATE SELECT SLICE SUM Data Manipulation Log…" at bounding box center [482, 423] width 936 height 181
click at [74, 150] on link "Table_Revenue" at bounding box center [66, 151] width 76 height 13
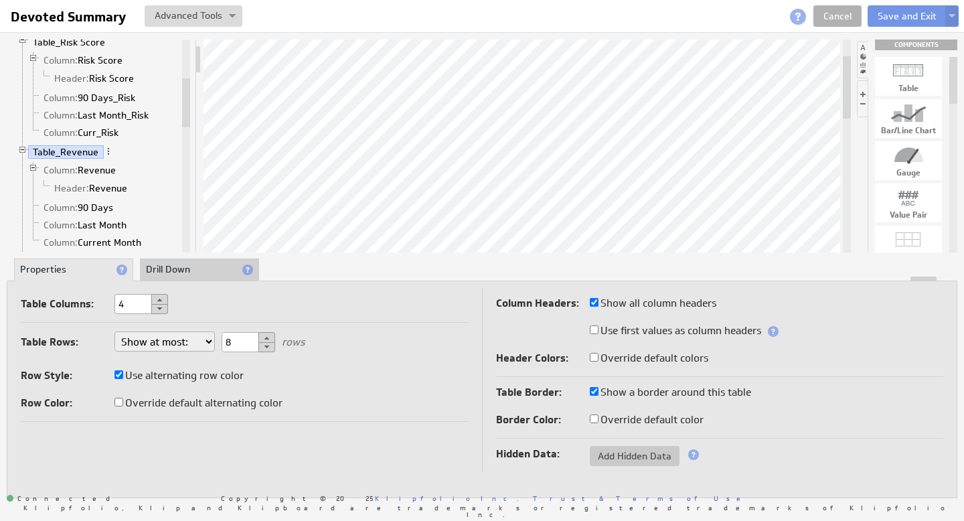
click at [596, 332] on input "Use first values as column headers" at bounding box center [594, 329] width 9 height 9
checkbox input "true"
click at [595, 329] on input "Use first values as column headers" at bounding box center [594, 329] width 9 height 9
checkbox input "false"
click at [595, 329] on input "Use first values as column headers" at bounding box center [594, 329] width 9 height 9
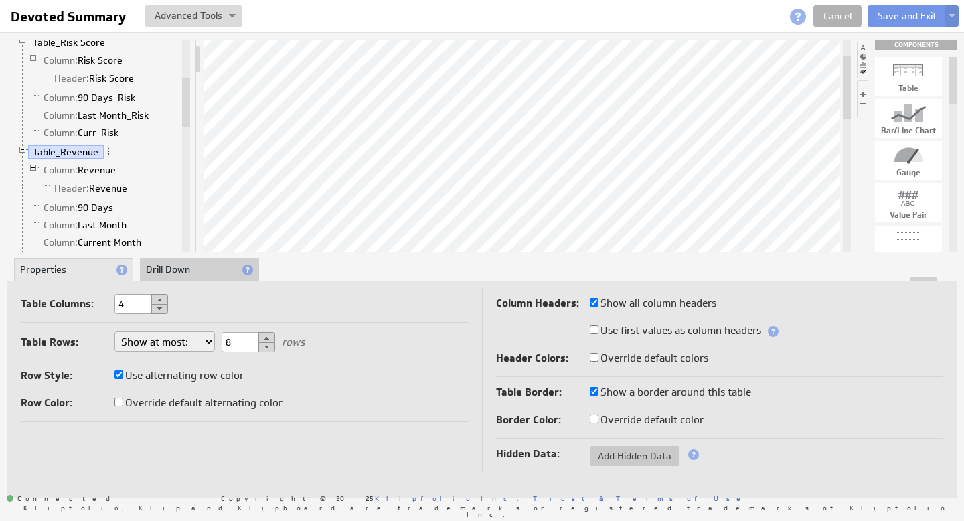
checkbox input "true"
click at [774, 331] on span at bounding box center [773, 331] width 11 height 11
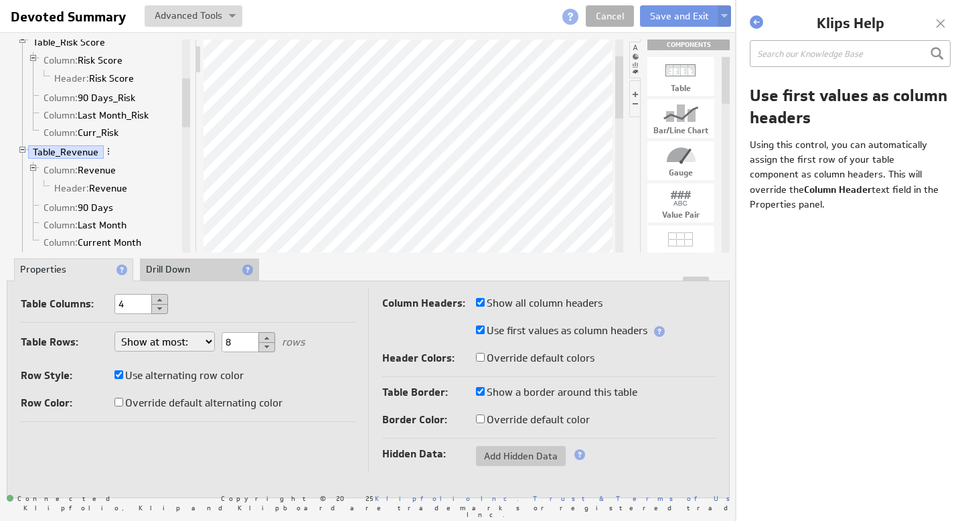
click at [944, 25] on div at bounding box center [940, 23] width 20 height 20
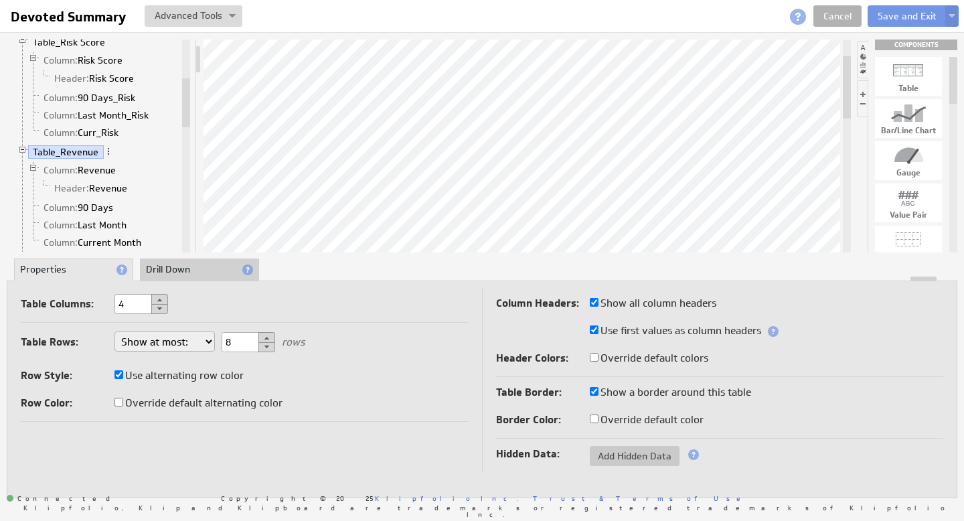
click at [594, 301] on input "Show all column headers" at bounding box center [594, 302] width 9 height 9
checkbox input "false"
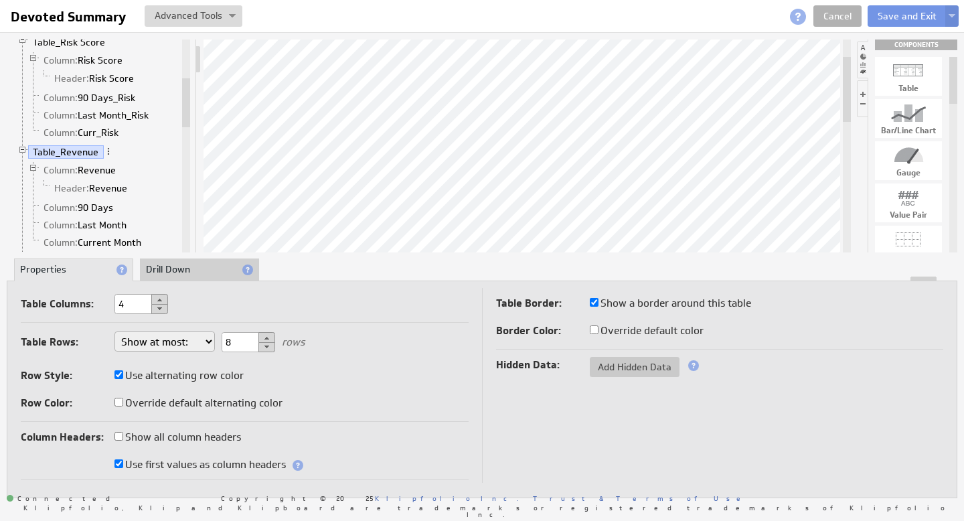
click at [594, 303] on input "Show a border around this table" at bounding box center [594, 302] width 9 height 9
checkbox input "false"
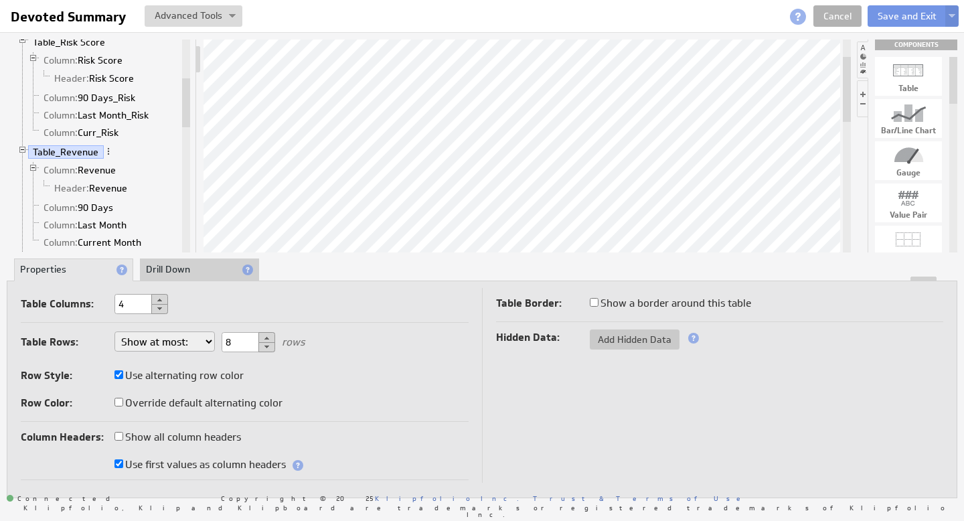
click at [594, 303] on input "Show a border around this table" at bounding box center [594, 302] width 9 height 9
checkbox input "true"
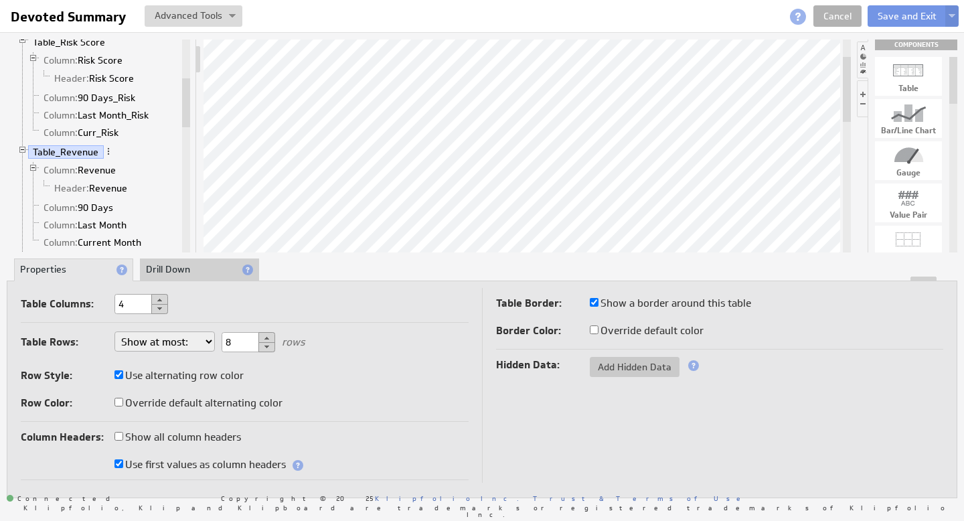
click at [117, 434] on input "Show all column headers" at bounding box center [118, 436] width 9 height 9
checkbox input "true"
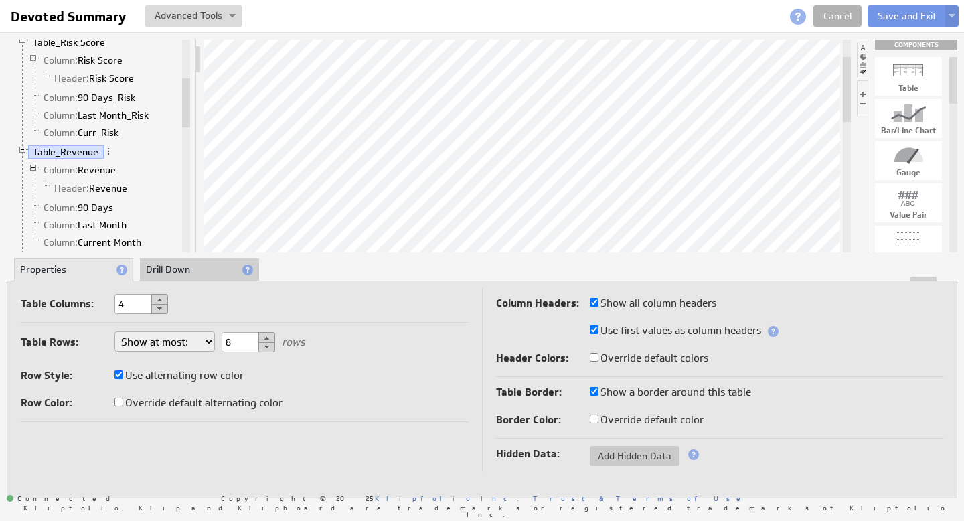
click at [117, 434] on td "Table Columns: 4 Table Rows: Show at most: Show exactly: Show all rows 8 rows R…" at bounding box center [251, 380] width 461 height 184
click at [594, 300] on input "Show all column headers" at bounding box center [594, 302] width 9 height 9
checkbox input "false"
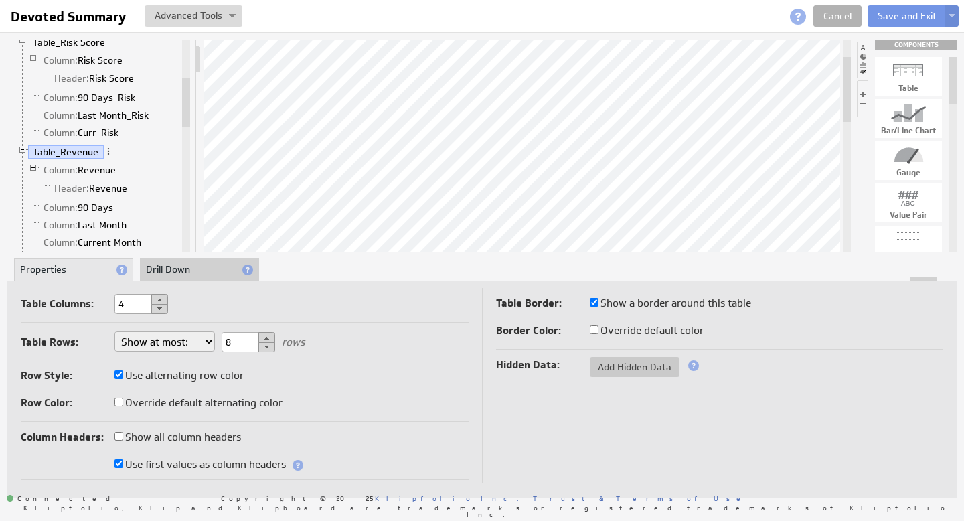
click at [594, 331] on input "Override default color" at bounding box center [594, 329] width 9 height 9
checkbox input "true"
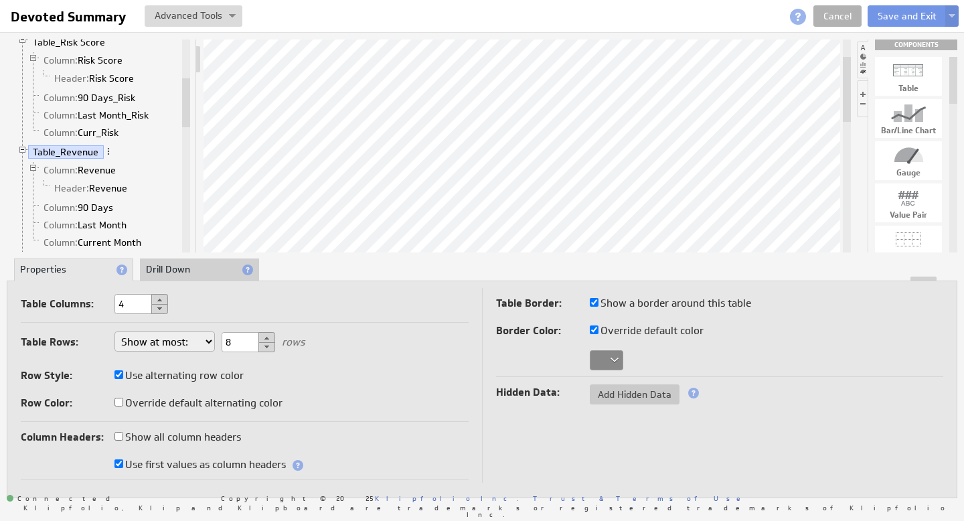
click at [545, 360] on label at bounding box center [543, 358] width 94 height 19
click at [440, 350] on div "Table Rows: Show at most: Show exactly: Show all rows 8 rows Row Style: Use alt…" at bounding box center [245, 373] width 448 height 96
click at [845, 19] on link "Cancel" at bounding box center [837, 15] width 48 height 21
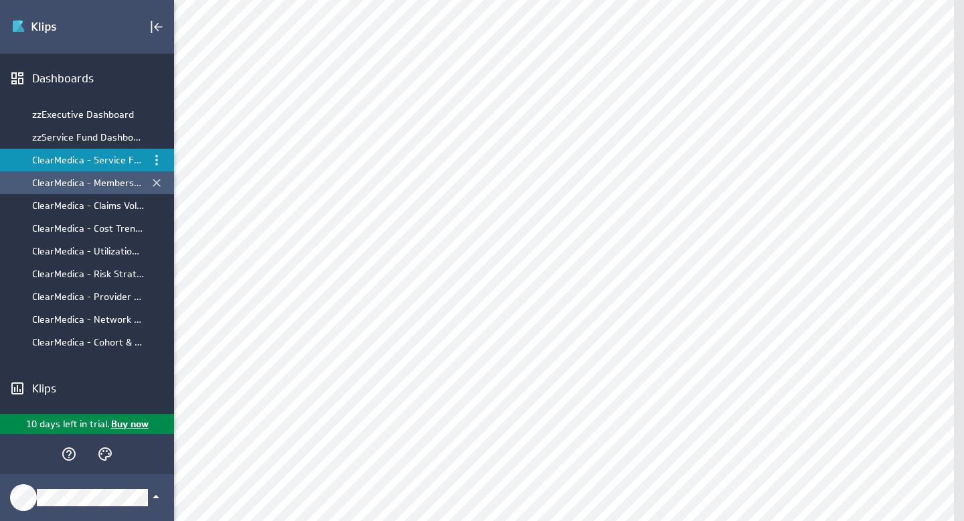
click at [98, 184] on div "ClearMedica - Membership & Demographics" at bounding box center [88, 183] width 112 height 12
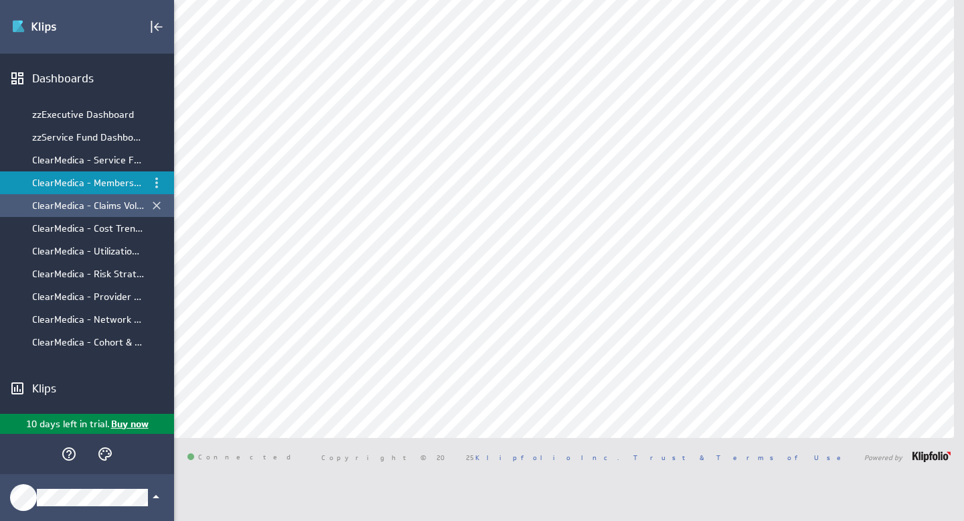
click at [98, 207] on div "ClearMedica - Claims Volume Lifecyle" at bounding box center [88, 205] width 112 height 12
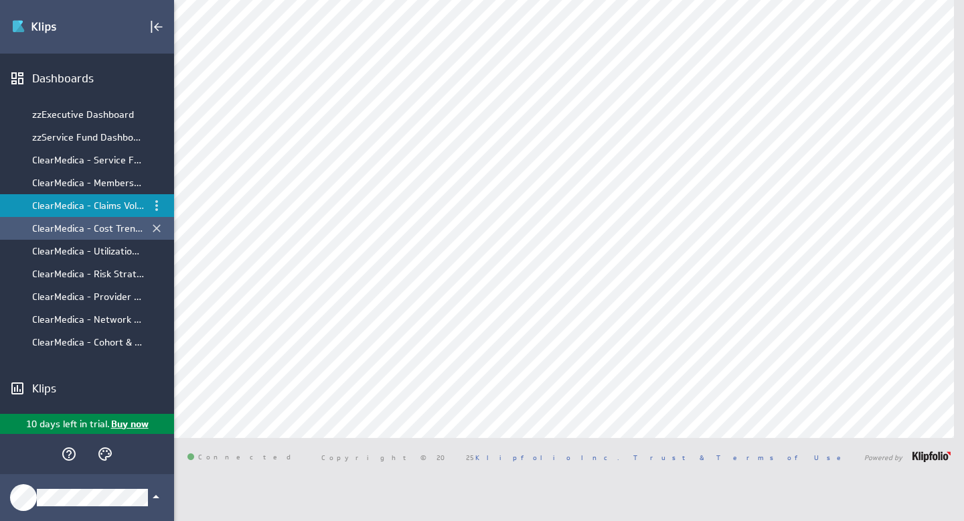
click at [90, 230] on div "ClearMedica - Cost Trend & Drivers" at bounding box center [88, 228] width 112 height 12
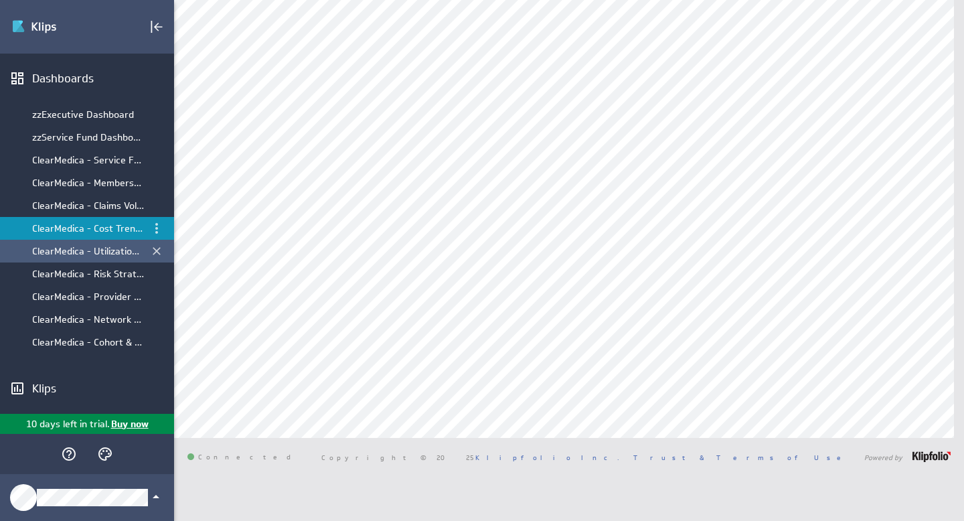
click at [95, 251] on div "ClearMedica - Utilization & Access" at bounding box center [88, 251] width 112 height 12
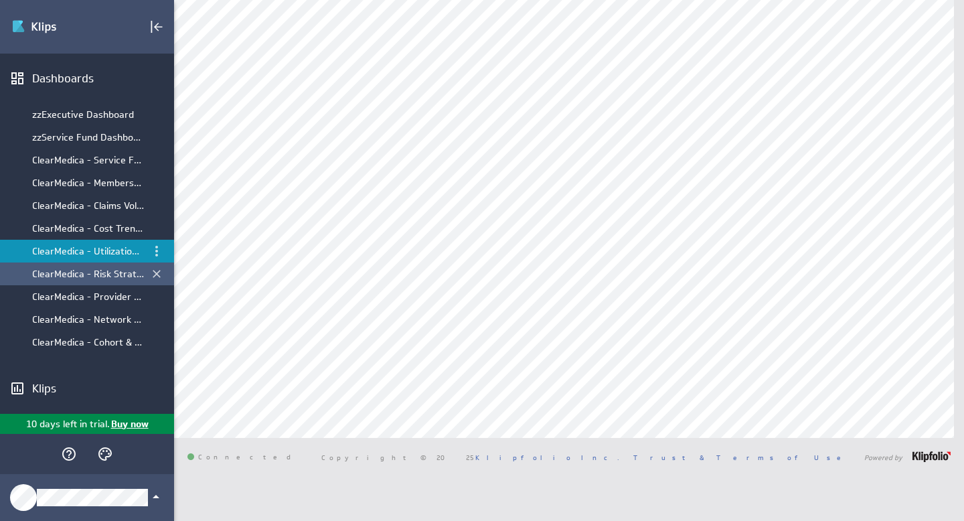
click at [96, 268] on div "ClearMedica - Risk Stratification" at bounding box center [88, 274] width 112 height 12
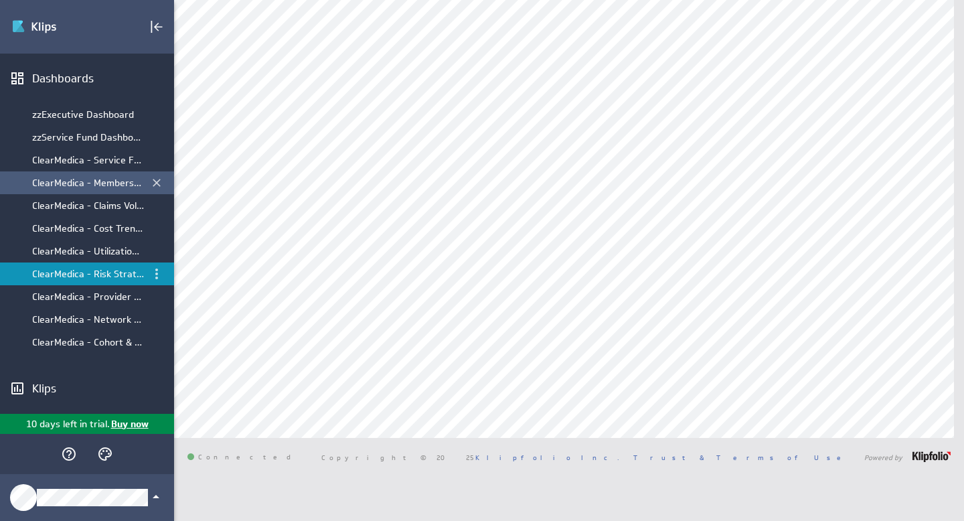
click at [81, 182] on div "ClearMedica - Membership & Demographics" at bounding box center [88, 183] width 112 height 12
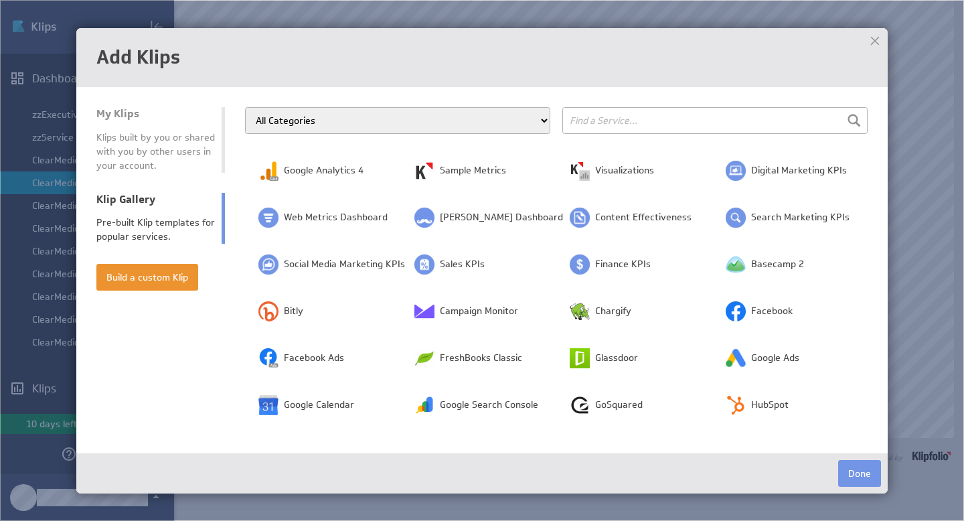
click at [871, 44] on div at bounding box center [875, 41] width 20 height 20
click at [137, 132] on div "Klips built by you or shared with you by other users in your account." at bounding box center [155, 151] width 118 height 42
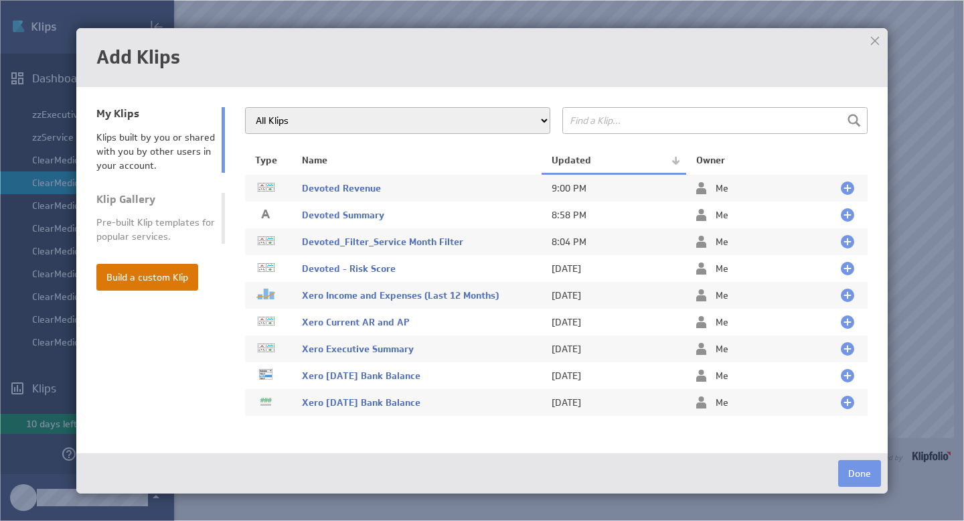
click at [159, 272] on button "Build a custom Klip" at bounding box center [147, 277] width 102 height 27
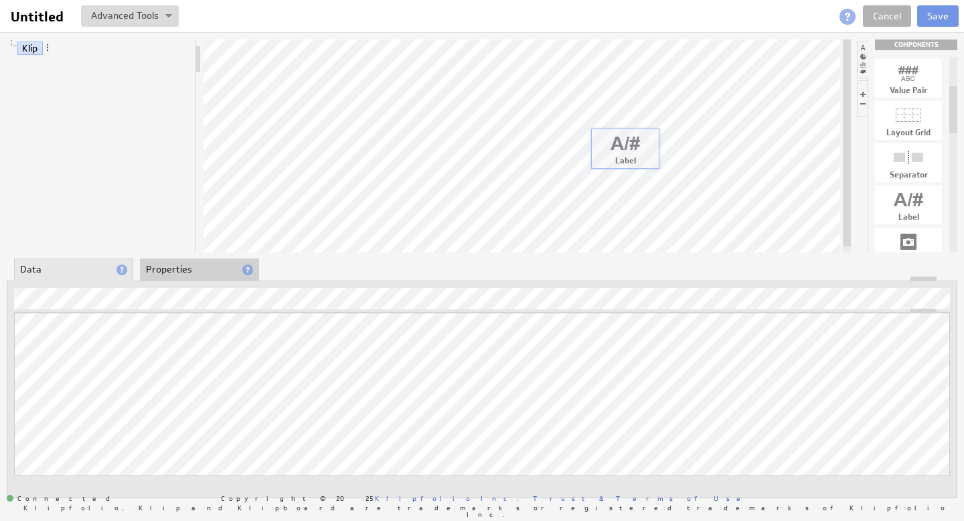
drag, startPoint x: 912, startPoint y: 197, endPoint x: 604, endPoint y: 138, distance: 313.5
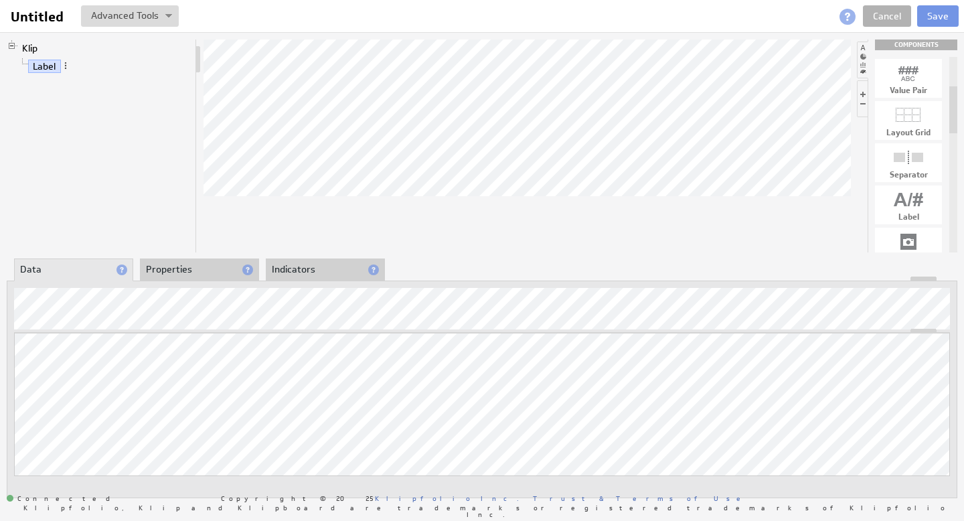
click at [169, 272] on li "Properties" at bounding box center [199, 269] width 119 height 23
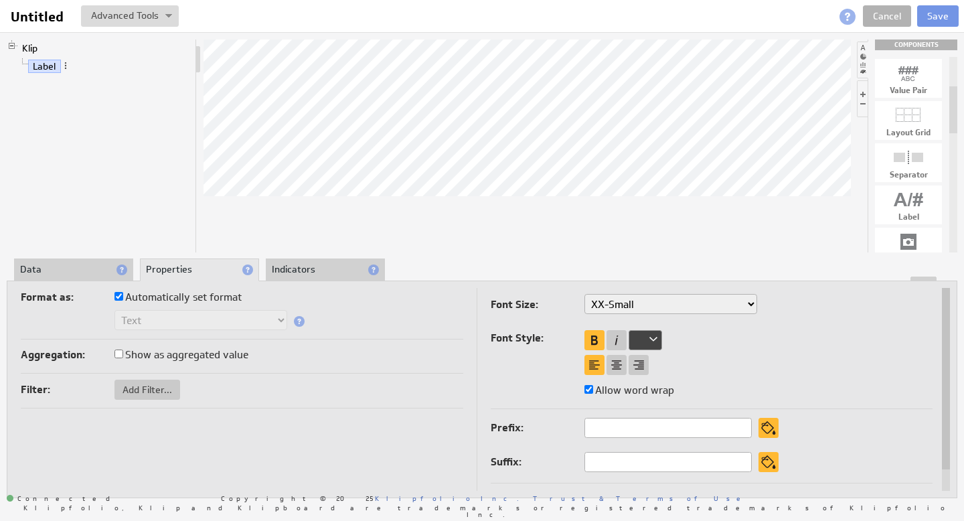
click at [608, 301] on select "XX-Small X-Small Small Medium Large X-Large XX-Large" at bounding box center [670, 304] width 173 height 20
select select "x-large"
click at [69, 272] on li "Data" at bounding box center [73, 269] width 119 height 23
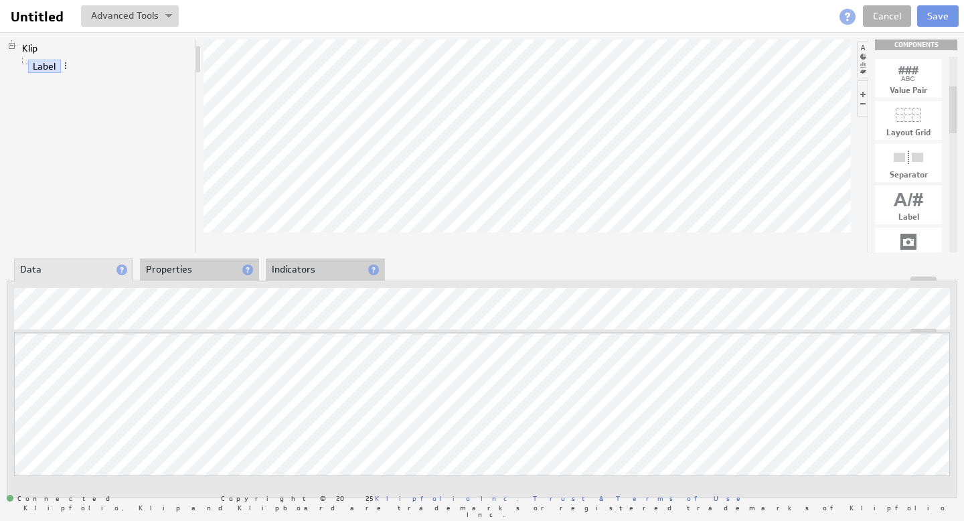
click at [256, 216] on div at bounding box center [526, 145] width 647 height 213
click at [188, 268] on li "Properties" at bounding box center [199, 269] width 119 height 23
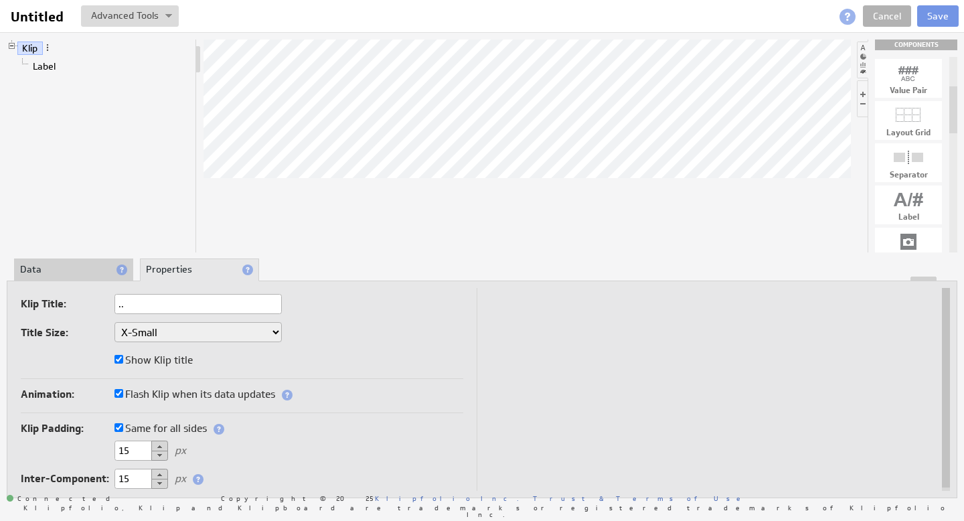
type input "..."
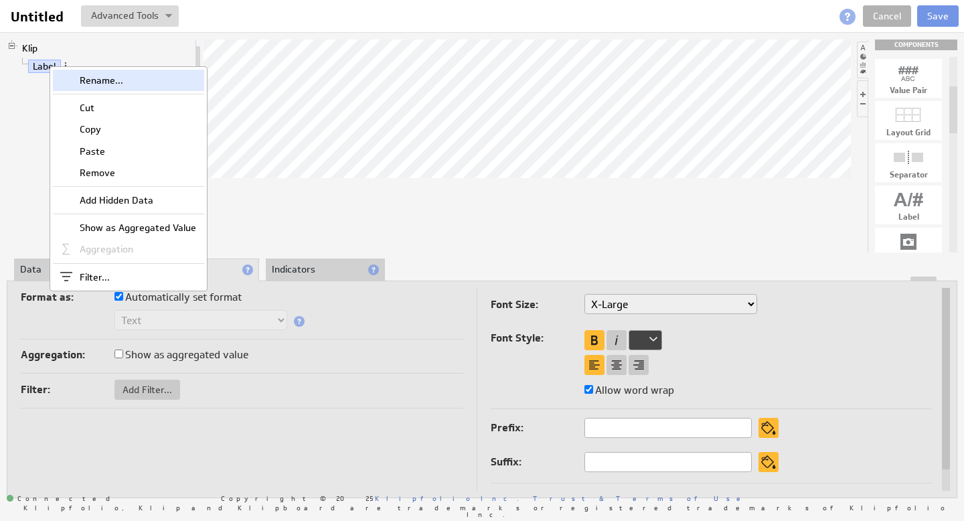
click at [104, 81] on div "Rename..." at bounding box center [128, 80] width 151 height 21
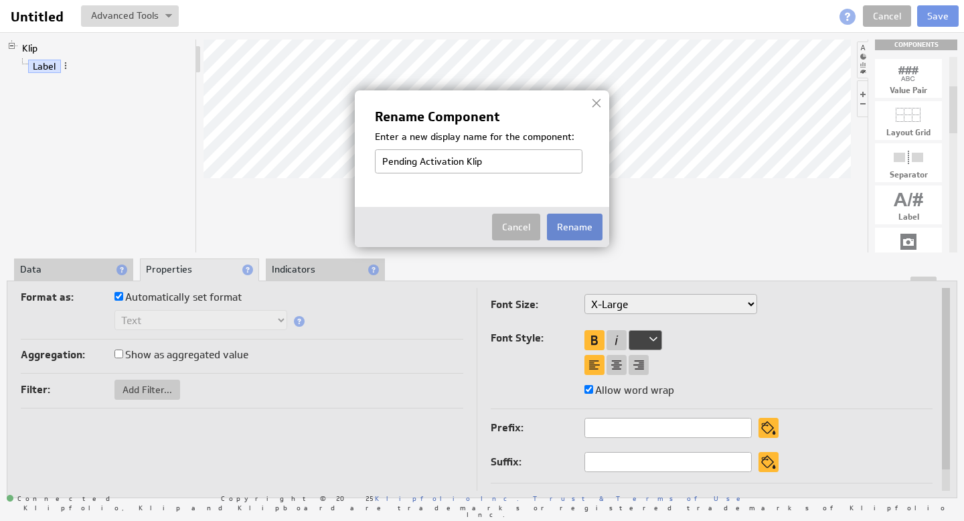
type input "Pending Activation Klip"
click at [579, 226] on button "Rename" at bounding box center [575, 226] width 56 height 27
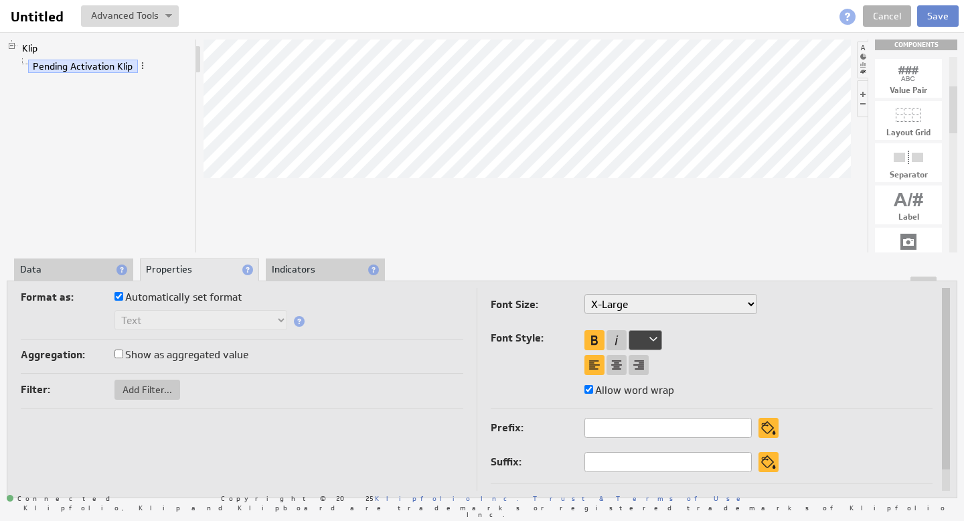
click at [938, 13] on button "Save" at bounding box center [937, 15] width 41 height 21
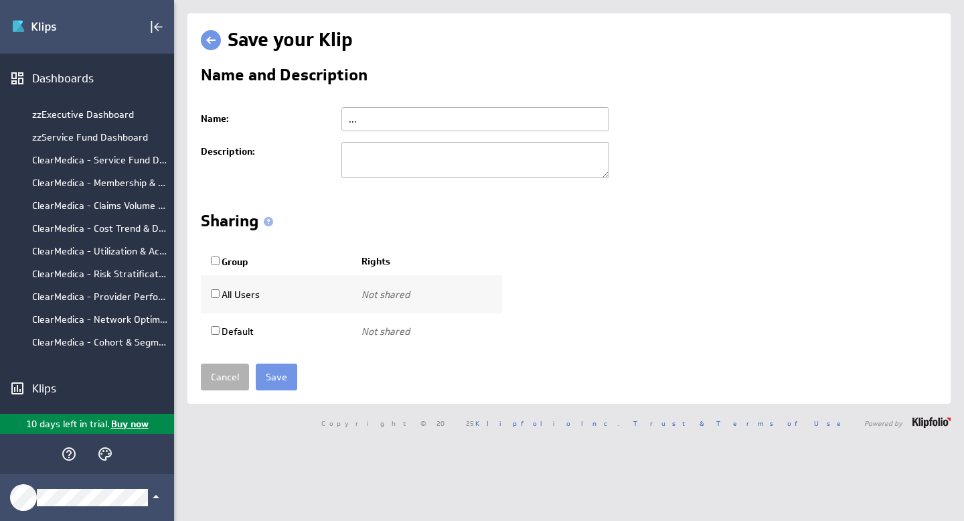
drag, startPoint x: 416, startPoint y: 120, endPoint x: 330, endPoint y: 118, distance: 85.7
click at [330, 117] on tr "Name: ... Please enter a valid name" at bounding box center [569, 119] width 736 height 35
type input "Pending Activation Klip"
click at [273, 370] on input "Save" at bounding box center [276, 376] width 41 height 27
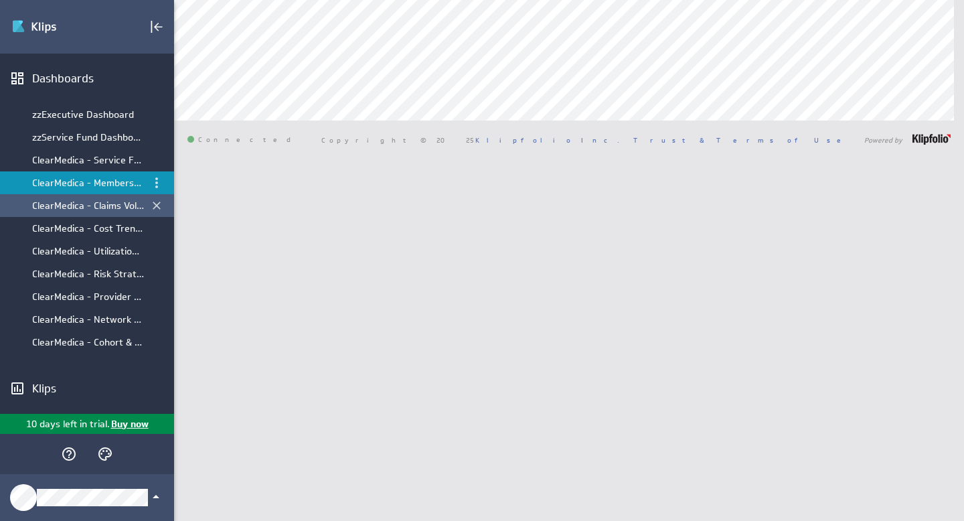
click at [78, 204] on div "ClearMedica - Claims Volume Lifecyle" at bounding box center [88, 205] width 112 height 12
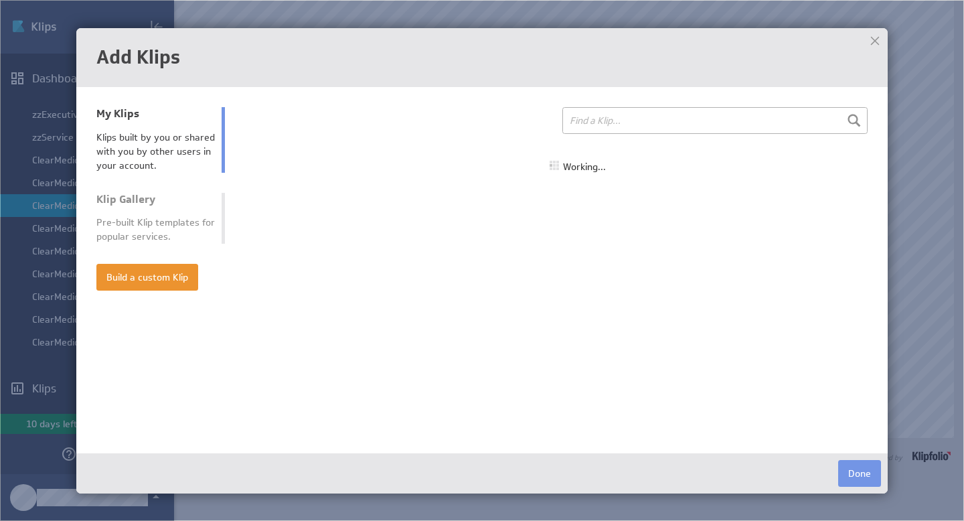
select select "all"
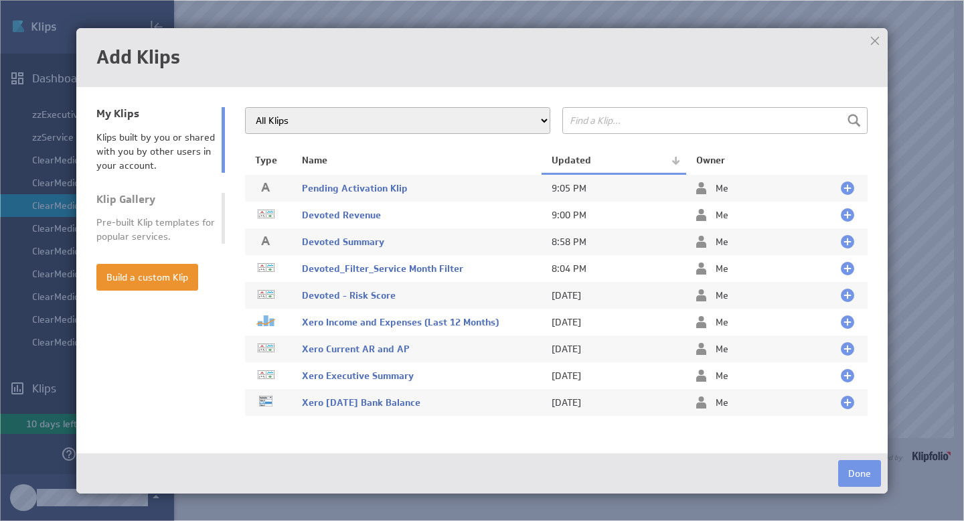
click at [127, 143] on div "Klips built by you or shared with you by other users in your account." at bounding box center [155, 151] width 118 height 42
click at [364, 186] on span "Pending Activation Klip" at bounding box center [355, 188] width 106 height 12
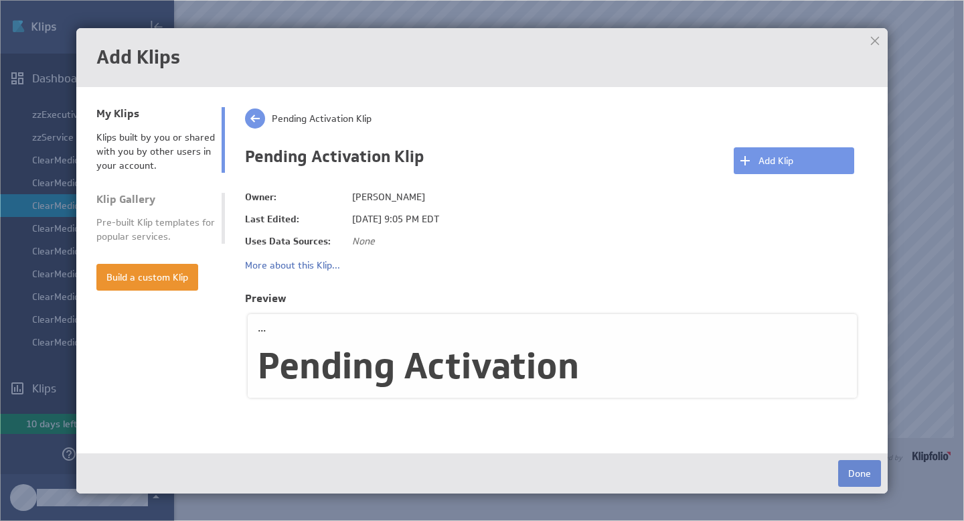
click at [860, 474] on button "Done" at bounding box center [859, 473] width 43 height 27
click at [781, 159] on button "Add Klip" at bounding box center [793, 160] width 120 height 27
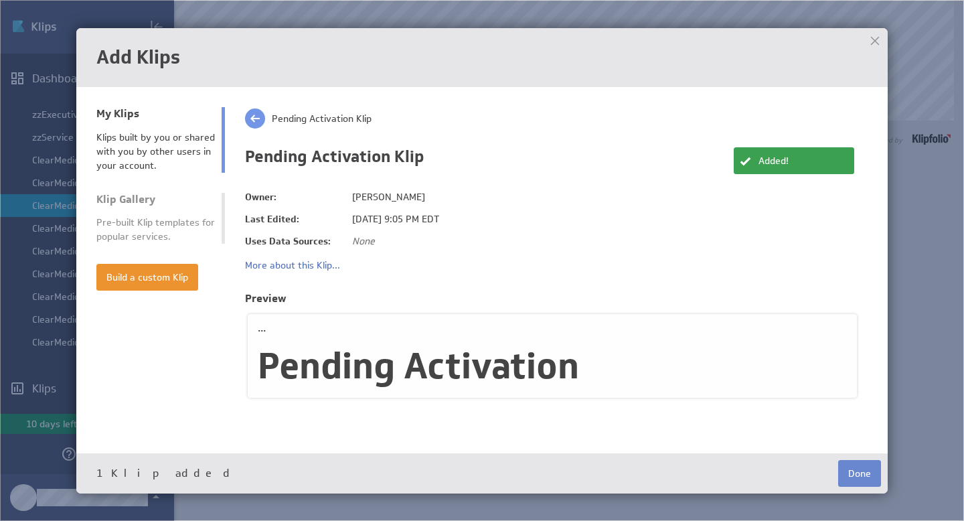
click at [861, 471] on button "Done" at bounding box center [859, 473] width 43 height 27
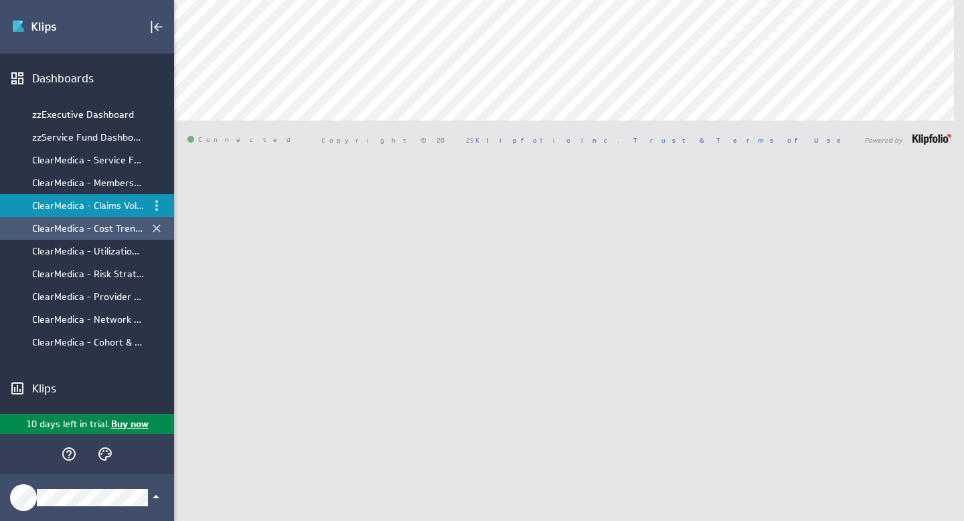
click at [98, 232] on div "ClearMedica - Cost Trend & Drivers" at bounding box center [88, 228] width 112 height 12
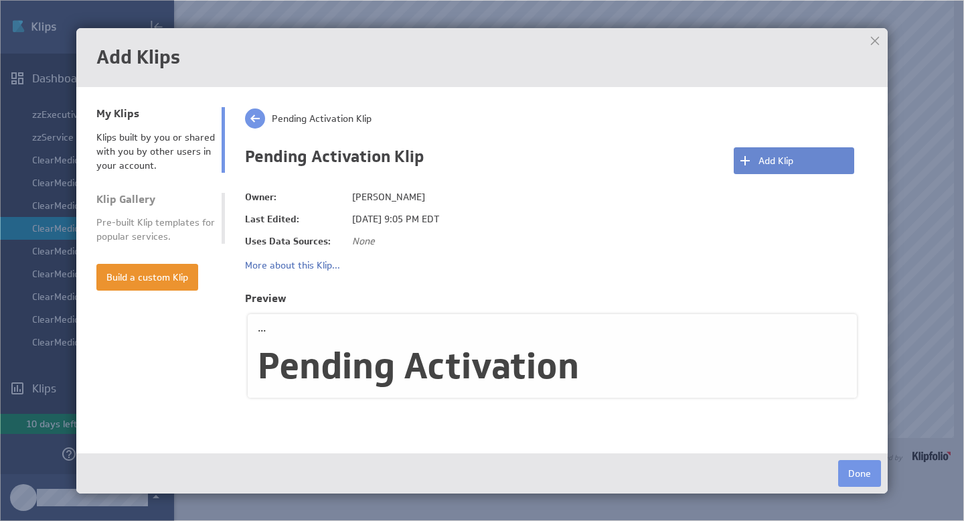
click at [763, 160] on button "Add Klip" at bounding box center [793, 160] width 120 height 27
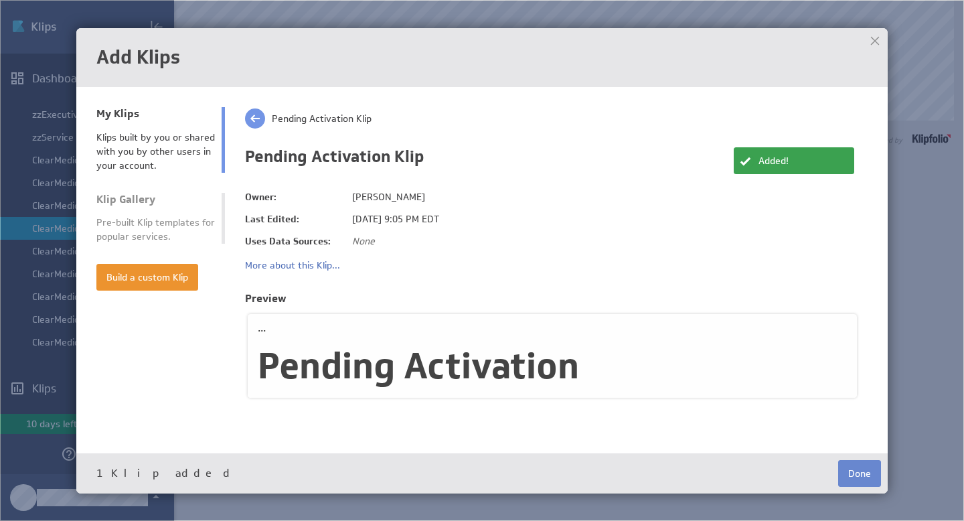
click at [859, 476] on button "Done" at bounding box center [859, 473] width 43 height 27
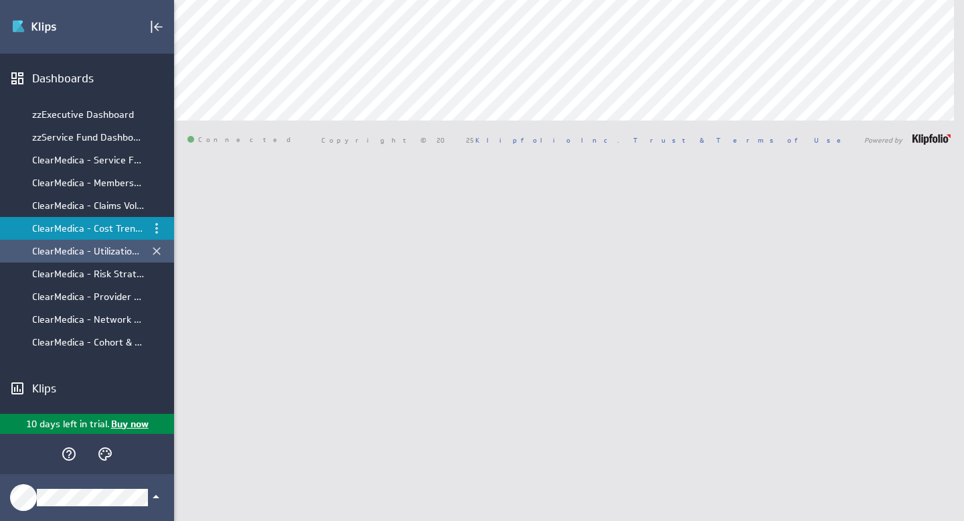
click at [71, 248] on div "ClearMedica - Utilization & Access" at bounding box center [88, 251] width 112 height 12
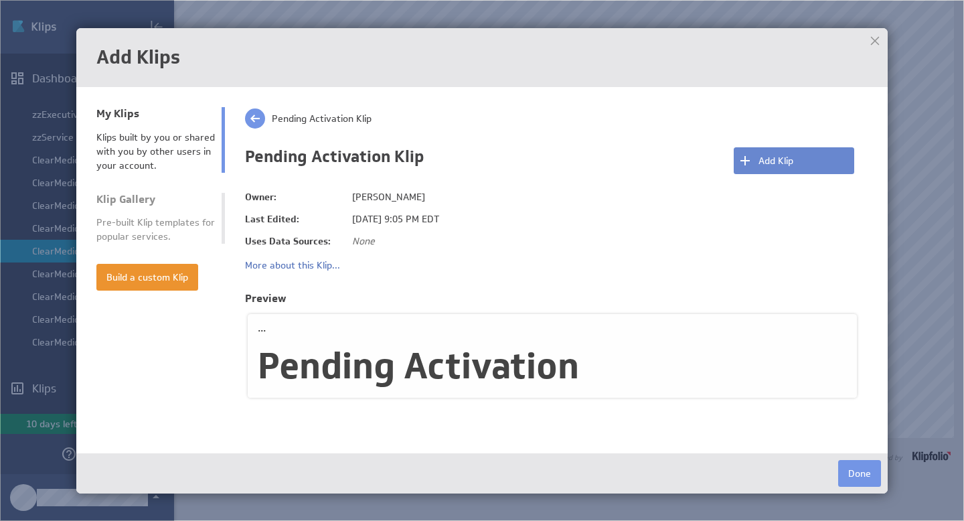
click at [796, 153] on button "Add Klip" at bounding box center [793, 160] width 120 height 27
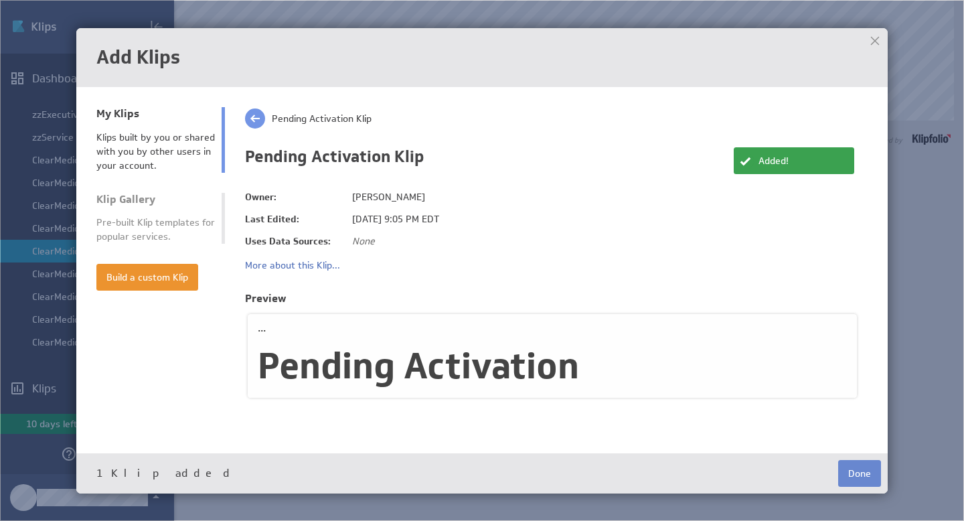
click at [855, 475] on button "Done" at bounding box center [859, 473] width 43 height 27
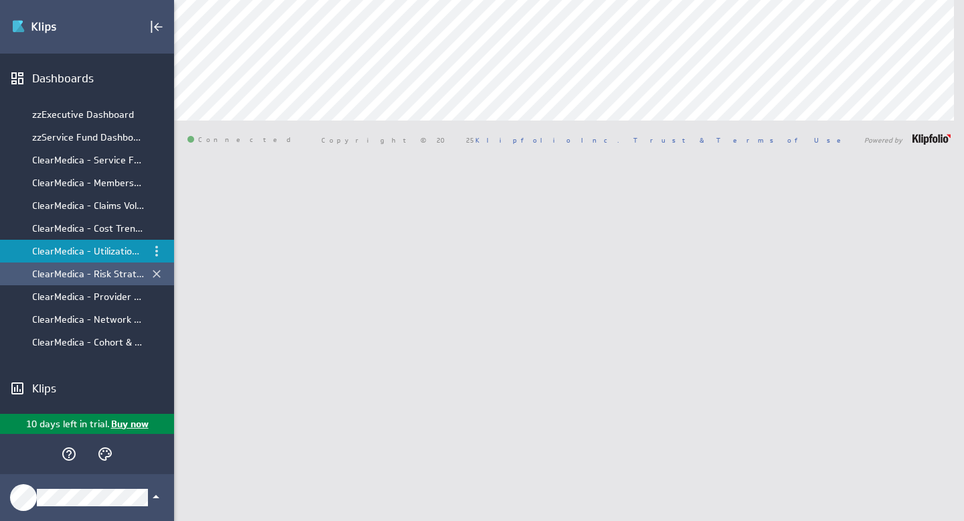
click at [114, 276] on div "ClearMedica - Risk Stratification" at bounding box center [88, 274] width 112 height 12
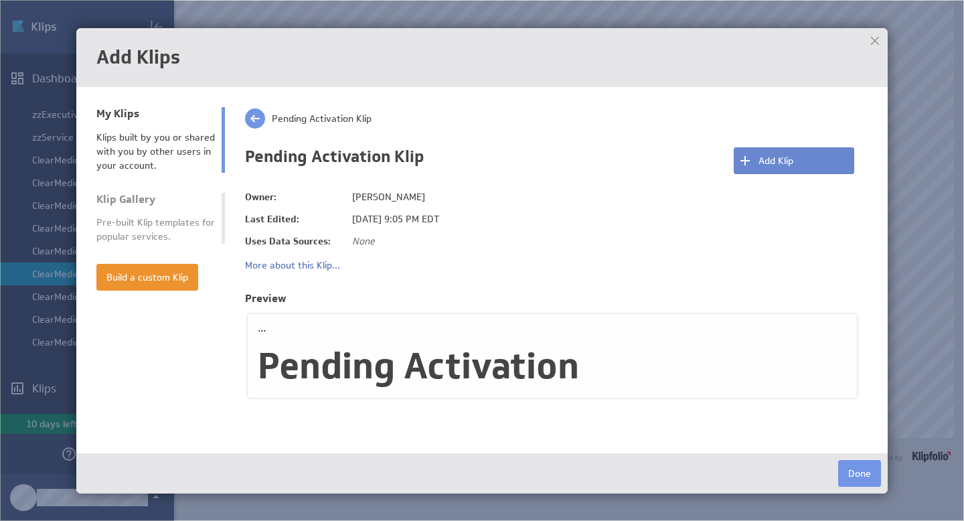
click at [767, 161] on button "Add Klip" at bounding box center [793, 160] width 120 height 27
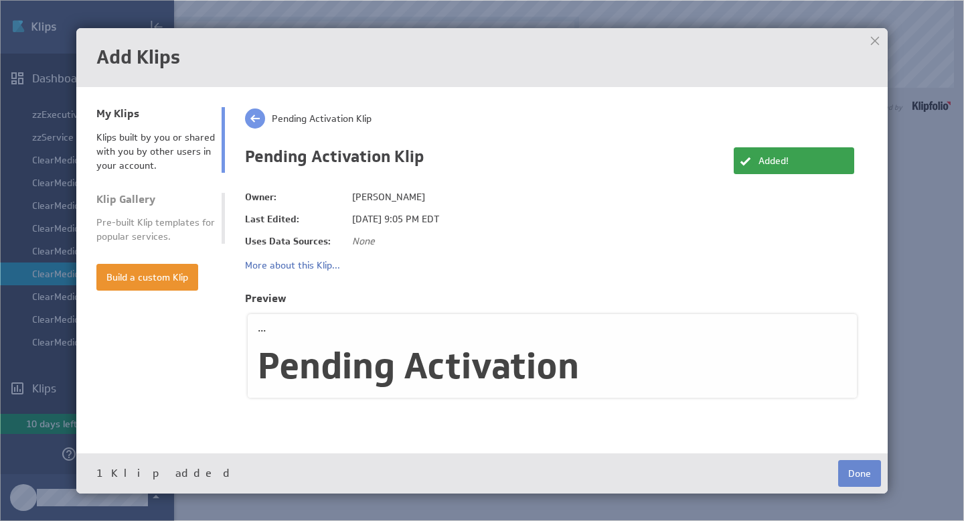
click at [857, 476] on button "Done" at bounding box center [859, 473] width 43 height 27
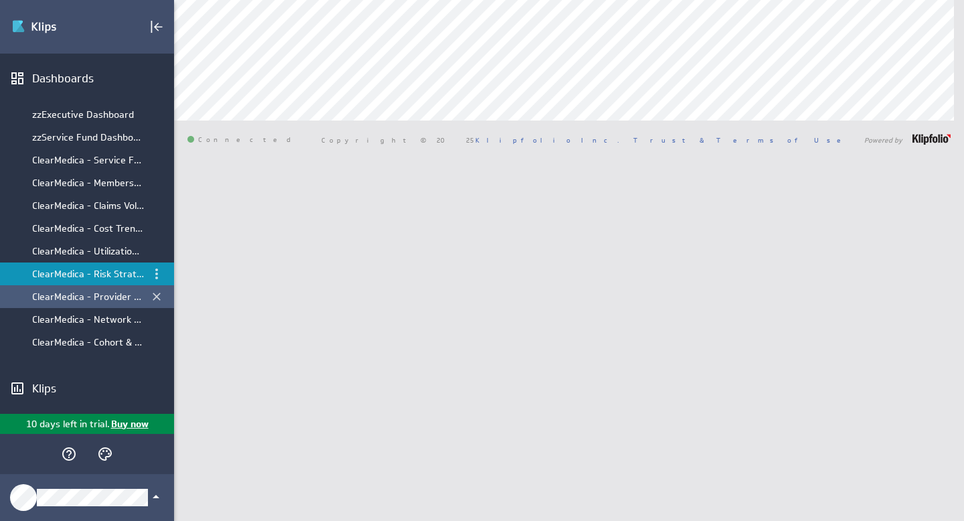
click at [86, 296] on div "ClearMedica - Provider Performance" at bounding box center [88, 296] width 112 height 12
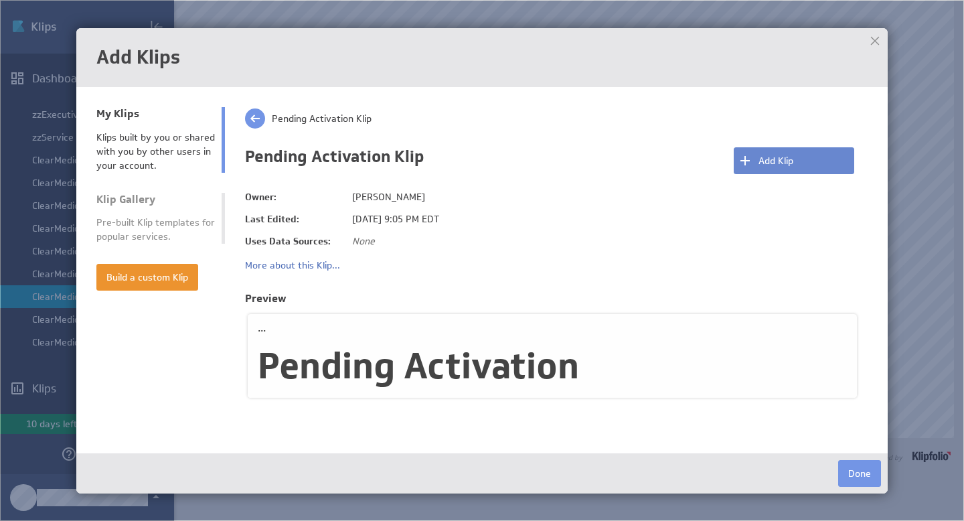
click at [772, 168] on button "Add Klip" at bounding box center [793, 160] width 120 height 27
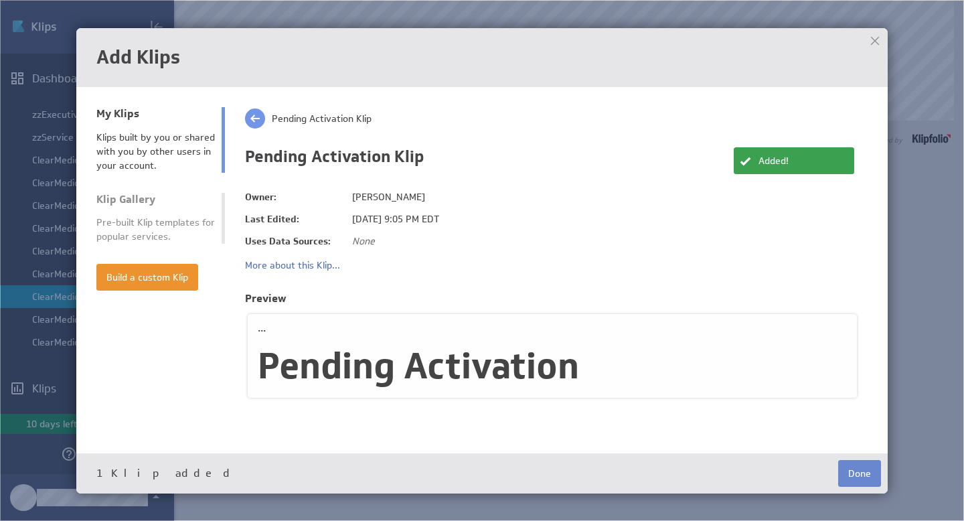
click at [858, 482] on button "Done" at bounding box center [859, 473] width 43 height 27
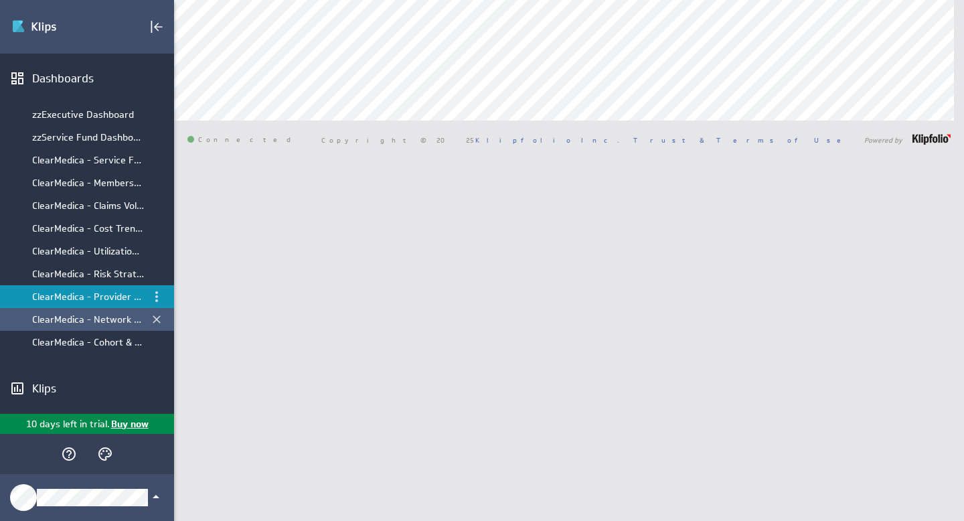
click at [99, 320] on div "ClearMedica - Network Optimization" at bounding box center [88, 319] width 112 height 12
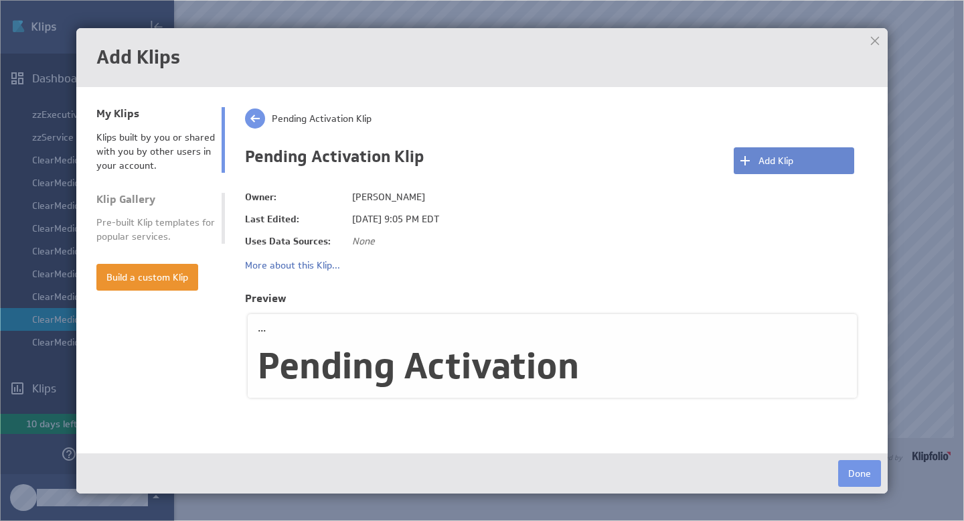
click at [795, 156] on button "Add Klip" at bounding box center [793, 160] width 120 height 27
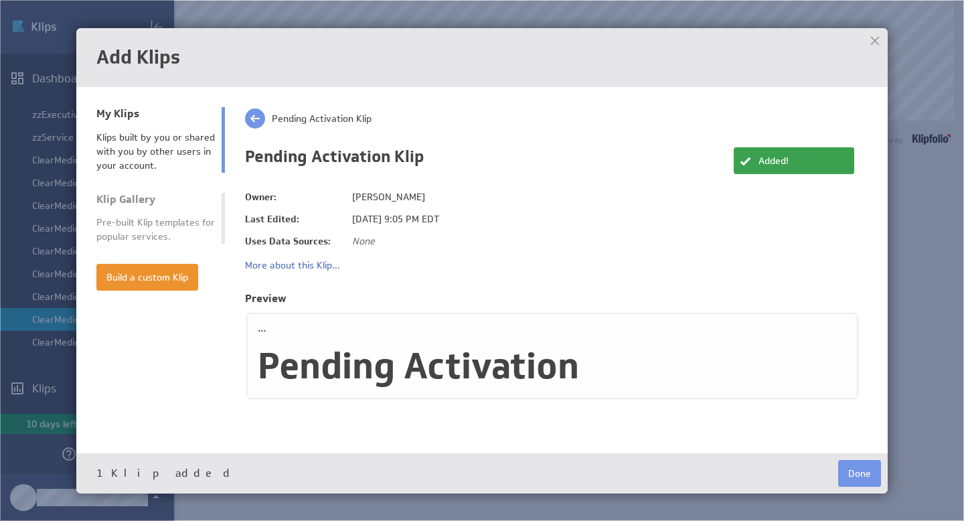
click at [853, 470] on button "Done" at bounding box center [859, 473] width 43 height 27
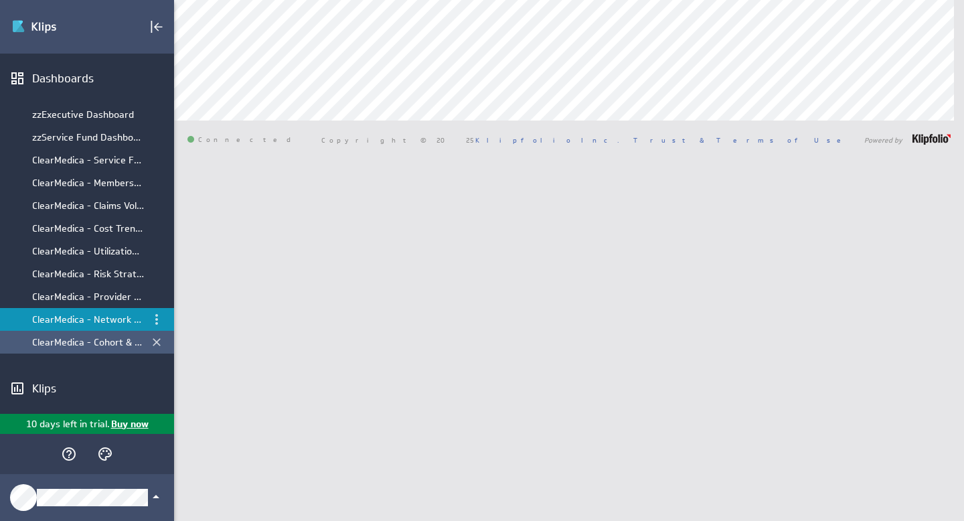
click at [98, 340] on div "ClearMedica - Cohort & Segment Performance" at bounding box center [88, 342] width 112 height 12
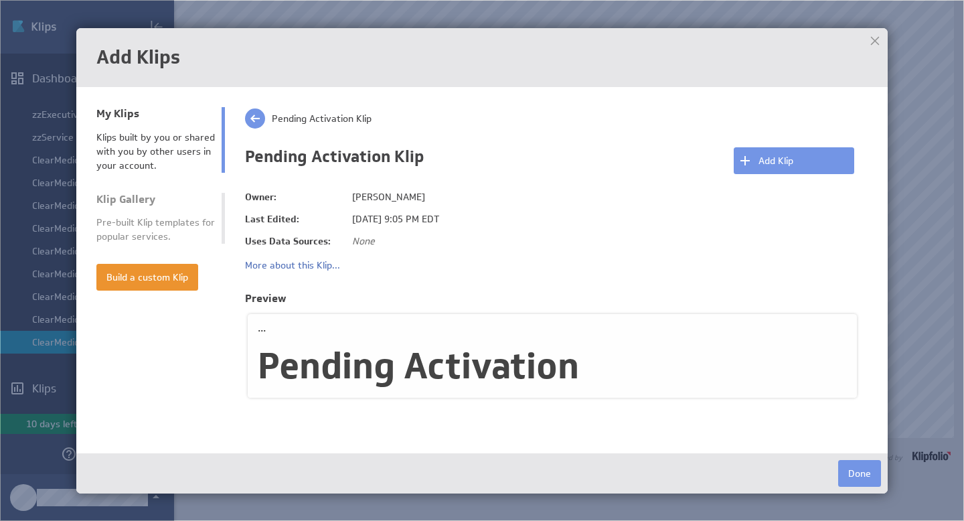
click at [774, 155] on button "Add Klip" at bounding box center [793, 160] width 120 height 27
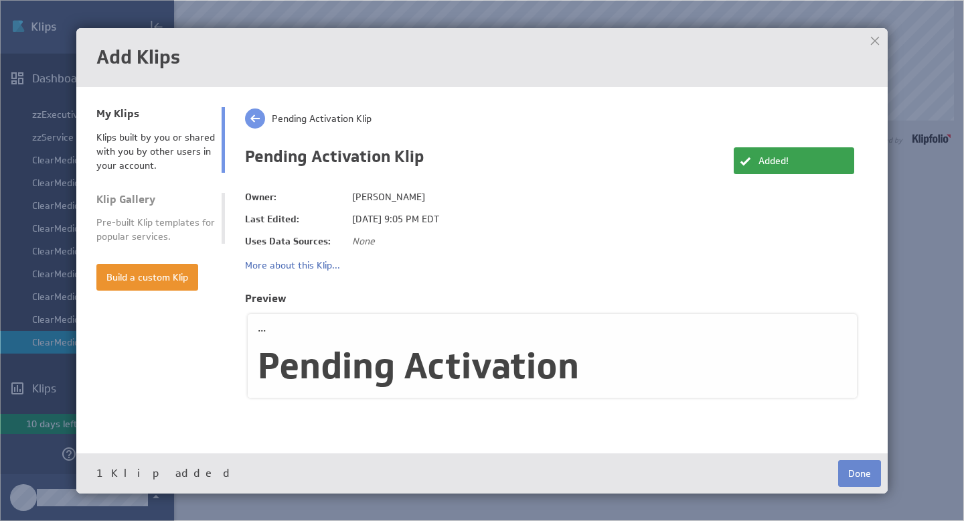
click at [867, 473] on button "Done" at bounding box center [859, 473] width 43 height 27
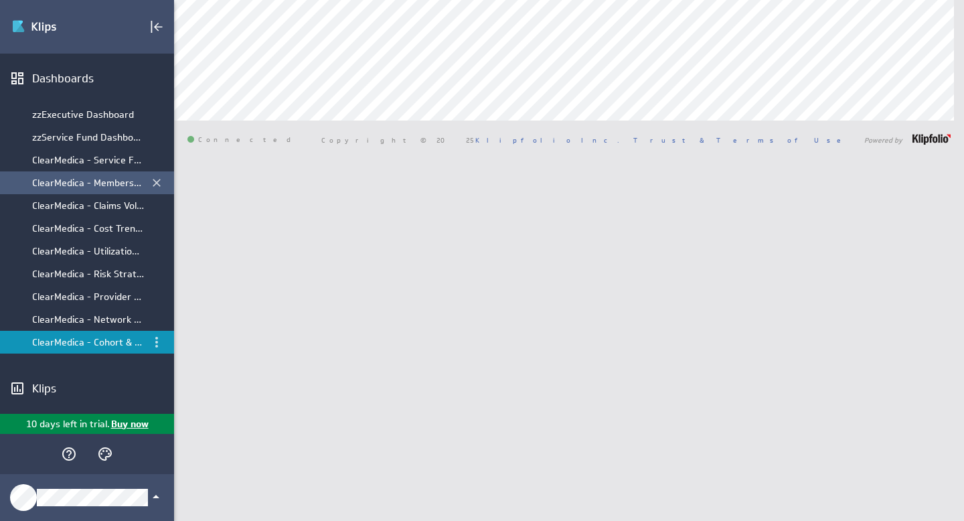
click at [66, 185] on div "ClearMedica - Membership & Demographics" at bounding box center [88, 183] width 112 height 12
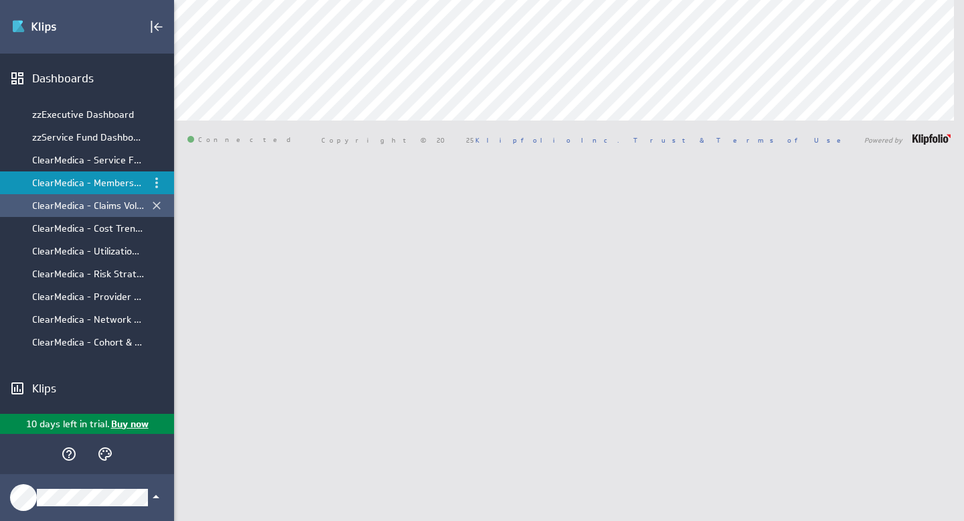
click at [75, 215] on div "ClearMedica - Claims Volume Lifecyle" at bounding box center [87, 205] width 174 height 23
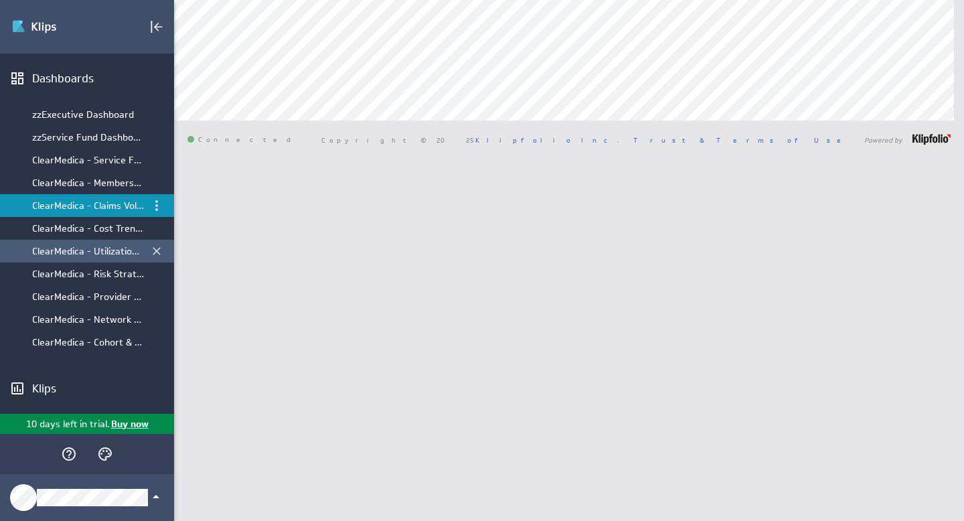
click at [84, 258] on div "ClearMedica - Utilization & Access" at bounding box center [87, 251] width 174 height 23
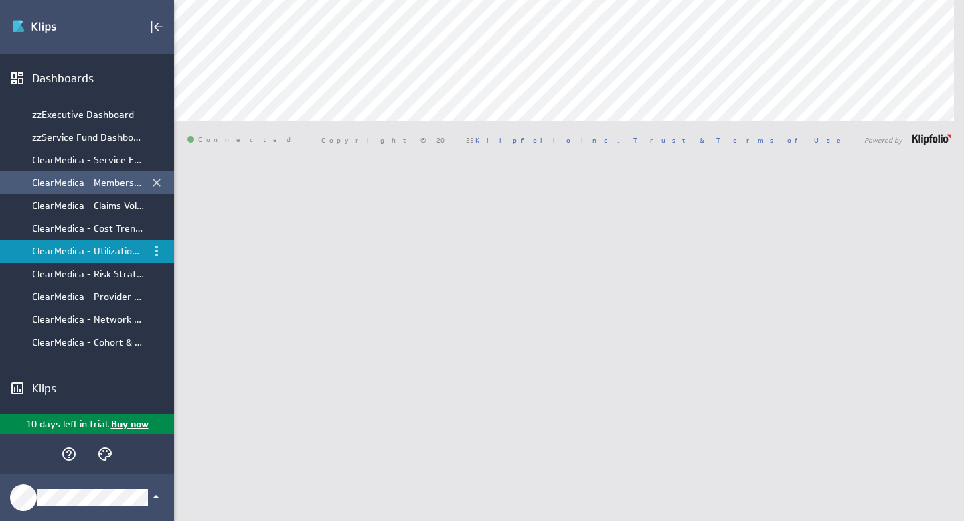
click at [78, 183] on div "ClearMedica - Membership & Demographics" at bounding box center [88, 183] width 112 height 12
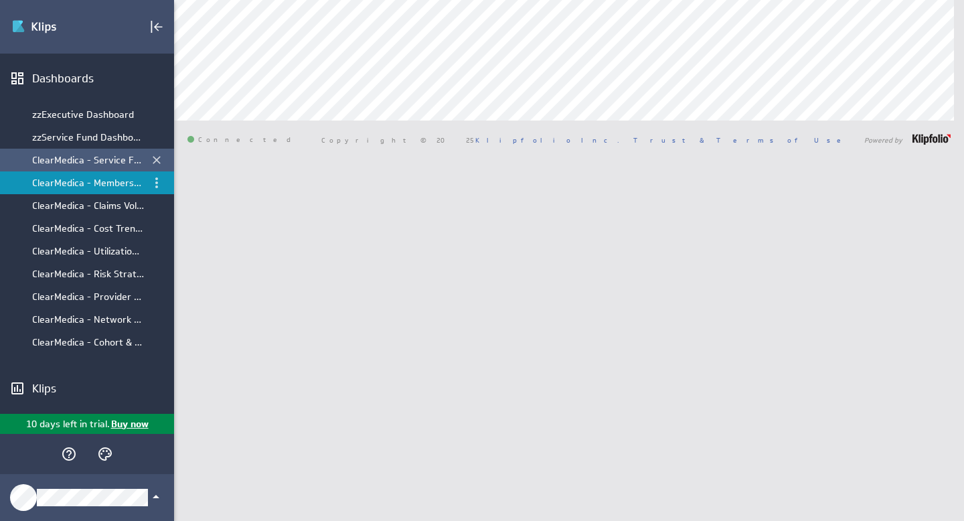
click at [76, 163] on div "ClearMedica - Service Fund Dashboard" at bounding box center [88, 160] width 112 height 12
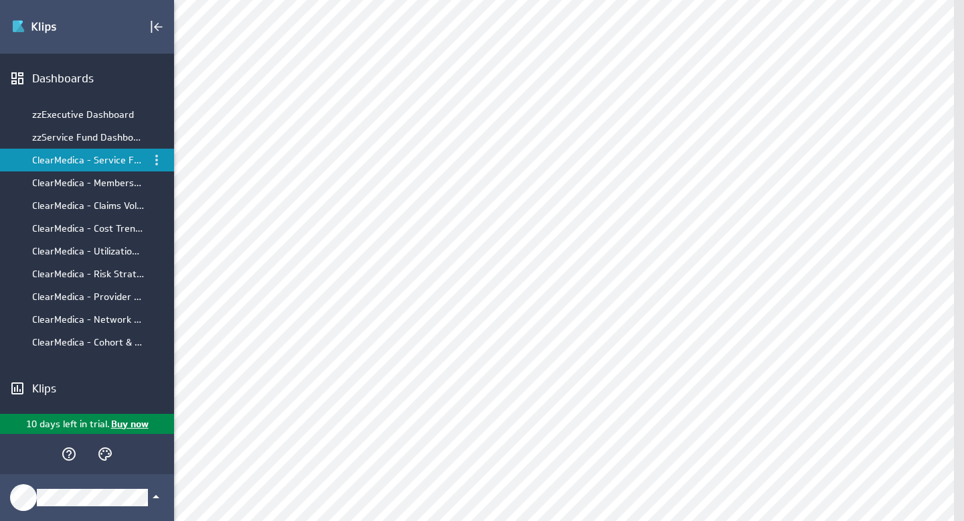
click at [82, 149] on div "ClearMedica - Service Fund Dashboard" at bounding box center [87, 160] width 174 height 23
click at [74, 227] on div "ClearMedica - Cost Trend & Drivers" at bounding box center [88, 228] width 112 height 12
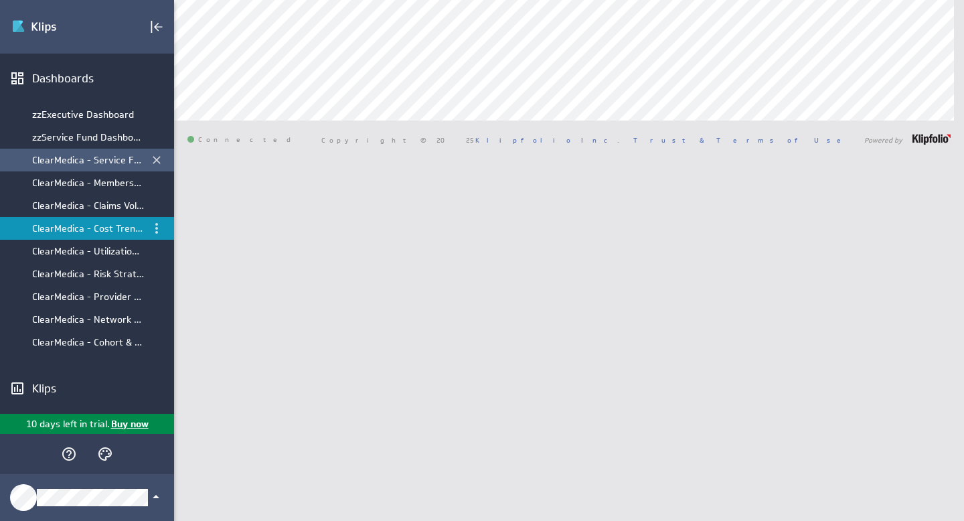
click at [82, 165] on div "ClearMedica - Service Fund Dashboard" at bounding box center [88, 160] width 112 height 12
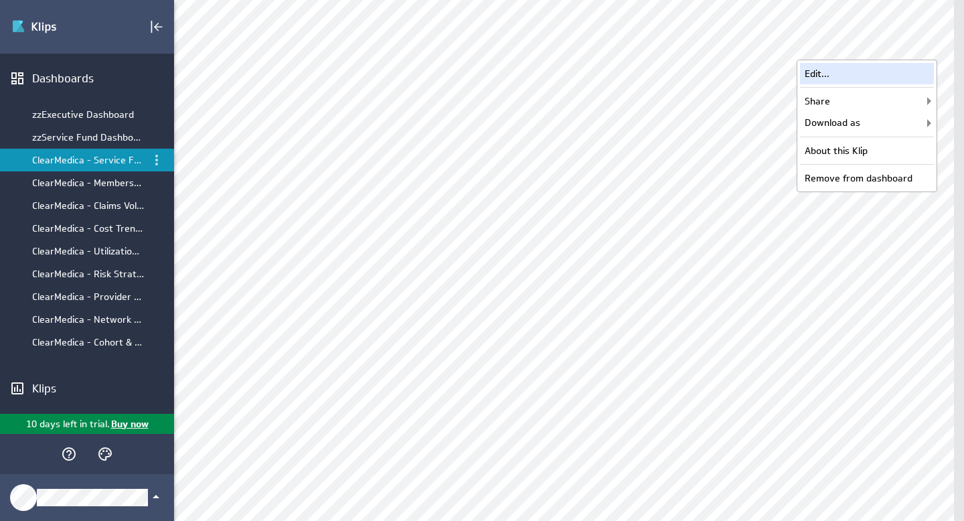
click at [881, 78] on div "Edit..." at bounding box center [867, 73] width 134 height 21
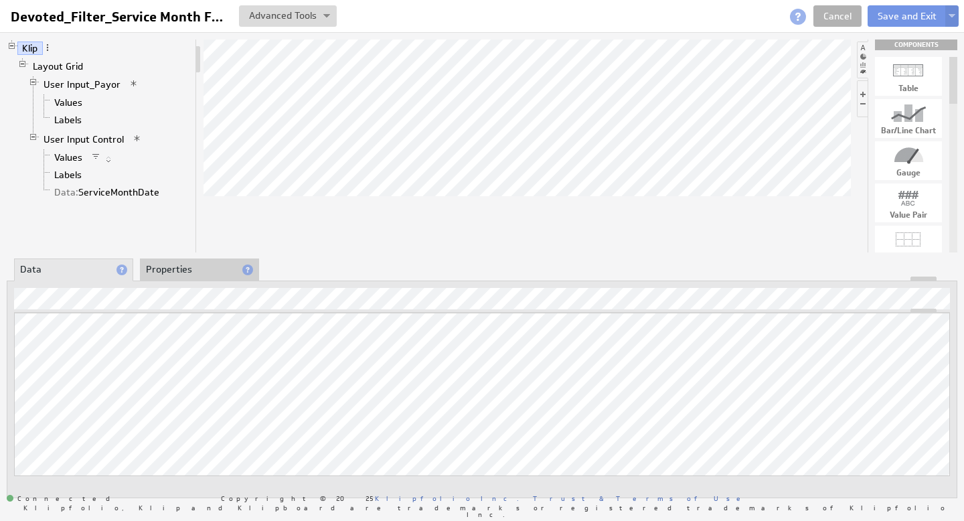
click at [179, 269] on li "Properties" at bounding box center [199, 269] width 119 height 23
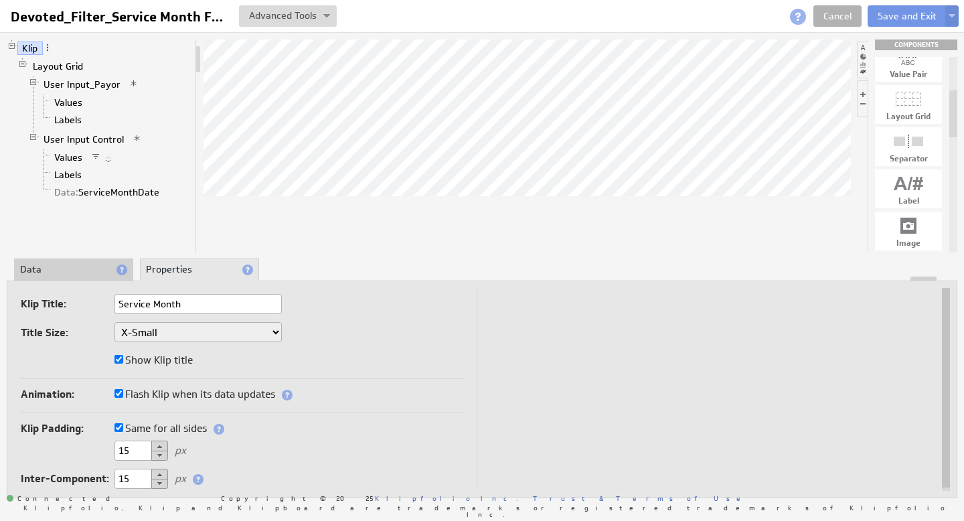
click at [909, 225] on div at bounding box center [908, 225] width 67 height 21
drag, startPoint x: 910, startPoint y: 228, endPoint x: 456, endPoint y: 135, distance: 463.1
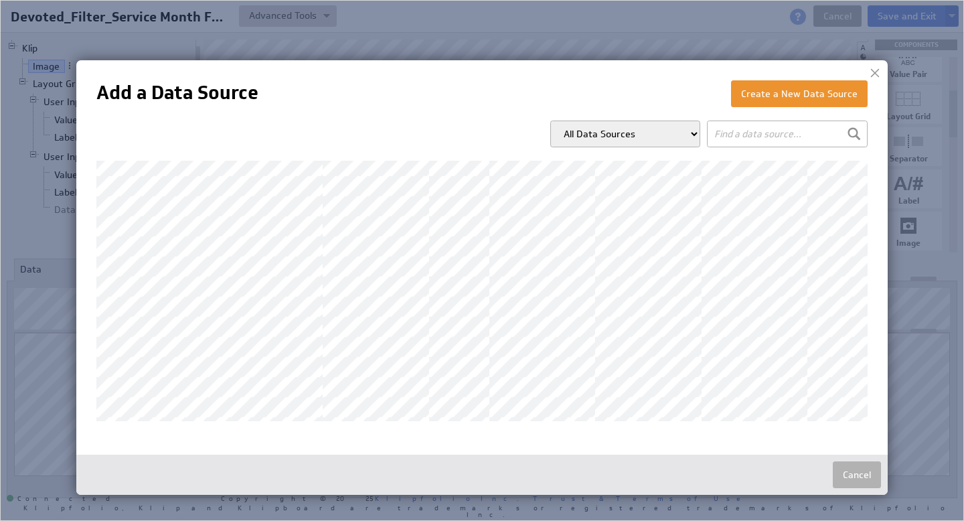
scroll to position [181, 0]
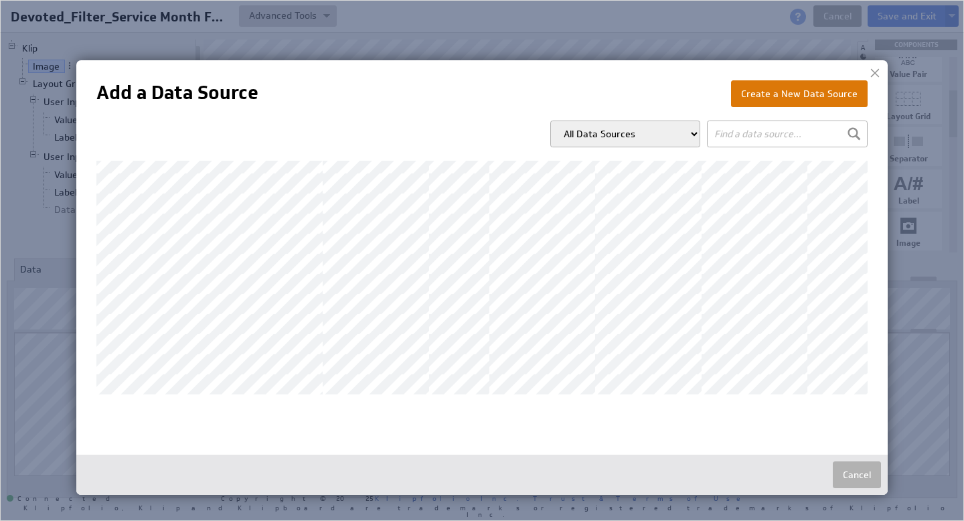
click at [811, 96] on button "Create a New Data Source" at bounding box center [799, 93] width 137 height 27
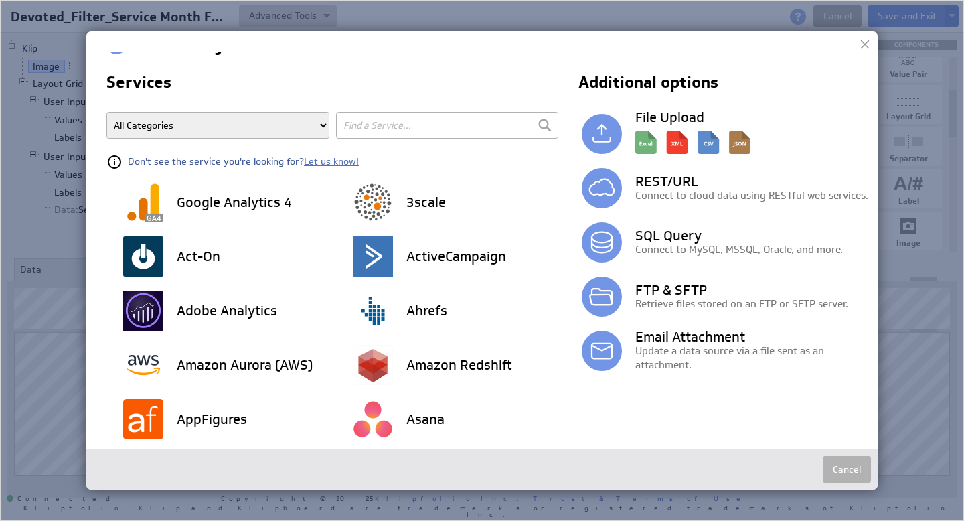
scroll to position [0, 0]
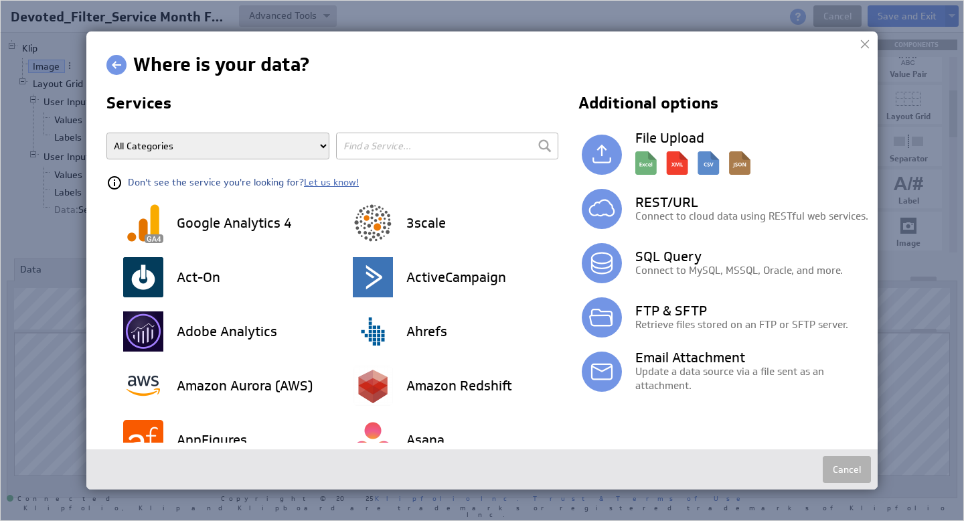
click at [863, 44] on div at bounding box center [865, 44] width 20 height 20
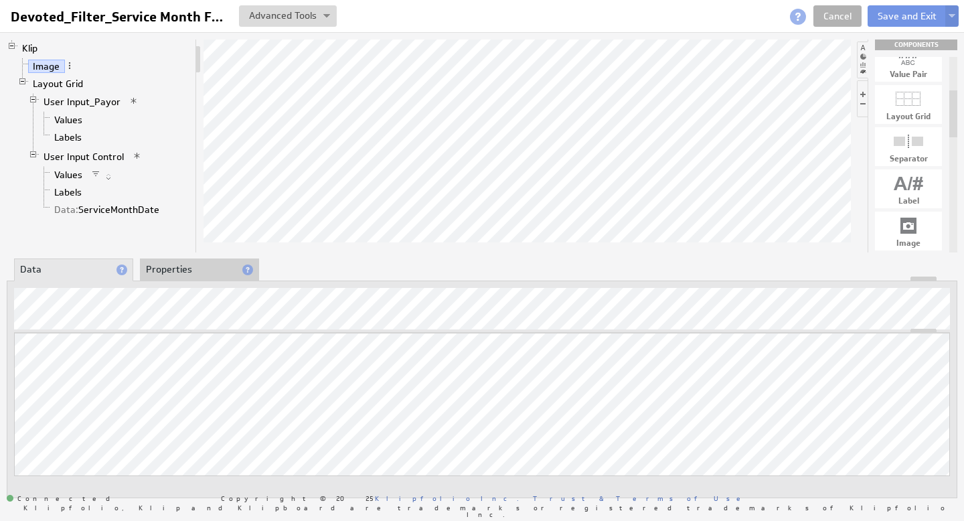
click at [266, 240] on div at bounding box center [526, 145] width 647 height 213
click at [197, 267] on li "Properties" at bounding box center [199, 269] width 119 height 23
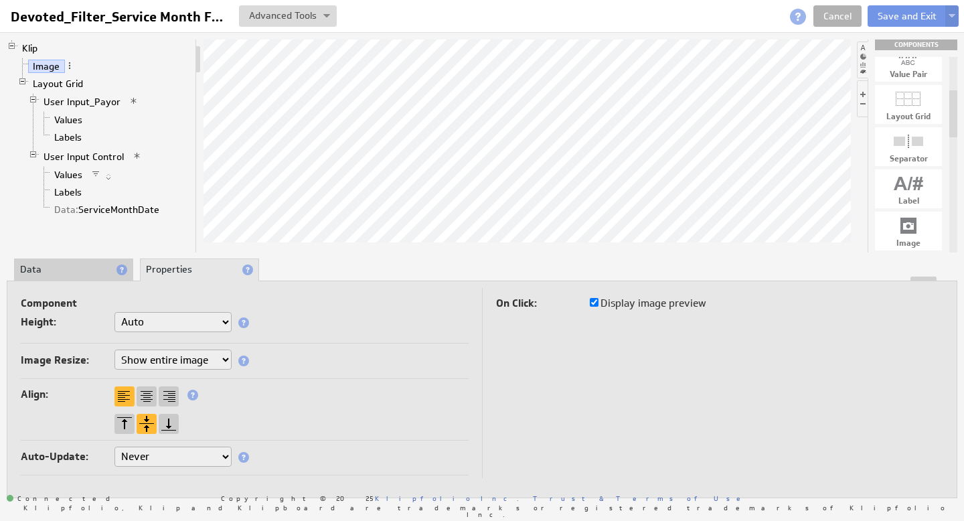
click at [207, 317] on select "Auto Small Medium Large X-Large Custom..." at bounding box center [172, 322] width 117 height 20
select select "1"
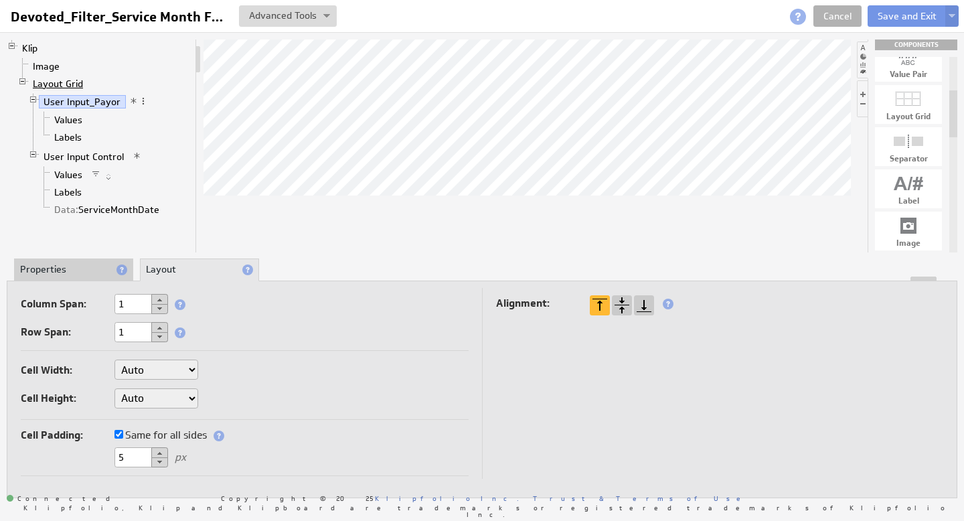
click at [59, 81] on link "Layout Grid" at bounding box center [58, 83] width 60 height 13
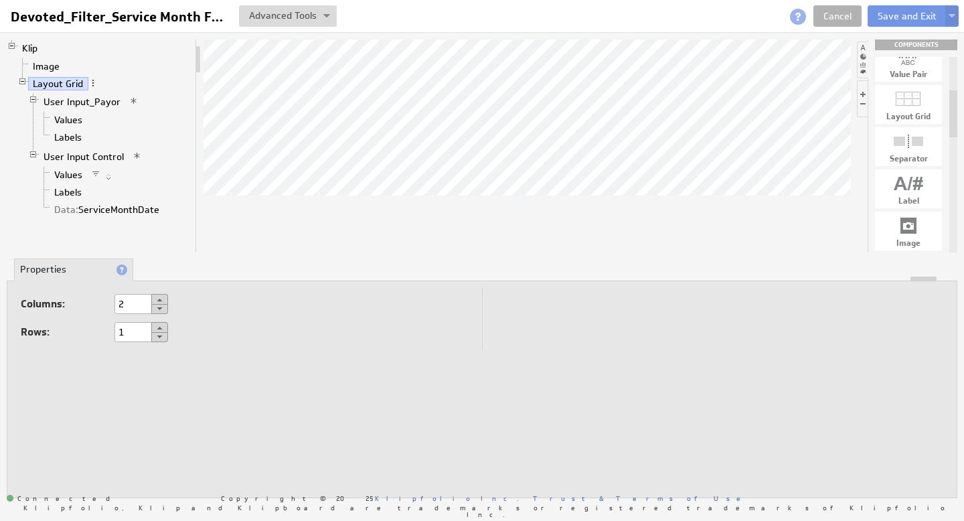
click at [161, 296] on button at bounding box center [159, 299] width 17 height 11
type input "3"
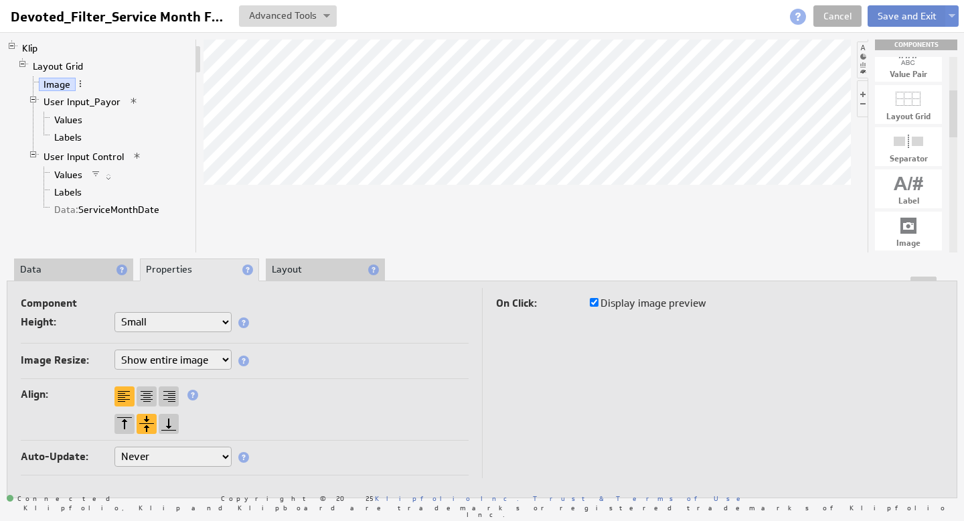
click at [919, 14] on button "Save and Exit" at bounding box center [906, 15] width 79 height 21
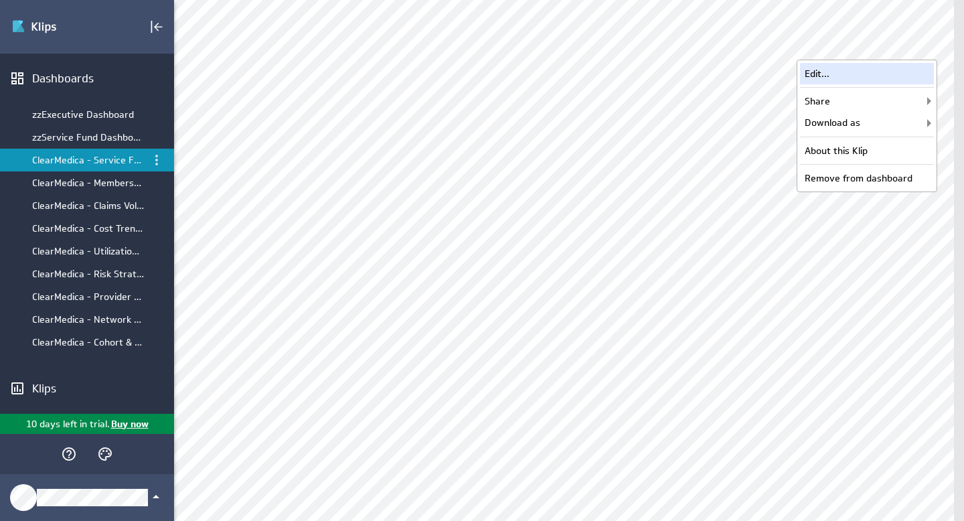
click at [887, 68] on div "Edit..." at bounding box center [867, 73] width 134 height 21
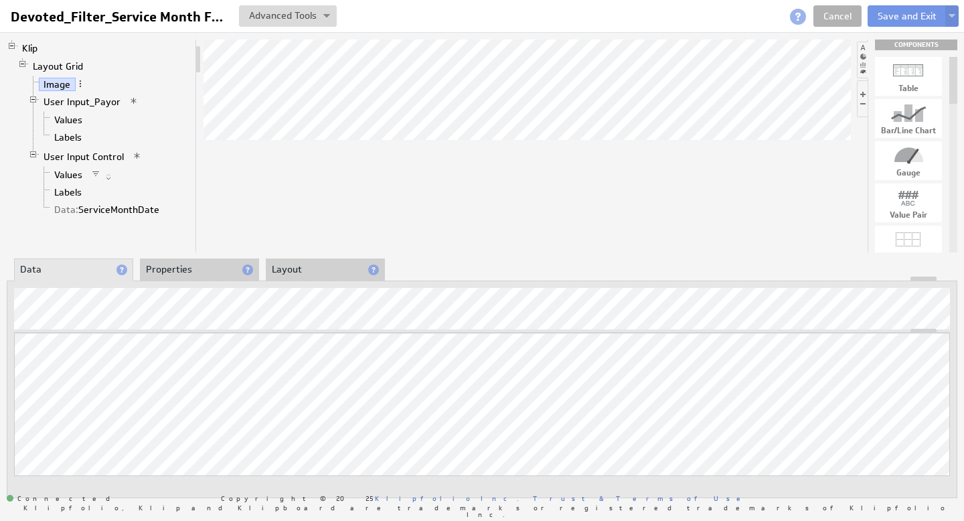
click at [271, 222] on div at bounding box center [526, 145] width 647 height 213
click at [68, 64] on link "Layout Grid" at bounding box center [58, 66] width 60 height 13
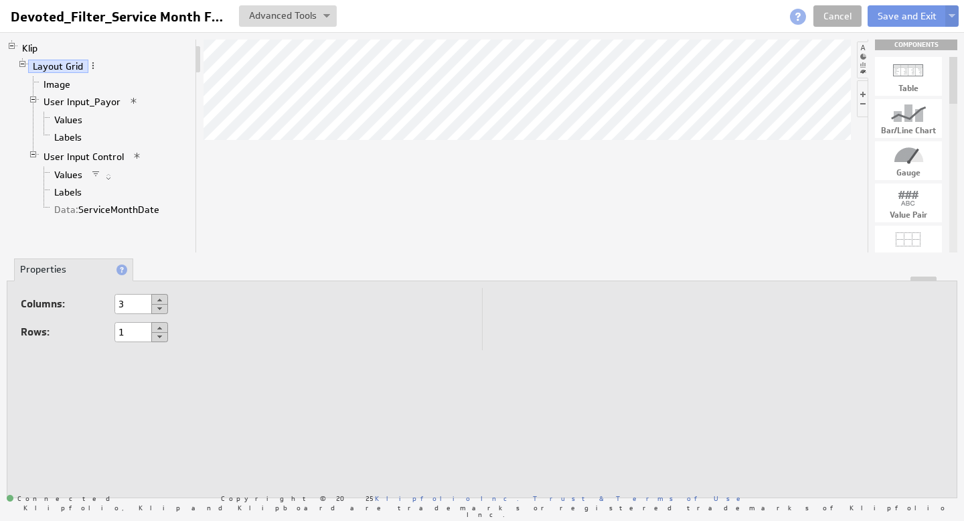
click at [163, 297] on button at bounding box center [159, 299] width 17 height 11
type input "4"
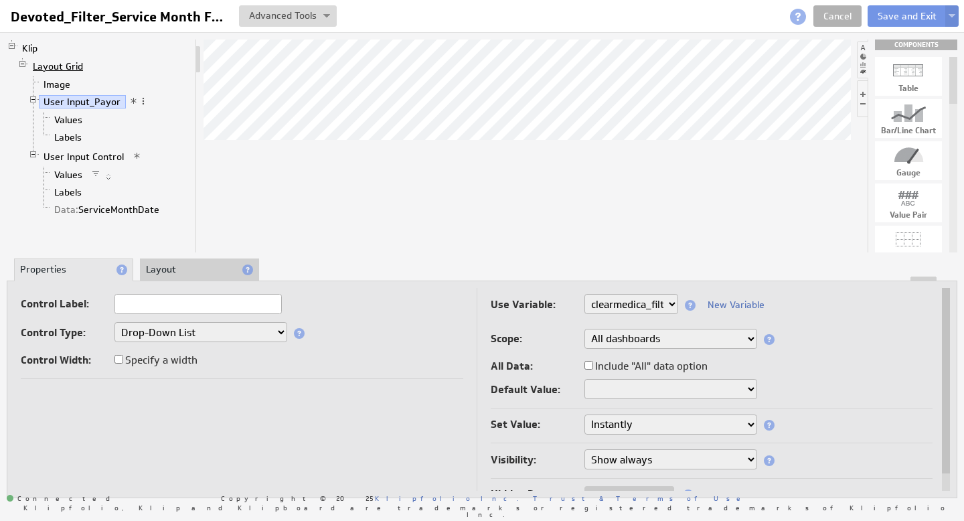
click at [65, 65] on link "Layout Grid" at bounding box center [58, 66] width 60 height 13
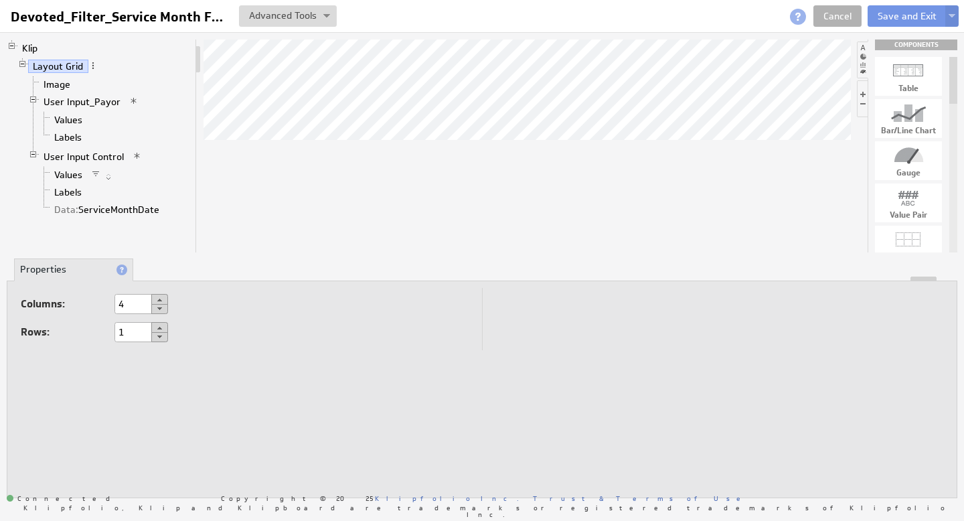
click at [158, 307] on button at bounding box center [159, 309] width 17 height 10
type input "3"
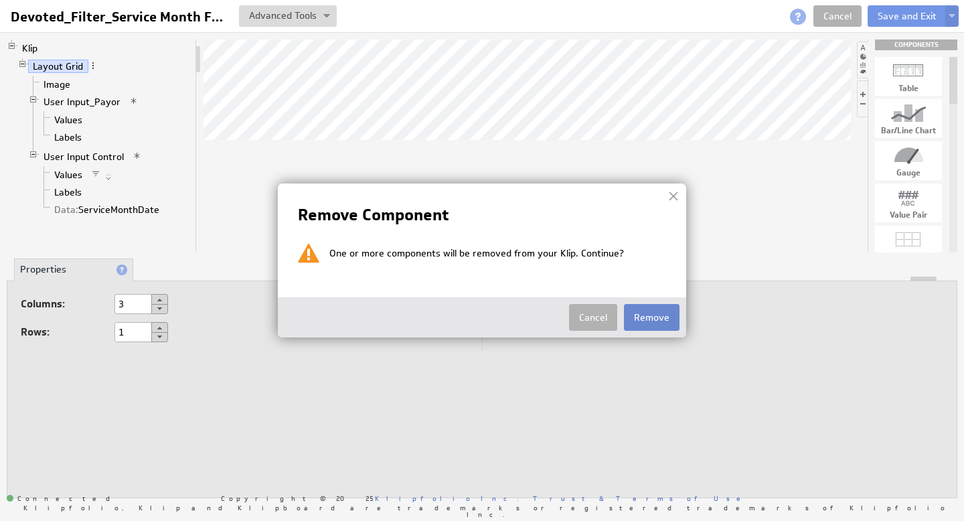
click at [667, 316] on button "Remove" at bounding box center [652, 317] width 56 height 27
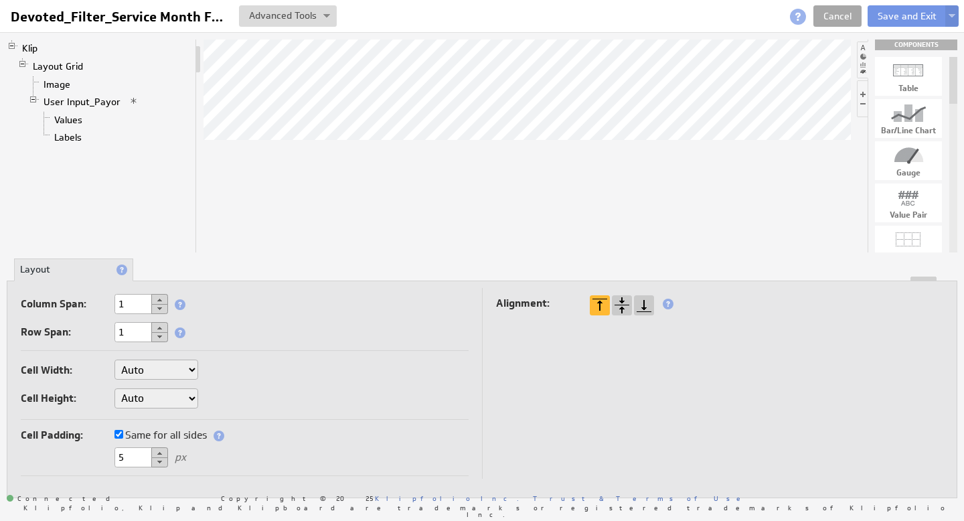
click at [842, 15] on link "Cancel" at bounding box center [837, 15] width 48 height 21
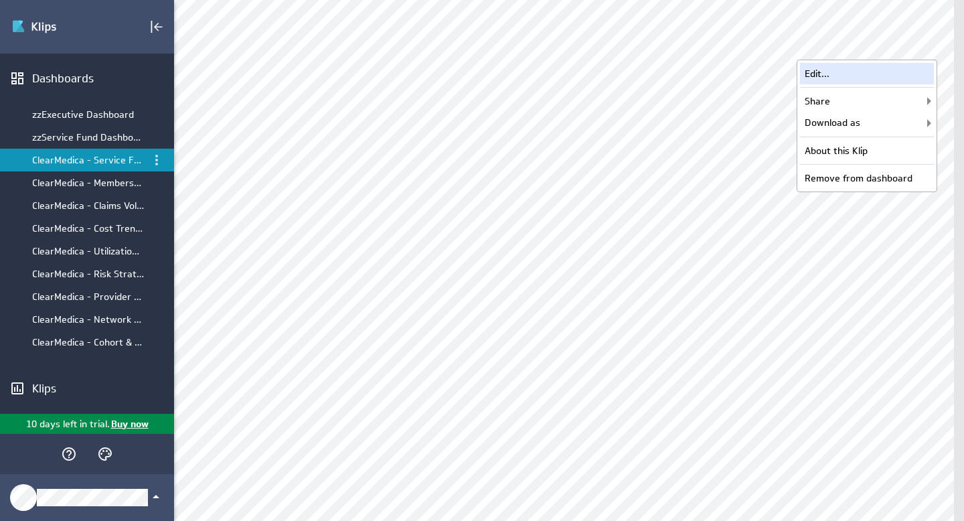
click at [870, 76] on div "Edit..." at bounding box center [867, 73] width 134 height 21
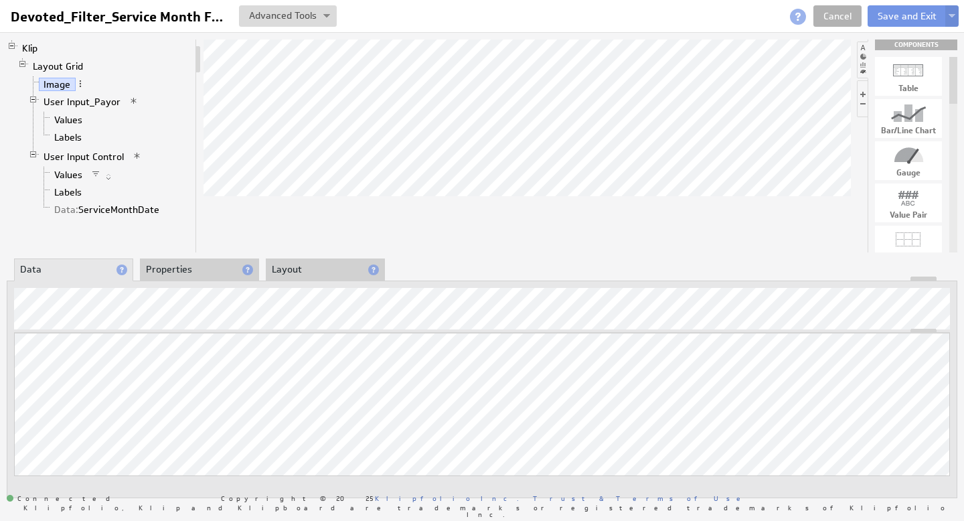
click at [286, 221] on div at bounding box center [526, 145] width 647 height 213
click at [887, 11] on button "Save and Exit" at bounding box center [906, 15] width 79 height 21
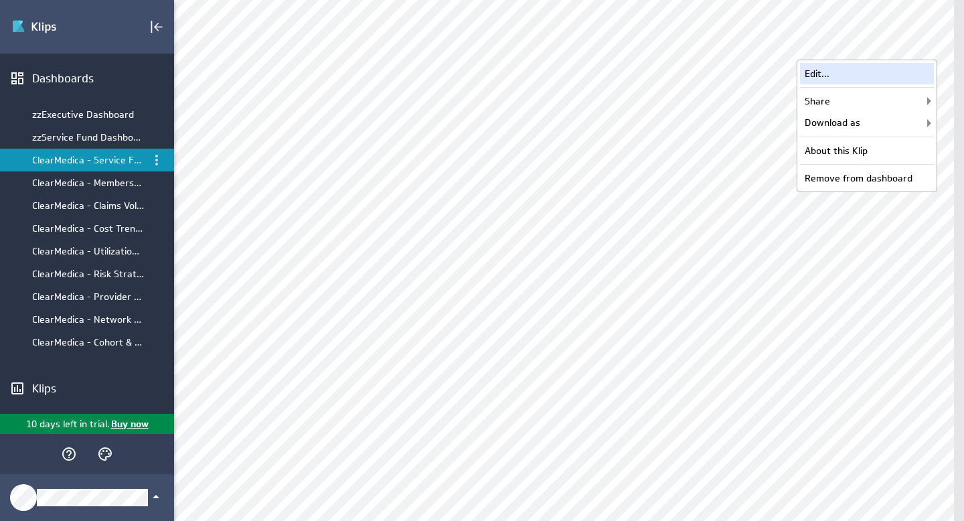
click at [834, 73] on div "Edit..." at bounding box center [867, 73] width 134 height 21
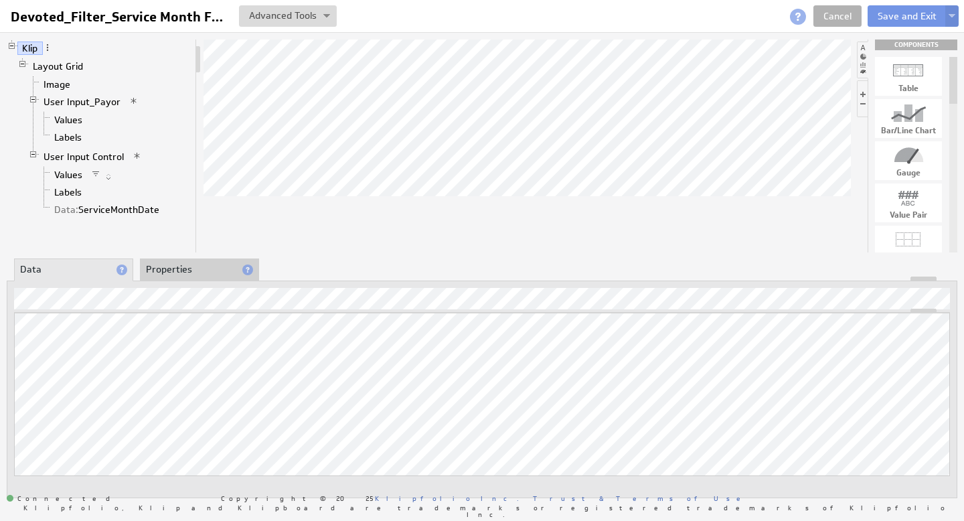
click at [167, 273] on li "Properties" at bounding box center [199, 269] width 119 height 23
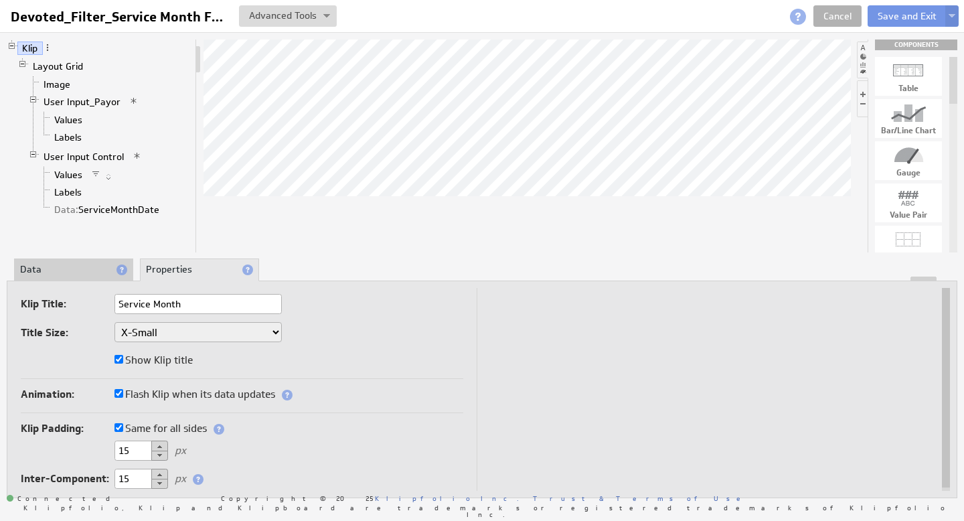
click at [120, 362] on input "Show Klip title" at bounding box center [118, 359] width 9 height 9
checkbox input "false"
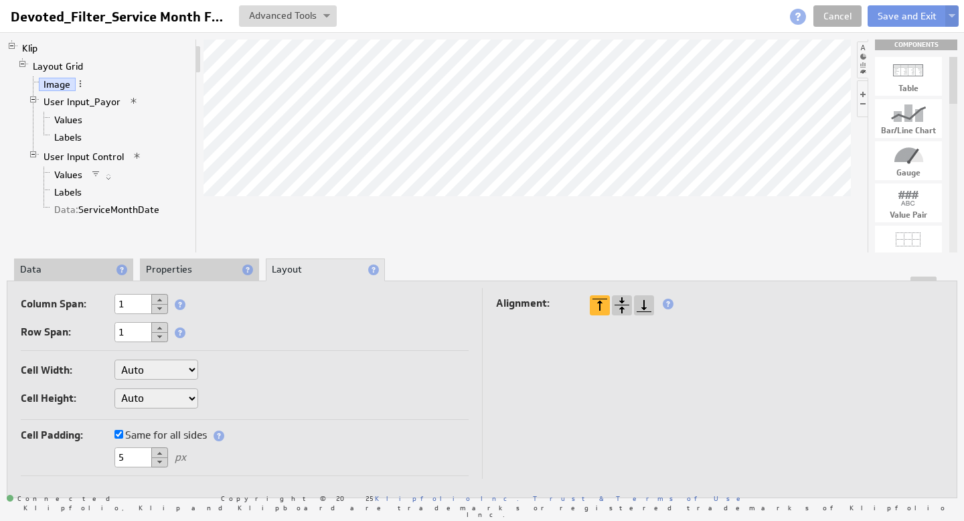
click at [118, 434] on input "Same for all sides" at bounding box center [118, 434] width 9 height 9
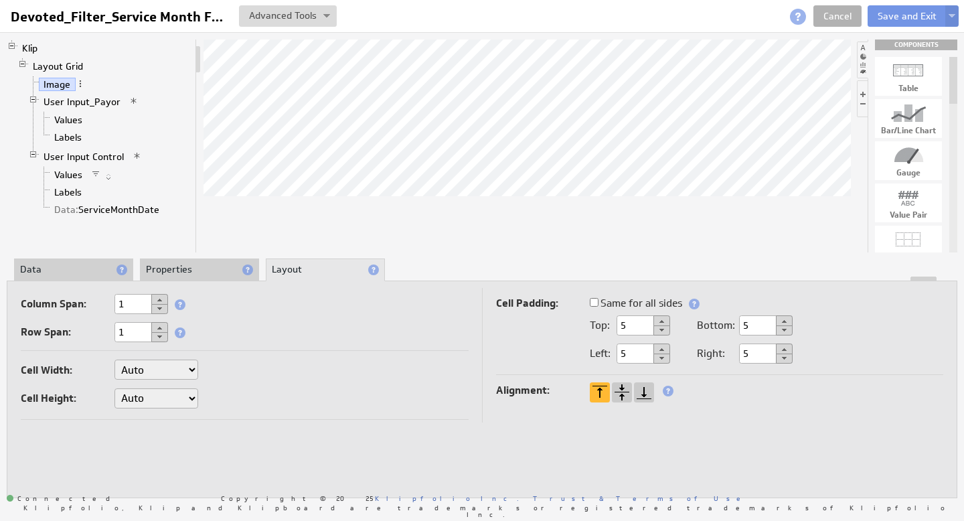
click at [183, 366] on select "Auto Custom..." at bounding box center [156, 369] width 84 height 20
select select "cust"
click at [241, 361] on input "text" at bounding box center [232, 370] width 54 height 20
click at [215, 363] on input "49%" at bounding box center [232, 370] width 54 height 20
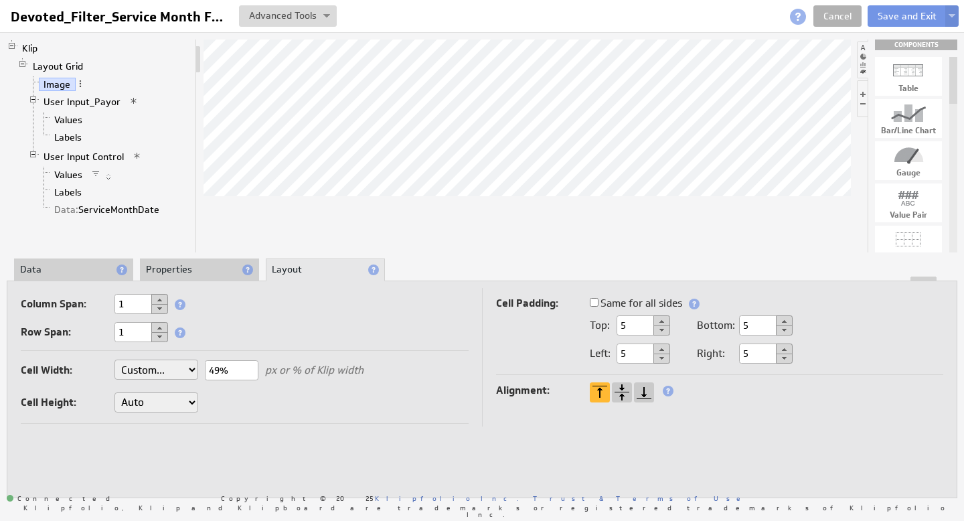
drag, startPoint x: 222, startPoint y: 367, endPoint x: 203, endPoint y: 369, distance: 18.1
click at [203, 369] on div "Cell Width: Auto Custom... 49% px or % of Klip width Cell Height: Auto Custom..…" at bounding box center [245, 388] width 448 height 70
type input "20%"
click at [910, 17] on button "Save and Exit" at bounding box center [906, 15] width 79 height 21
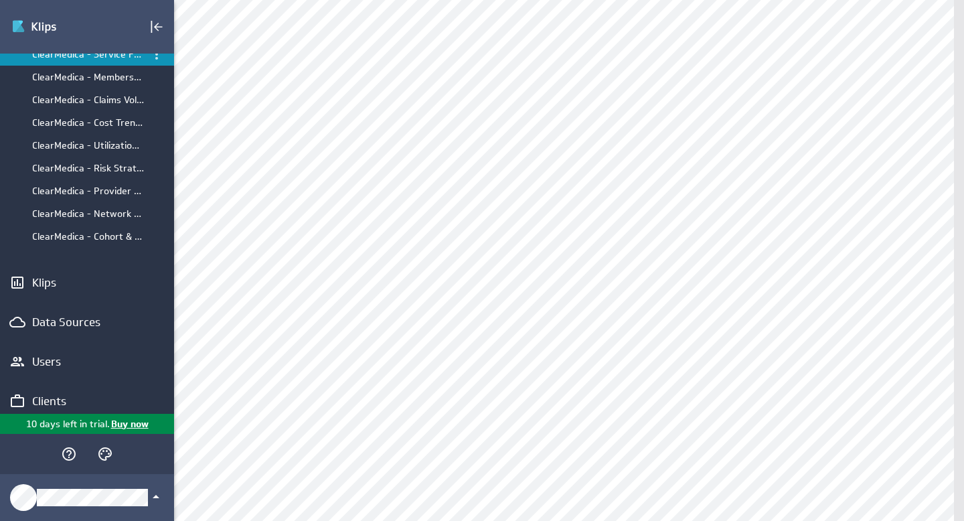
scroll to position [113, 0]
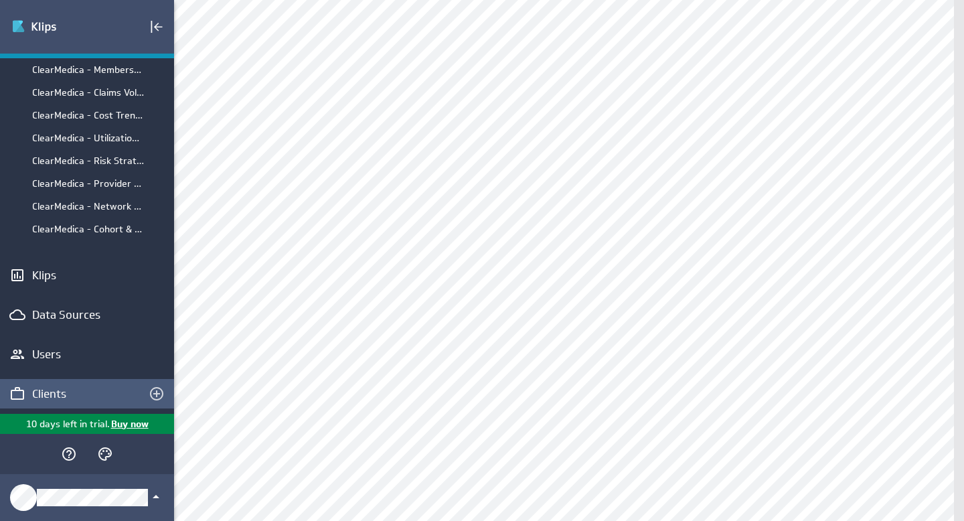
click at [56, 389] on div "Clients" at bounding box center [87, 393] width 110 height 15
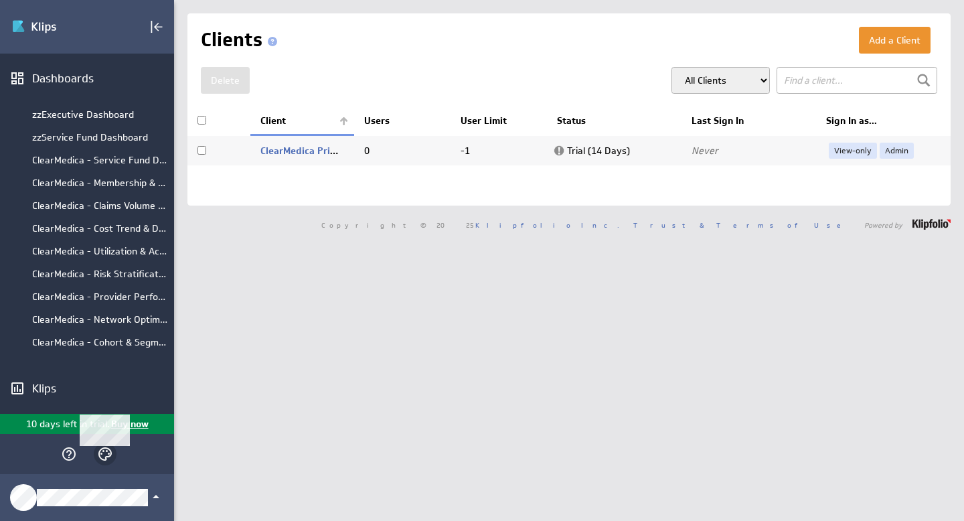
click at [103, 455] on icon "Themes" at bounding box center [105, 454] width 16 height 16
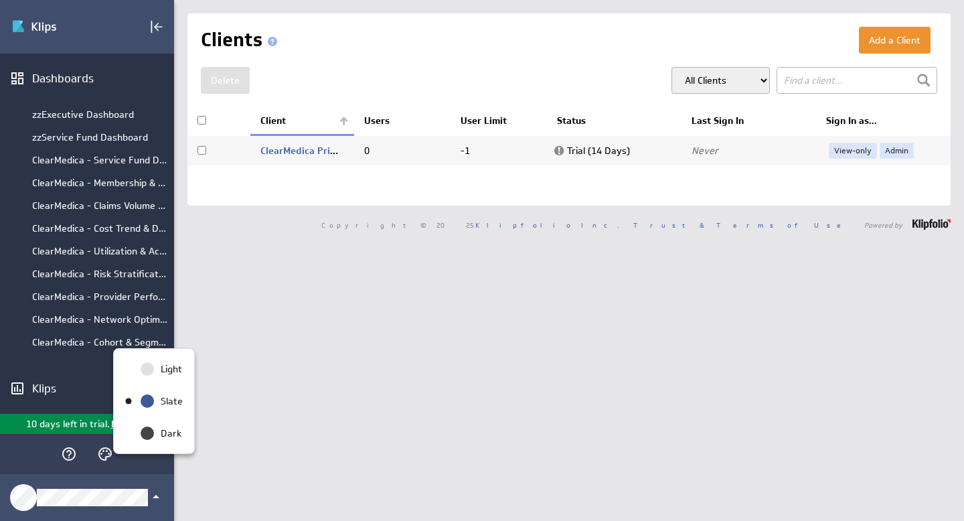
click at [157, 499] on div at bounding box center [482, 260] width 964 height 521
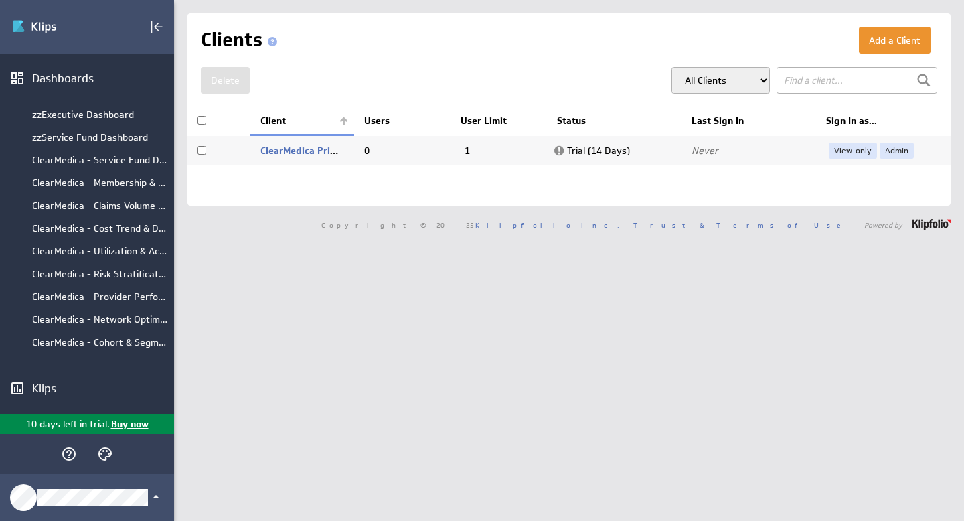
click at [156, 499] on icon "Klipfolio Account" at bounding box center [156, 497] width 16 height 16
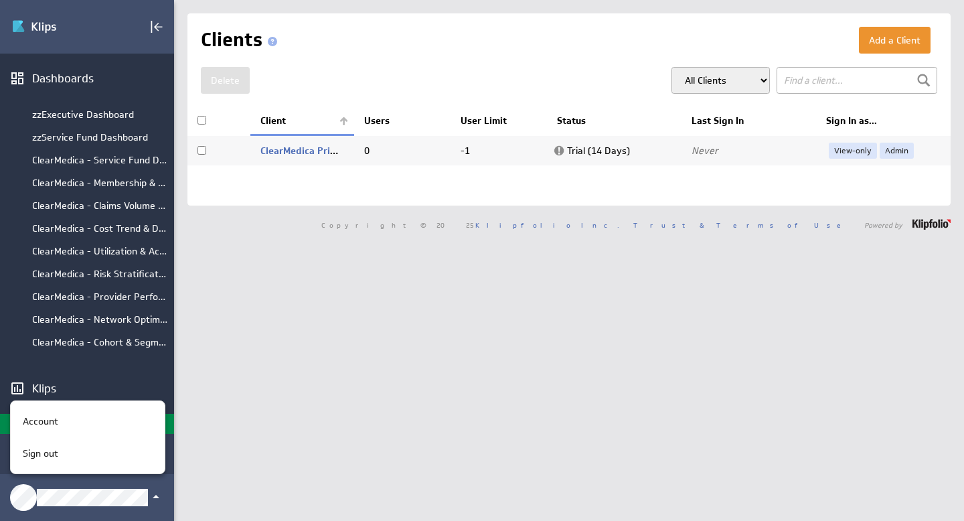
click at [891, 151] on div at bounding box center [482, 260] width 964 height 521
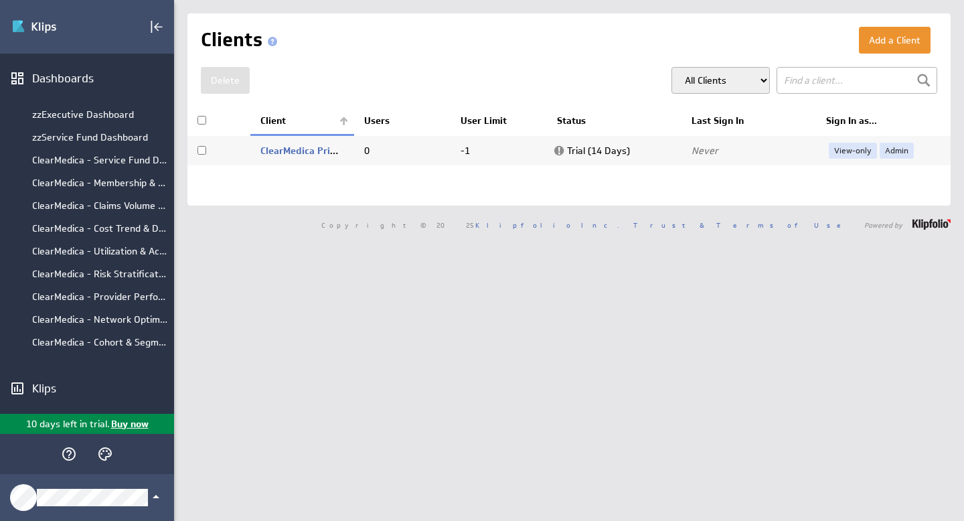
click at [891, 151] on link "Admin" at bounding box center [896, 151] width 34 height 16
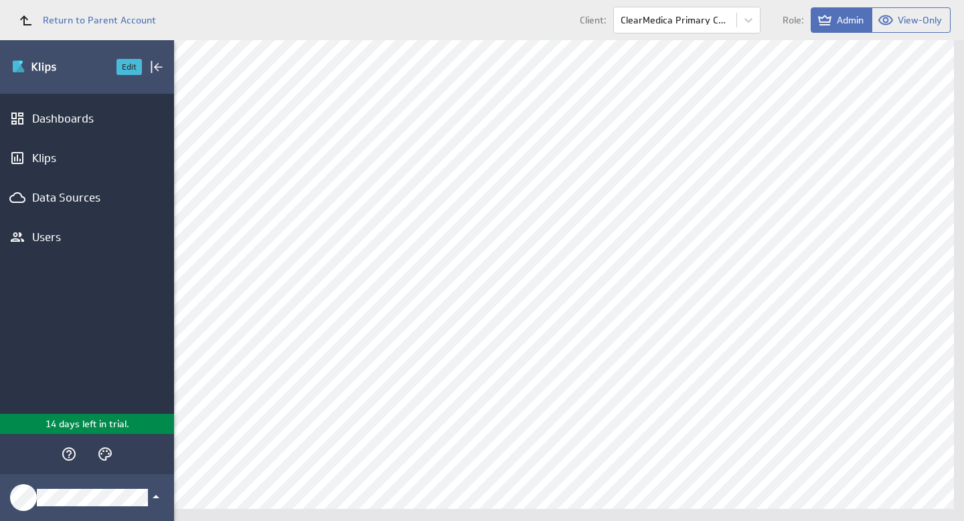
click at [128, 66] on button "Edit" at bounding box center [128, 67] width 25 height 16
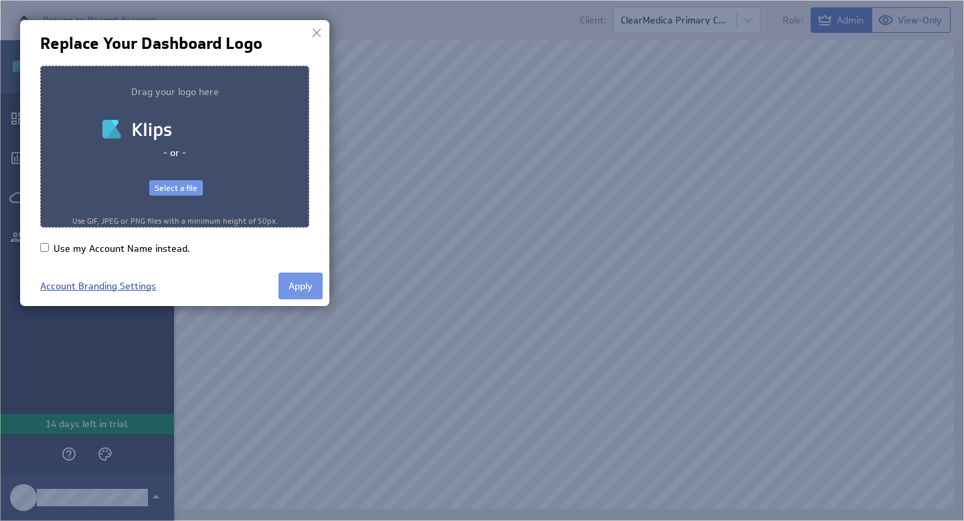
click at [139, 284] on link "Account Branding Settings" at bounding box center [98, 286] width 116 height 12
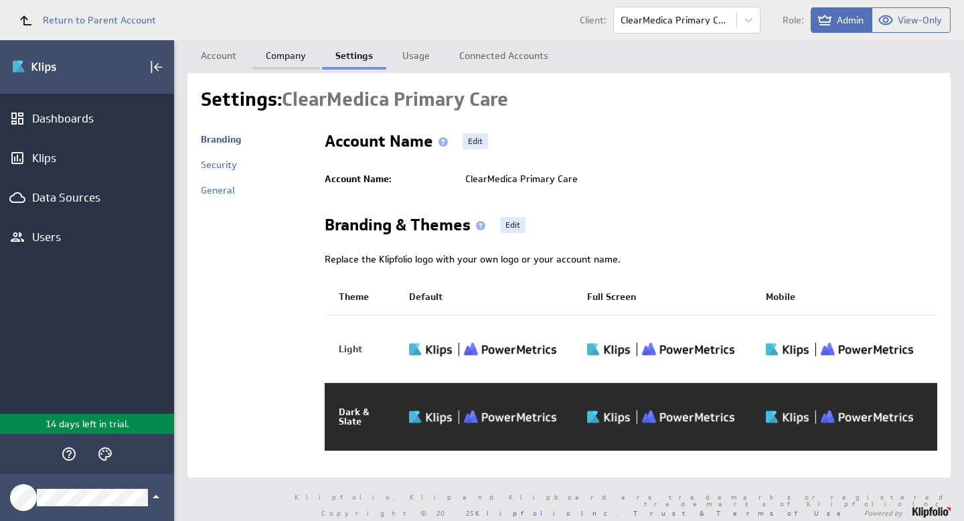
click at [296, 54] on link "Company" at bounding box center [285, 53] width 67 height 27
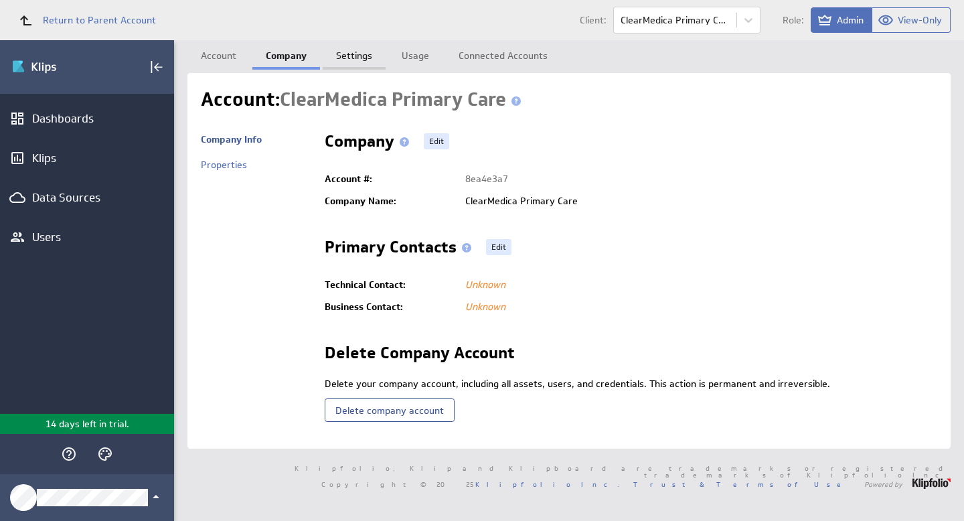
click at [361, 56] on link "Settings" at bounding box center [354, 53] width 63 height 27
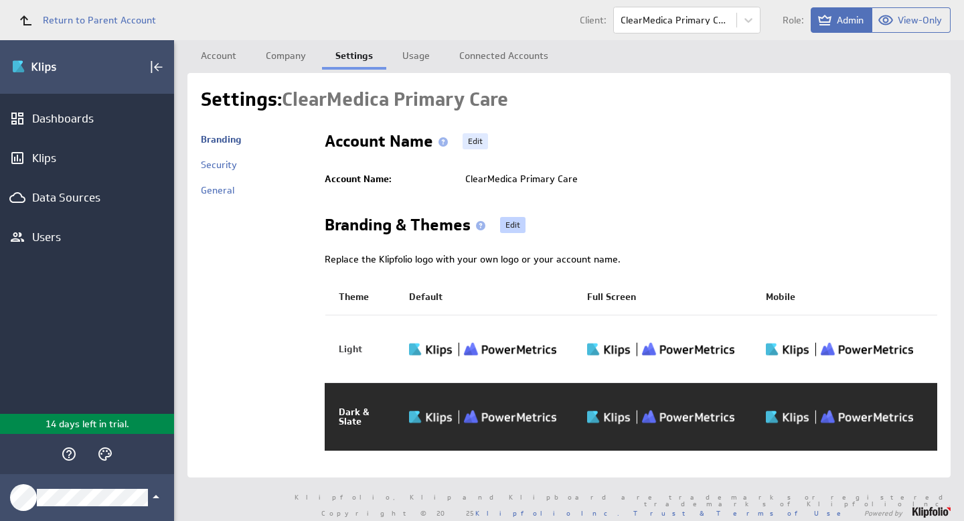
click at [519, 224] on link "Edit" at bounding box center [512, 225] width 25 height 16
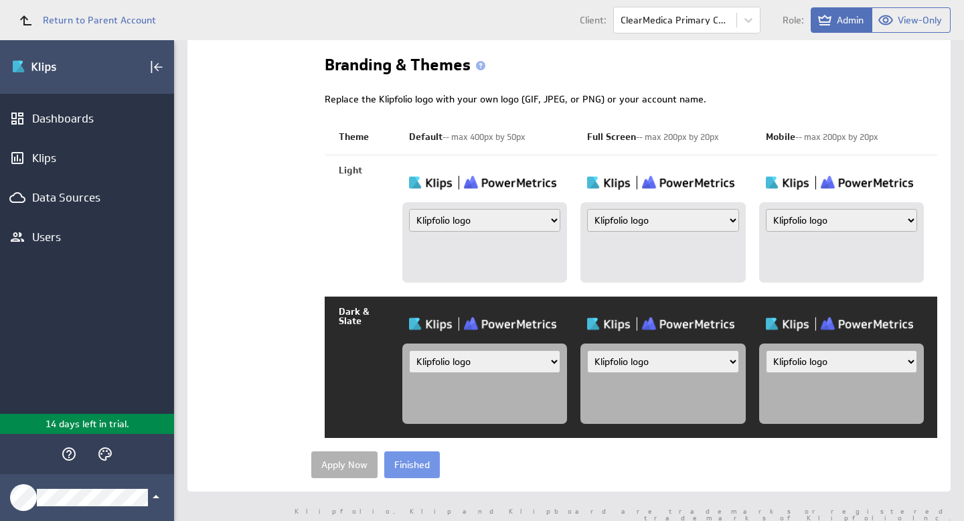
scroll to position [177, 0]
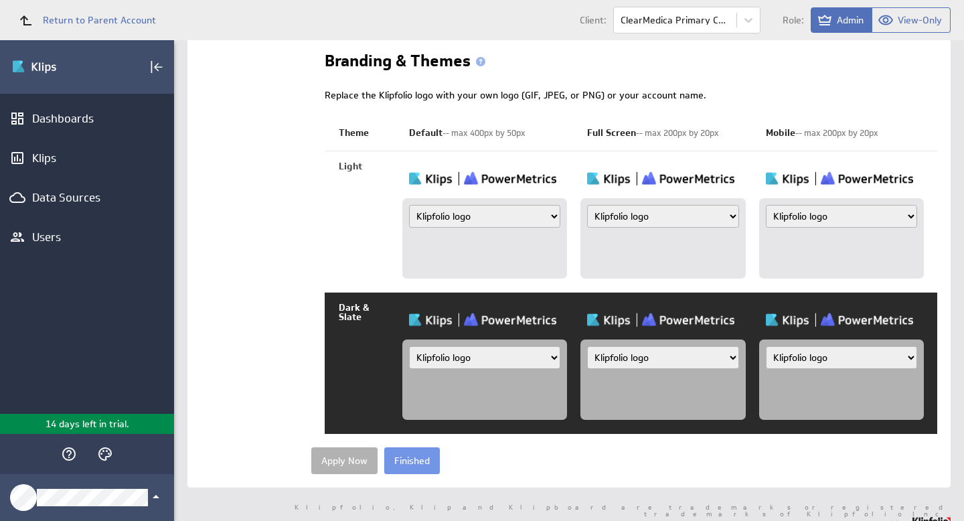
click at [478, 354] on select "Klipfolio logo Uploaded image file Account name" at bounding box center [484, 357] width 151 height 23
select select "image"
click at [452, 393] on input "file" at bounding box center [472, 396] width 127 height 14
type input "C:\fakepath\Clear-Medica-Logo-1a.png"
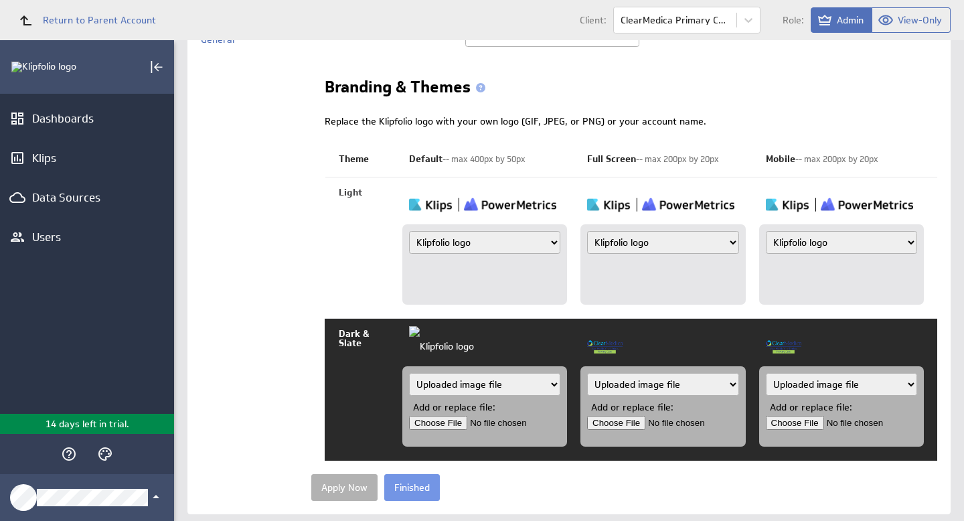
scroll to position [181, 0]
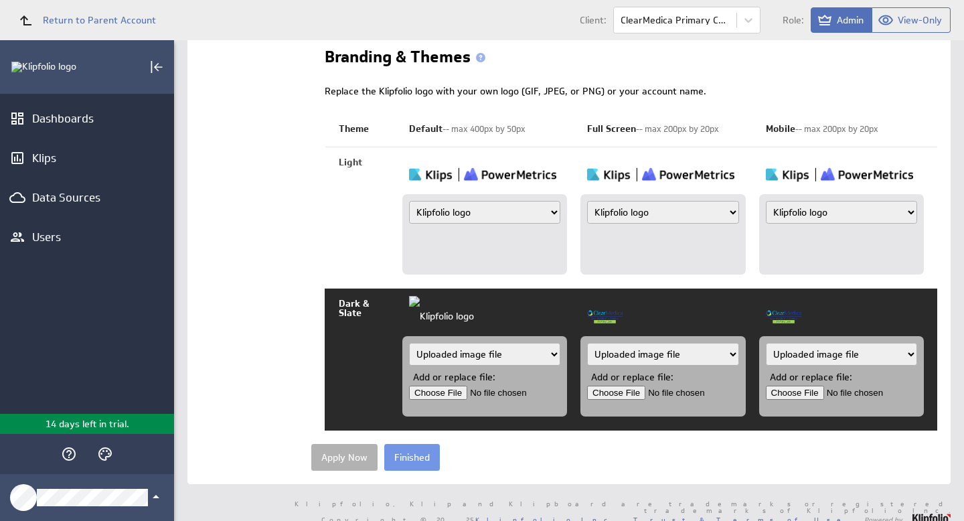
click at [438, 393] on input "file" at bounding box center [472, 392] width 127 height 14
type input "C:\fakepath\Clear-Medica-Logo-2.png"
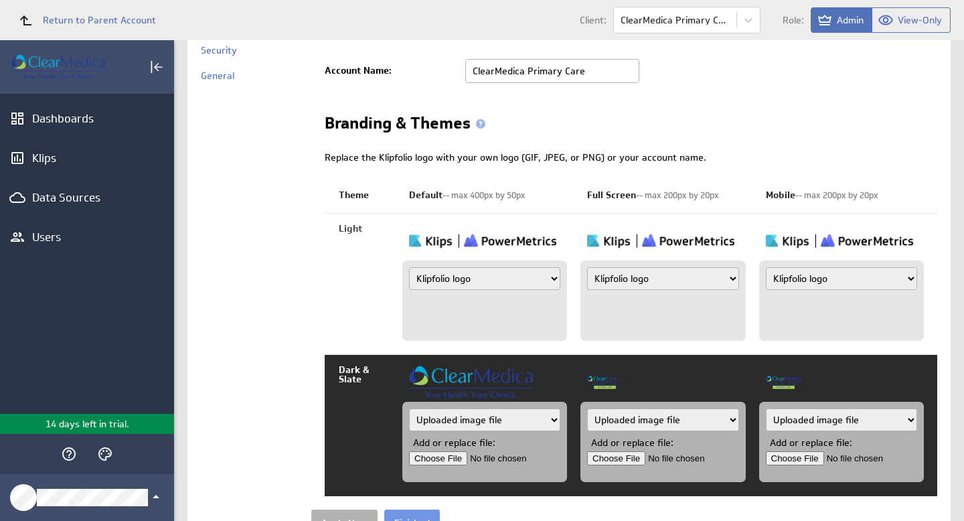
scroll to position [181, 0]
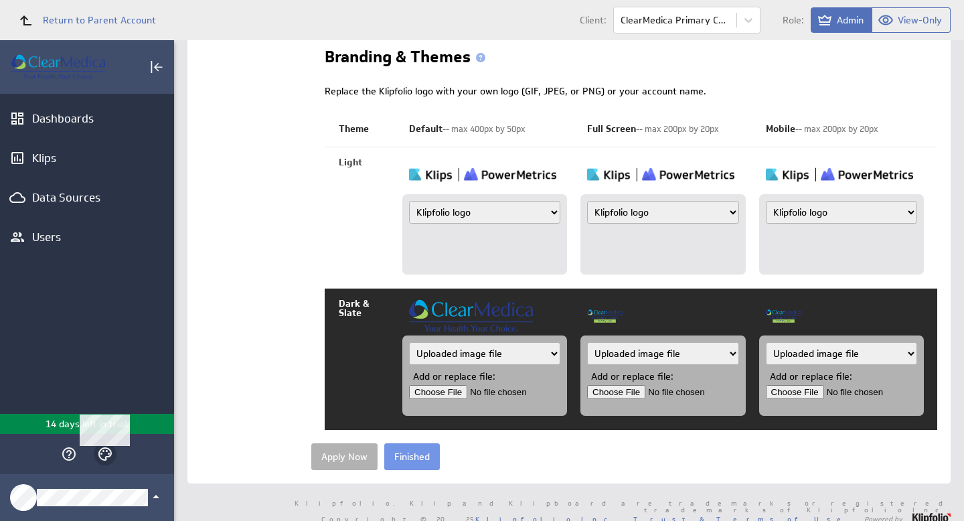
click at [108, 454] on circle "Themes" at bounding box center [109, 453] width 2 height 2
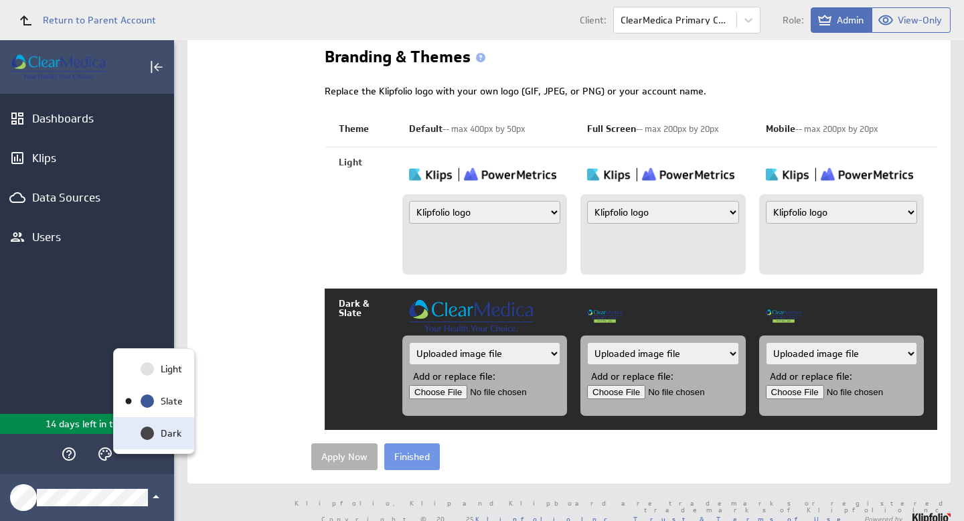
click at [153, 430] on circle "Dark" at bounding box center [147, 432] width 13 height 13
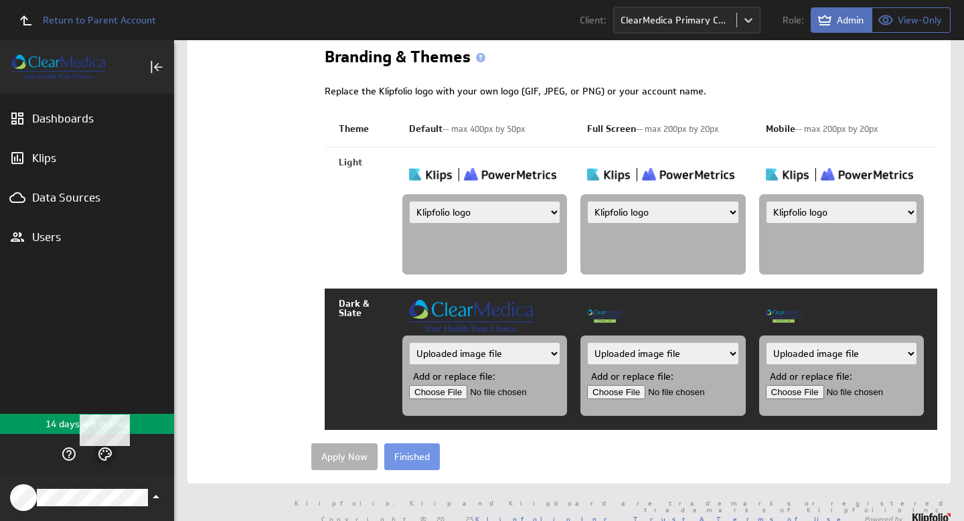
click at [109, 456] on icon "Themes" at bounding box center [104, 453] width 13 height 13
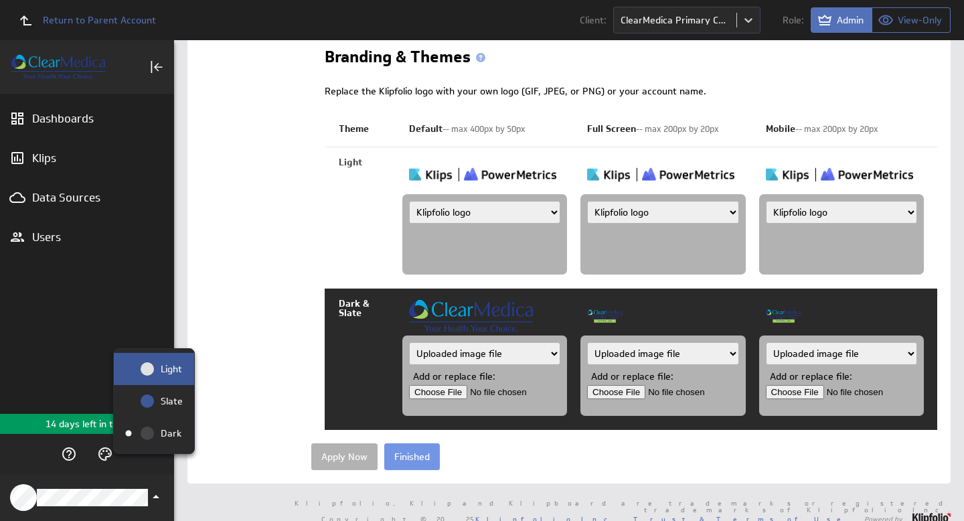
click at [167, 371] on p "Light" at bounding box center [171, 369] width 21 height 14
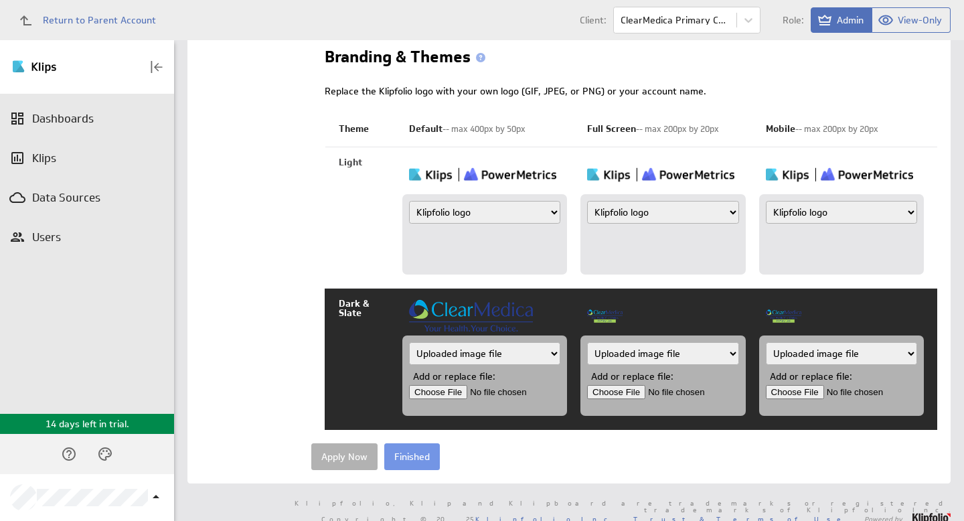
click at [457, 215] on select "Klipfolio logo Uploaded image file Account name" at bounding box center [485, 212] width 152 height 23
select select "image"
click at [449, 251] on input "file" at bounding box center [472, 251] width 127 height 14
type input "C:\fakepath\Clear-Medica-Logo-2.png"
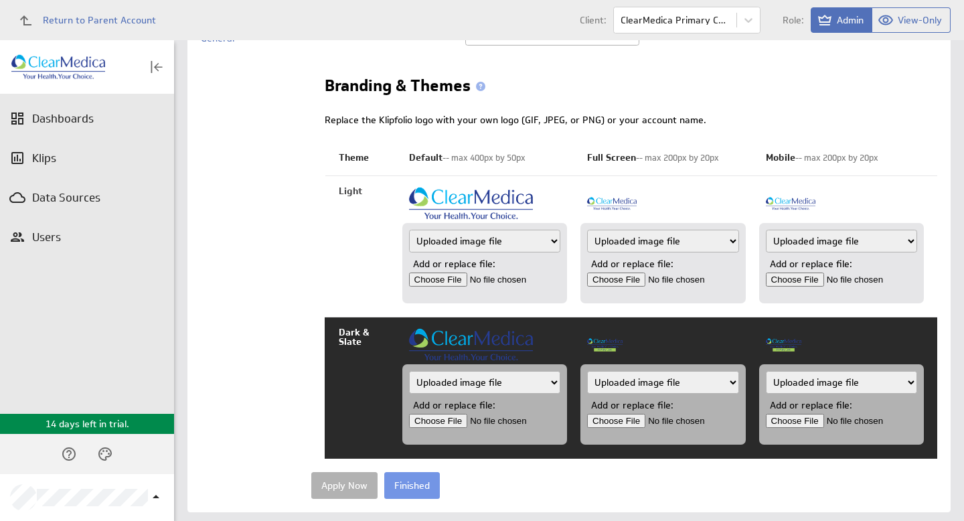
scroll to position [152, 0]
click at [104, 453] on icon "Themes" at bounding box center [105, 454] width 16 height 16
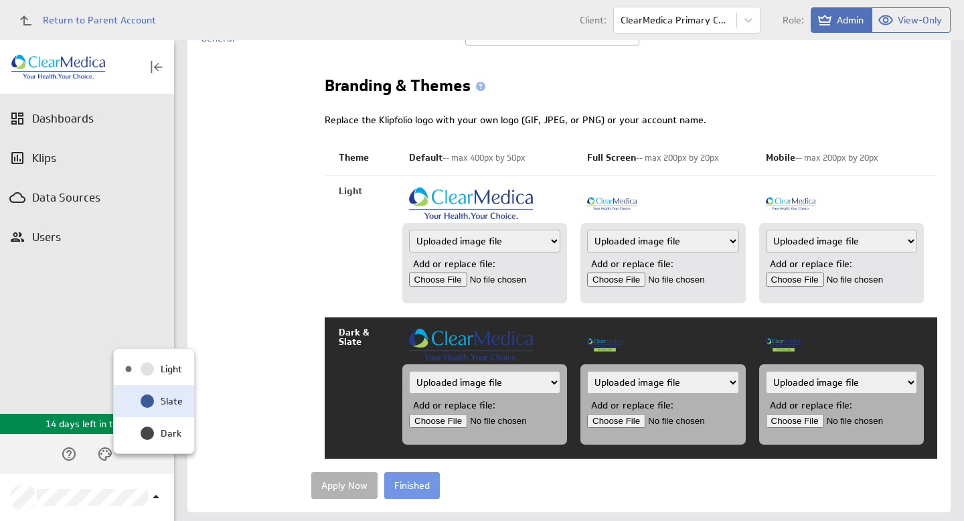
click at [155, 396] on icon "Slate" at bounding box center [147, 401] width 16 height 16
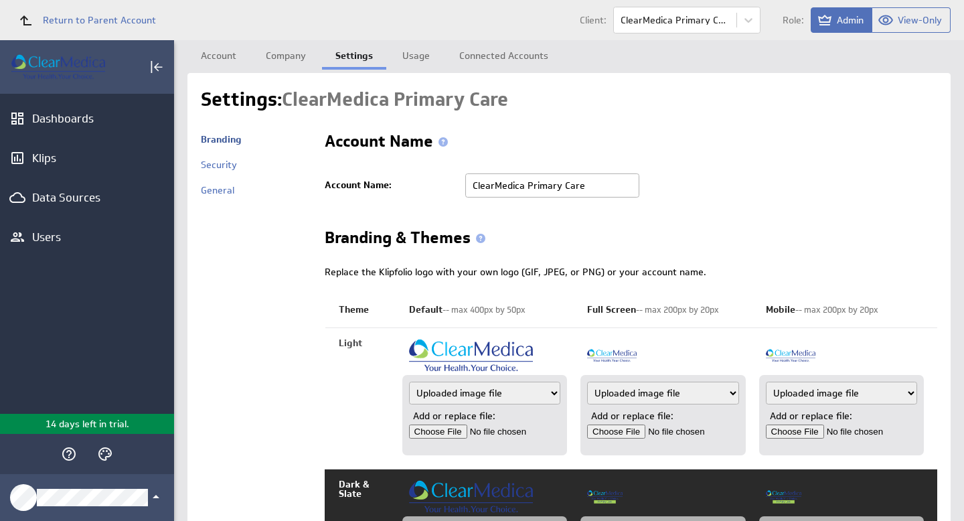
scroll to position [181, 0]
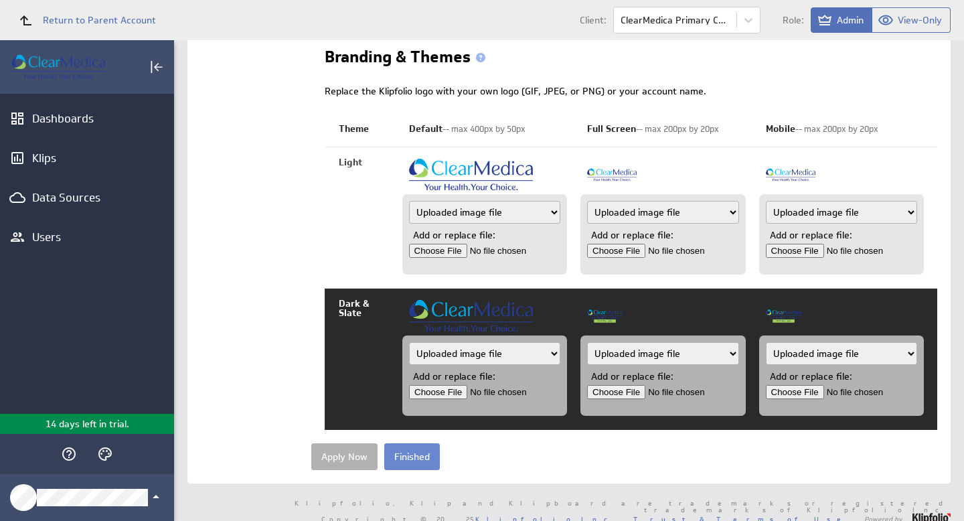
click at [421, 460] on input "Finished" at bounding box center [412, 456] width 56 height 27
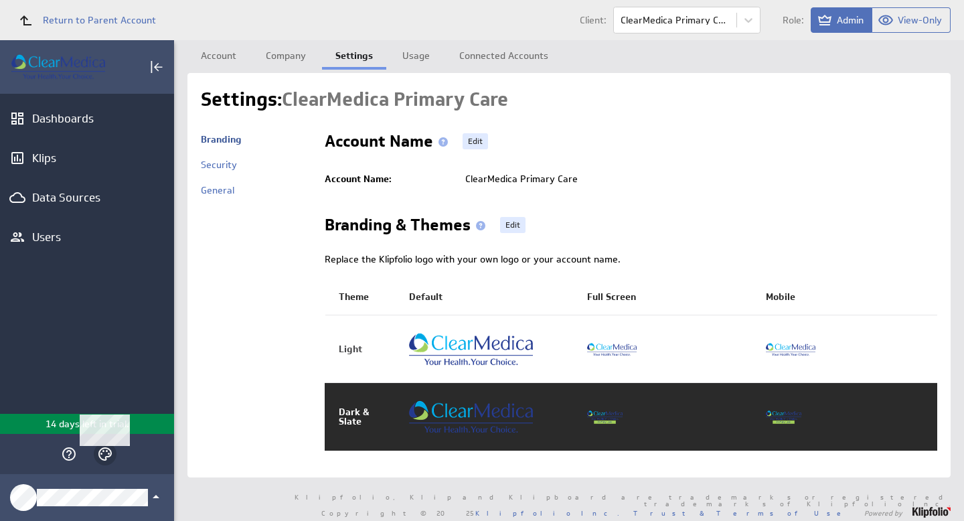
click at [112, 454] on icon "Themes" at bounding box center [105, 454] width 16 height 16
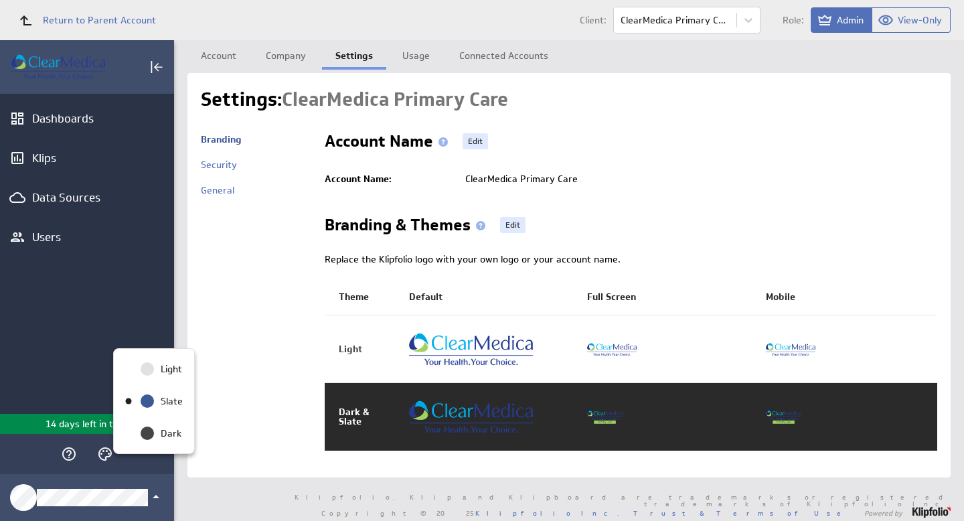
click at [375, 412] on div at bounding box center [482, 260] width 964 height 521
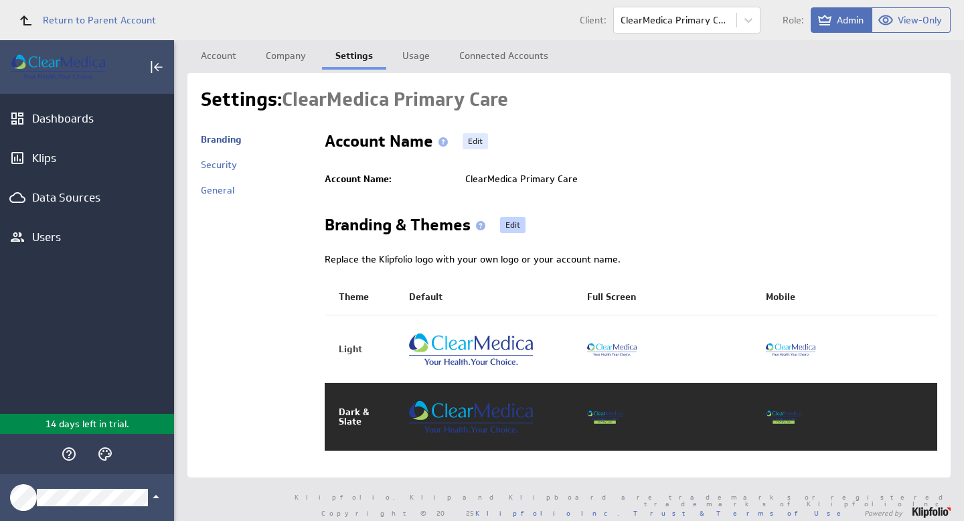
click at [508, 226] on link "Edit" at bounding box center [512, 225] width 25 height 16
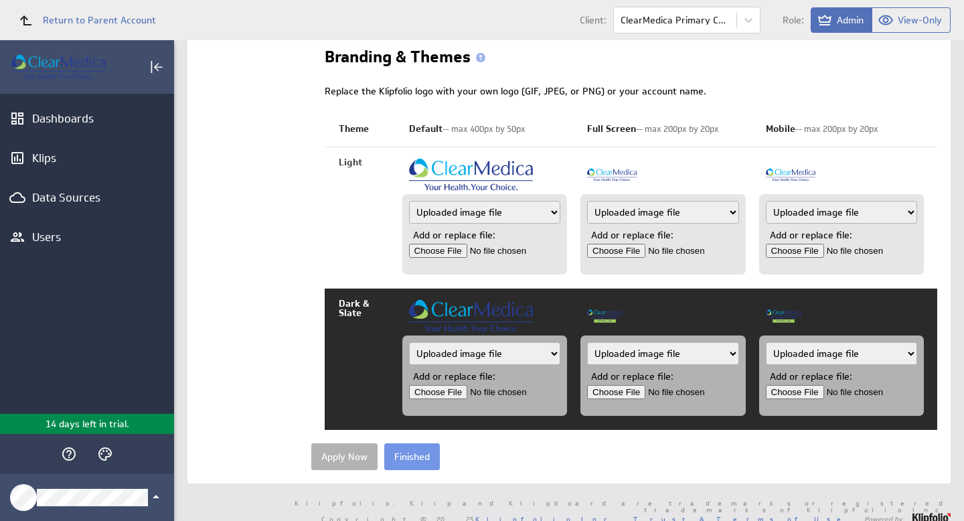
scroll to position [181, 0]
click at [107, 450] on circle "Themes" at bounding box center [107, 451] width 2 height 2
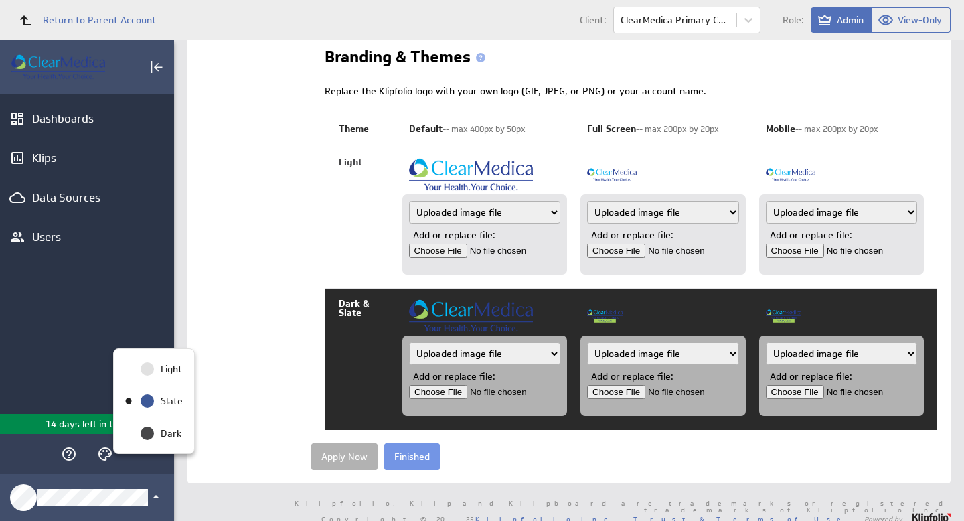
click at [480, 213] on div at bounding box center [482, 260] width 964 height 521
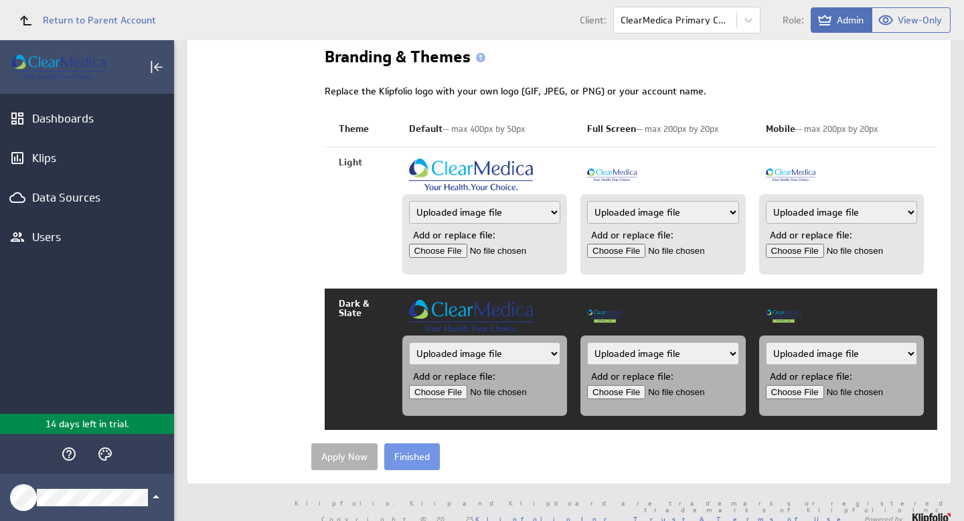
click at [480, 217] on select "Klipfolio logo Uploaded image file Account name" at bounding box center [485, 212] width 152 height 23
select select "name"
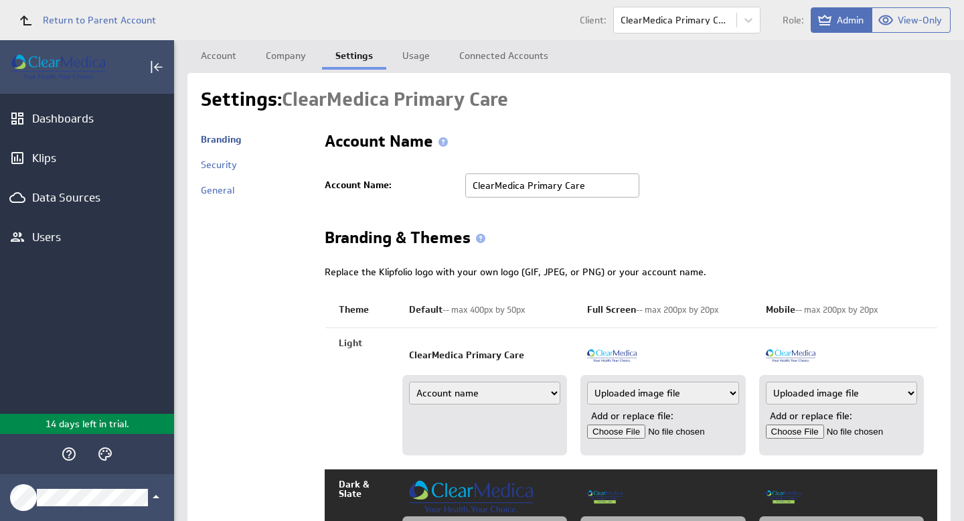
click at [646, 392] on select "Klipfolio logo Uploaded image file Account name" at bounding box center [663, 392] width 152 height 23
select select "name"
click at [777, 398] on select "Klipfolio logo Uploaded image file Account name" at bounding box center [842, 392] width 152 height 23
select select "name"
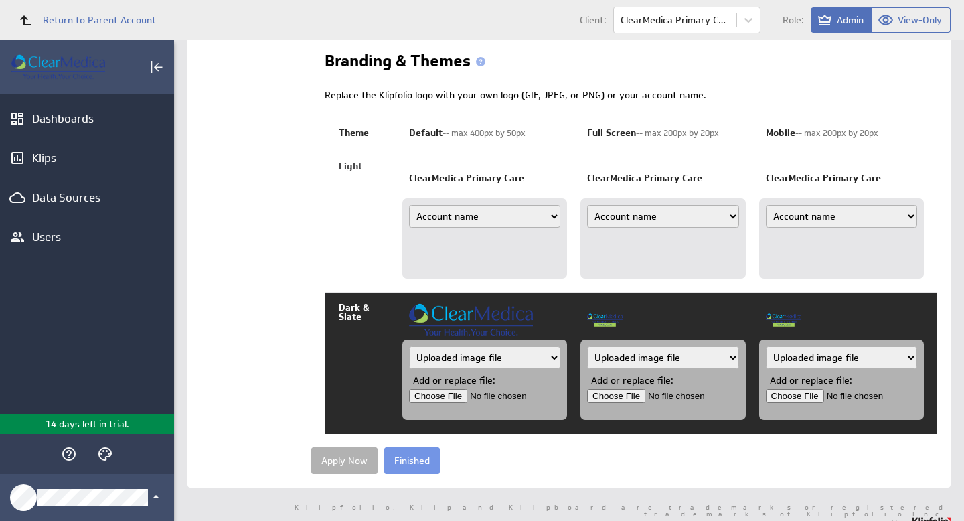
scroll to position [181, 0]
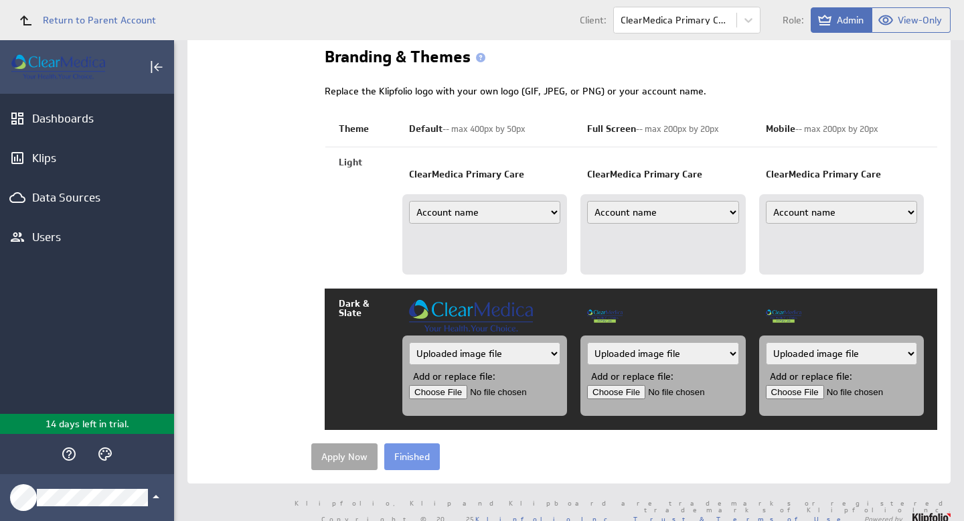
click at [359, 457] on input "Apply Now" at bounding box center [344, 456] width 66 height 27
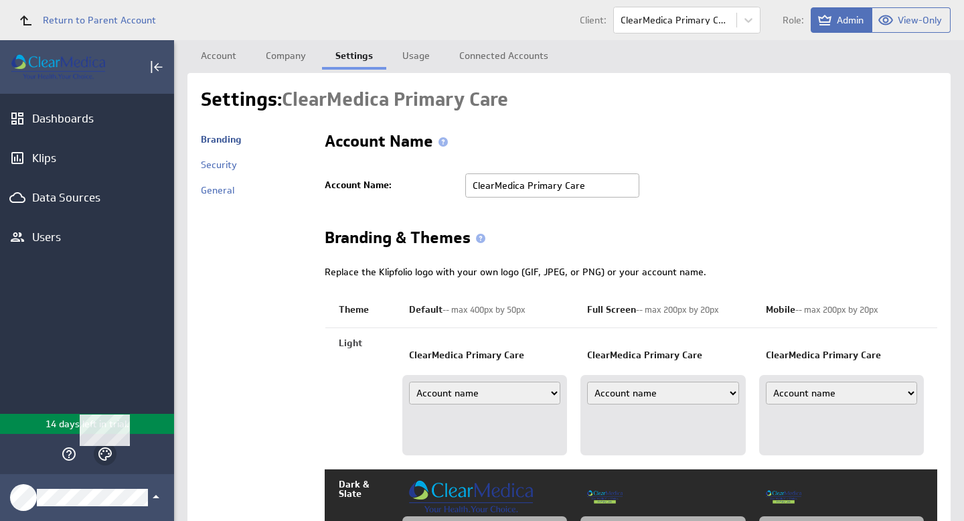
click at [102, 455] on icon "Themes" at bounding box center [105, 454] width 16 height 16
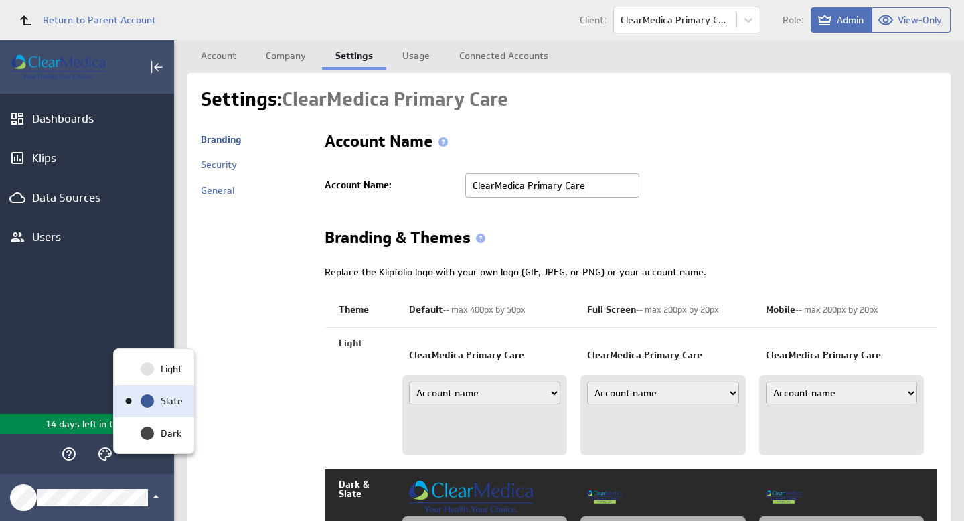
click at [158, 400] on div "Slate" at bounding box center [169, 401] width 28 height 14
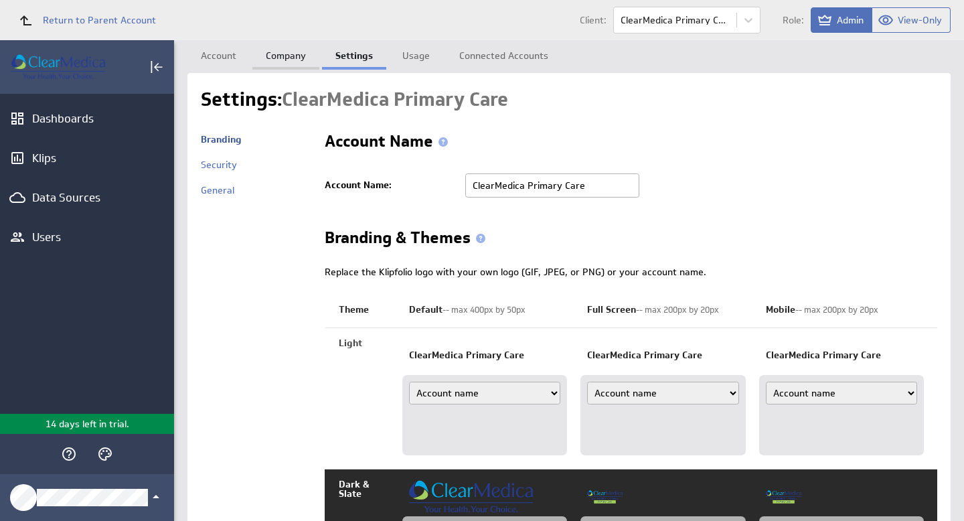
click at [279, 66] on link "Company" at bounding box center [285, 53] width 67 height 27
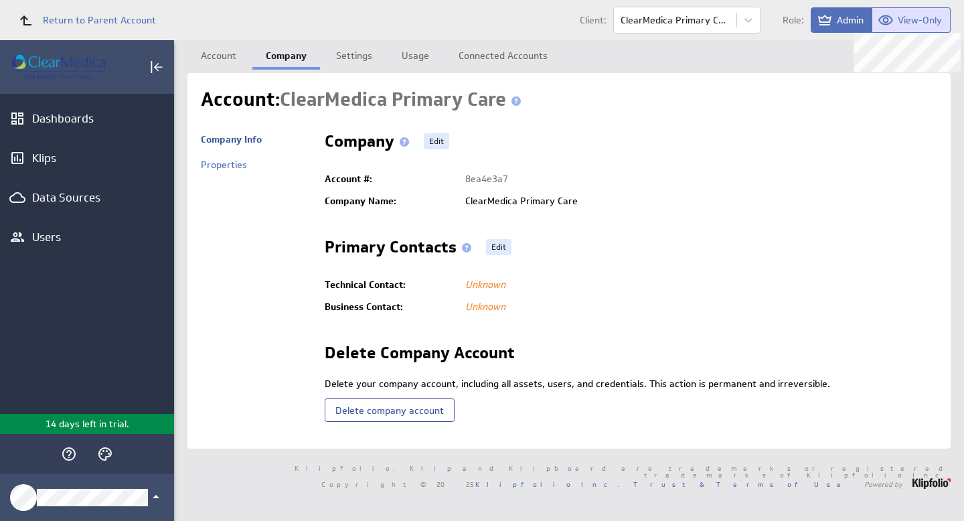
click at [913, 17] on span "View-Only" at bounding box center [919, 20] width 44 height 12
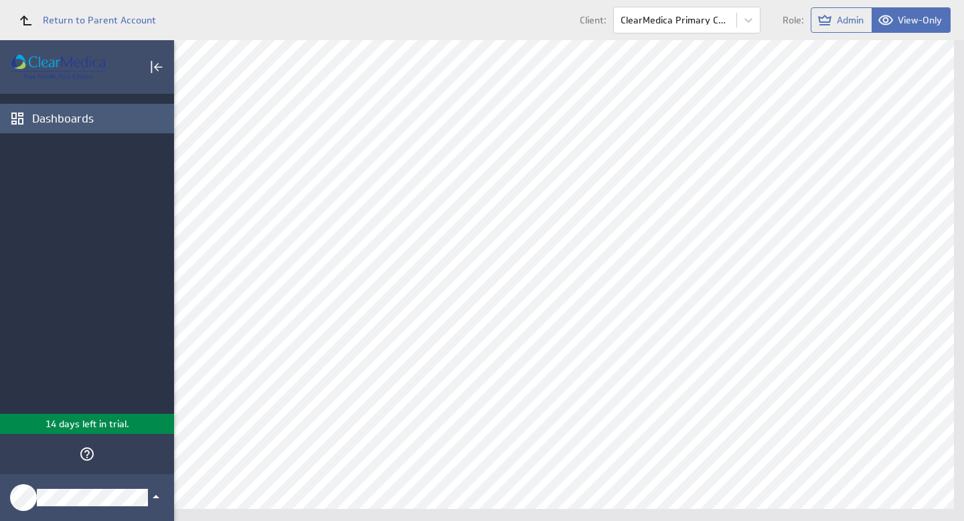
click at [80, 126] on div "Dashboards" at bounding box center [87, 118] width 174 height 29
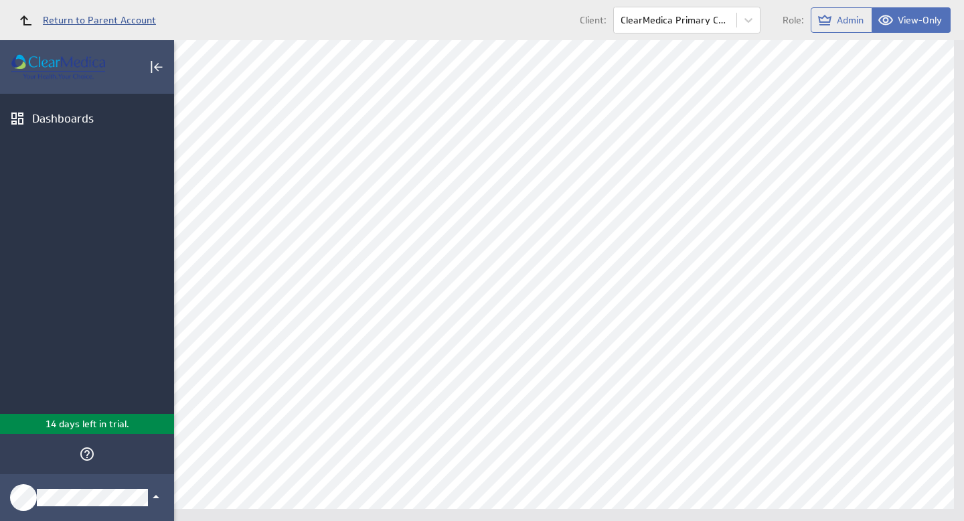
click at [106, 20] on span "Return to Parent Account" at bounding box center [99, 19] width 113 height 9
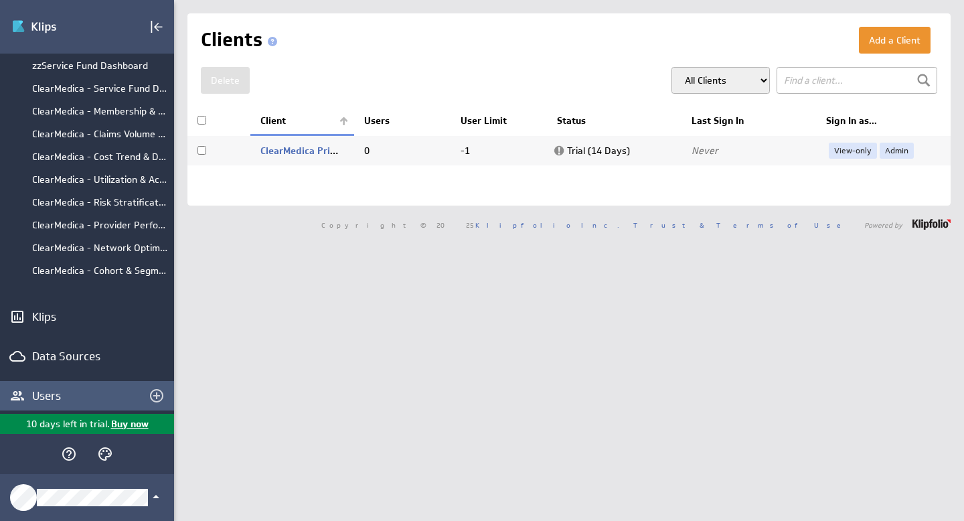
scroll to position [121, 0]
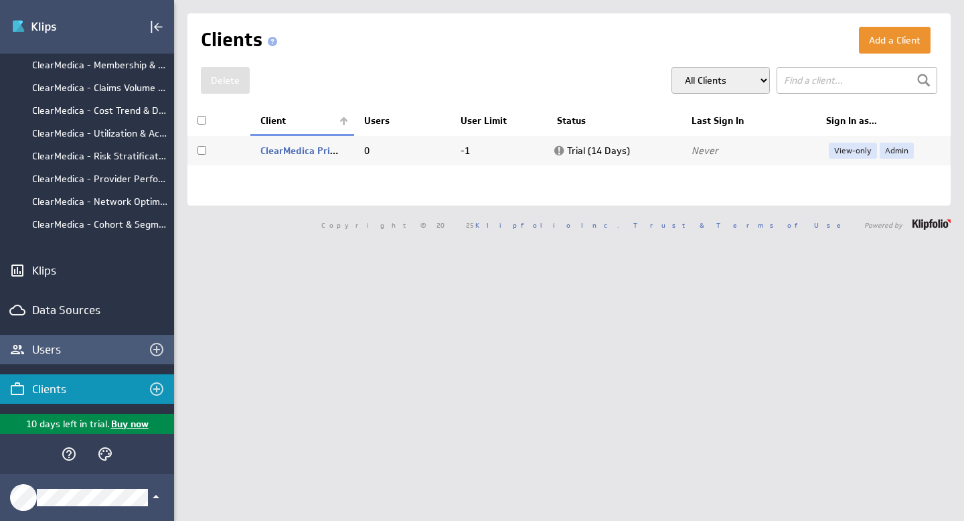
click at [84, 349] on div "Users" at bounding box center [87, 349] width 110 height 15
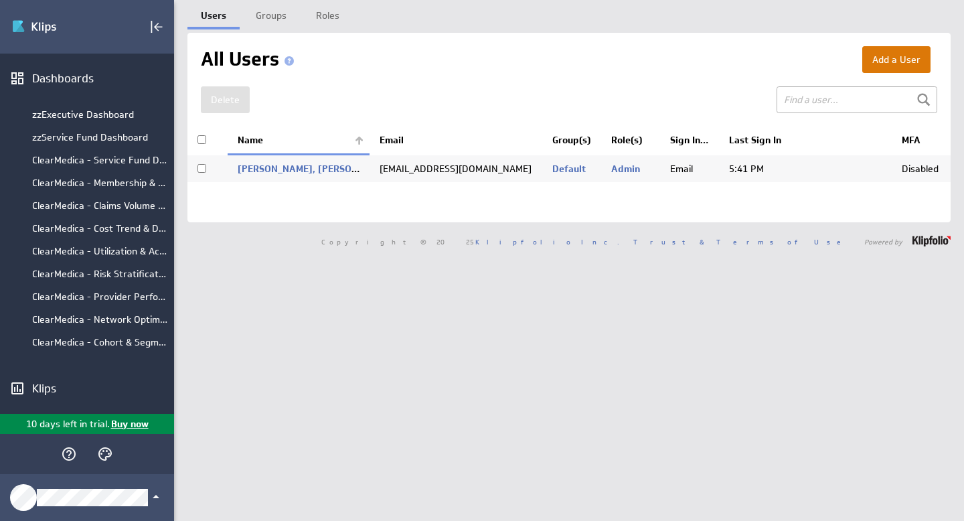
click at [885, 60] on button "Add a User" at bounding box center [896, 59] width 68 height 27
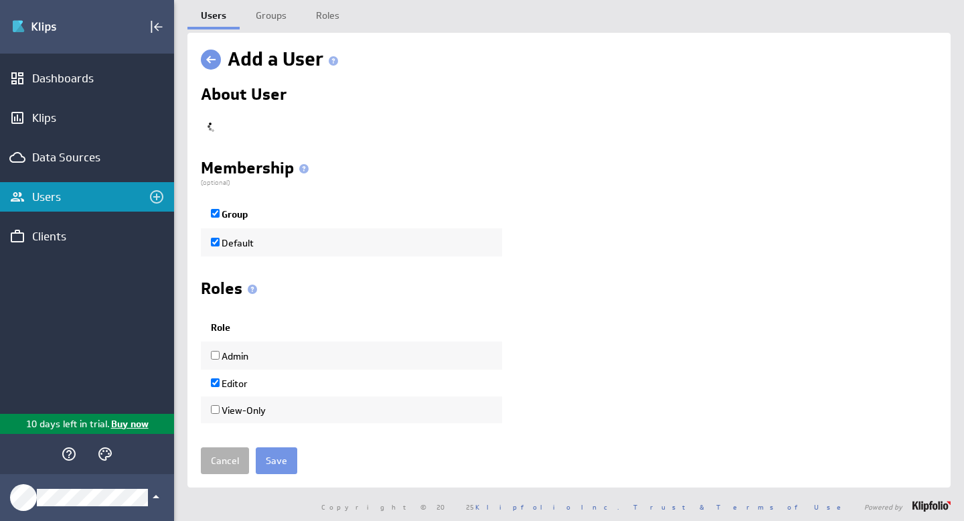
checkbox input "true"
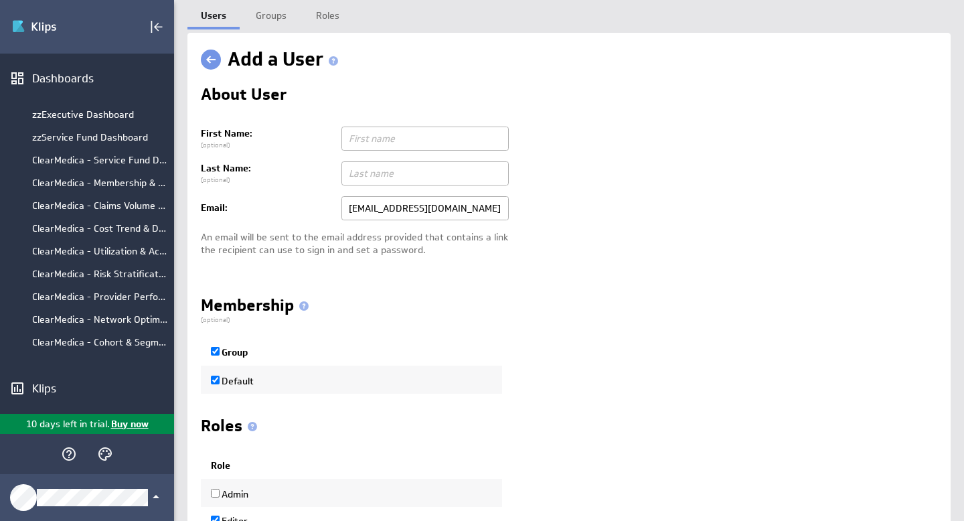
click at [410, 141] on input "text" at bounding box center [424, 138] width 167 height 24
click at [400, 143] on input "text" at bounding box center [424, 138] width 167 height 24
click at [385, 212] on input "iembark@live.com" at bounding box center [424, 208] width 167 height 24
paste input "https://clearmedica.org/wp-content/uploads/2024/12/Clear-Medica-Logo-1.png"
type input "https://clearmedica.org/wp-content/uploads/2024/12/Clear-Medica-Logo-1.png"
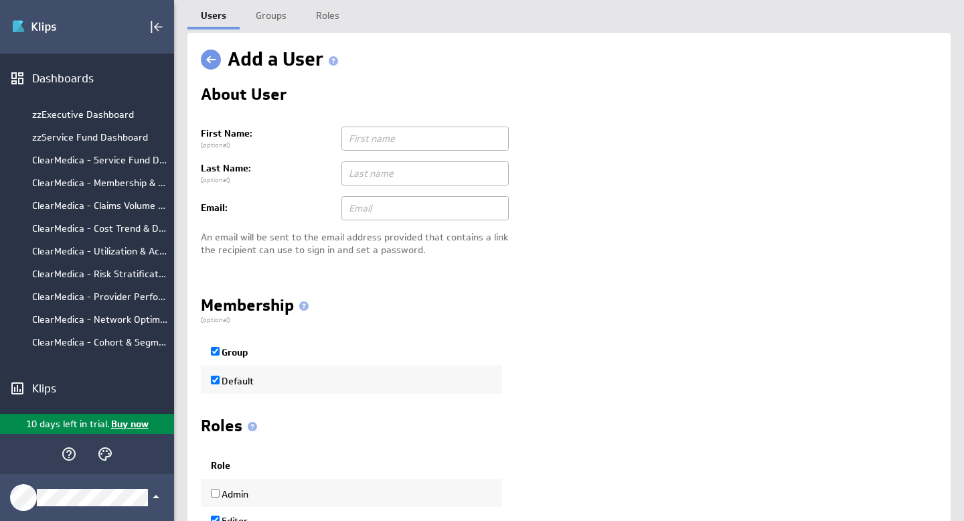
paste input "cromero@clearmedica.org"
type input "cromero@clearmedica.org"
click at [395, 176] on input "text" at bounding box center [424, 173] width 167 height 24
type input "Romero"
click at [372, 139] on input "text" at bounding box center [424, 138] width 167 height 24
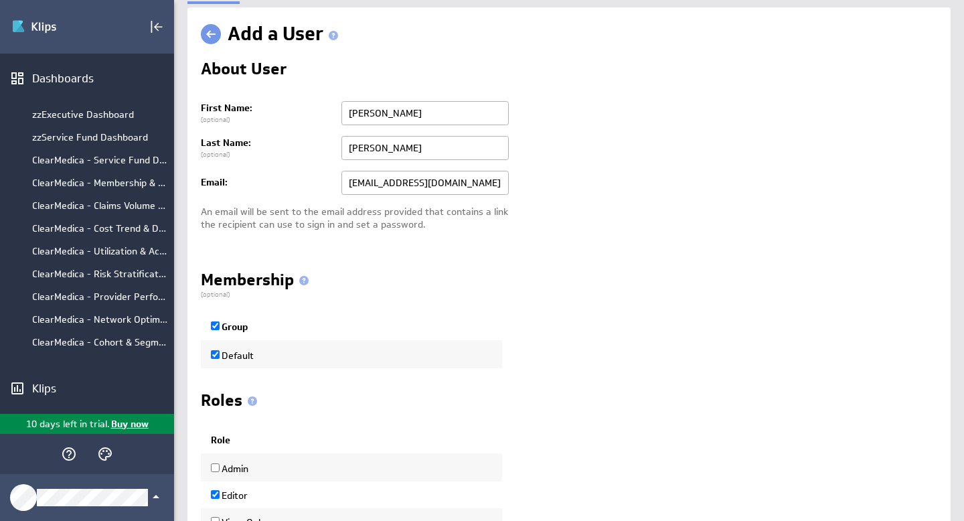
scroll to position [144, 0]
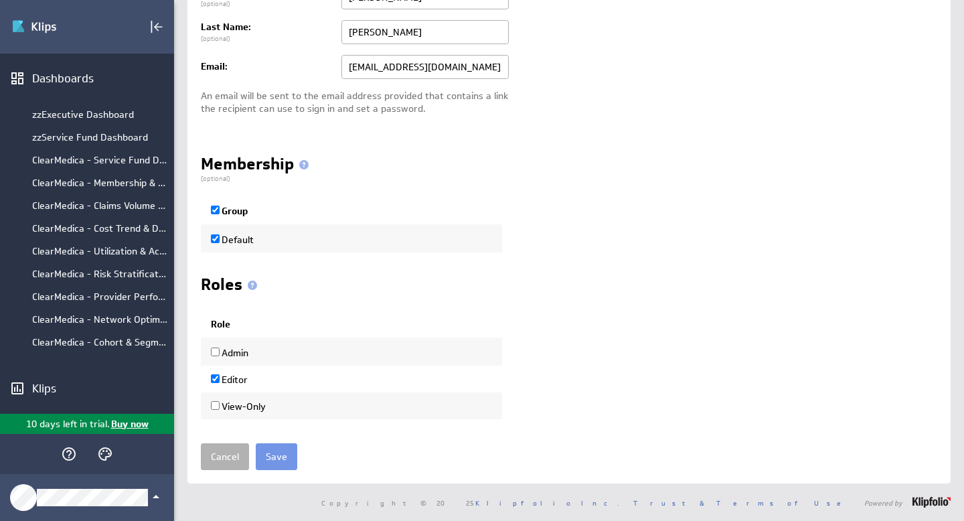
type input "Carlos"
click at [211, 405] on input "View-Only" at bounding box center [215, 405] width 9 height 9
checkbox input "true"
click at [218, 379] on input "Editor" at bounding box center [215, 378] width 9 height 9
checkbox input "false"
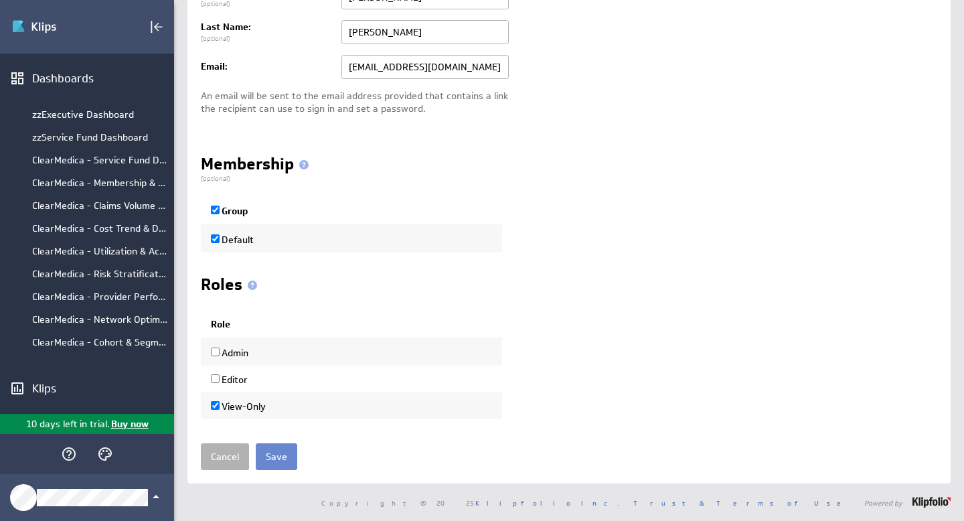
click at [278, 452] on input "Save" at bounding box center [276, 456] width 41 height 27
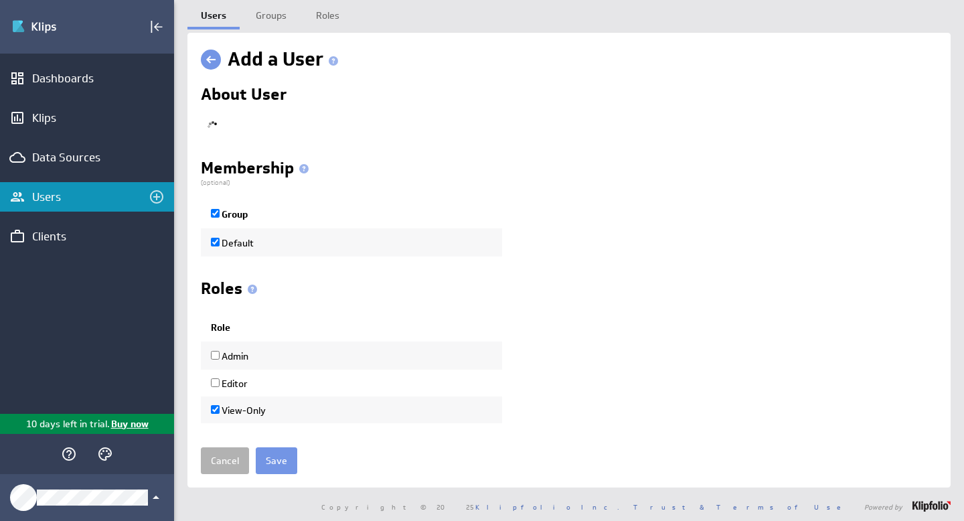
checkbox input "true"
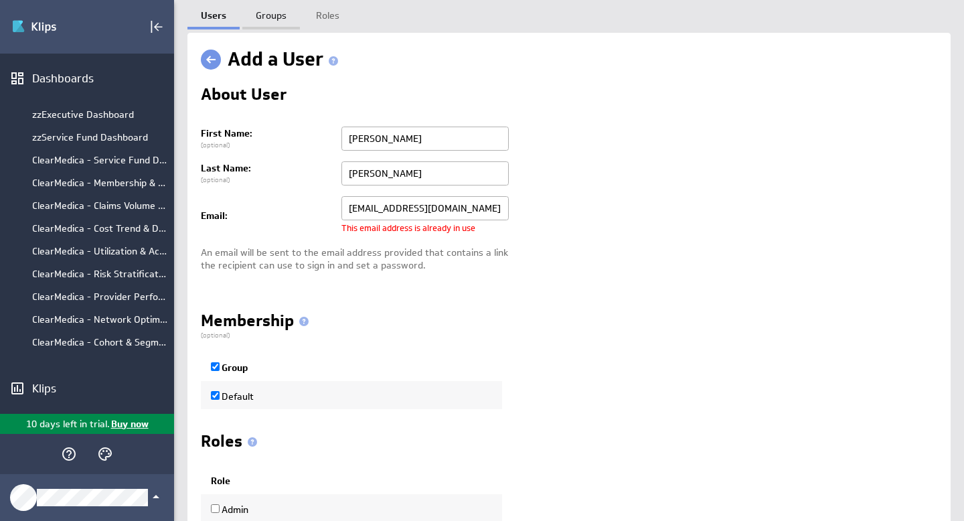
click at [262, 11] on link "Groups" at bounding box center [271, 13] width 58 height 27
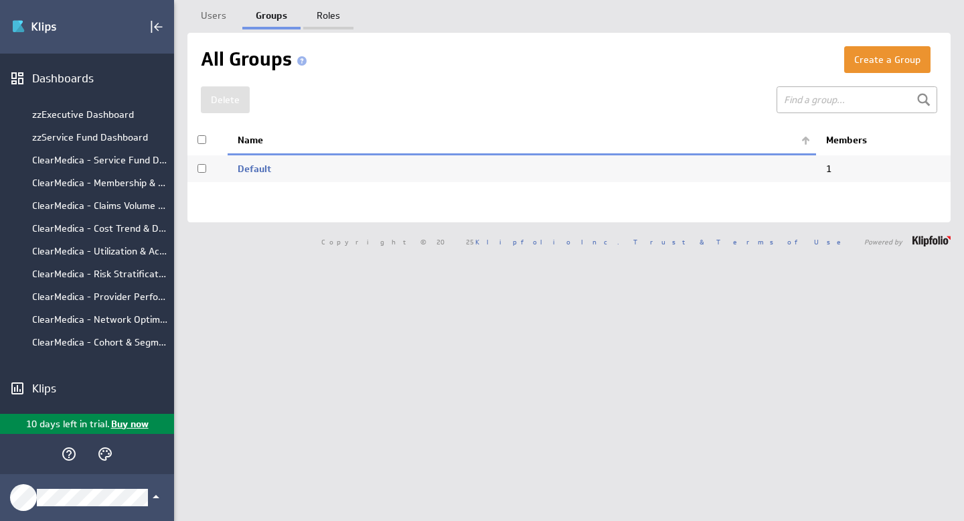
click at [331, 21] on link "Roles" at bounding box center [328, 13] width 50 height 27
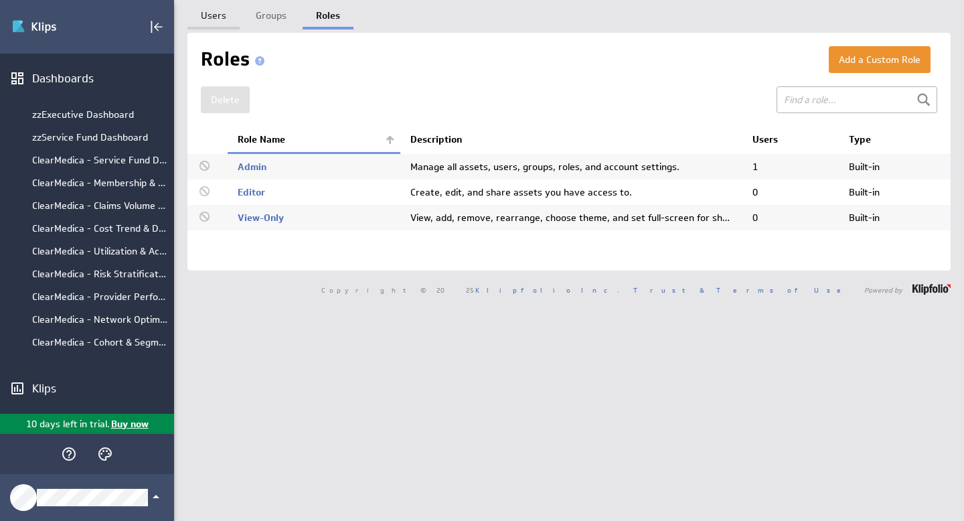
click at [226, 17] on link "Users" at bounding box center [213, 13] width 52 height 27
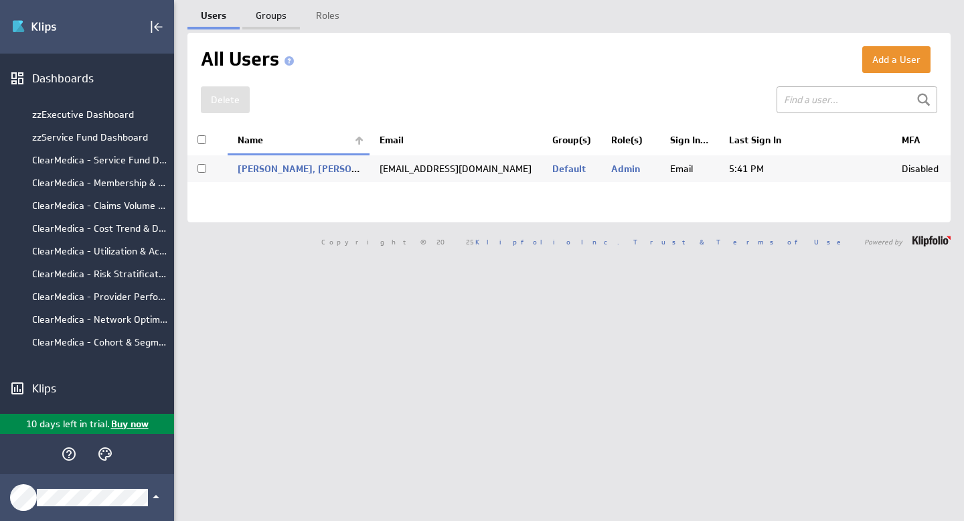
click at [274, 16] on link "Groups" at bounding box center [271, 13] width 58 height 27
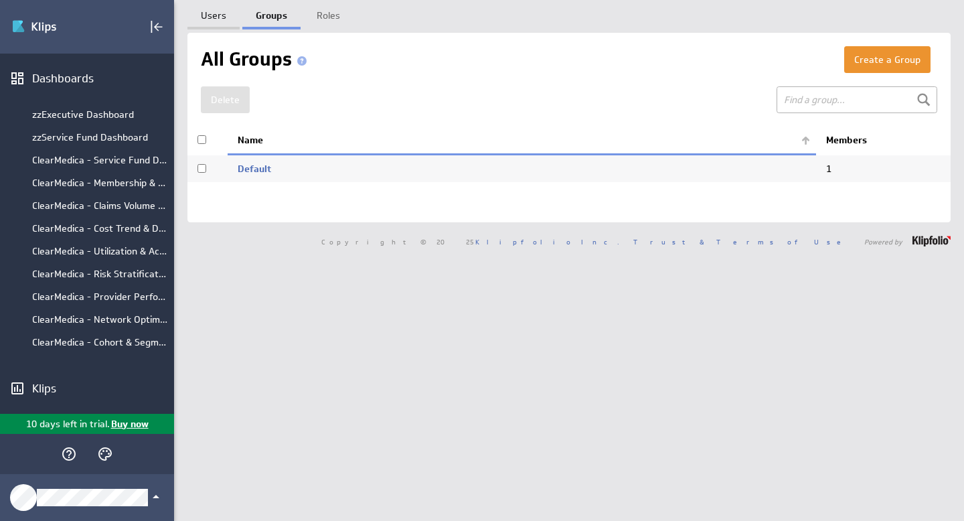
click at [207, 7] on link "Users" at bounding box center [213, 13] width 52 height 27
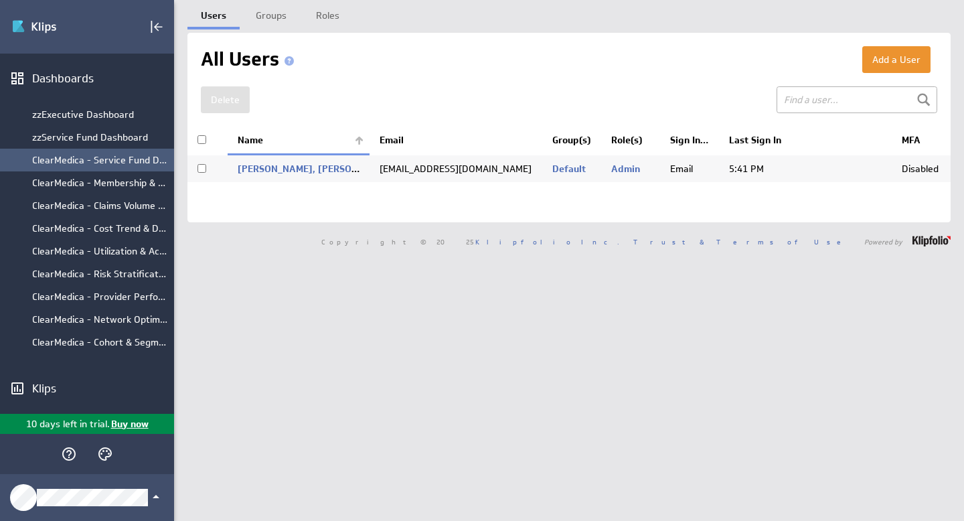
click at [121, 161] on div "ClearMedica - Service Fund Dashboard" at bounding box center [99, 160] width 135 height 12
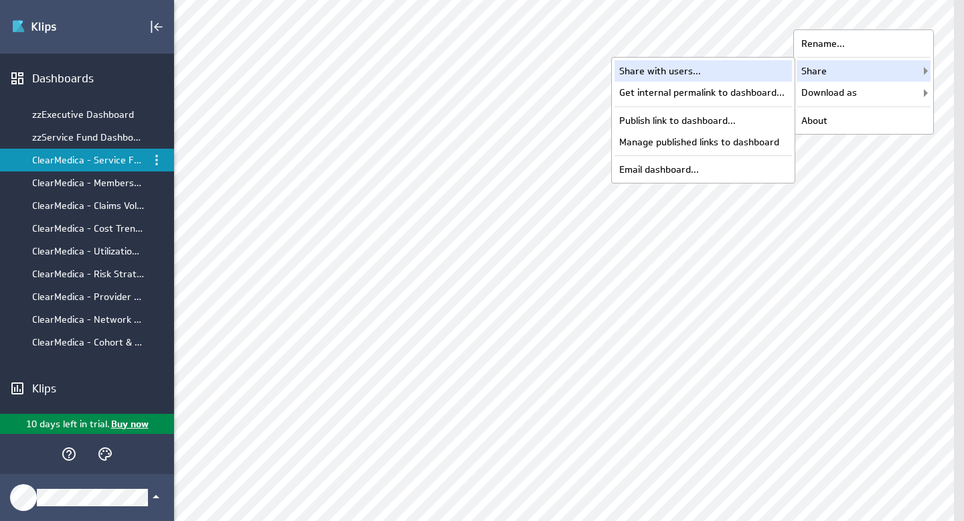
click at [744, 74] on div "Share with users..." at bounding box center [702, 70] width 177 height 21
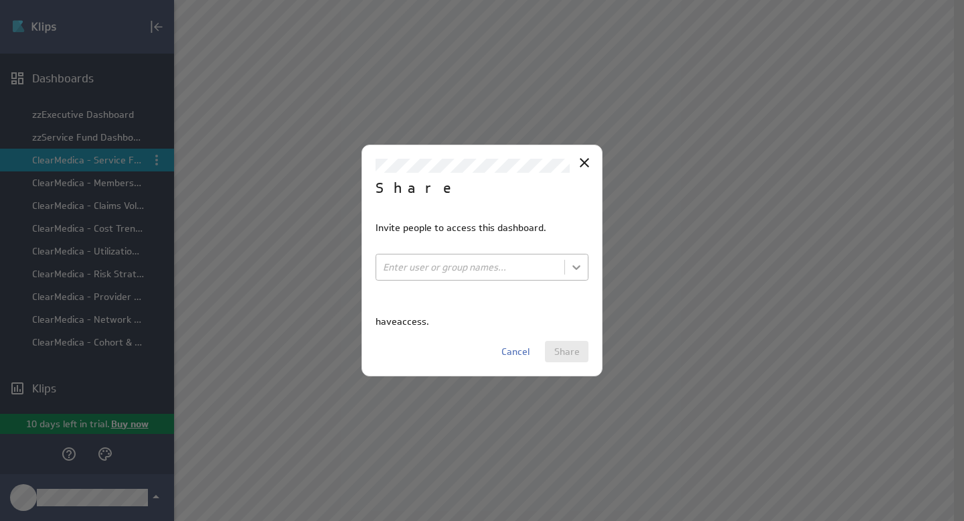
click at [567, 267] on body "(no message) Edit Dashboards zzExecutive Dashboard zzService Fund Dashboard Cle…" at bounding box center [482, 260] width 964 height 521
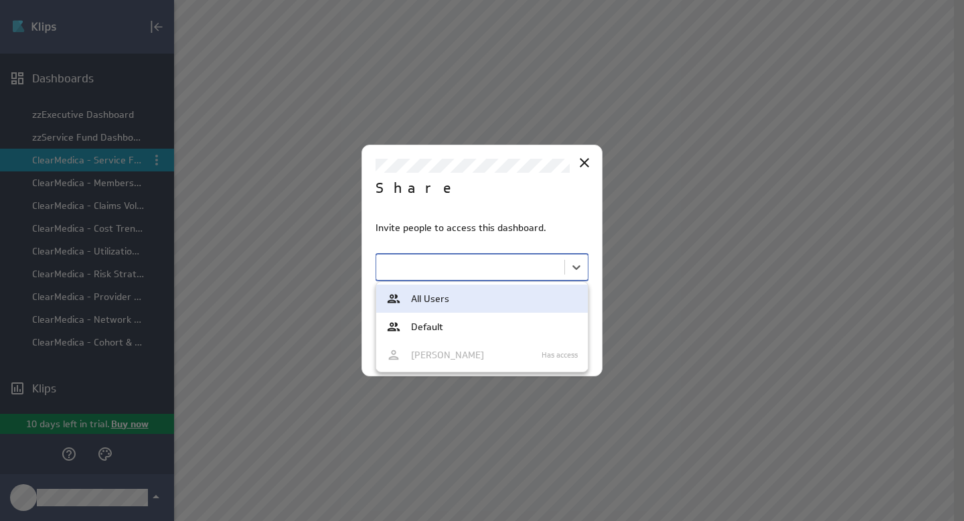
type input "r"
click at [588, 165] on div at bounding box center [482, 260] width 964 height 521
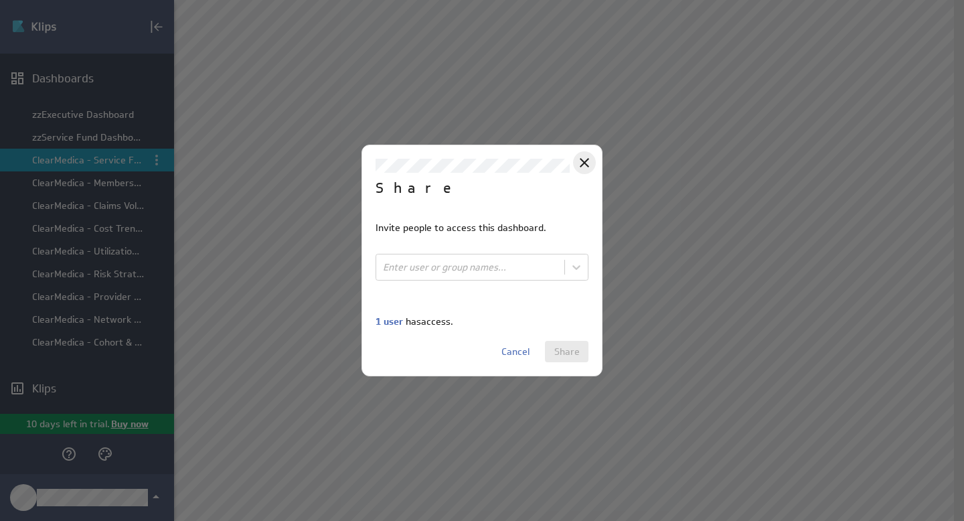
click at [586, 160] on icon "Close" at bounding box center [584, 162] width 9 height 9
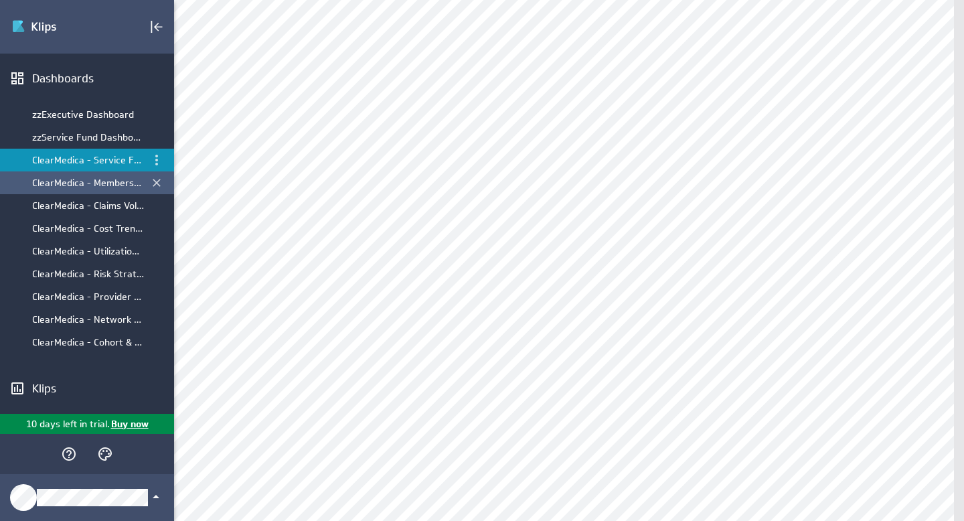
click at [74, 187] on div "ClearMedica - Membership & Demographics" at bounding box center [88, 183] width 112 height 12
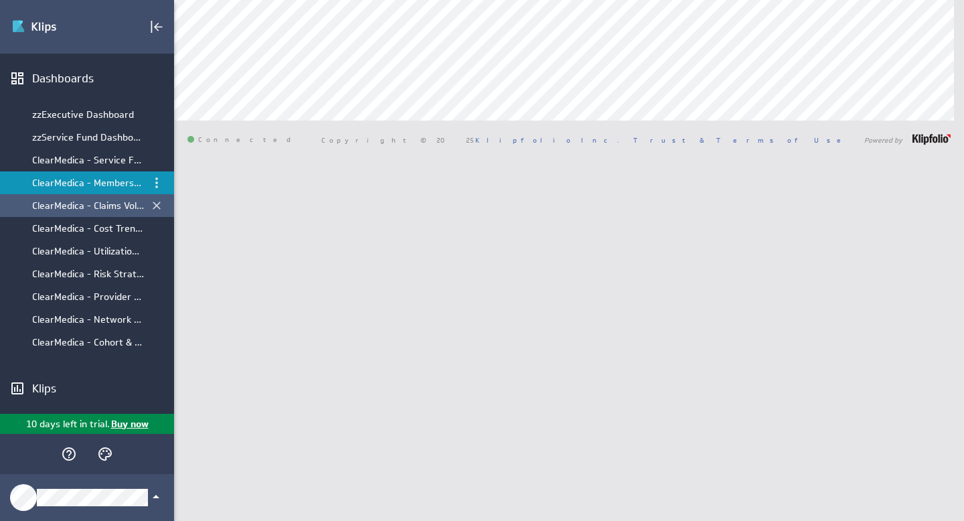
click at [96, 209] on div "ClearMedica - Claims Volume Lifecyle" at bounding box center [88, 205] width 112 height 12
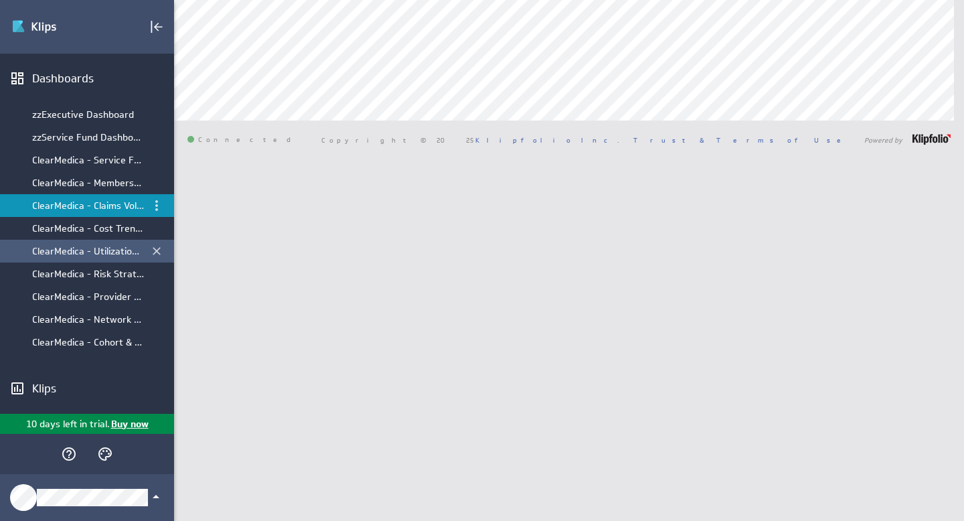
click at [92, 249] on div "ClearMedica - Utilization & Access" at bounding box center [88, 251] width 112 height 12
